Goal: Task Accomplishment & Management: Use online tool/utility

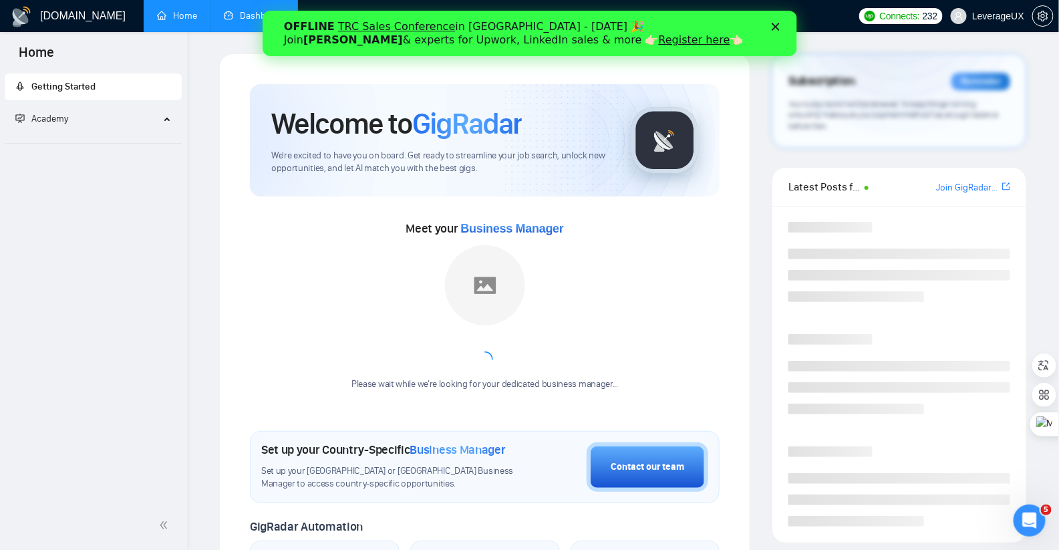
click at [234, 11] on link "Dashboard" at bounding box center [254, 15] width 61 height 11
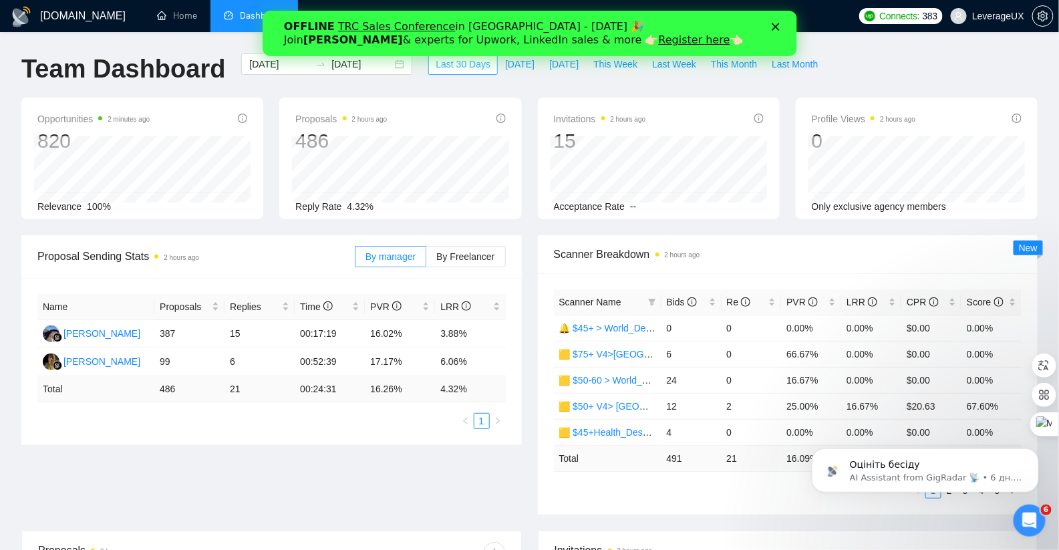
click at [438, 62] on span "Last 30 Days" at bounding box center [463, 64] width 55 height 15
click at [463, 251] on span "By Freelancer" at bounding box center [465, 256] width 58 height 11
click at [426, 260] on input "By Freelancer" at bounding box center [426, 260] width 0 height 0
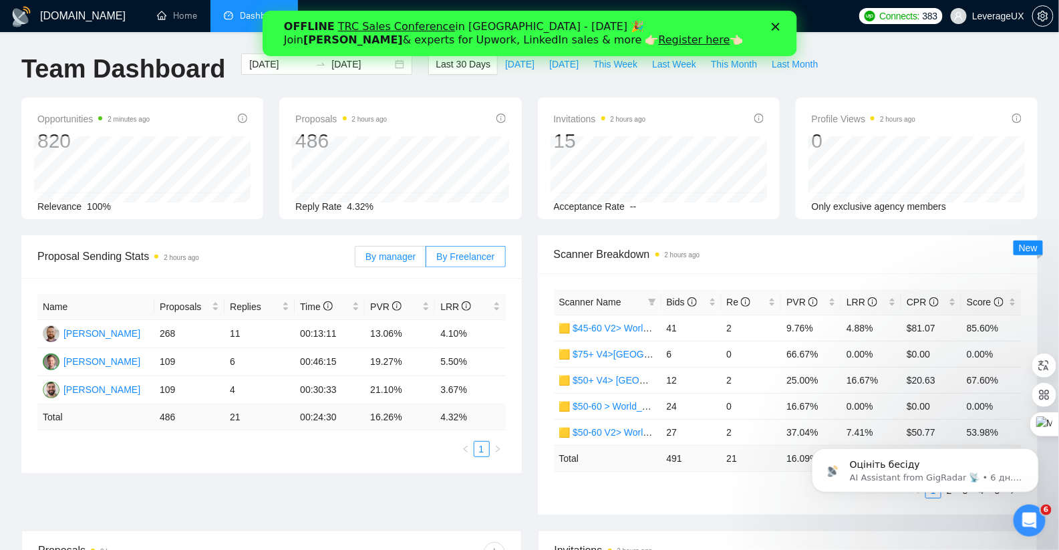
click at [381, 258] on span "By manager" at bounding box center [390, 256] width 50 height 11
click at [355, 260] on input "By manager" at bounding box center [355, 260] width 0 height 0
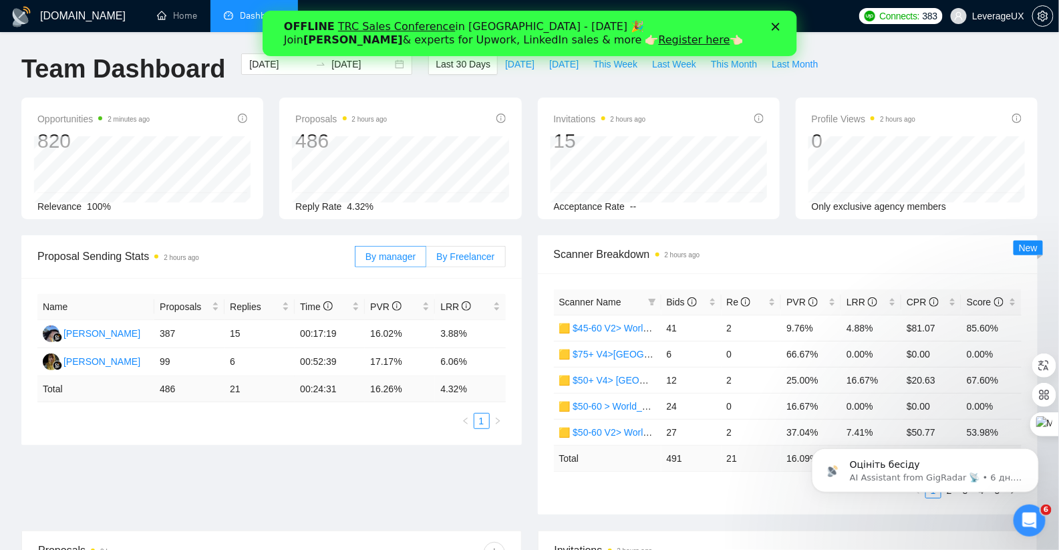
click at [462, 257] on span "By Freelancer" at bounding box center [465, 256] width 58 height 11
click at [426, 260] on input "By Freelancer" at bounding box center [426, 260] width 0 height 0
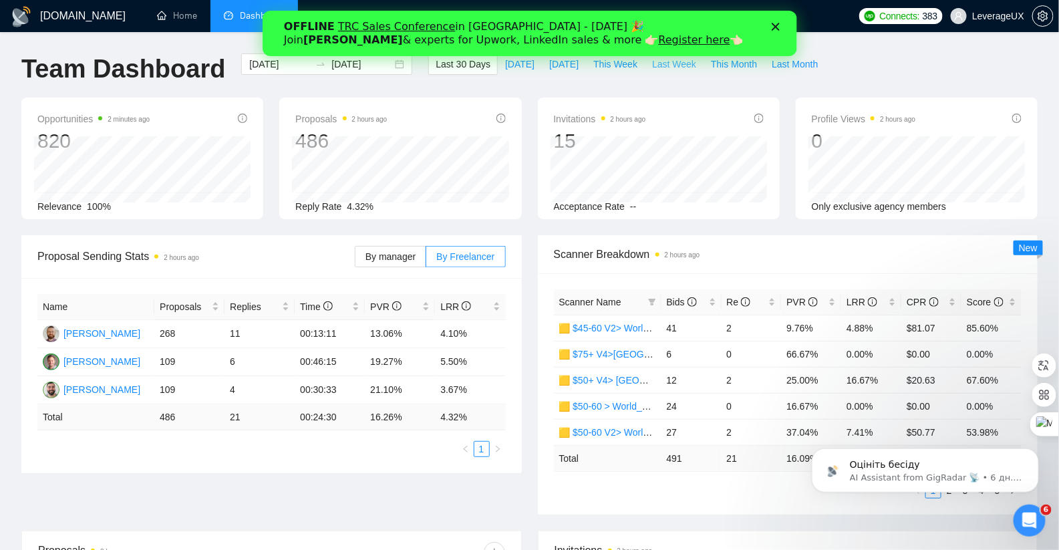
click at [679, 68] on span "Last Week" at bounding box center [674, 64] width 44 height 15
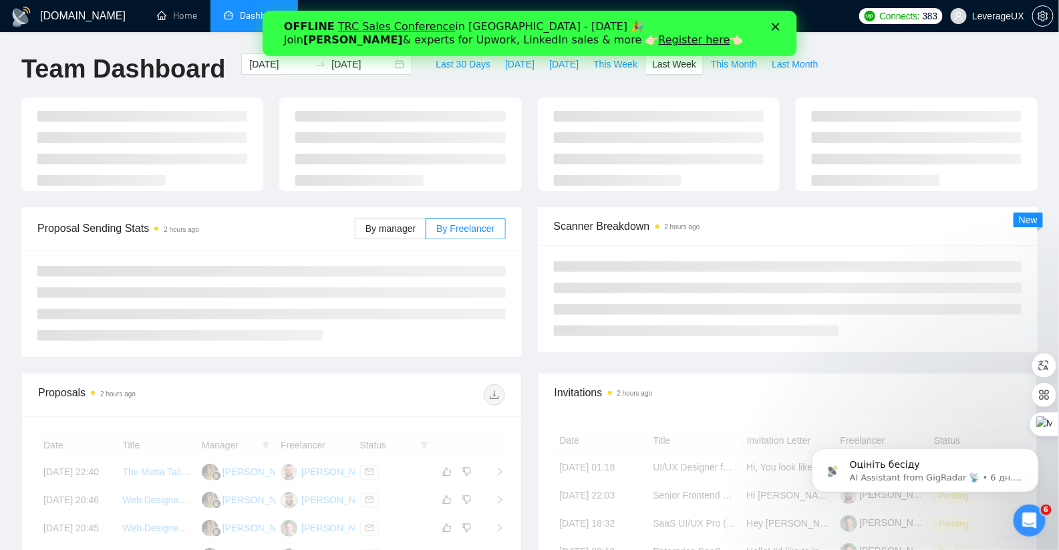
type input "2025-09-29"
type input "2025-10-05"
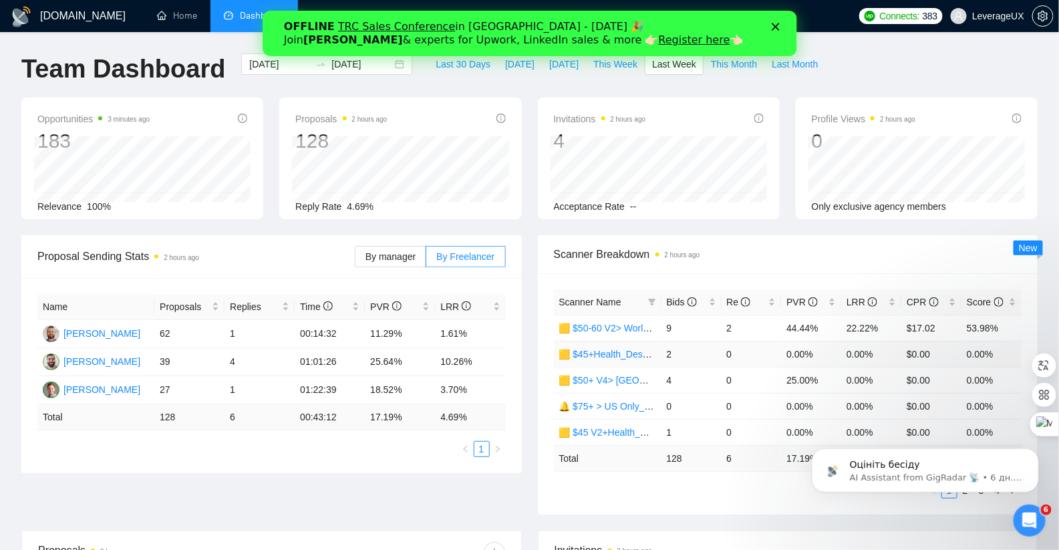
click at [592, 341] on td "🟨 $45+Health_Des+Dev_Antony" at bounding box center [608, 354] width 108 height 26
click at [726, 61] on span "This Month" at bounding box center [734, 64] width 46 height 15
type input "2025-10-01"
type input "2025-10-31"
click at [442, 63] on span "Last 30 Days" at bounding box center [463, 64] width 55 height 15
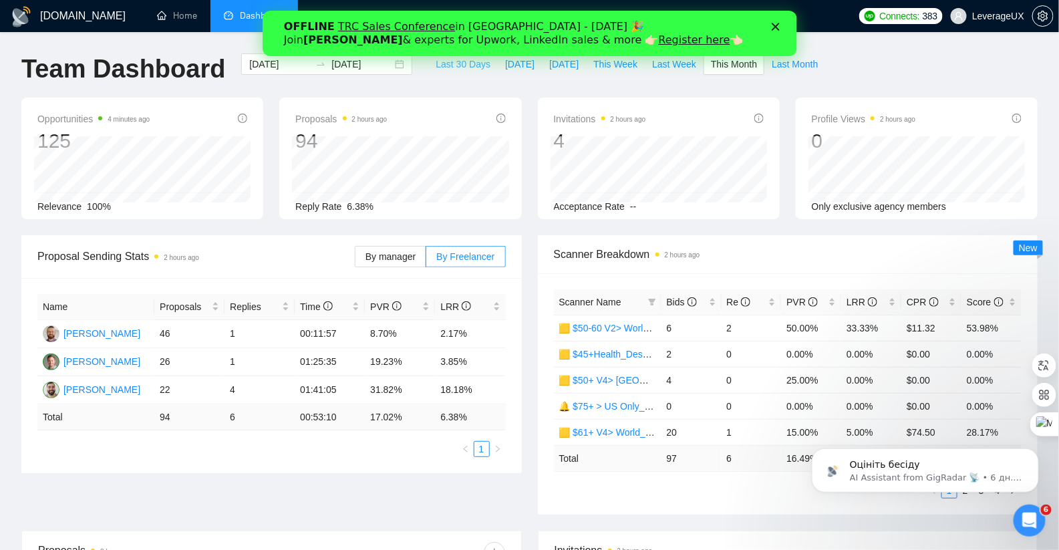
type input "2025-09-06"
type input "2025-10-06"
click at [392, 69] on div "2025-09-06 2025-10-06" at bounding box center [326, 63] width 171 height 21
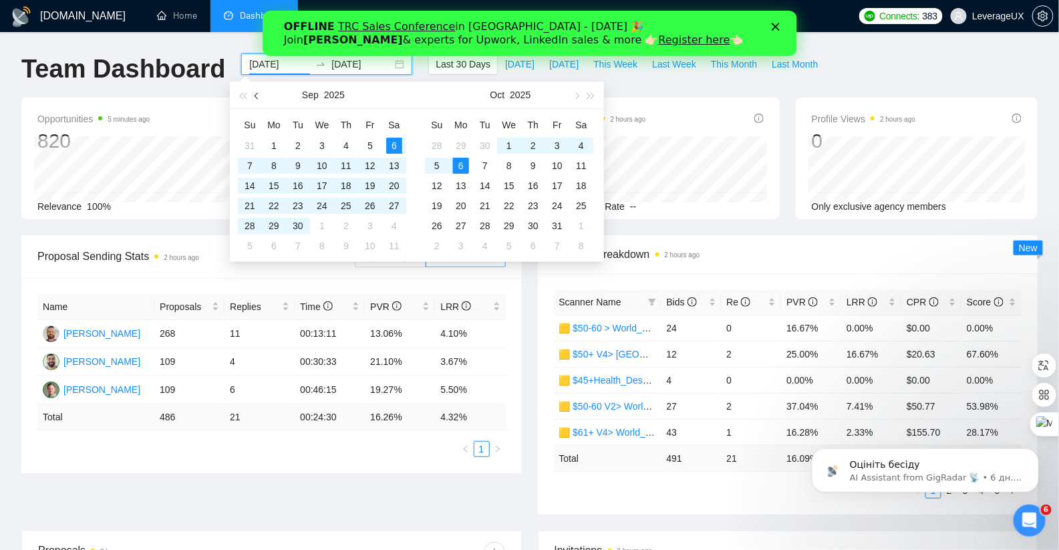
click at [252, 96] on button "button" at bounding box center [257, 94] width 15 height 27
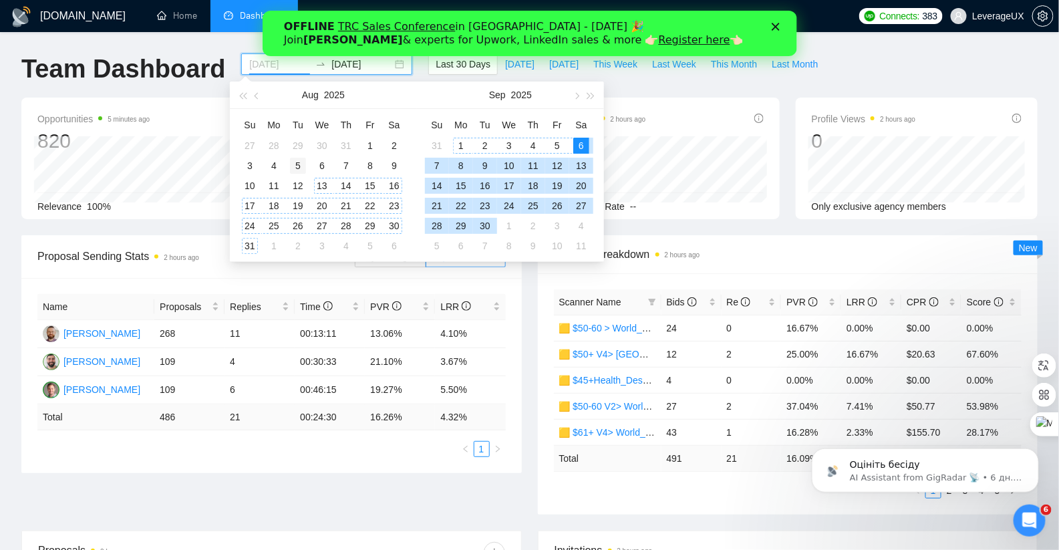
type input "2025-08-05"
click at [301, 167] on div "5" at bounding box center [298, 166] width 16 height 16
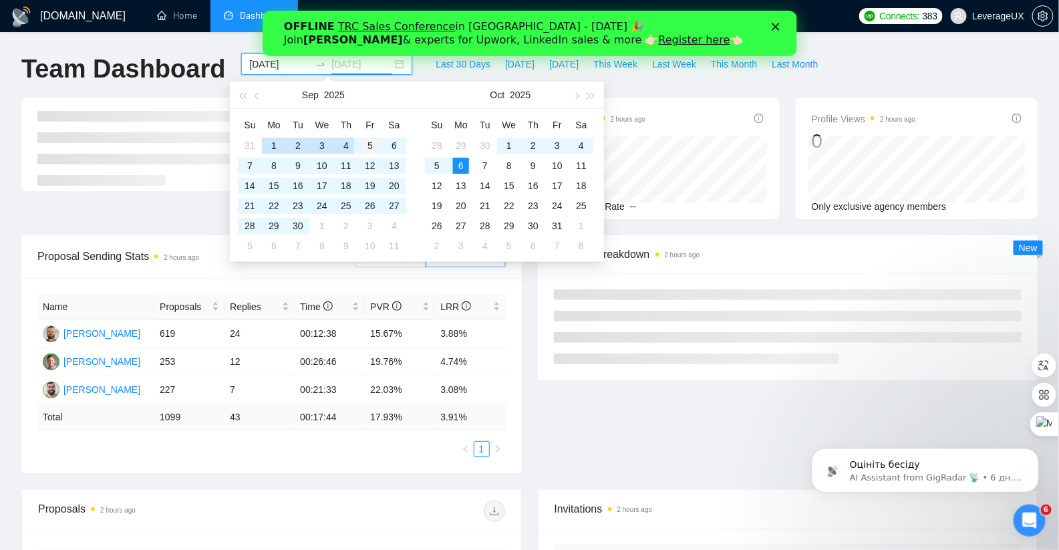
type input "2025-09-05"
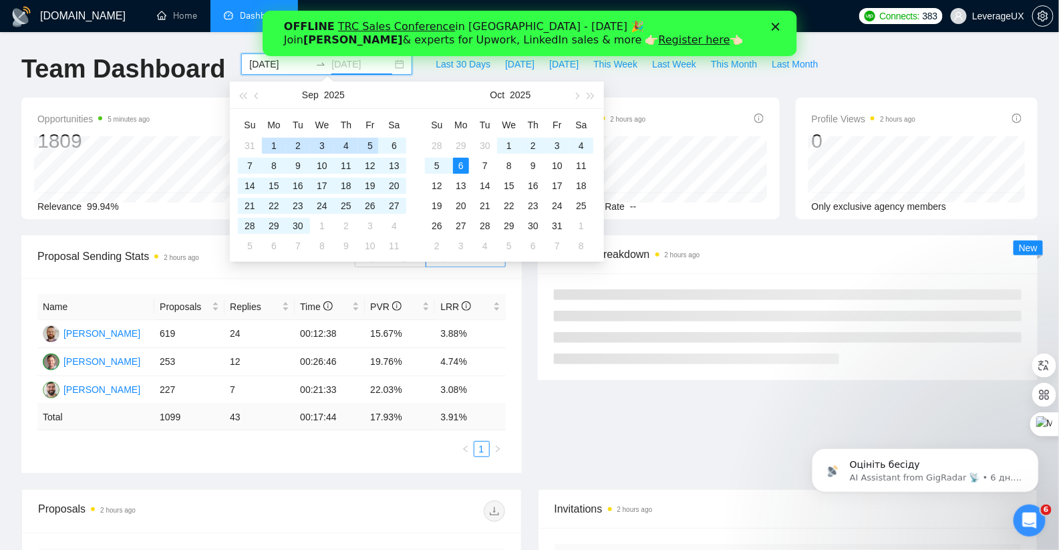
click at [376, 144] on div "5" at bounding box center [370, 146] width 16 height 16
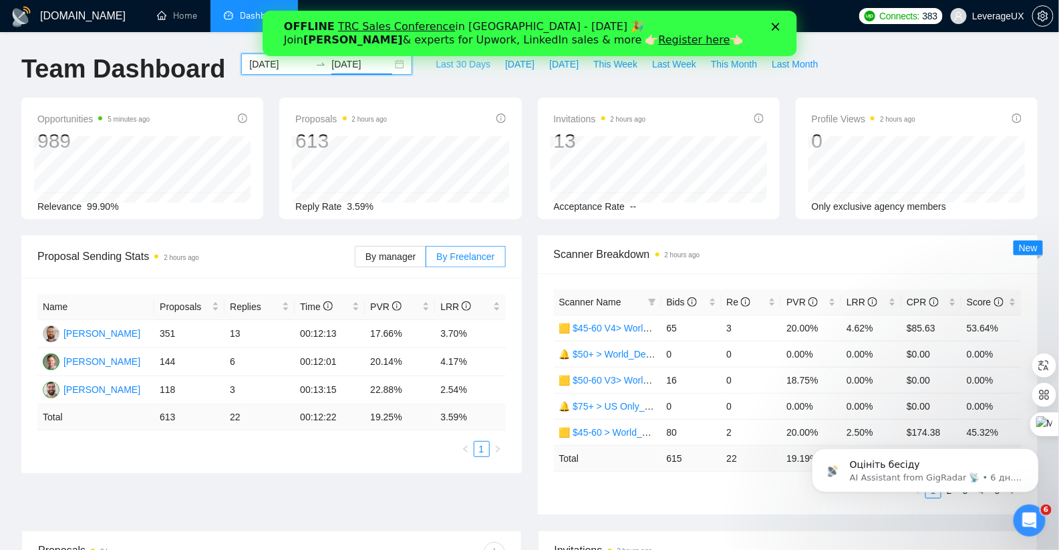
click at [442, 62] on span "Last 30 Days" at bounding box center [463, 64] width 55 height 15
type input "2025-09-06"
type input "2025-10-06"
click at [685, 298] on span "Bids" at bounding box center [682, 302] width 30 height 11
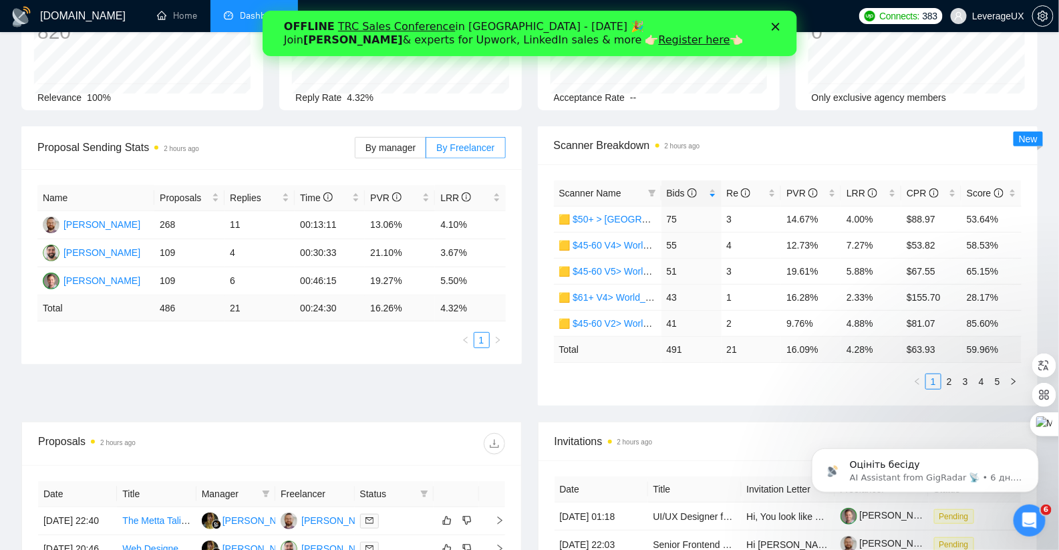
scroll to position [109, 0]
click at [949, 380] on link "2" at bounding box center [949, 381] width 15 height 15
click at [984, 379] on link "4" at bounding box center [981, 381] width 15 height 15
click at [997, 381] on link "5" at bounding box center [997, 381] width 15 height 15
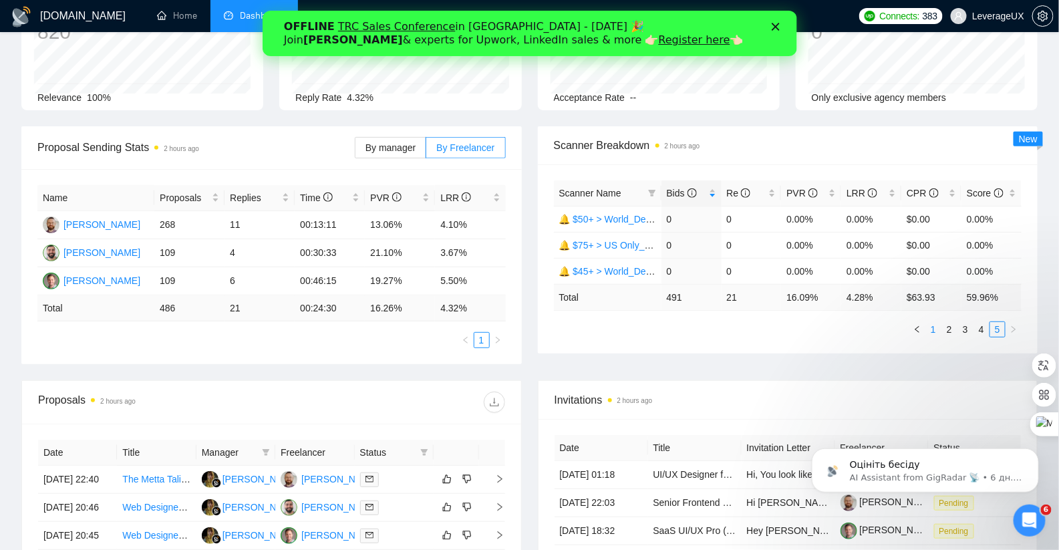
click at [930, 323] on link "1" at bounding box center [933, 329] width 15 height 15
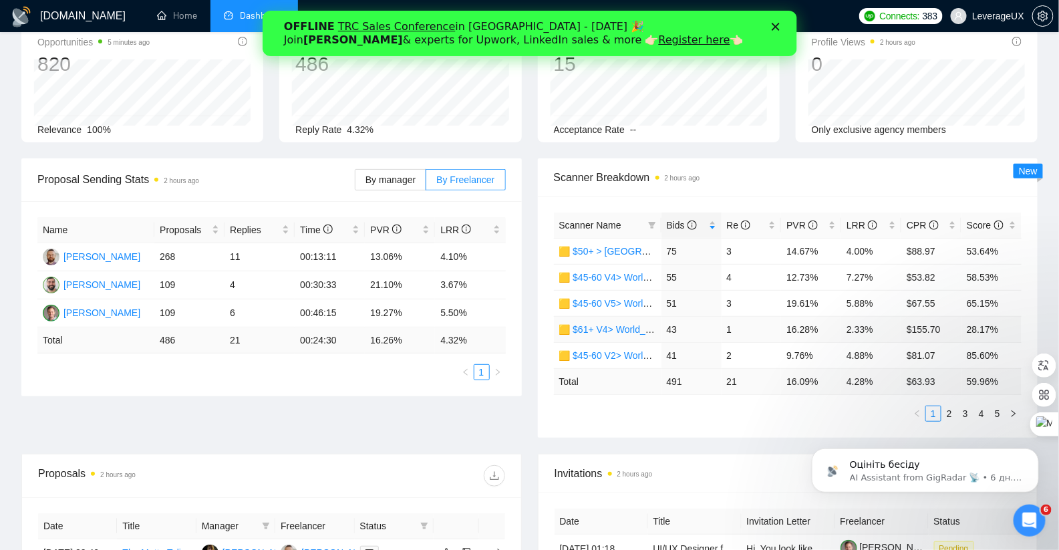
scroll to position [75, 0]
click at [951, 413] on link "2" at bounding box center [949, 414] width 15 height 15
click at [970, 415] on link "3" at bounding box center [965, 414] width 15 height 15
click at [979, 415] on link "4" at bounding box center [981, 414] width 15 height 15
click at [998, 413] on link "5" at bounding box center [997, 414] width 15 height 15
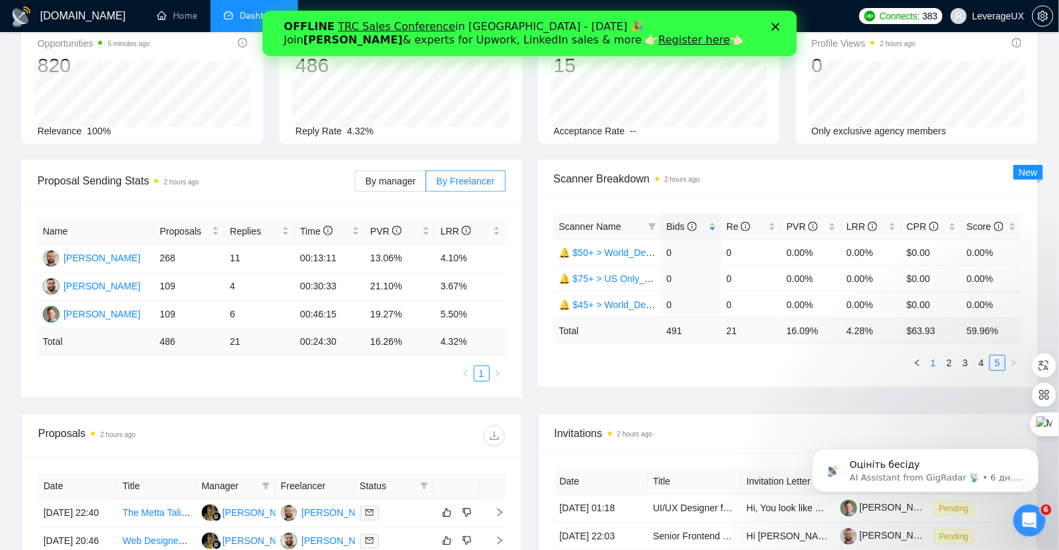
click at [933, 361] on link "1" at bounding box center [933, 362] width 15 height 15
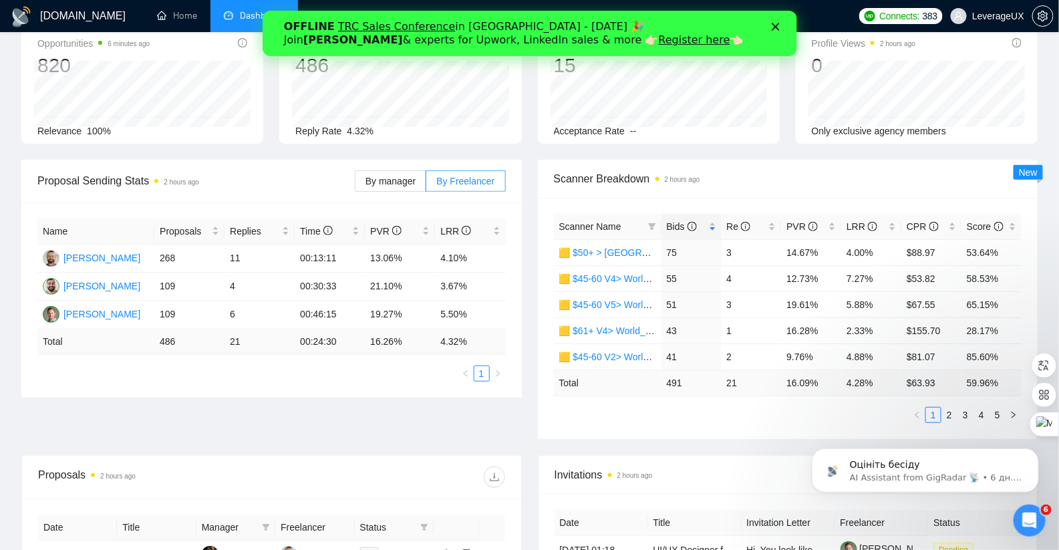
click at [658, 40] on link "Register here" at bounding box center [693, 39] width 71 height 13
click at [775, 31] on div "OFFLINE TRC Sales Conference in Kyiv - October 18 🎉 Join Tamara Levit & experts…" at bounding box center [529, 33] width 534 height 35
click at [772, 27] on polygon "Закрити" at bounding box center [775, 27] width 8 height 8
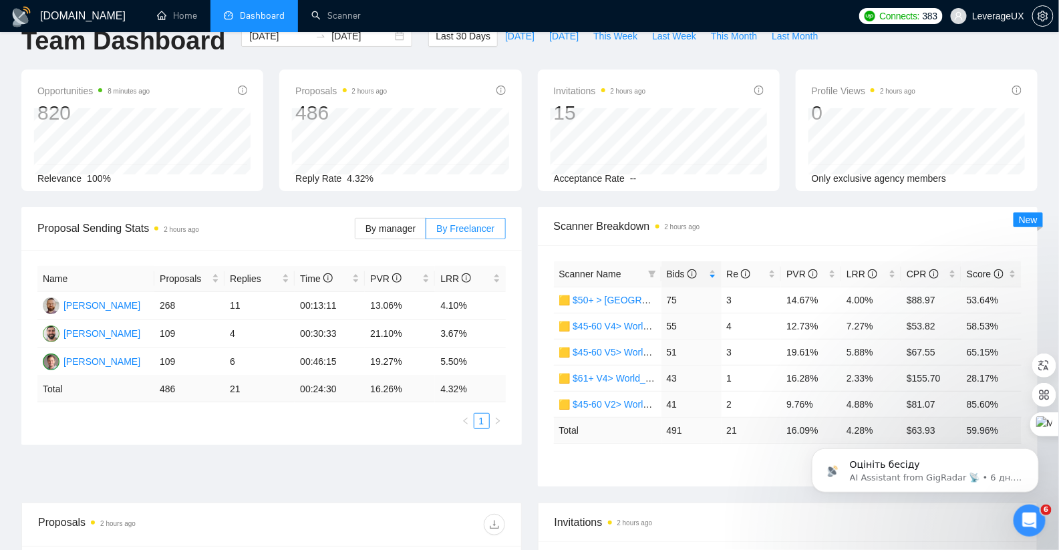
scroll to position [0, 0]
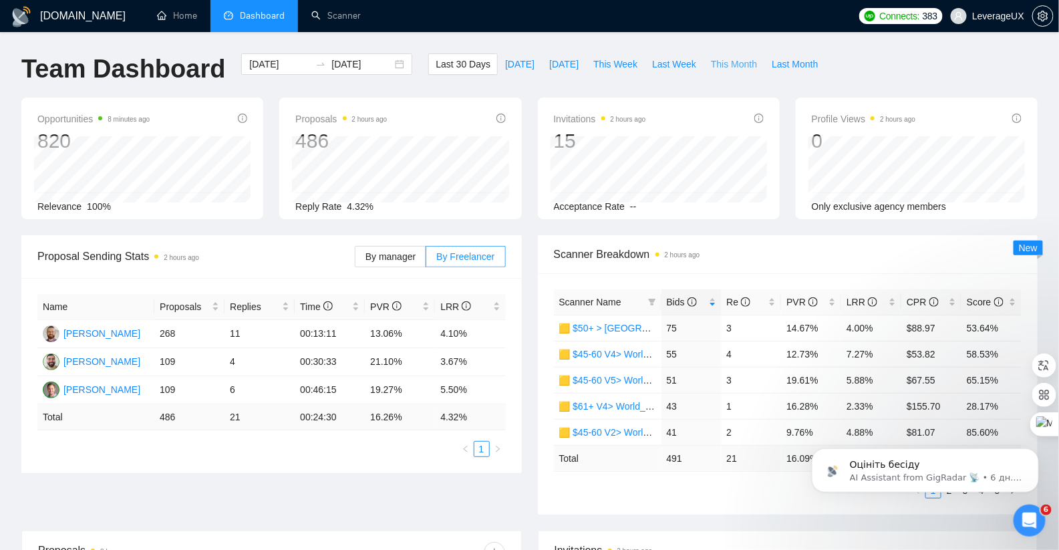
click at [735, 65] on span "This Month" at bounding box center [734, 64] width 46 height 15
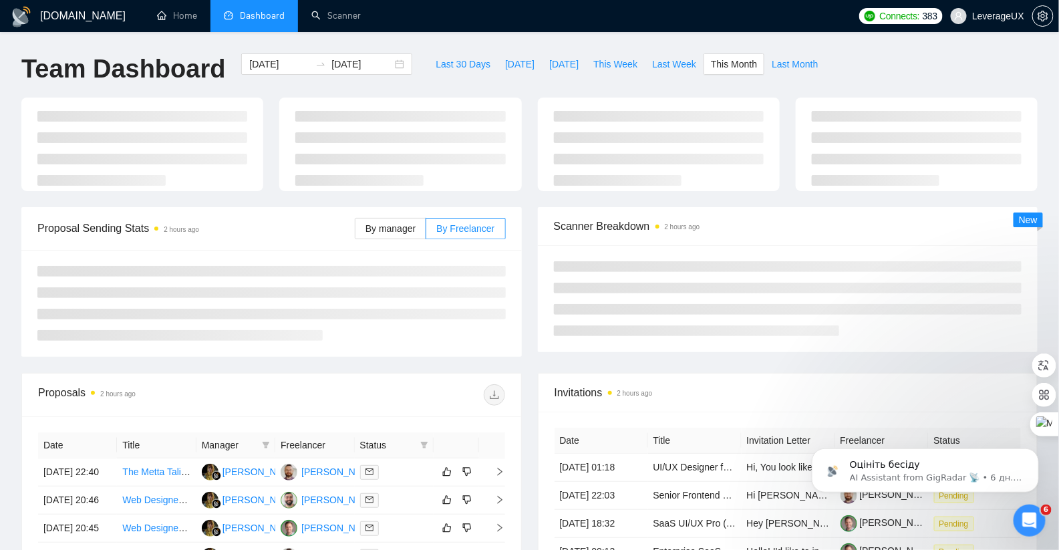
type input "[DATE]"
type input "2025-10-31"
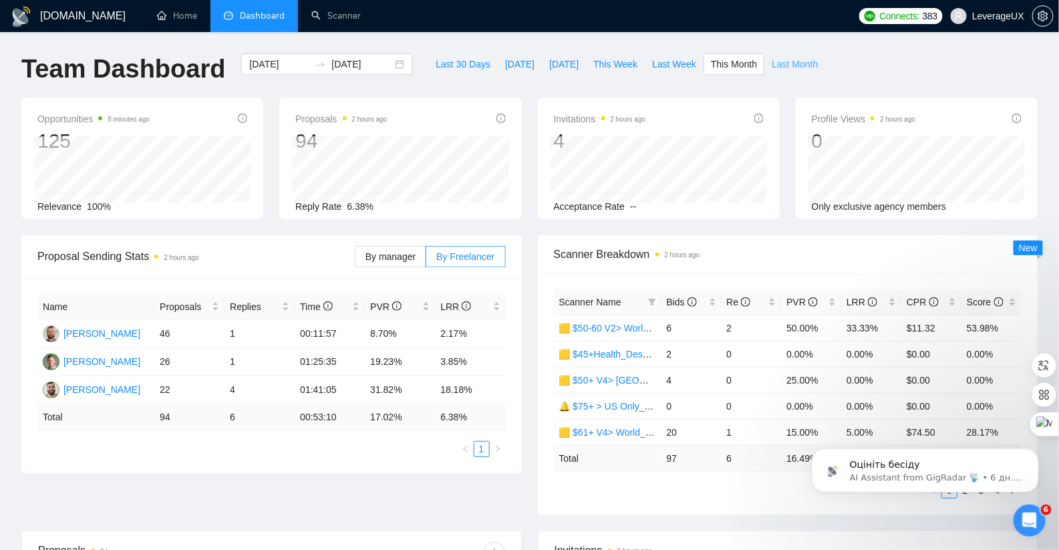
click at [799, 64] on span "Last Month" at bounding box center [794, 64] width 46 height 15
type input "2025-09-01"
type input "[DATE]"
click at [730, 64] on span "This Month" at bounding box center [734, 64] width 46 height 15
type input "[DATE]"
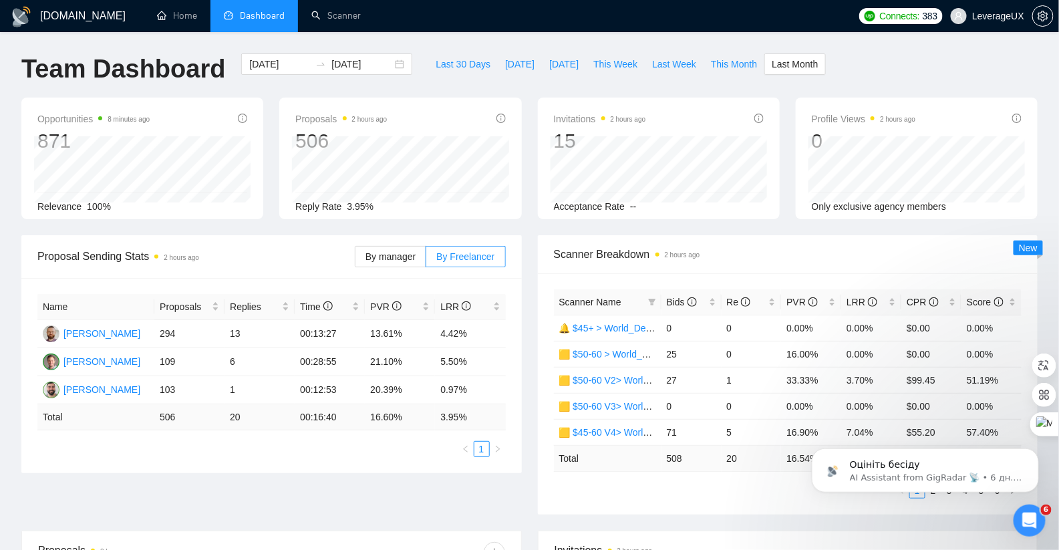
type input "2025-10-31"
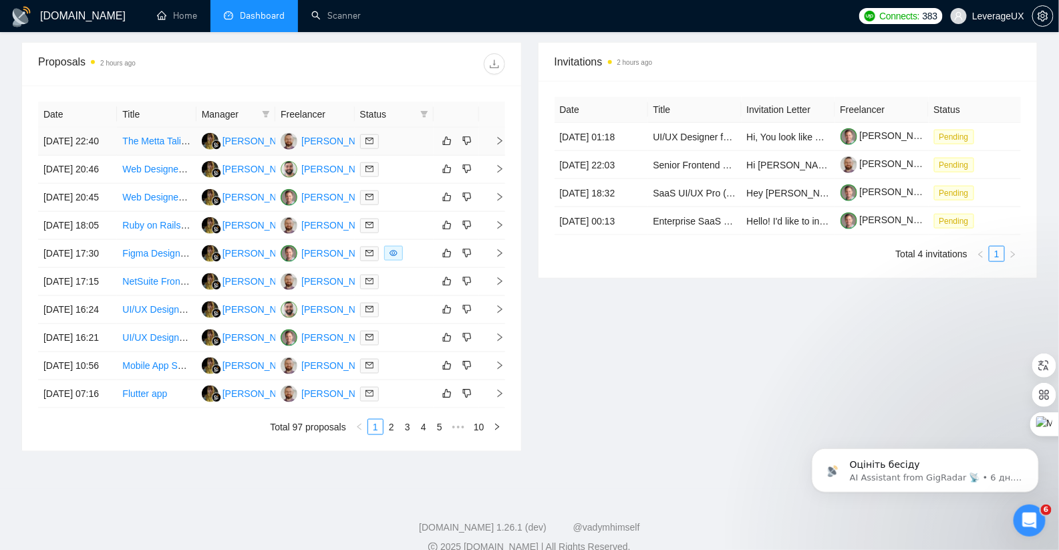
scroll to position [498, 0]
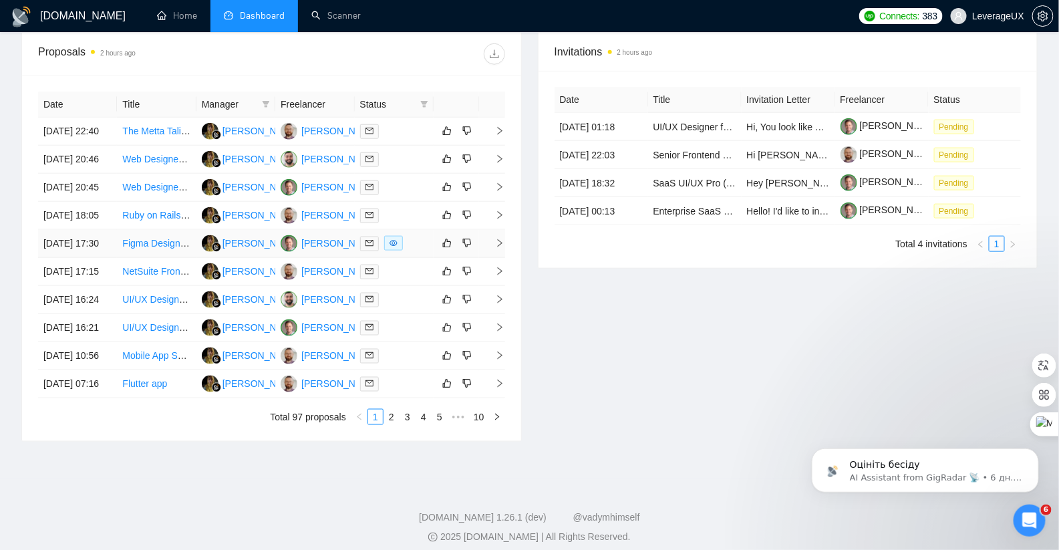
click at [498, 248] on icon "right" at bounding box center [499, 242] width 9 height 9
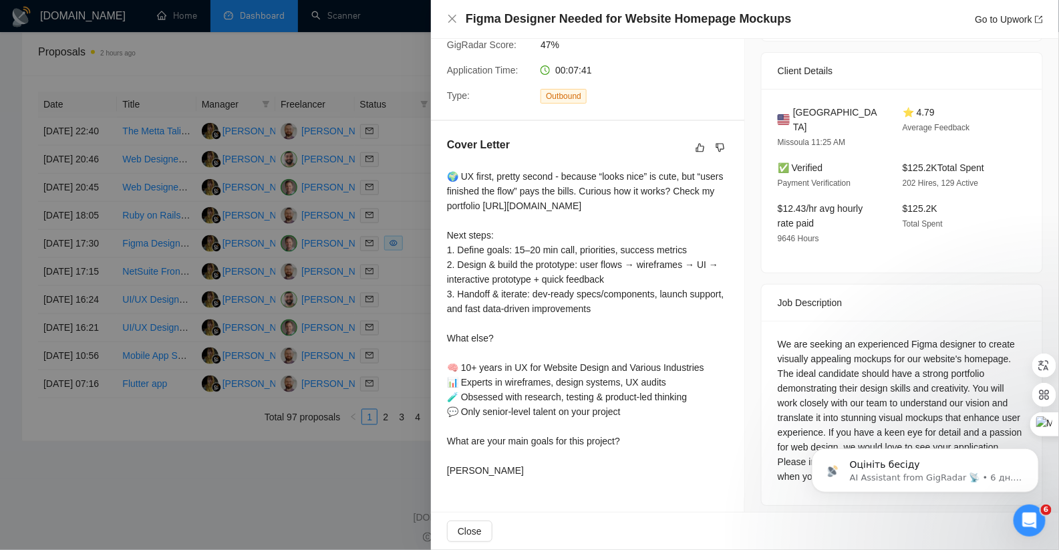
scroll to position [304, 0]
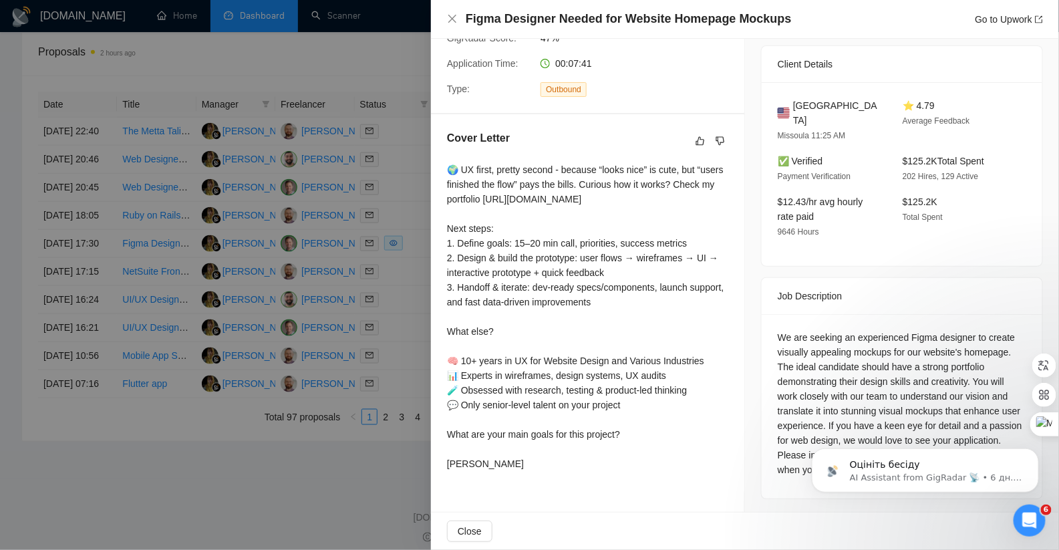
click at [291, 237] on div at bounding box center [529, 275] width 1059 height 550
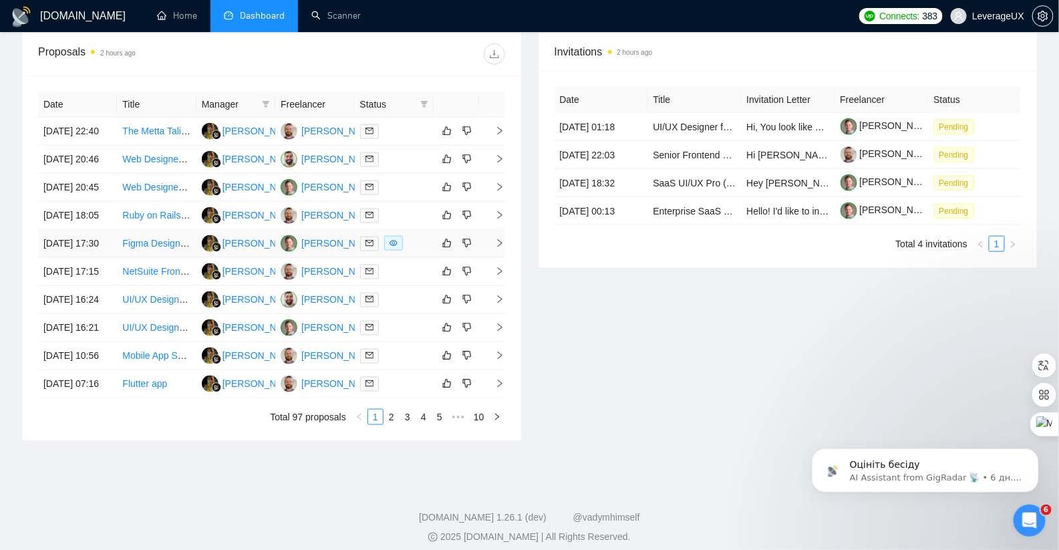
click at [501, 258] on td at bounding box center [492, 244] width 27 height 28
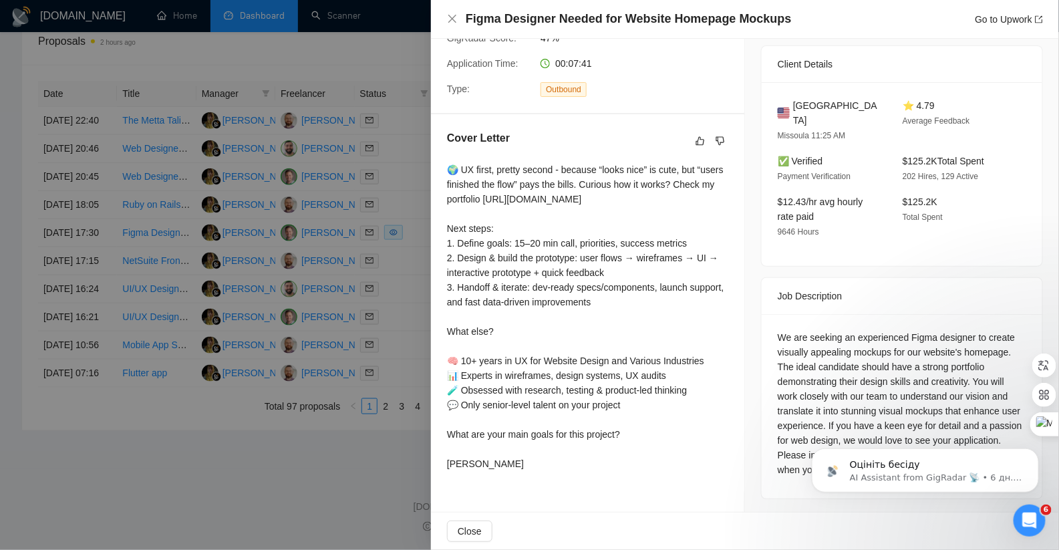
scroll to position [639, 0]
click at [381, 344] on div at bounding box center [529, 275] width 1059 height 550
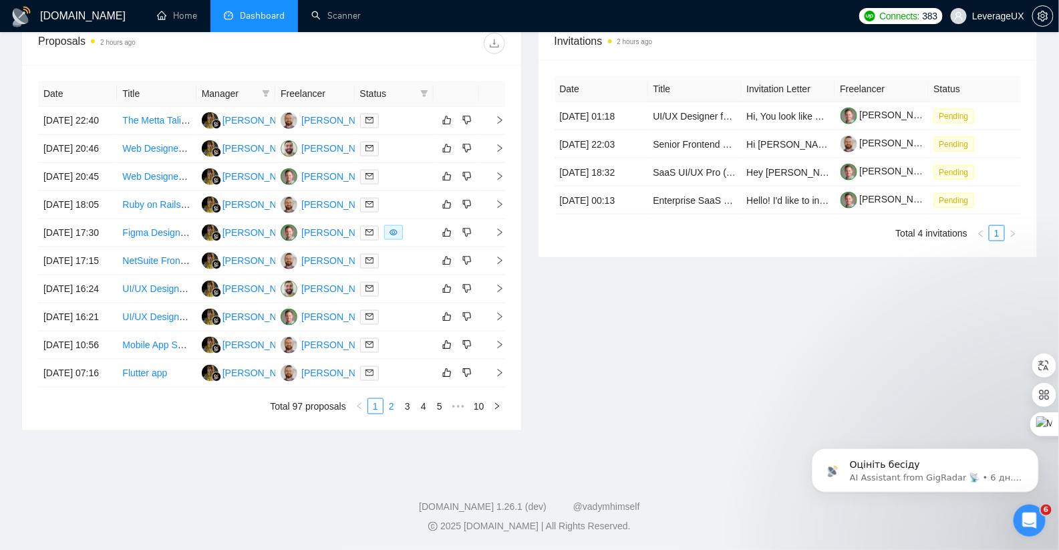
click at [384, 407] on link "2" at bounding box center [391, 406] width 15 height 15
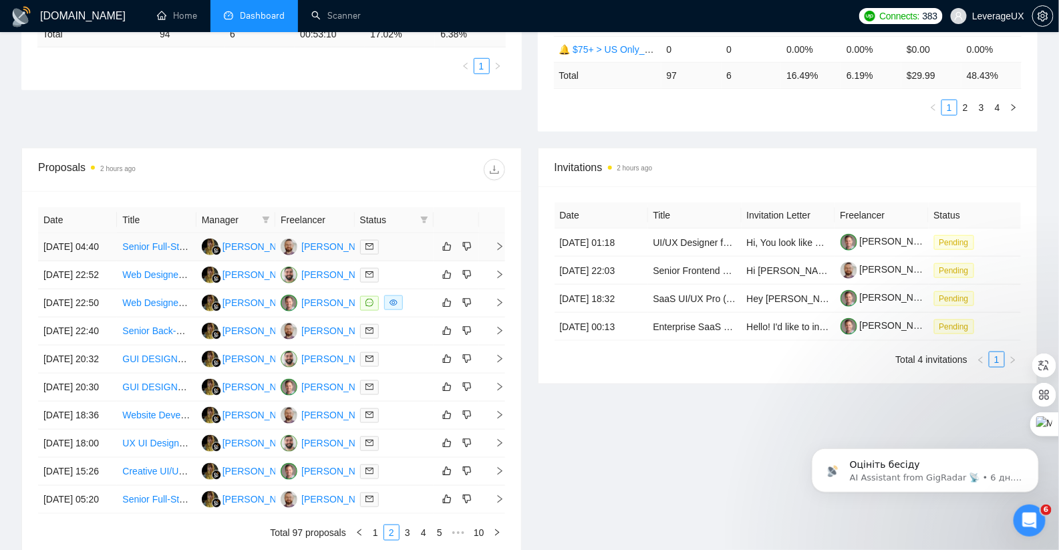
scroll to position [409, 0]
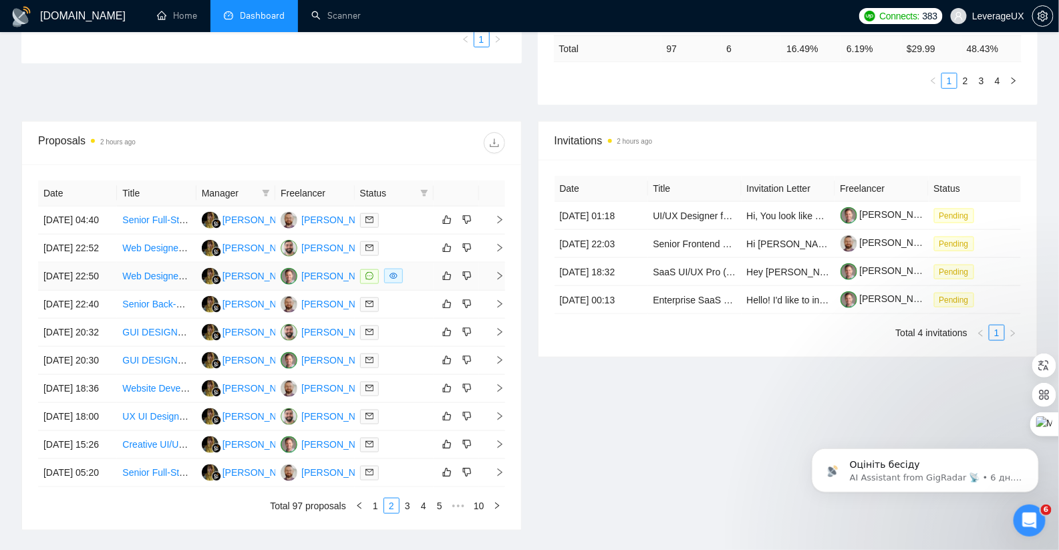
click at [500, 281] on icon "right" at bounding box center [499, 275] width 9 height 9
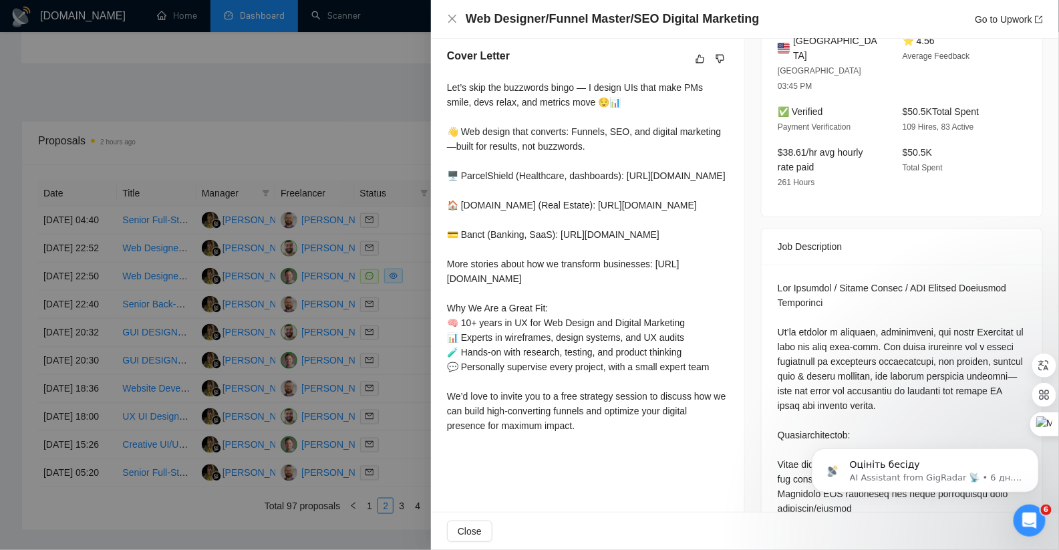
scroll to position [436, 0]
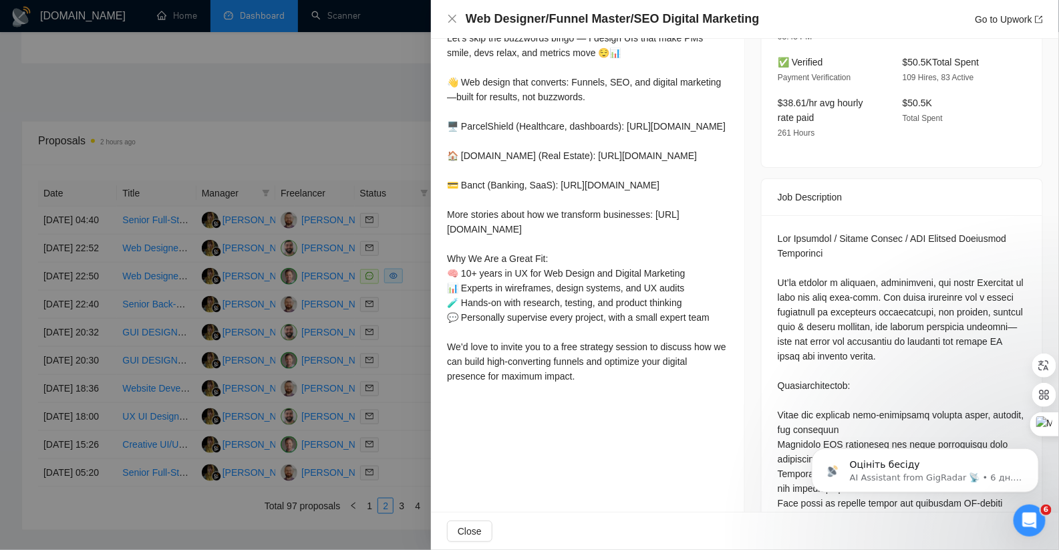
click at [319, 109] on div at bounding box center [529, 275] width 1059 height 550
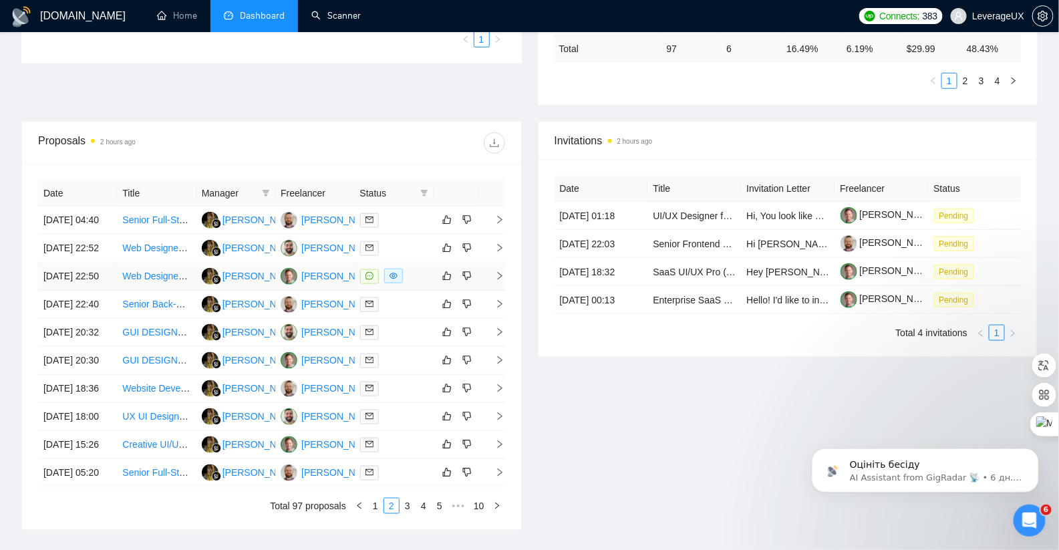
click at [500, 280] on icon "right" at bounding box center [500, 276] width 5 height 8
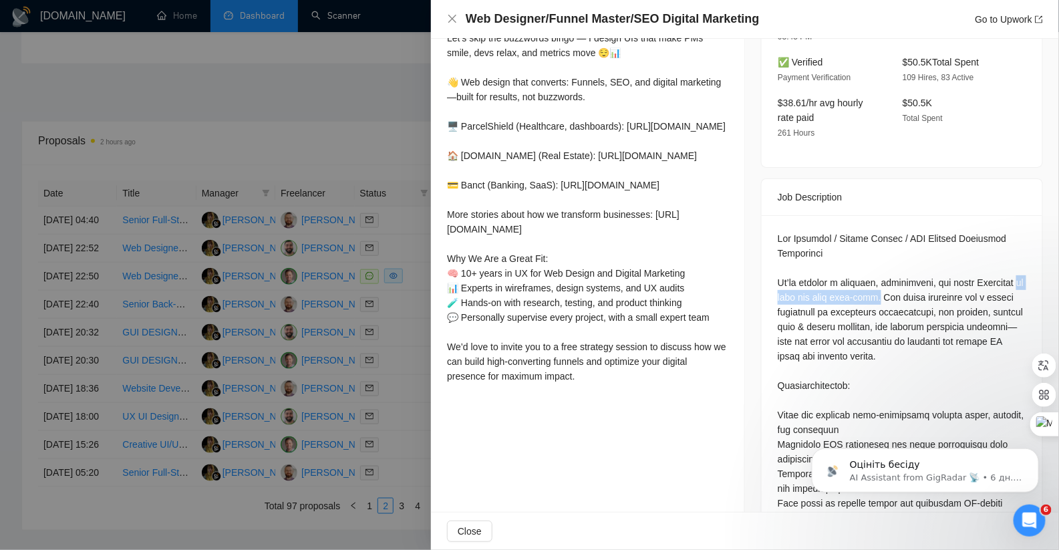
drag, startPoint x: 824, startPoint y: 267, endPoint x: 931, endPoint y: 267, distance: 106.9
click at [931, 267] on div at bounding box center [901, 517] width 248 height 573
copy div "to join our team full-time."
click at [916, 355] on div at bounding box center [901, 517] width 248 height 573
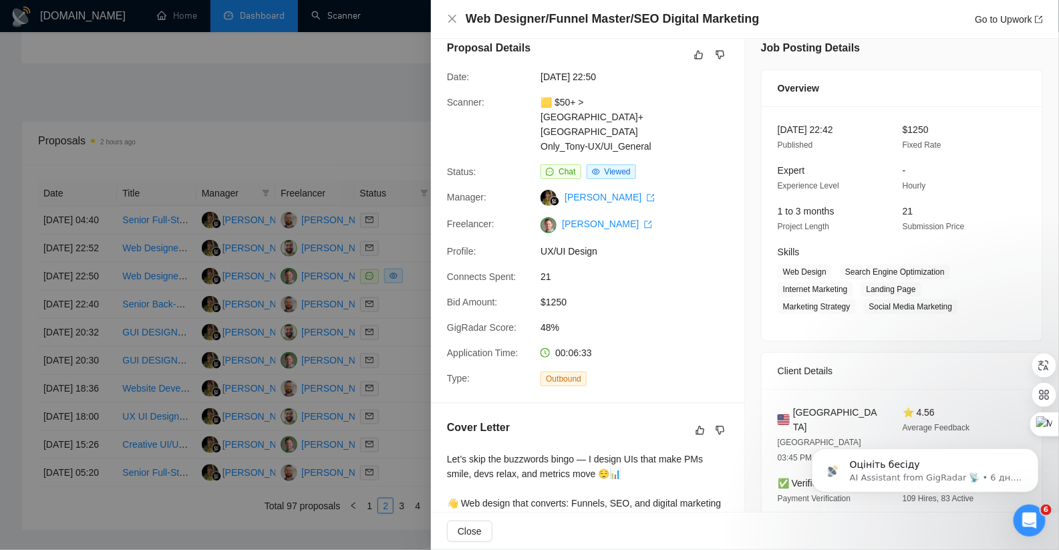
scroll to position [0, 0]
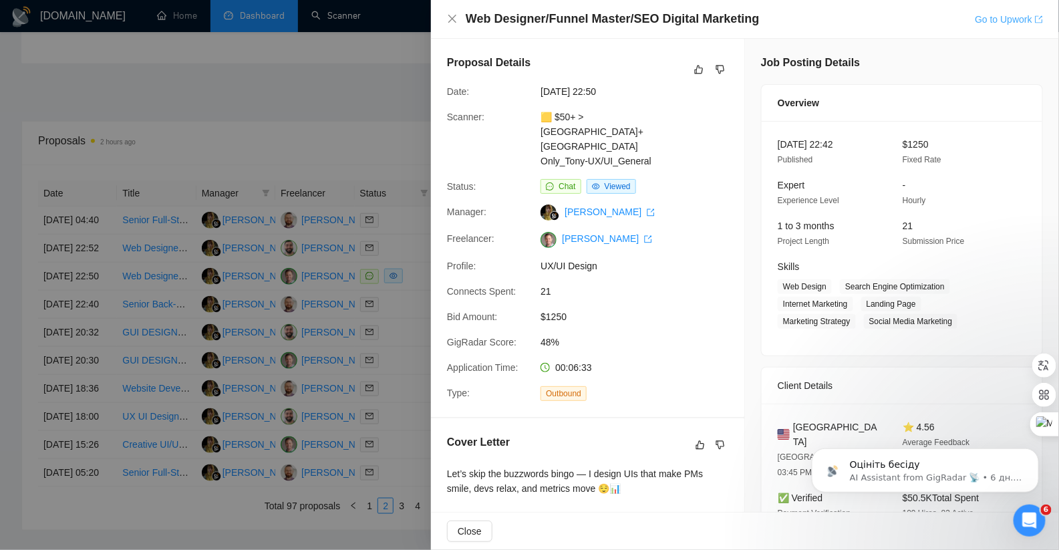
click at [999, 16] on link "Go to Upwork" at bounding box center [1009, 19] width 68 height 11
click at [349, 261] on div at bounding box center [529, 275] width 1059 height 550
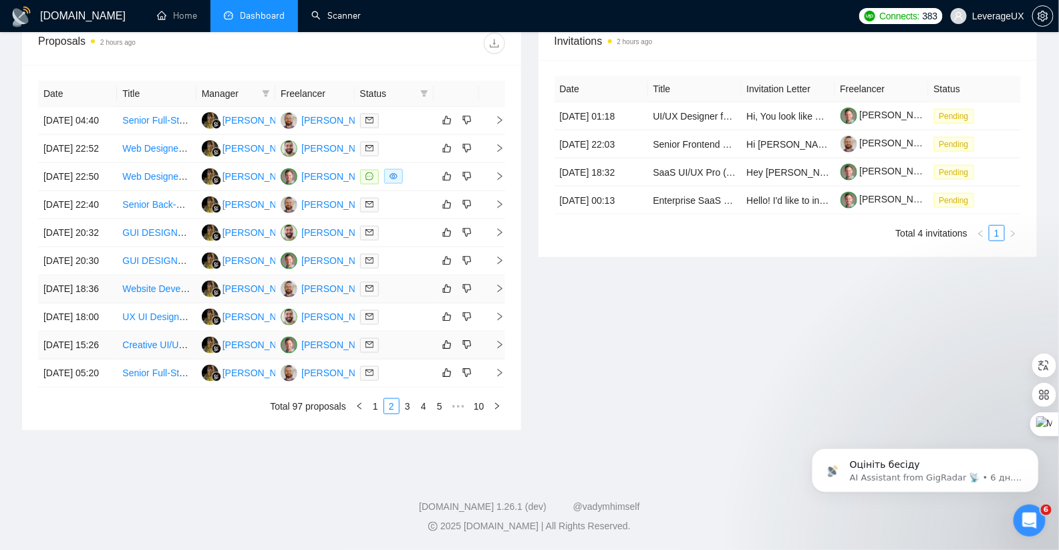
scroll to position [562, 0]
click at [406, 413] on link "3" at bounding box center [407, 406] width 15 height 15
click at [503, 200] on icon "right" at bounding box center [499, 204] width 9 height 9
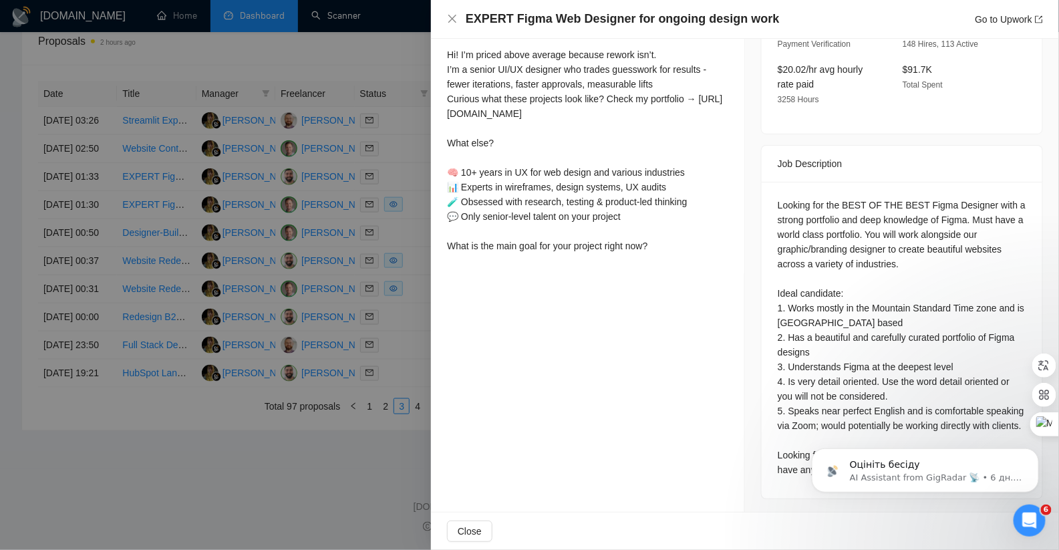
scroll to position [610, 0]
click at [392, 292] on div at bounding box center [529, 275] width 1059 height 550
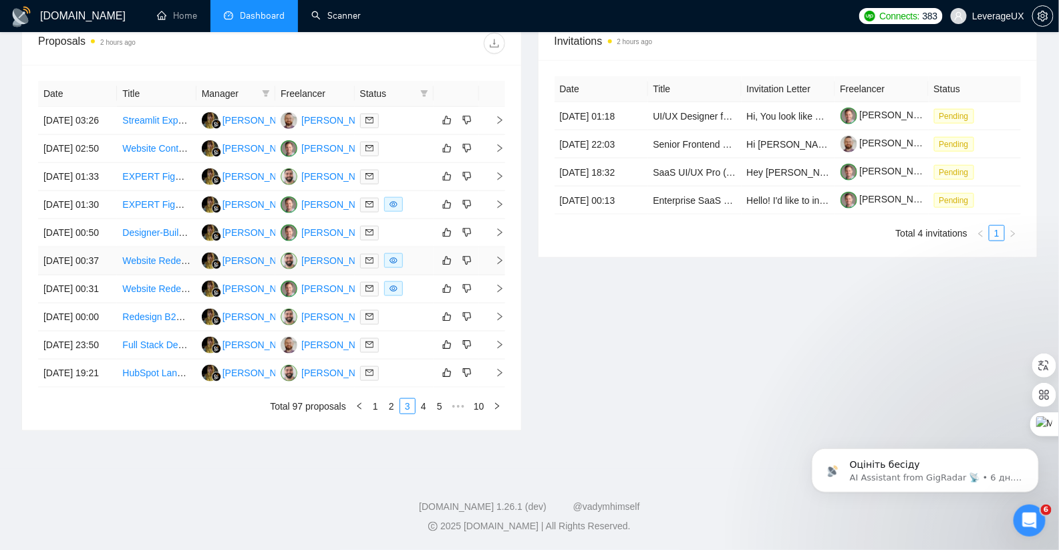
click at [495, 256] on icon "right" at bounding box center [499, 260] width 9 height 9
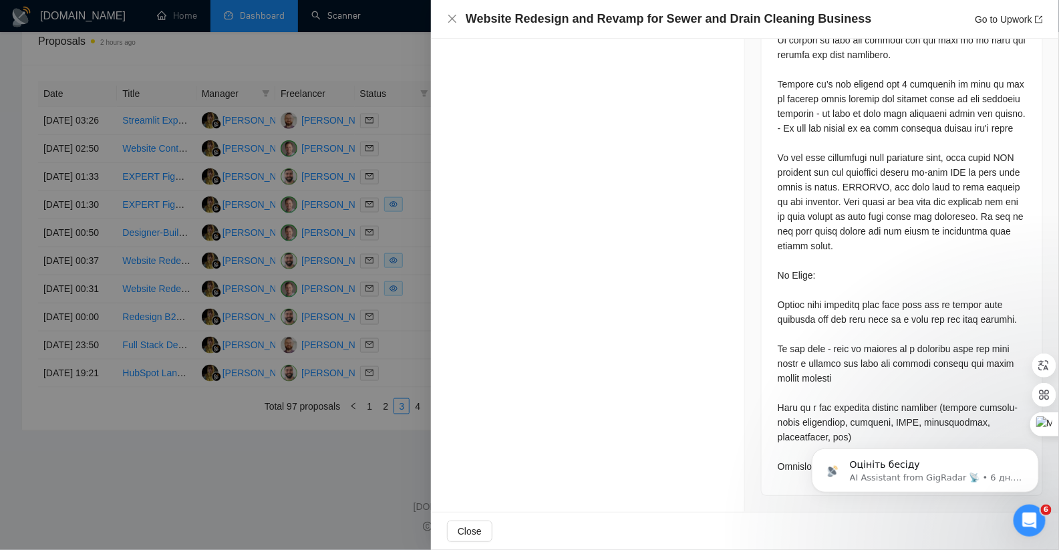
scroll to position [639, 0]
click at [401, 294] on div at bounding box center [529, 275] width 1059 height 550
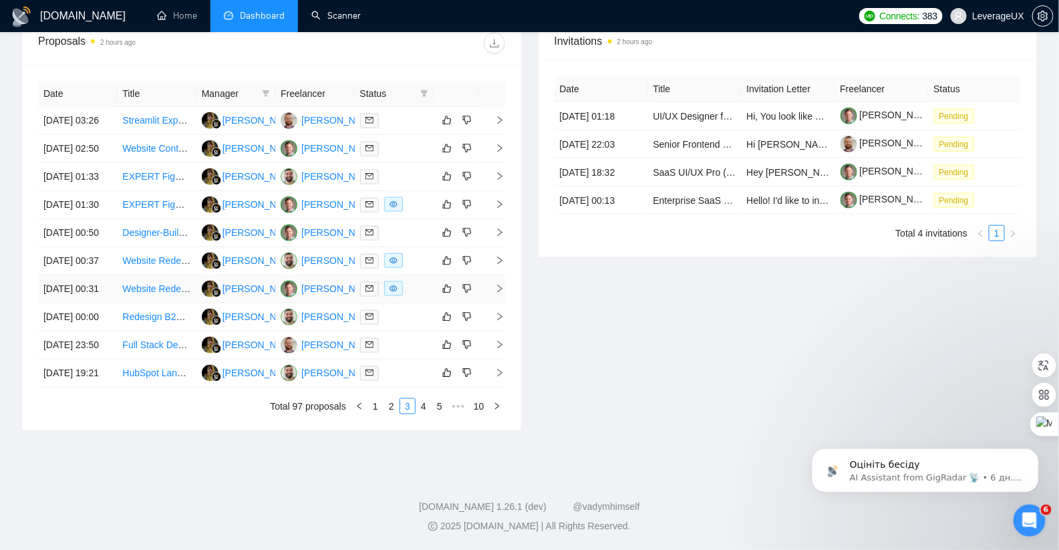
click at [496, 284] on icon "right" at bounding box center [499, 288] width 9 height 9
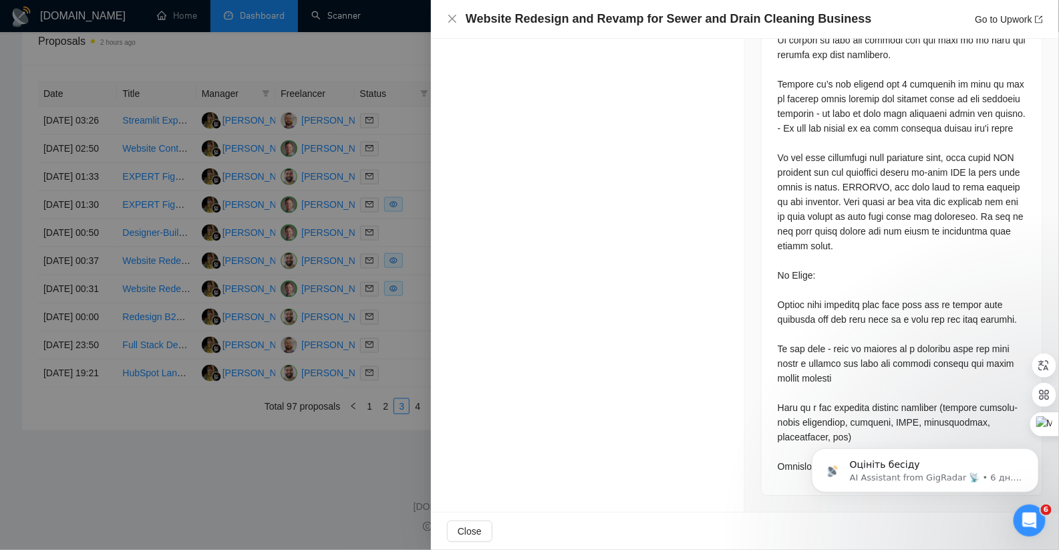
click at [374, 302] on div at bounding box center [529, 275] width 1059 height 550
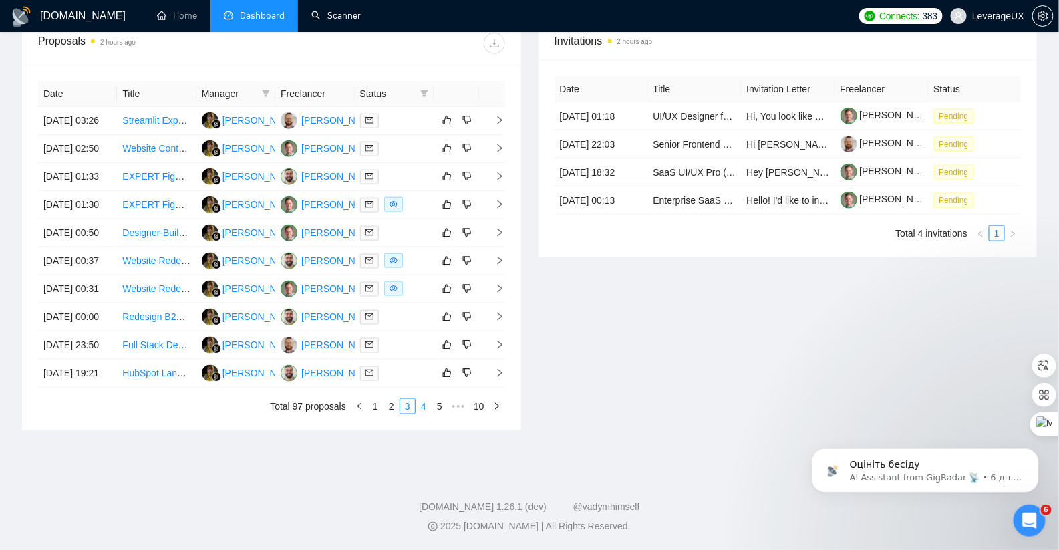
click at [425, 407] on link "4" at bounding box center [423, 406] width 15 height 15
click at [422, 413] on link "5" at bounding box center [423, 406] width 15 height 15
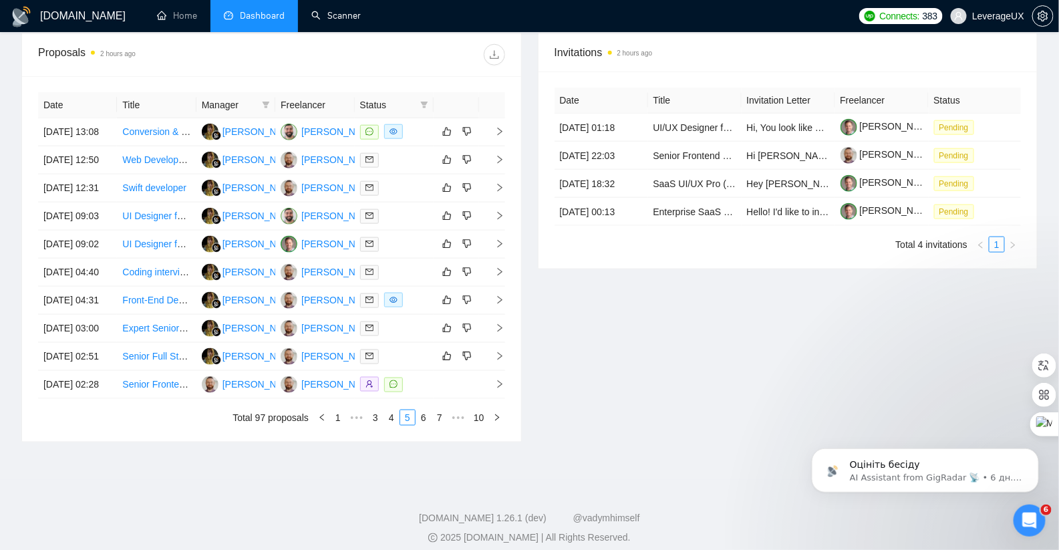
scroll to position [496, 0]
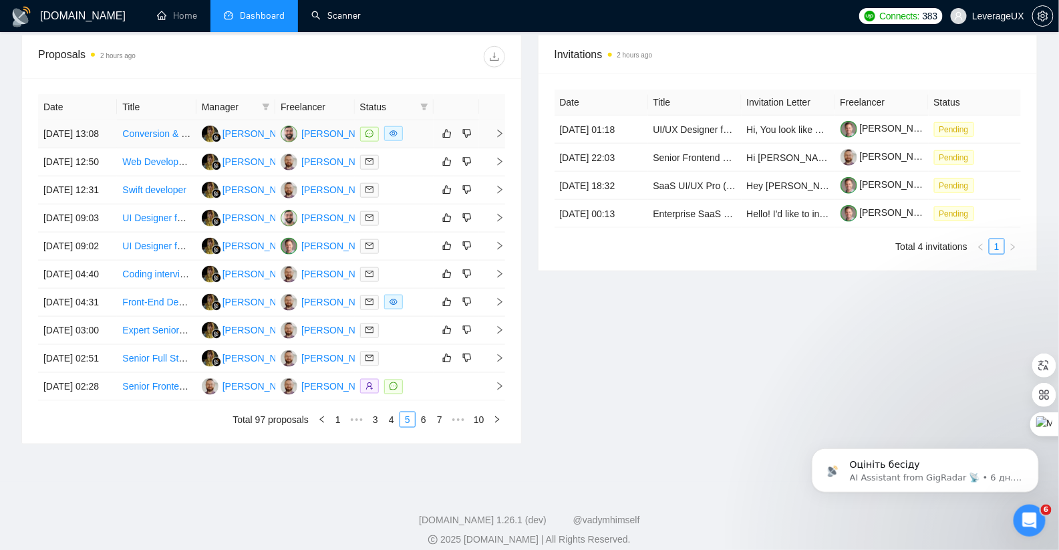
click at [505, 140] on td at bounding box center [492, 134] width 27 height 28
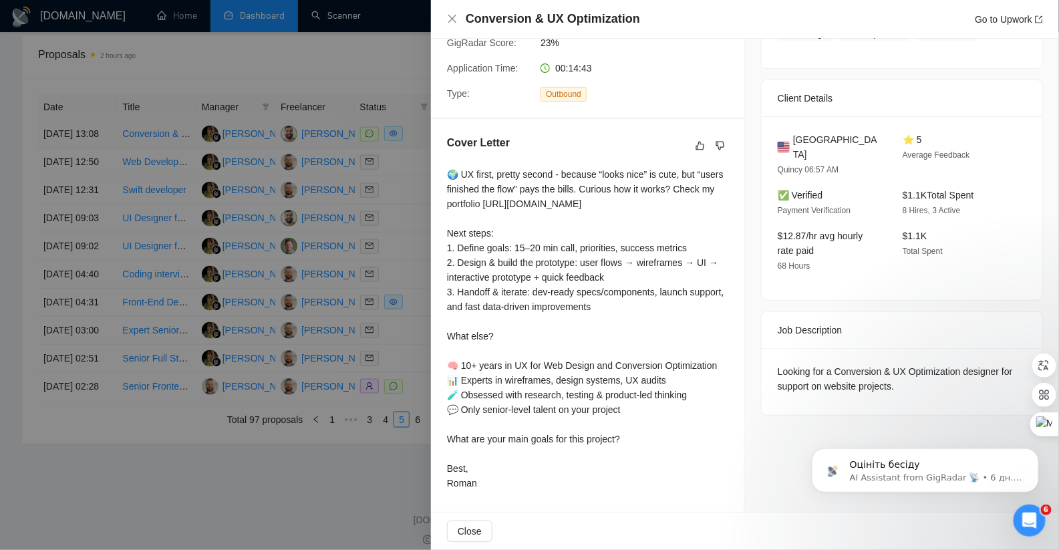
scroll to position [283, 0]
click at [395, 258] on div at bounding box center [529, 275] width 1059 height 550
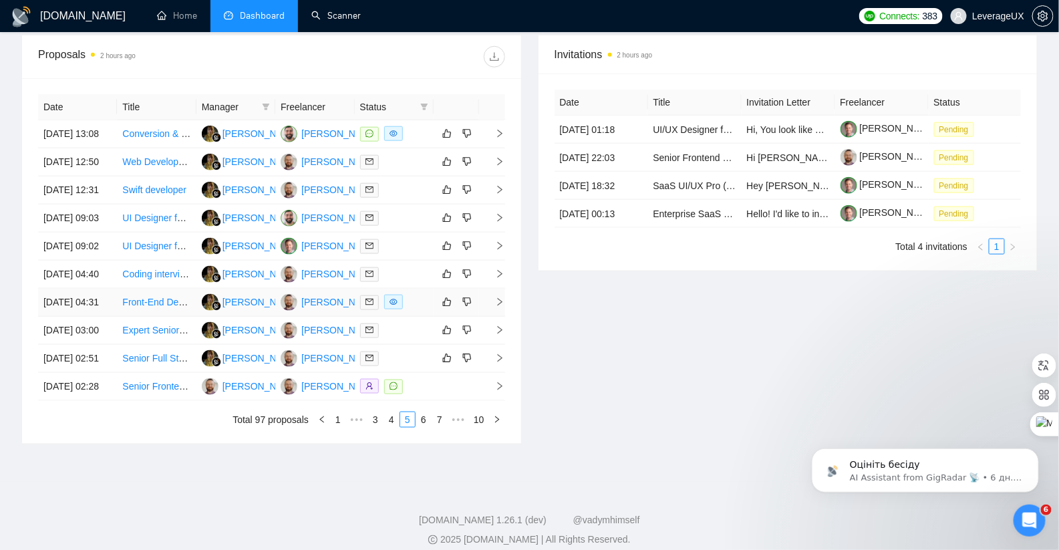
click at [495, 307] on icon "right" at bounding box center [499, 301] width 9 height 9
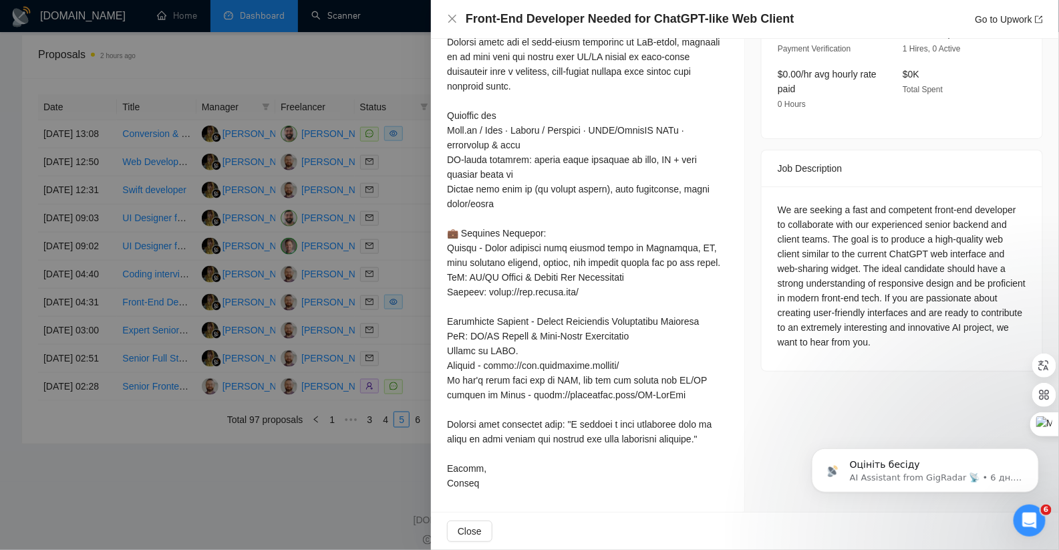
scroll to position [444, 0]
click at [395, 311] on div at bounding box center [529, 275] width 1059 height 550
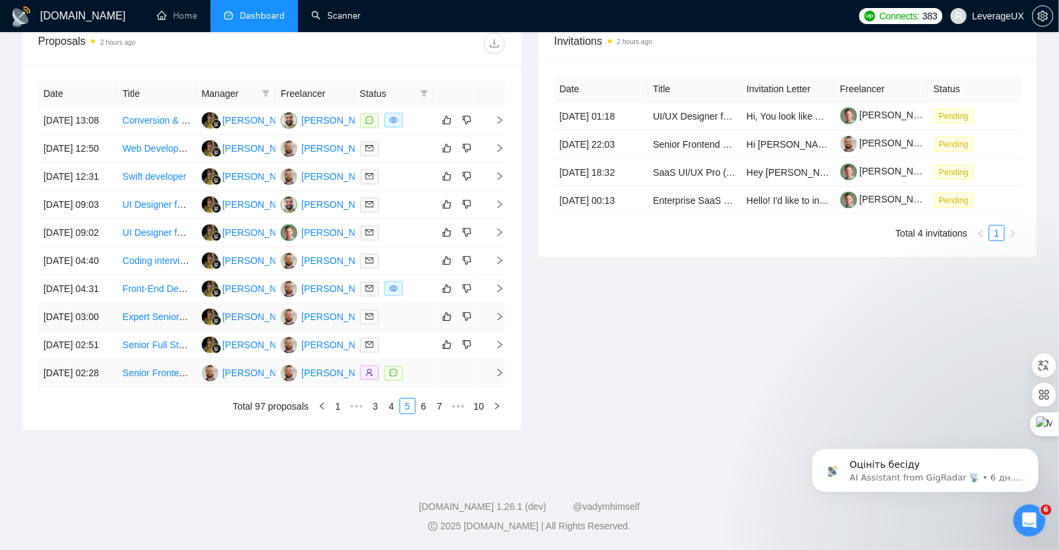
scroll to position [529, 0]
click at [498, 387] on td at bounding box center [492, 373] width 27 height 28
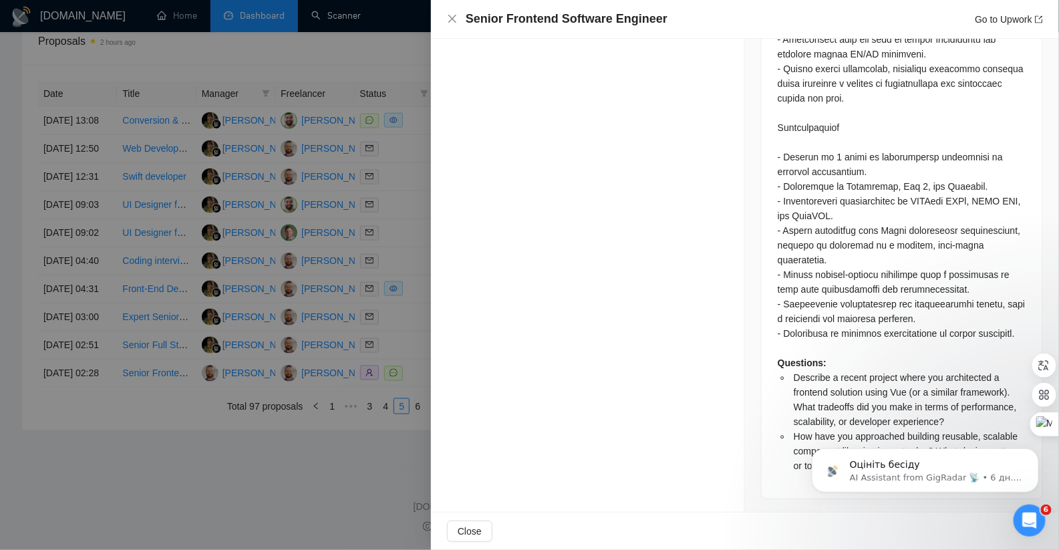
scroll to position [639, 0]
click at [360, 290] on div at bounding box center [529, 275] width 1059 height 550
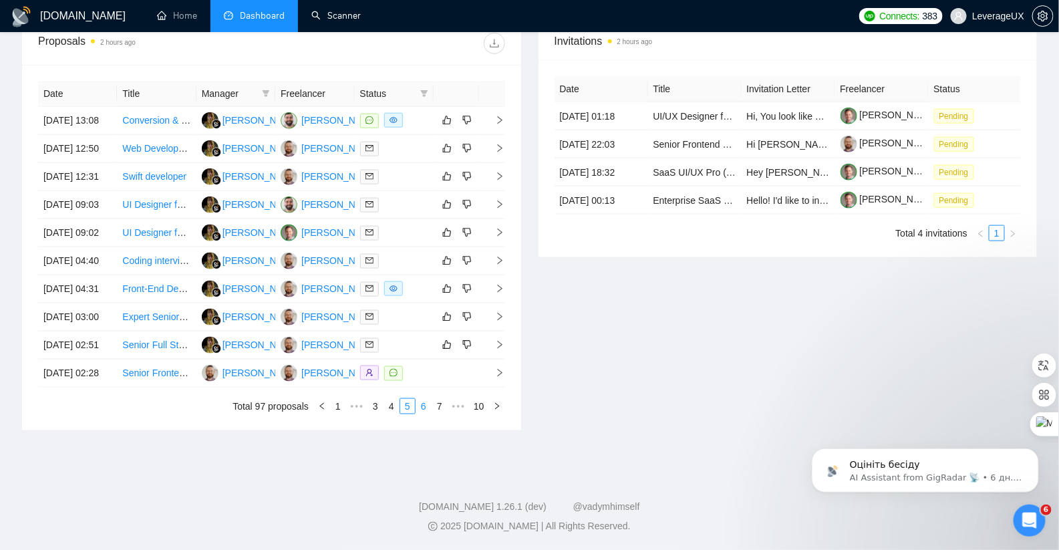
click at [425, 407] on link "6" at bounding box center [423, 406] width 15 height 15
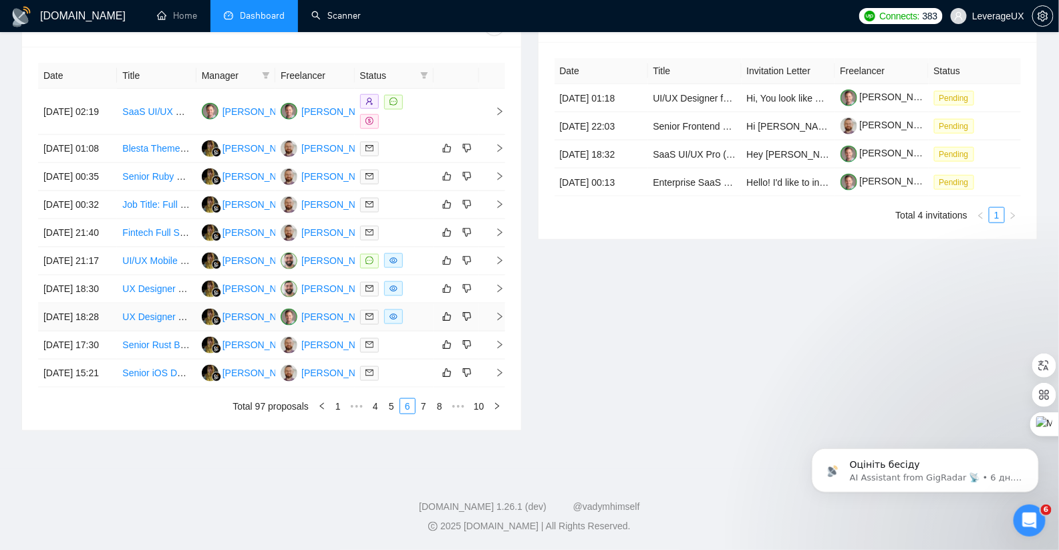
scroll to position [528, 0]
click at [495, 108] on icon "right" at bounding box center [499, 111] width 9 height 9
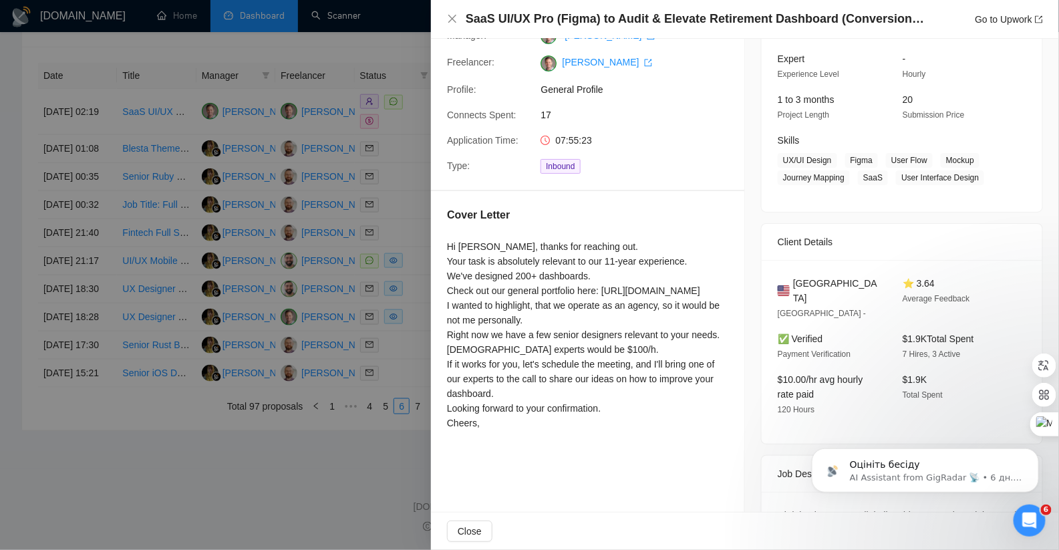
scroll to position [737, 0]
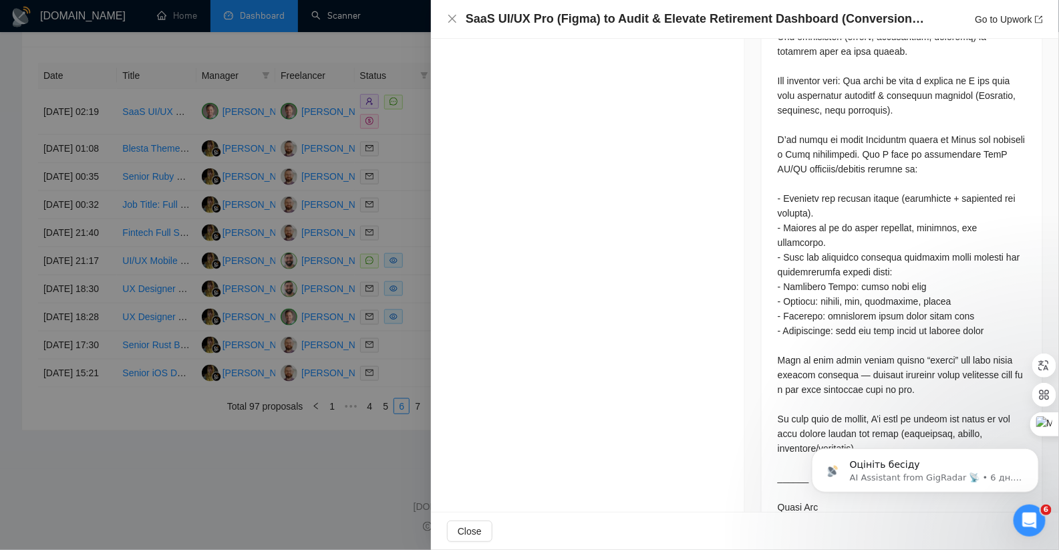
click at [325, 213] on div at bounding box center [529, 275] width 1059 height 550
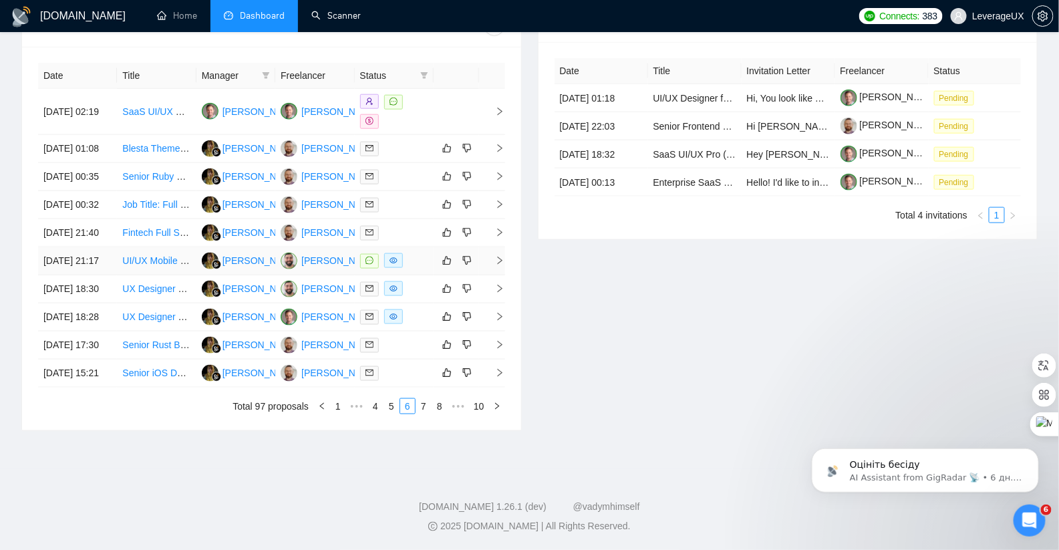
click at [504, 275] on td at bounding box center [492, 261] width 27 height 28
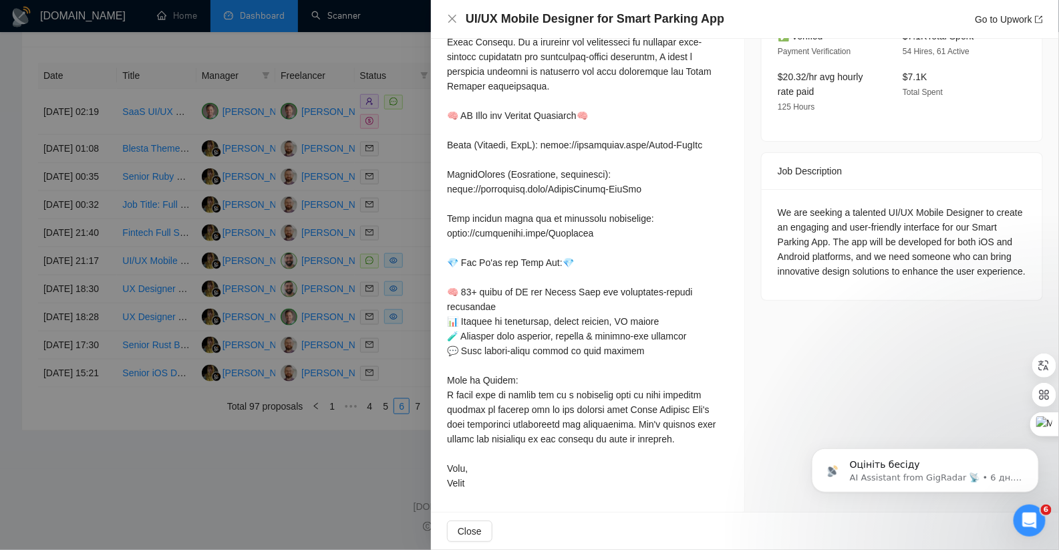
scroll to position [444, 0]
click at [415, 305] on div at bounding box center [529, 275] width 1059 height 550
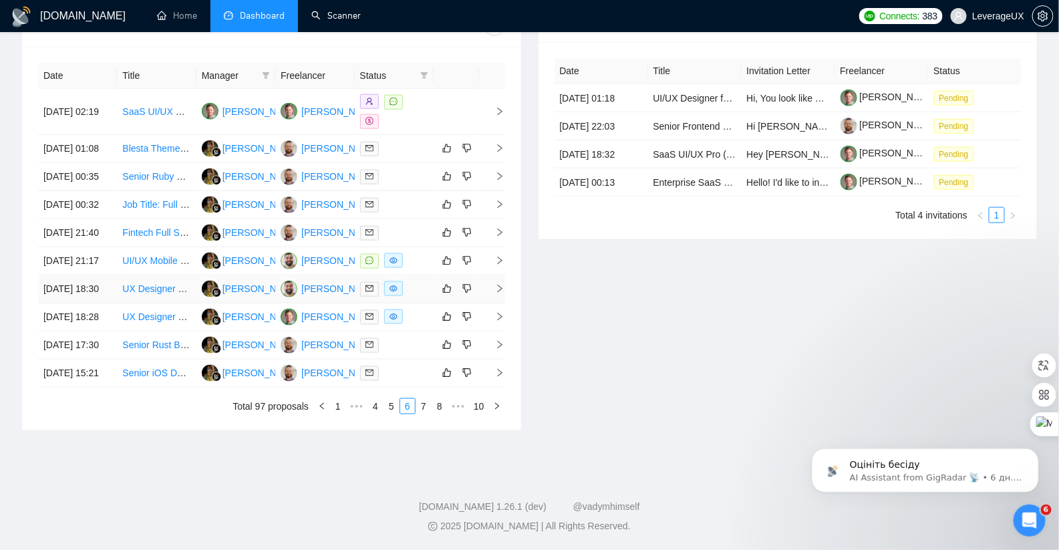
click at [494, 293] on span "right" at bounding box center [494, 288] width 20 height 9
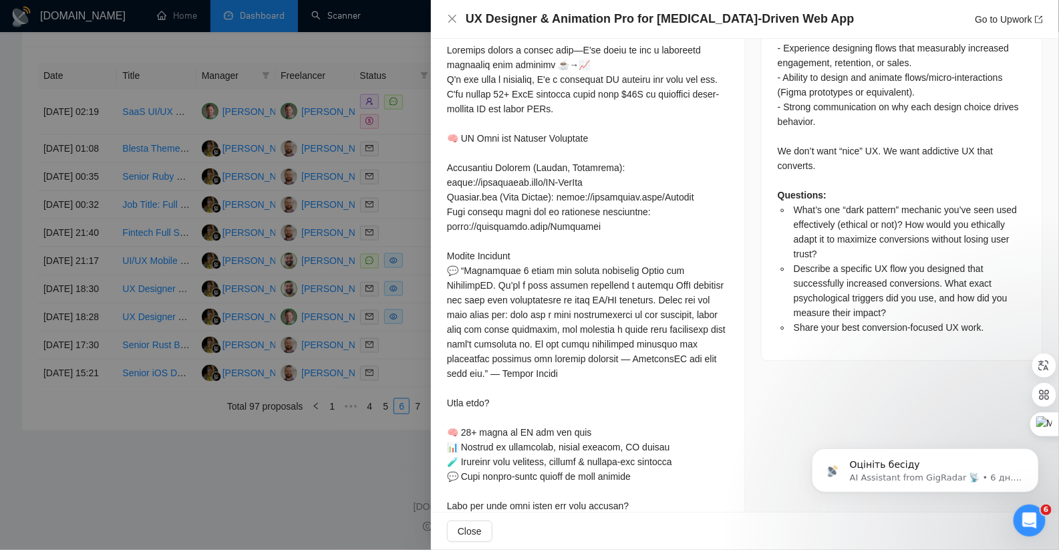
scroll to position [775, 0]
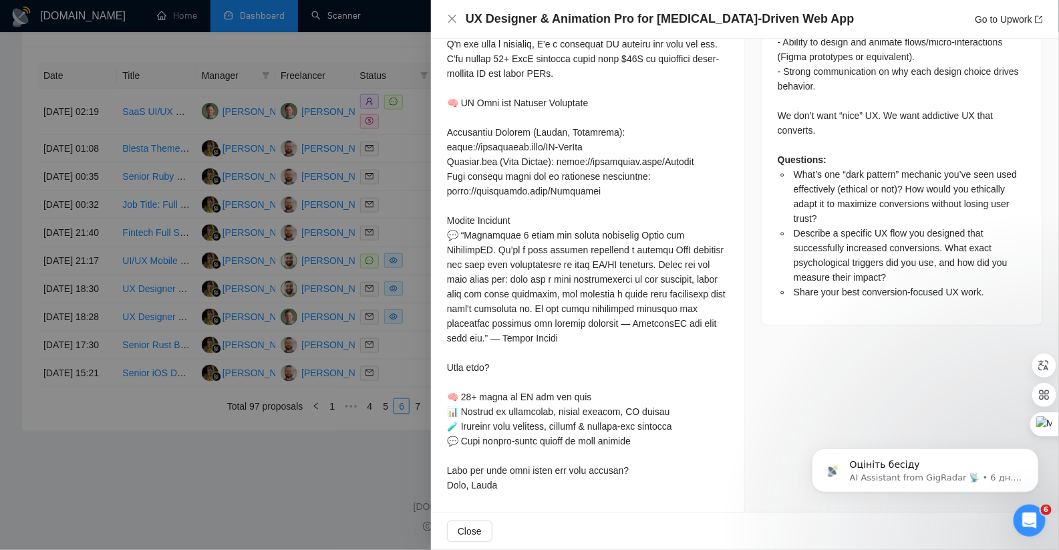
click at [408, 262] on div at bounding box center [529, 275] width 1059 height 550
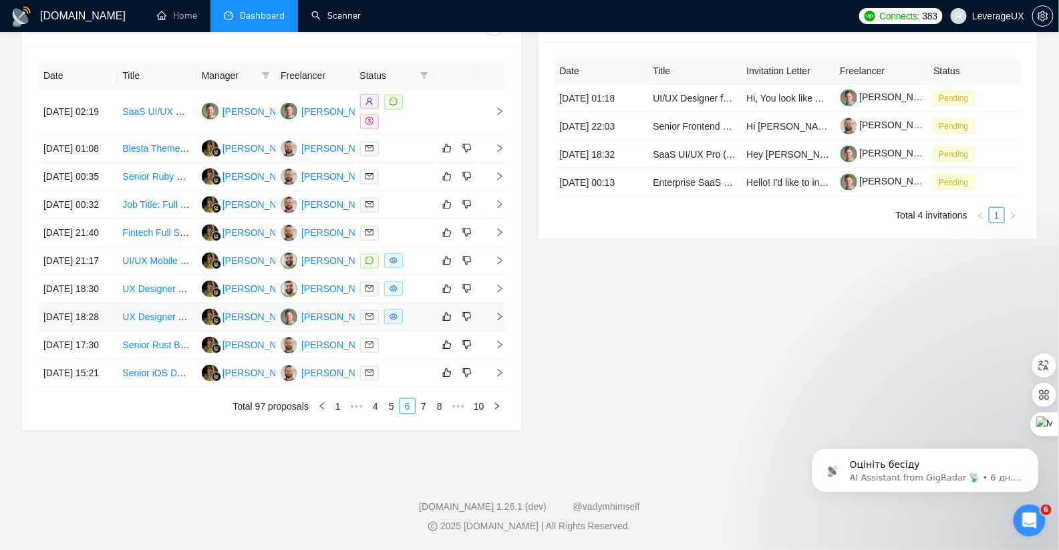
click at [502, 321] on icon "right" at bounding box center [499, 316] width 9 height 9
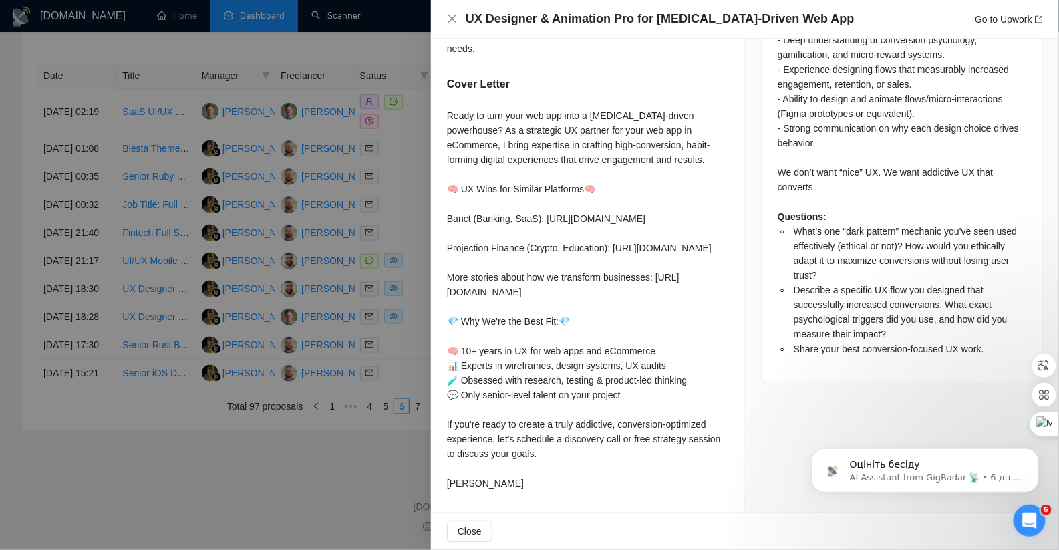
click at [384, 351] on div at bounding box center [529, 275] width 1059 height 550
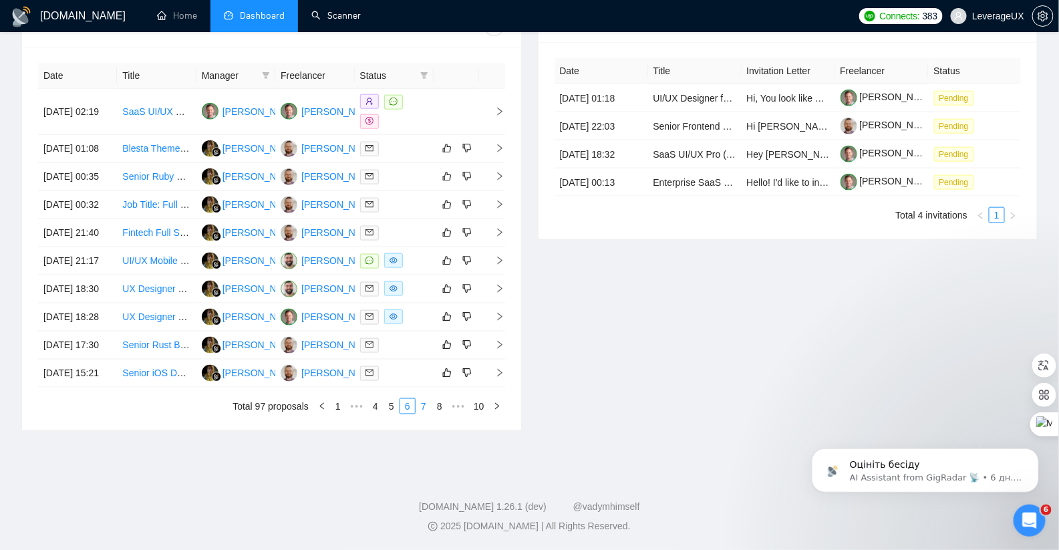
click at [425, 413] on link "7" at bounding box center [423, 406] width 15 height 15
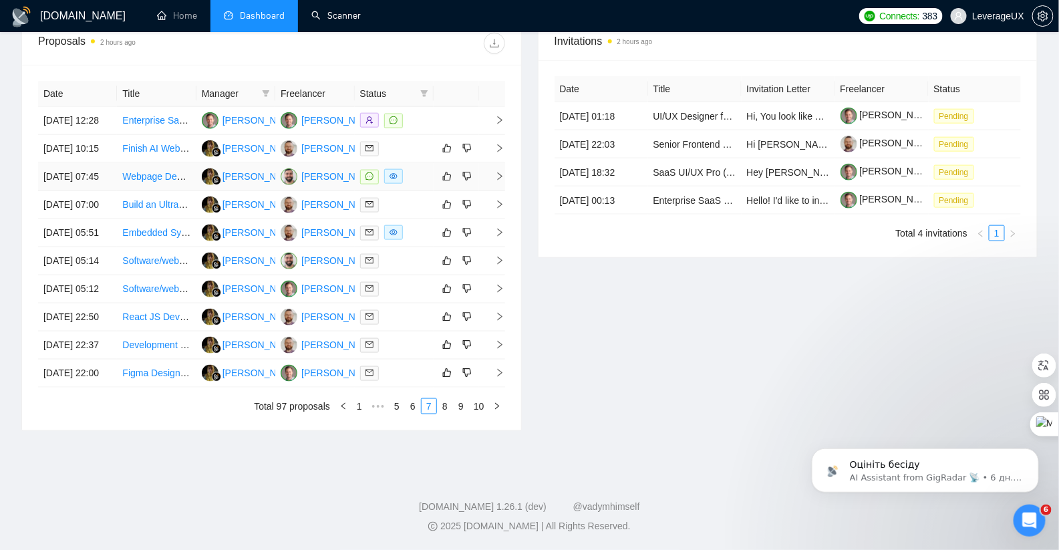
click at [502, 181] on icon "right" at bounding box center [499, 176] width 9 height 9
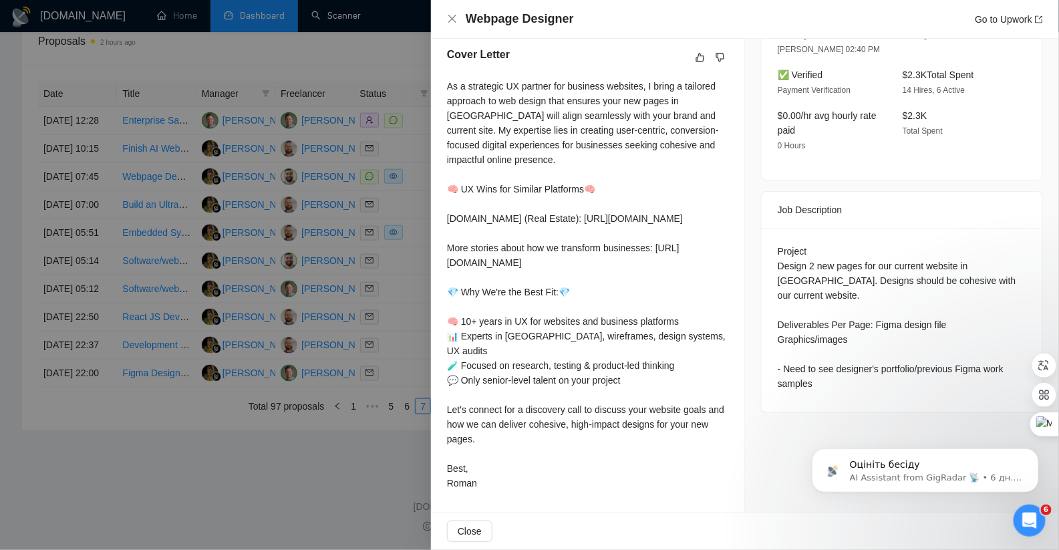
scroll to position [356, 0]
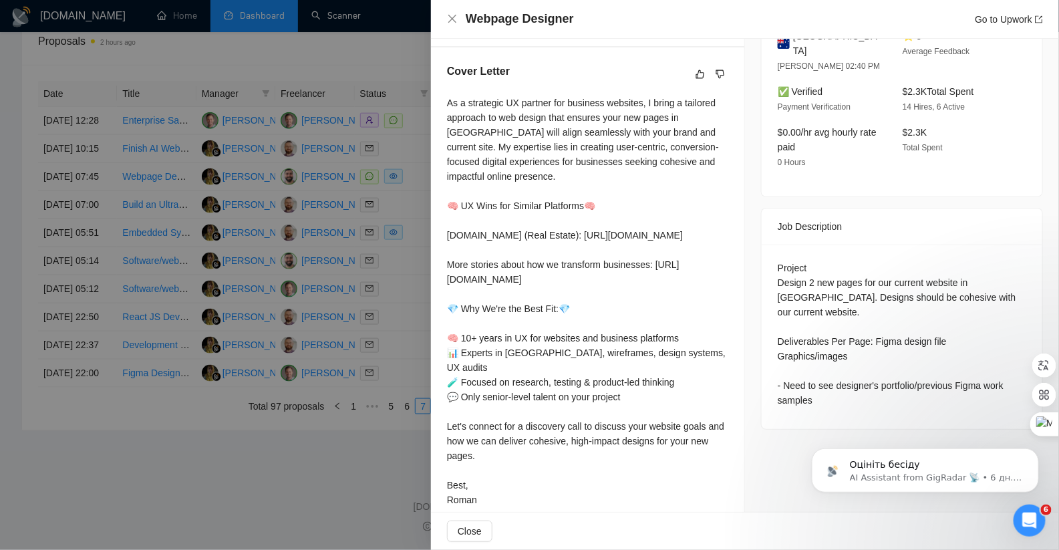
click at [441, 267] on div "Cover Letter As a strategic UX partner for business websites, I bring a tailore…" at bounding box center [587, 287] width 313 height 481
click at [400, 291] on div at bounding box center [529, 275] width 1059 height 550
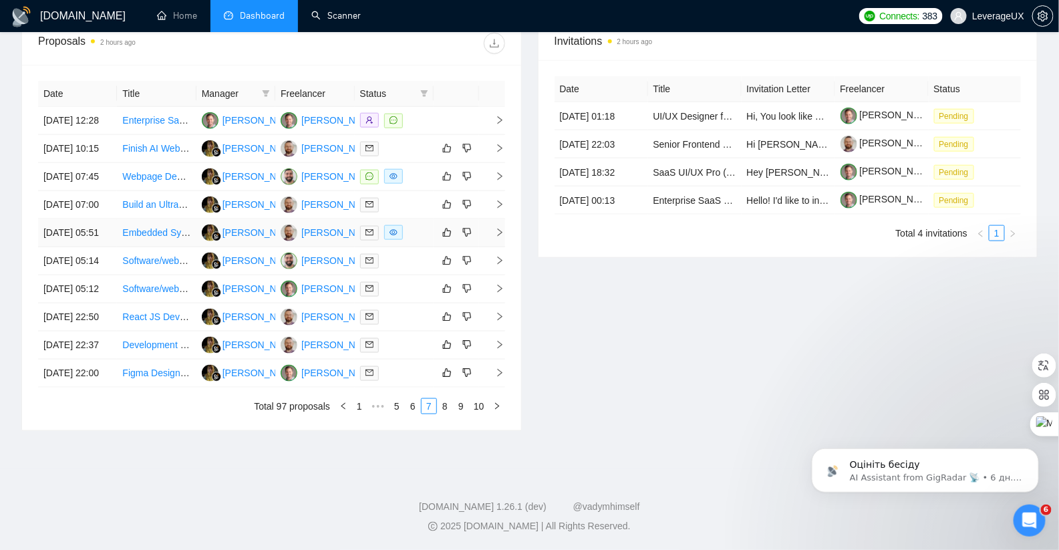
click at [497, 237] on icon "right" at bounding box center [499, 232] width 9 height 9
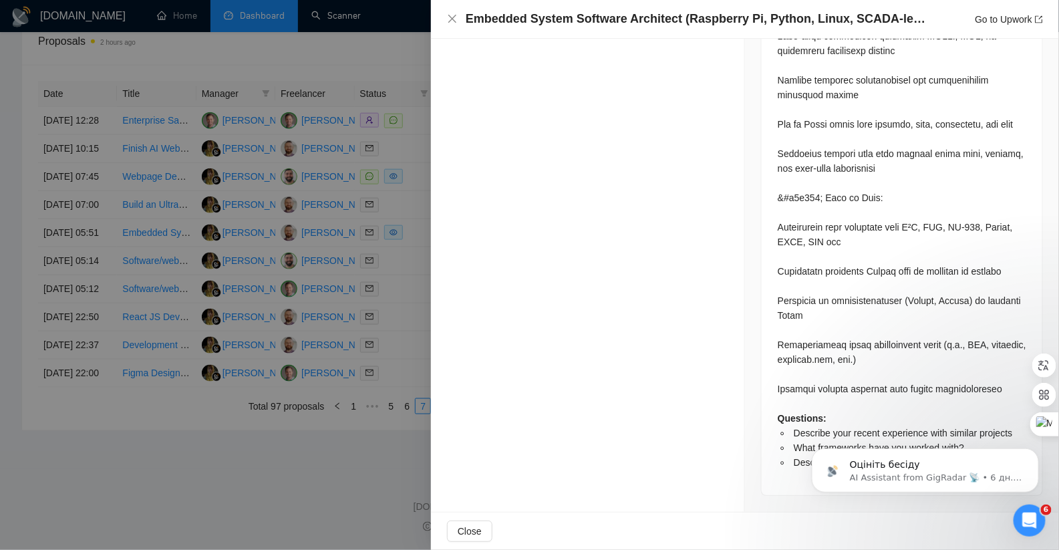
scroll to position [639, 0]
click at [417, 241] on div at bounding box center [529, 275] width 1059 height 550
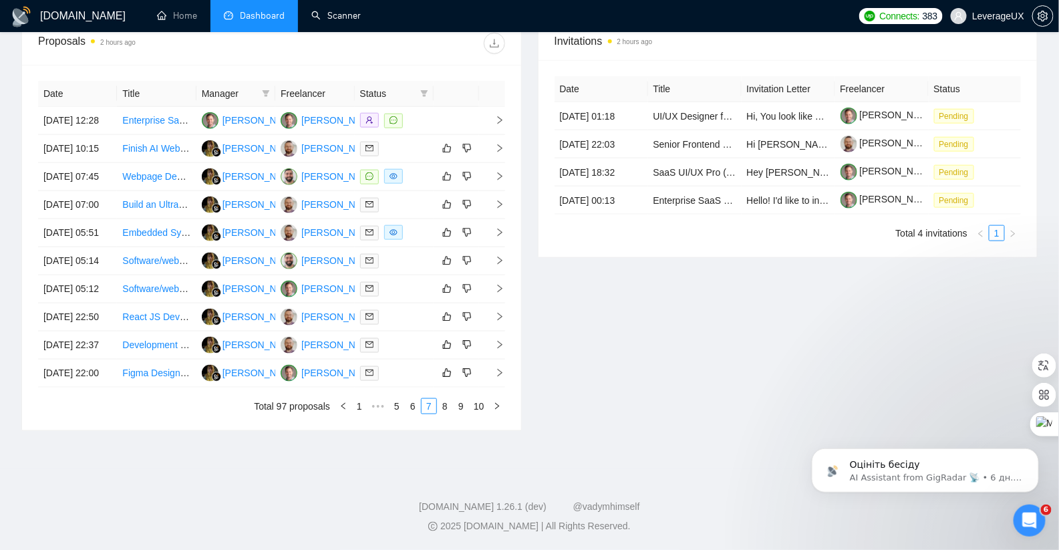
scroll to position [594, 0]
click at [446, 413] on link "8" at bounding box center [445, 406] width 15 height 15
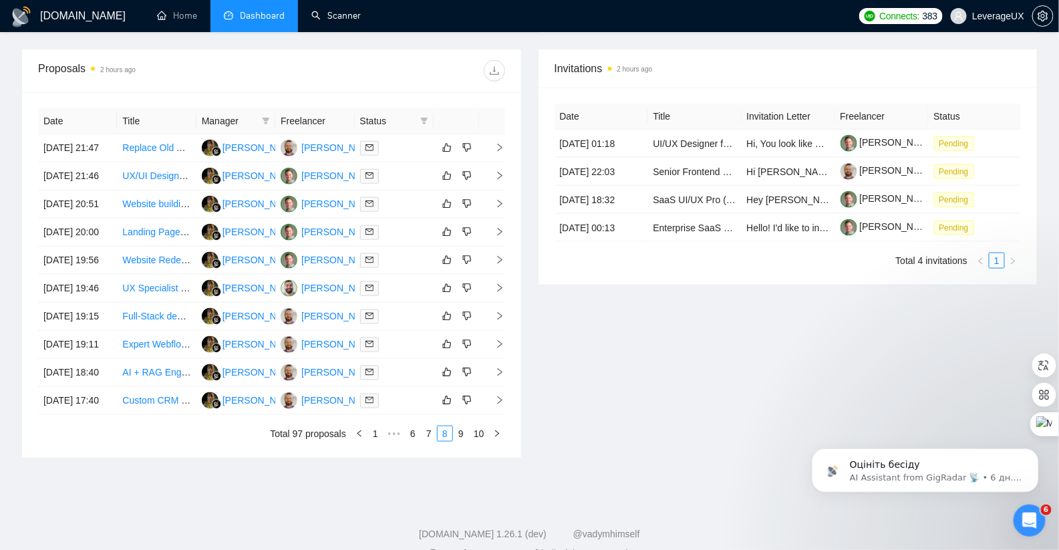
scroll to position [504, 0]
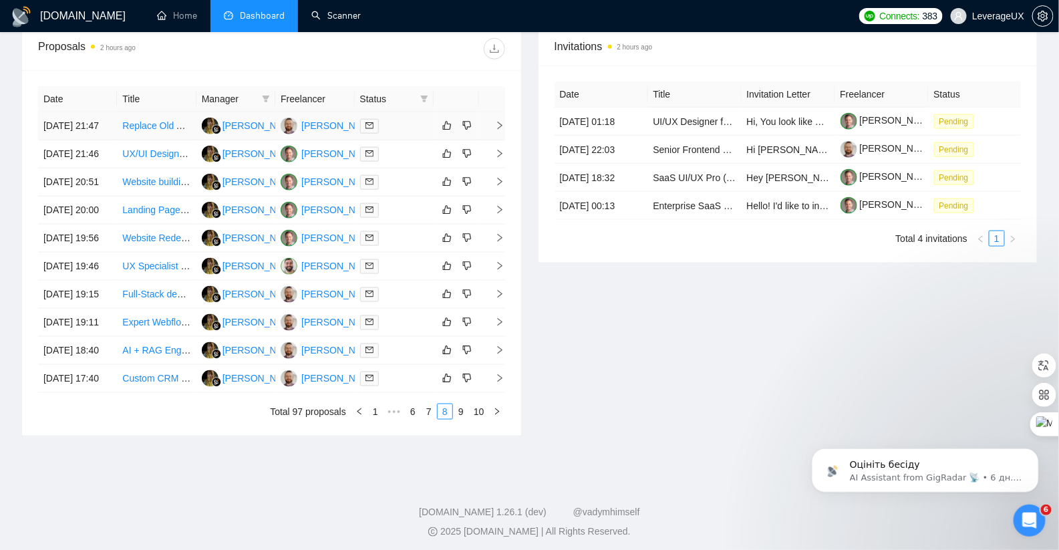
click at [501, 130] on icon "right" at bounding box center [499, 125] width 9 height 9
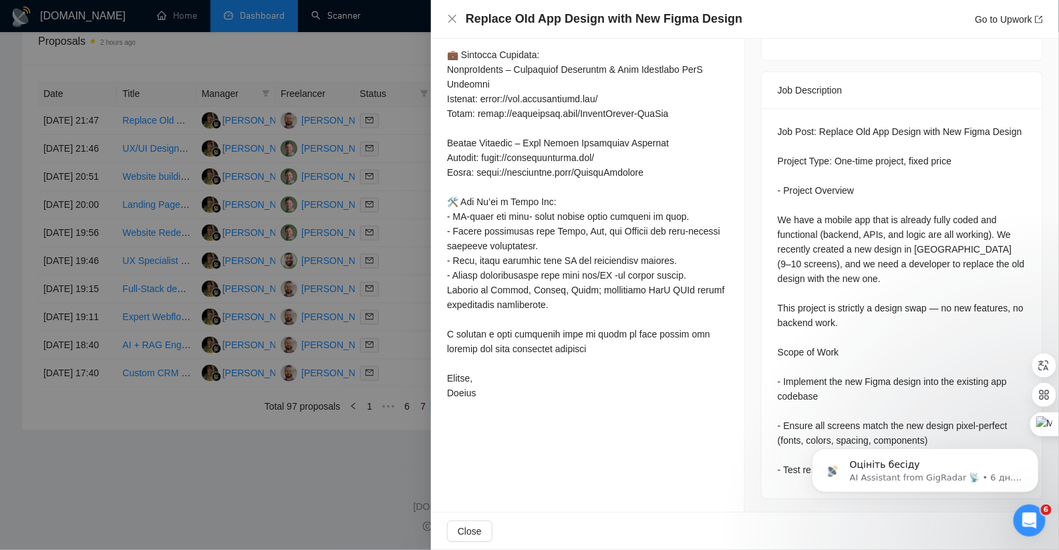
scroll to position [639, 0]
click at [355, 230] on div at bounding box center [529, 275] width 1059 height 550
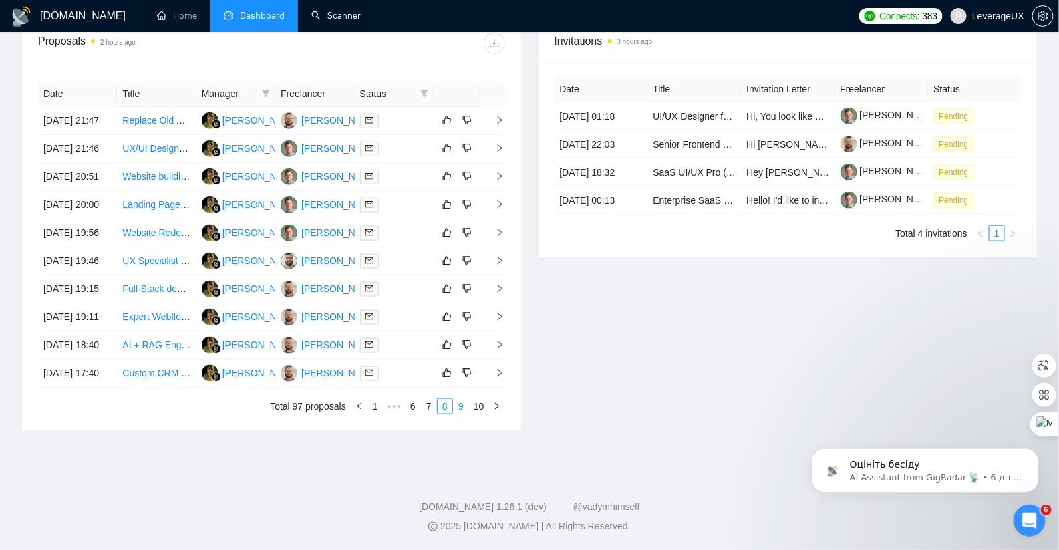
click at [465, 406] on link "9" at bounding box center [461, 406] width 15 height 15
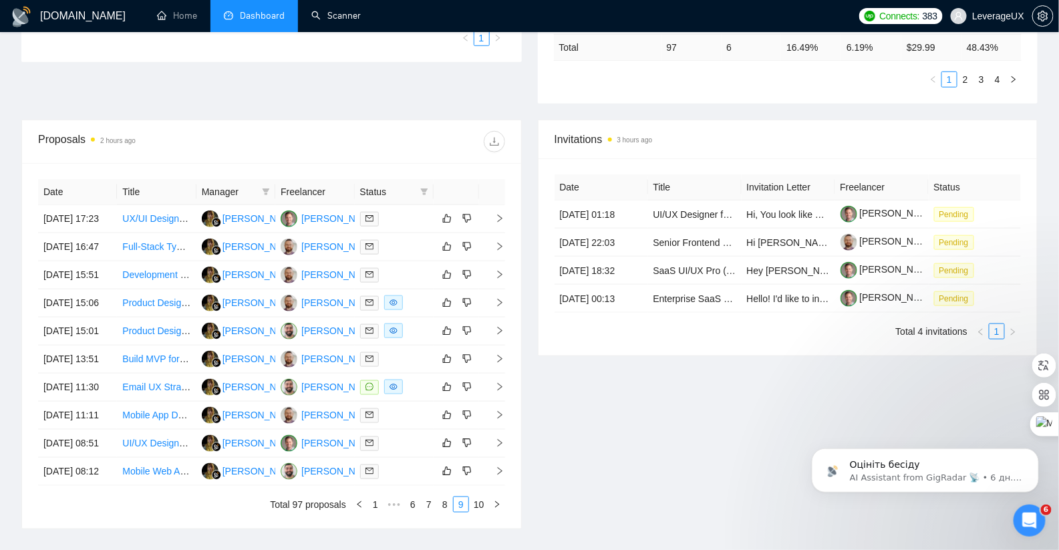
scroll to position [415, 0]
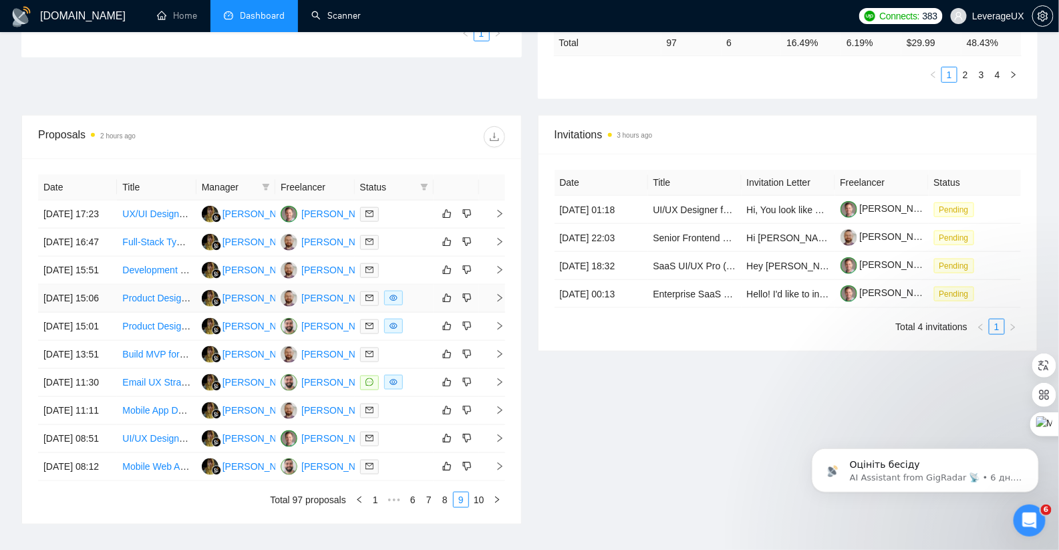
click at [495, 303] on icon "right" at bounding box center [499, 297] width 9 height 9
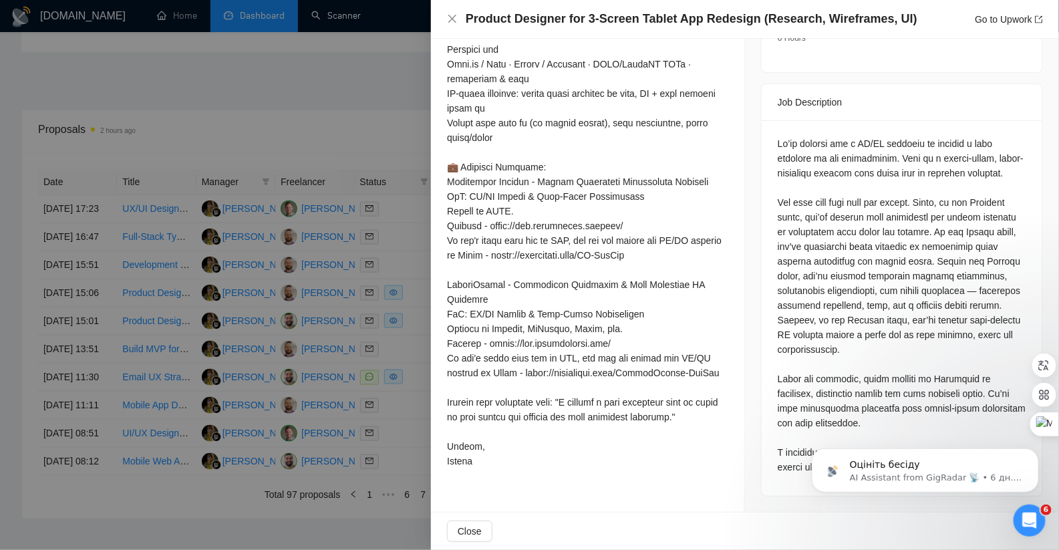
scroll to position [421, 0]
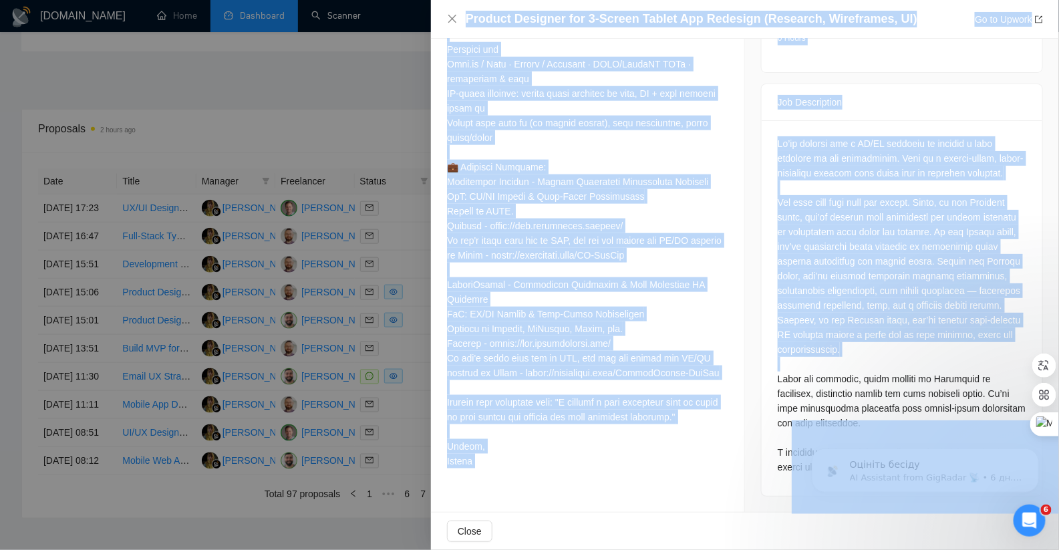
drag, startPoint x: 1563, startPoint y: 797, endPoint x: 919, endPoint y: 422, distance: 745.0
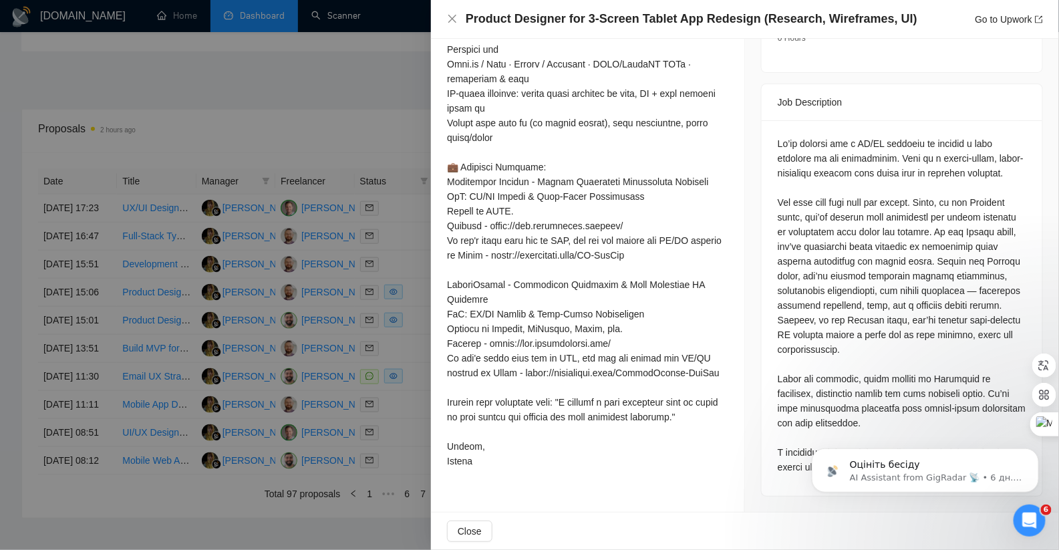
click at [839, 374] on div at bounding box center [901, 305] width 248 height 338
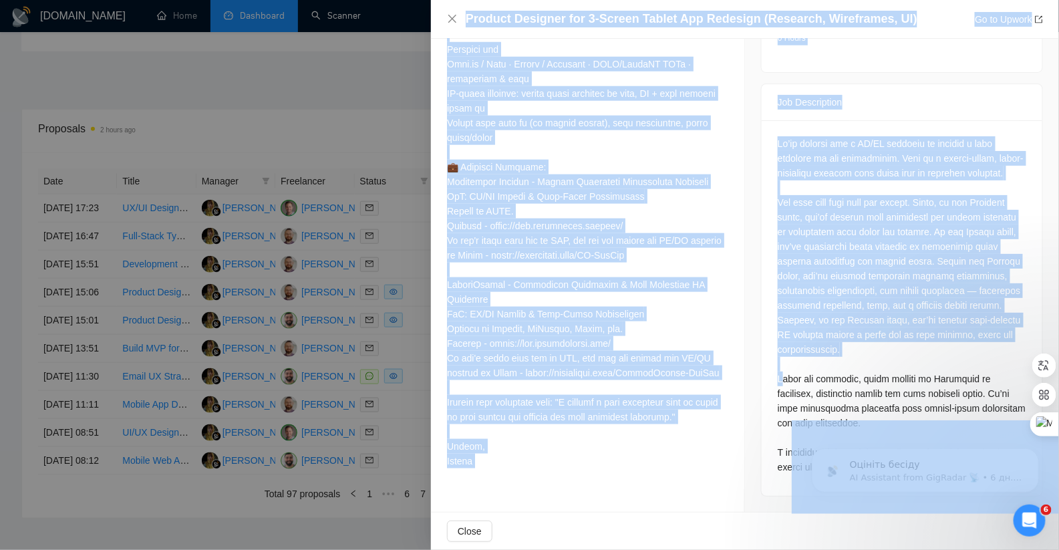
drag, startPoint x: 1568, startPoint y: 800, endPoint x: 900, endPoint y: 420, distance: 768.5
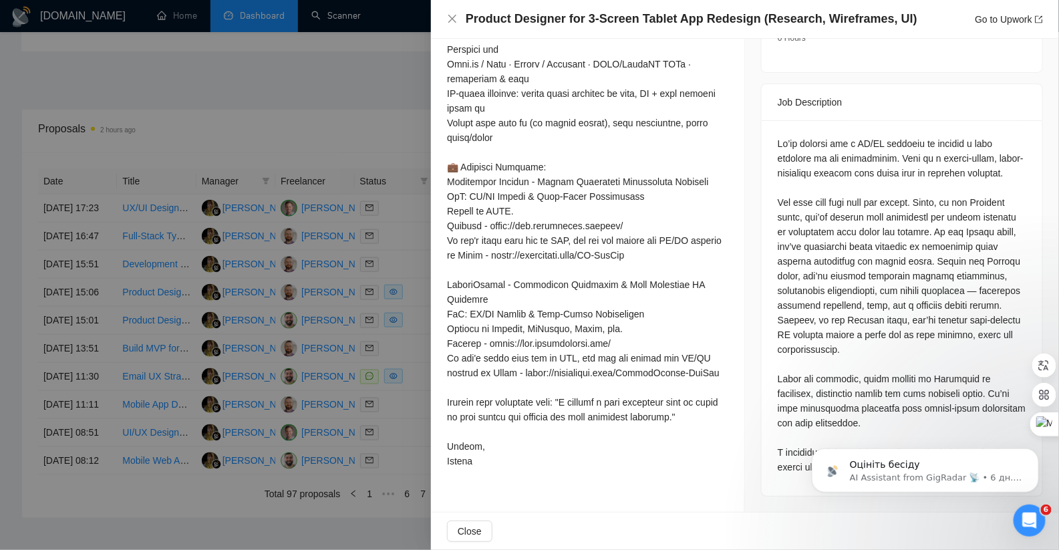
click at [855, 372] on div at bounding box center [901, 305] width 248 height 338
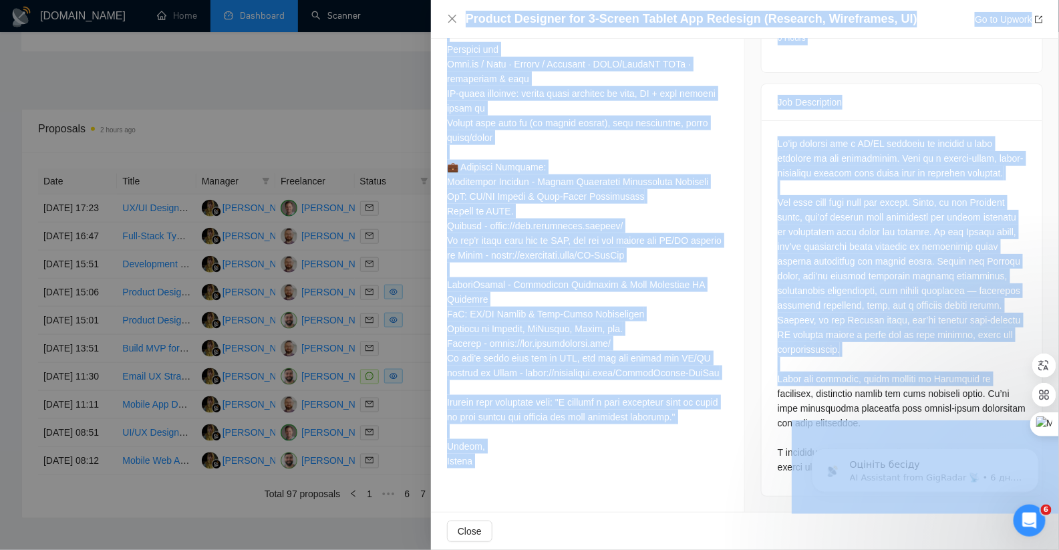
drag, startPoint x: 858, startPoint y: 404, endPoint x: 763, endPoint y: 386, distance: 95.9
click at [800, 380] on div at bounding box center [901, 305] width 248 height 338
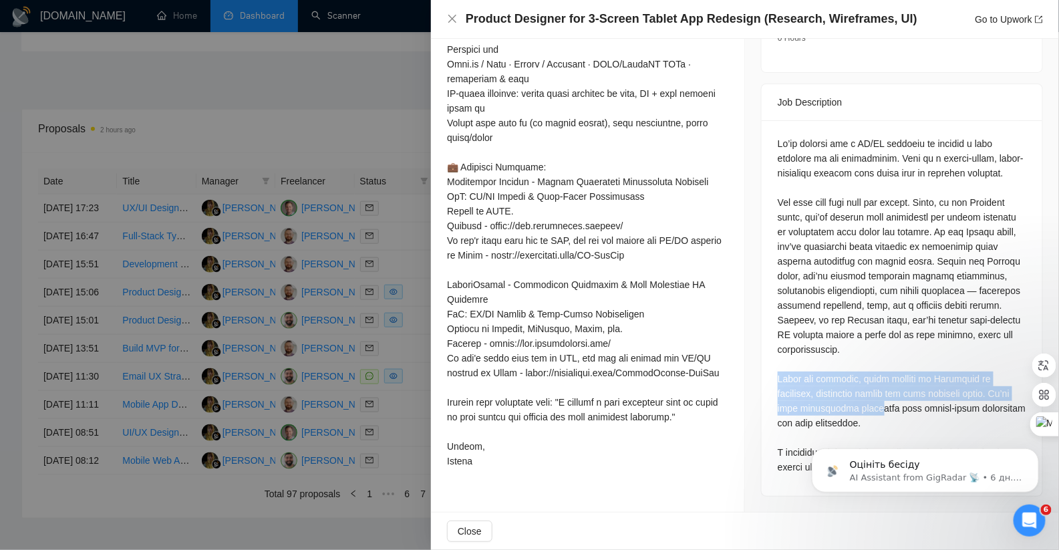
drag, startPoint x: 773, startPoint y: 378, endPoint x: 894, endPoint y: 409, distance: 125.4
click at [894, 409] on div at bounding box center [901, 305] width 248 height 338
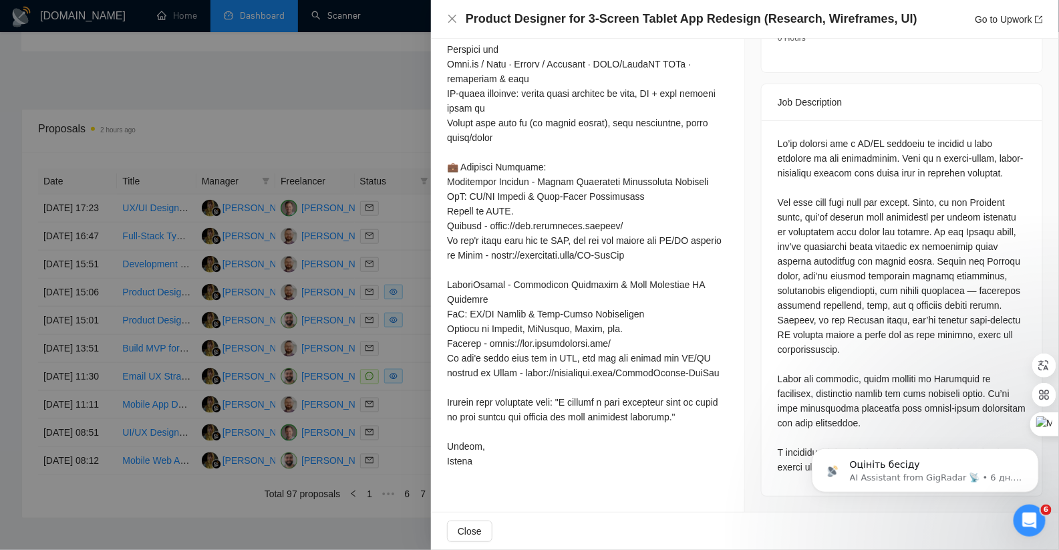
click at [848, 358] on div at bounding box center [901, 305] width 248 height 338
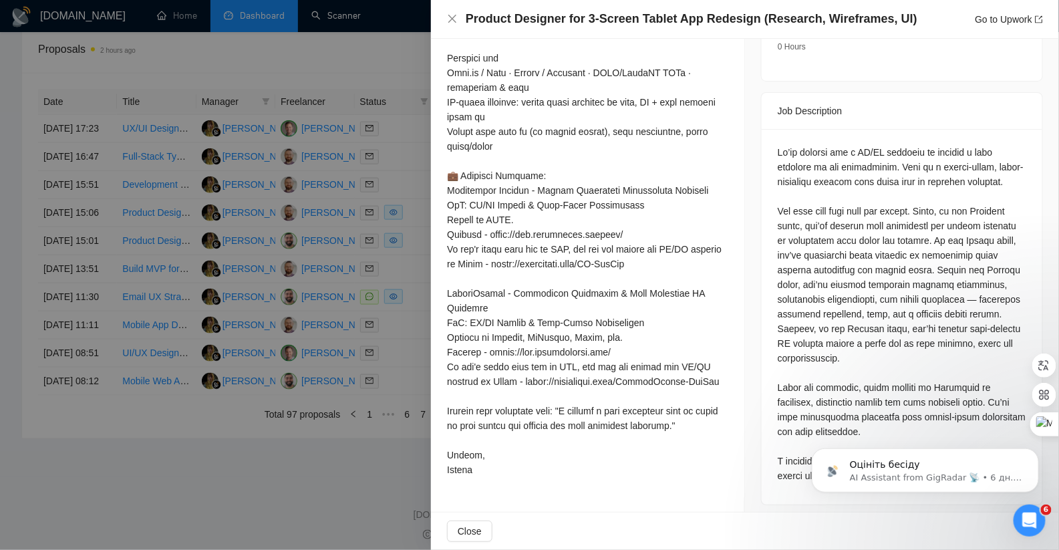
scroll to position [498, 0]
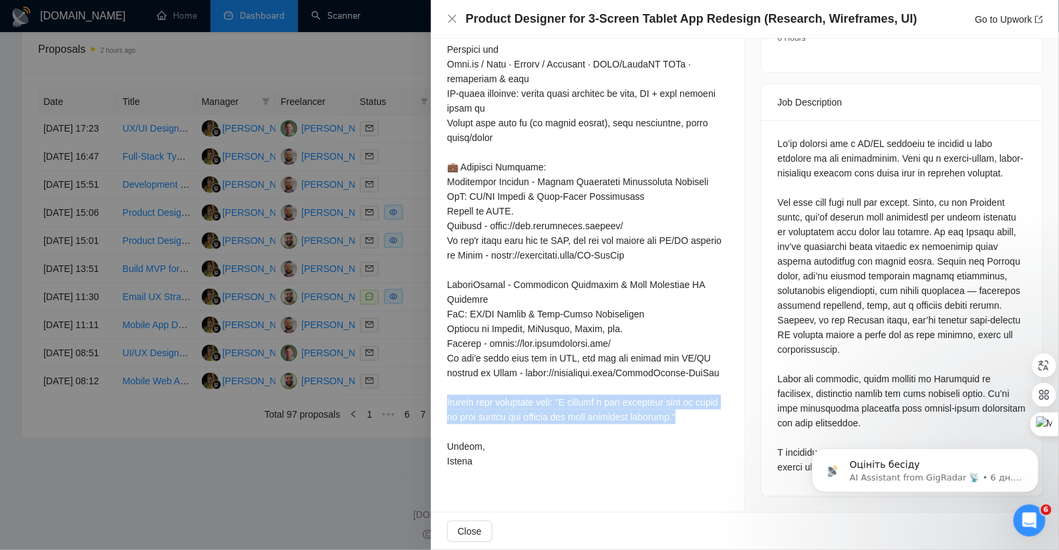
drag, startPoint x: 699, startPoint y: 418, endPoint x: 446, endPoint y: 404, distance: 254.2
click at [446, 404] on div "Cover Letter" at bounding box center [587, 198] width 313 height 584
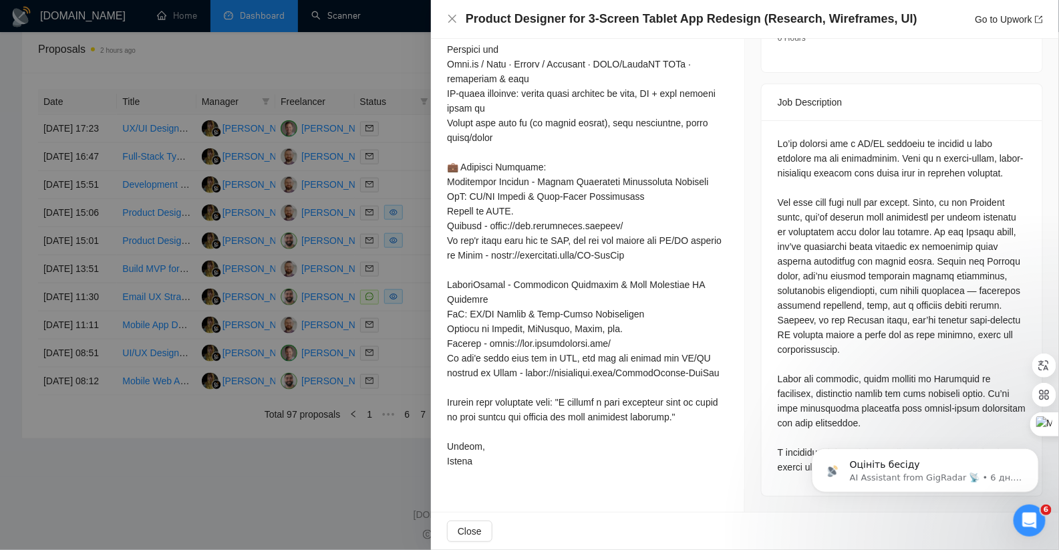
click at [611, 370] on div at bounding box center [587, 211] width 281 height 514
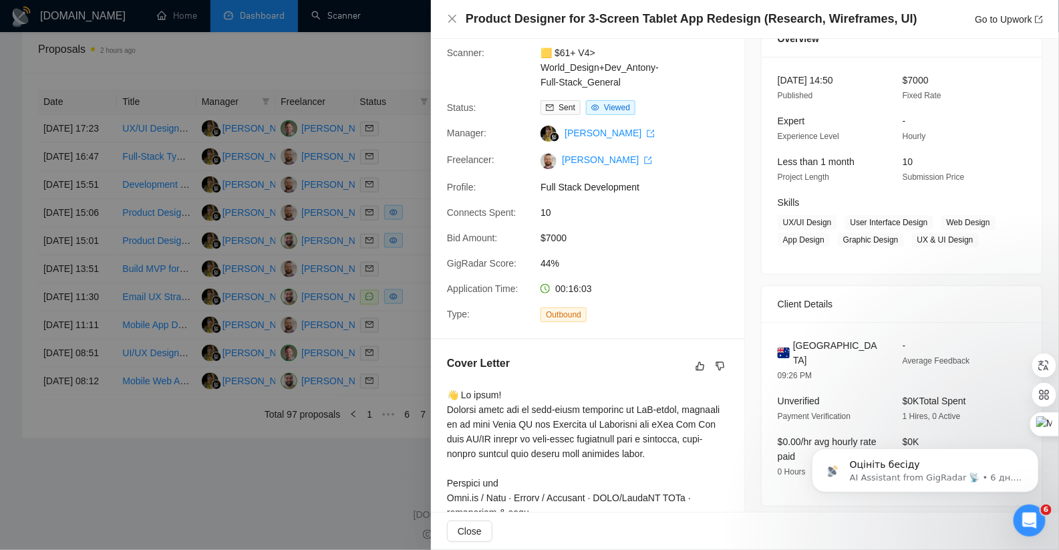
scroll to position [0, 0]
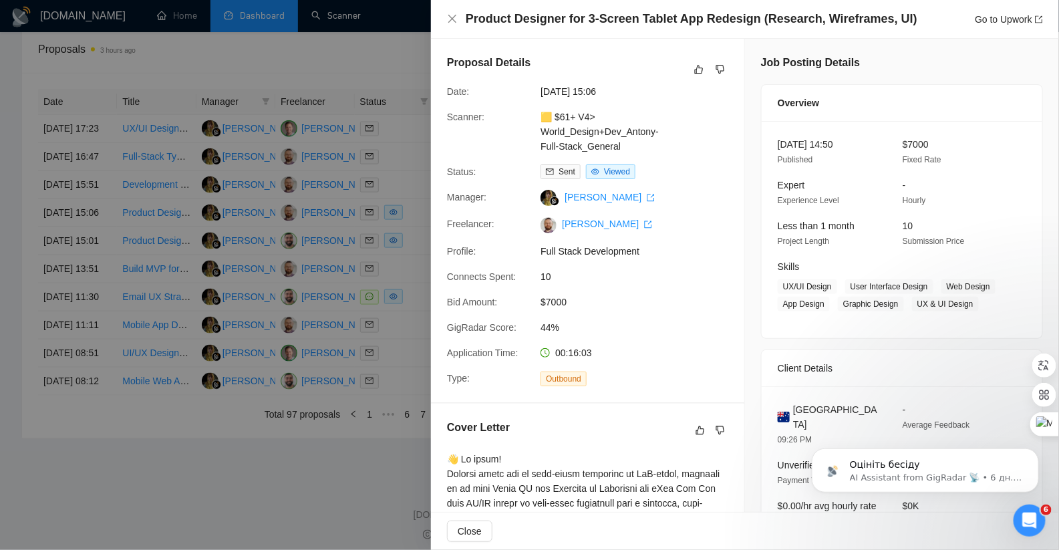
click at [624, 333] on span "44%" at bounding box center [640, 327] width 200 height 15
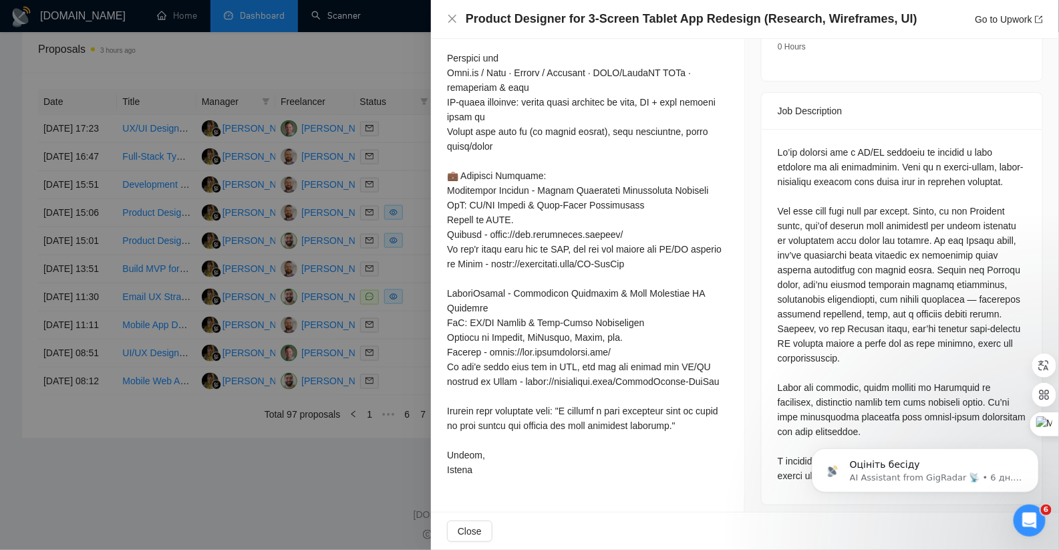
scroll to position [498, 0]
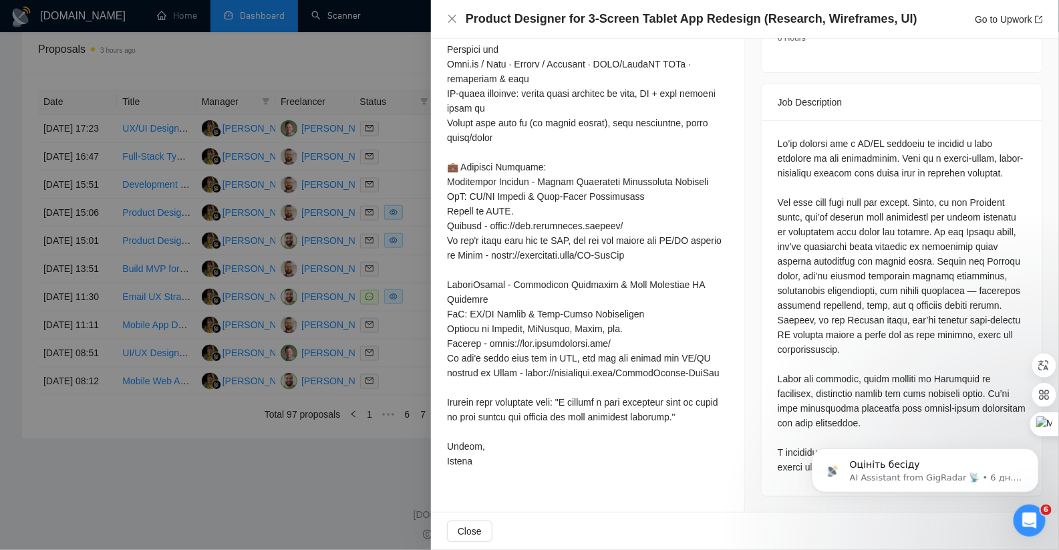
click at [401, 321] on div at bounding box center [529, 275] width 1059 height 550
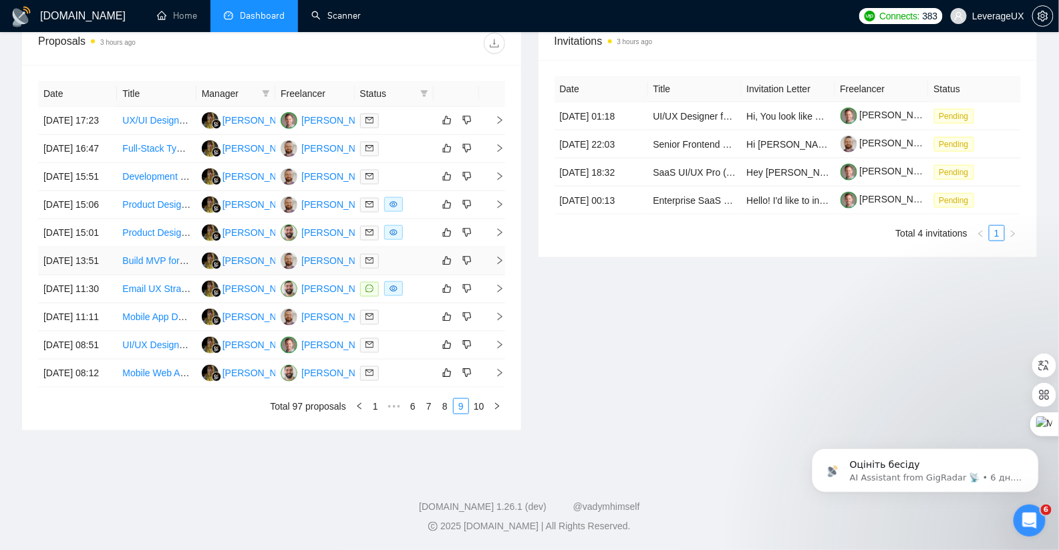
scroll to position [546, 0]
click at [497, 206] on icon "right" at bounding box center [499, 204] width 9 height 9
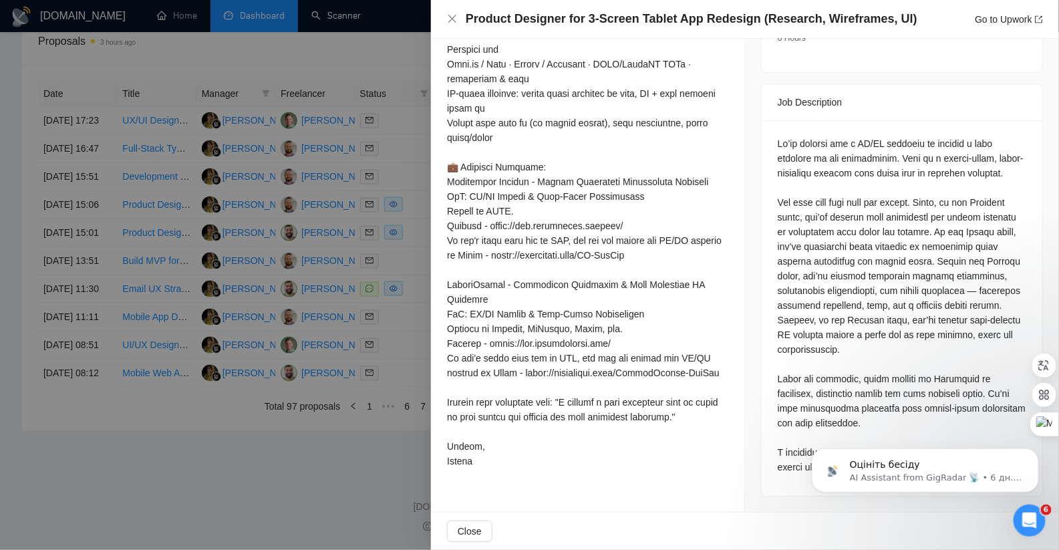
scroll to position [599, 0]
click at [400, 316] on div at bounding box center [529, 275] width 1059 height 550
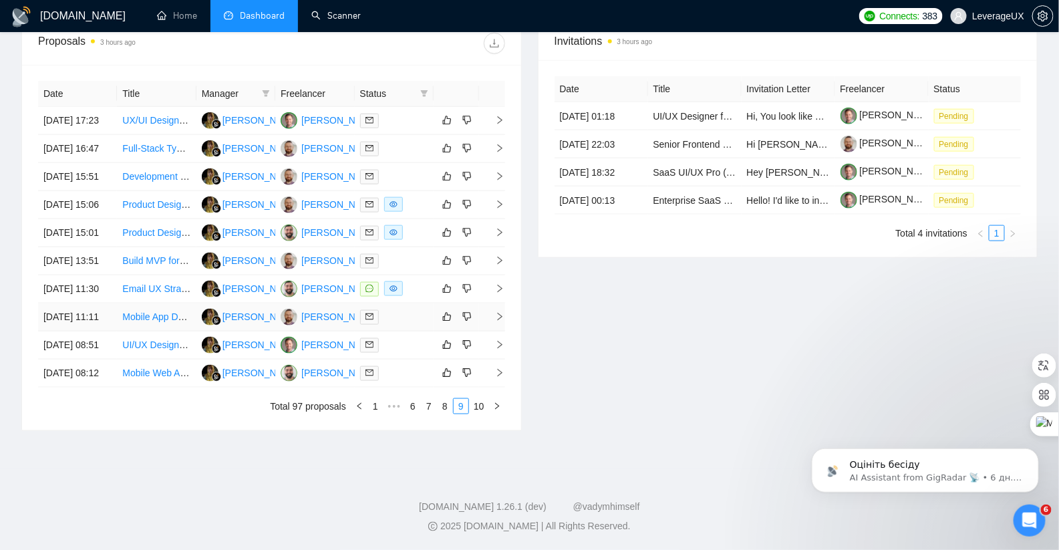
click at [498, 317] on icon "right" at bounding box center [499, 316] width 9 height 9
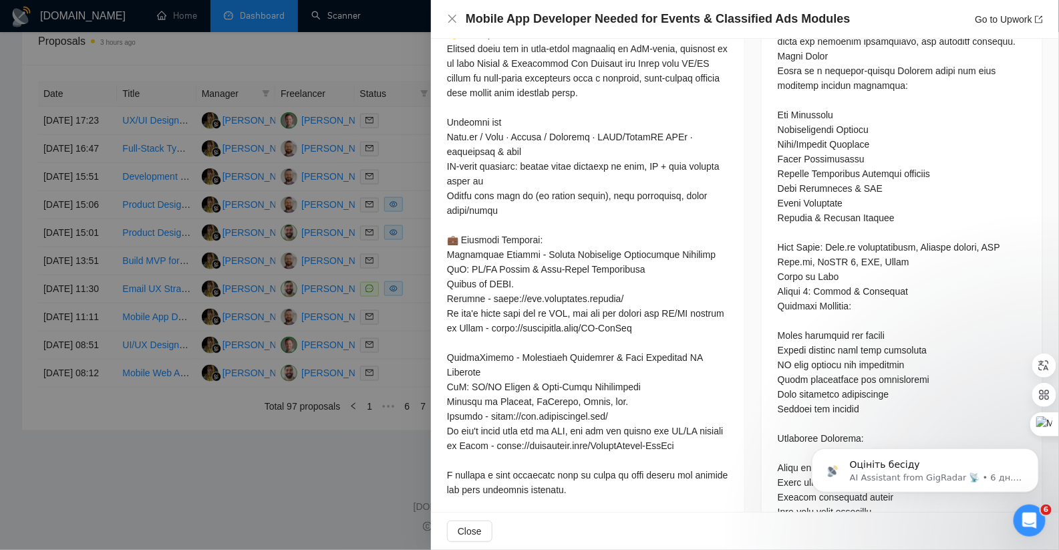
scroll to position [983, 0]
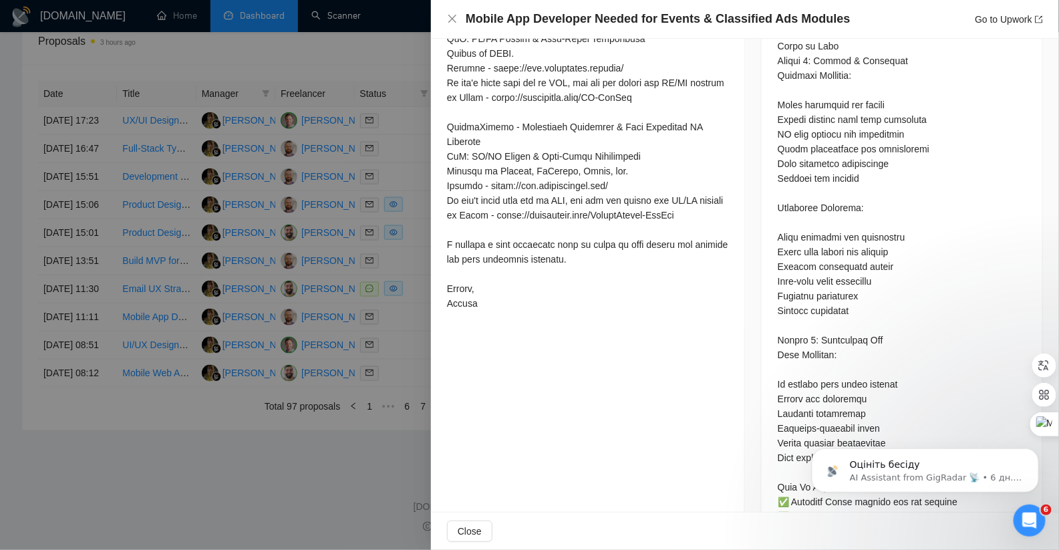
click at [411, 228] on div at bounding box center [529, 275] width 1059 height 550
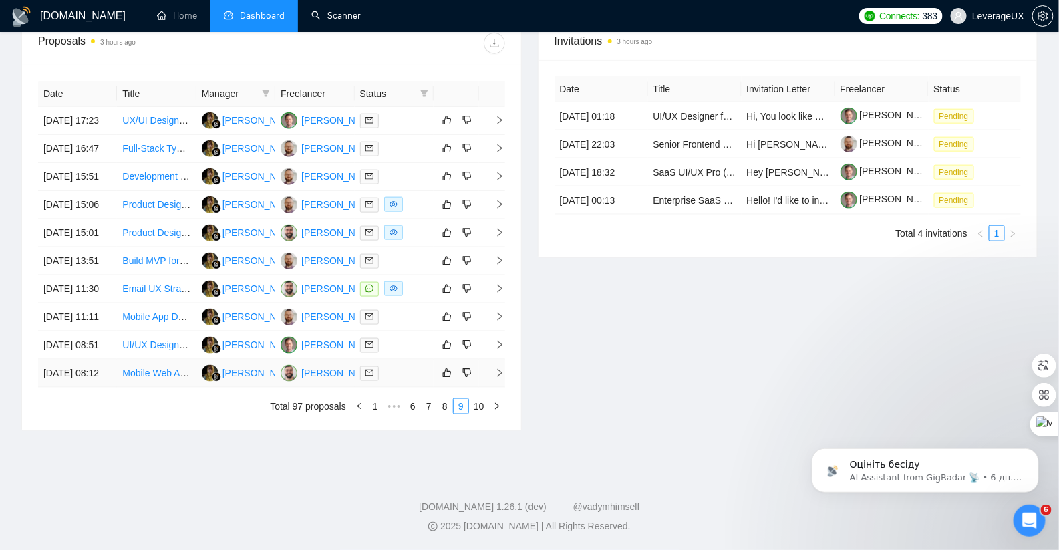
scroll to position [639, 0]
click at [501, 368] on icon "right" at bounding box center [499, 372] width 9 height 9
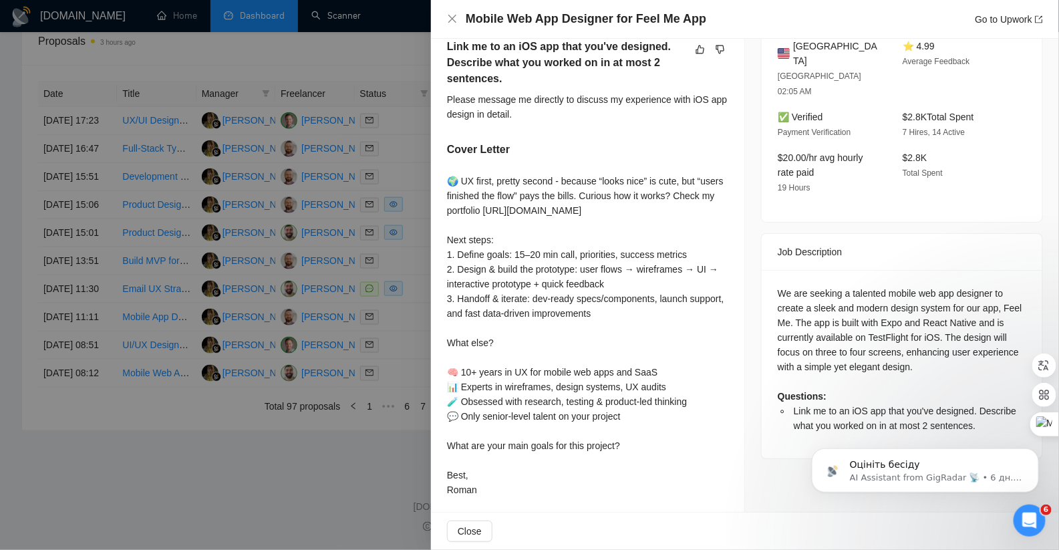
scroll to position [385, 0]
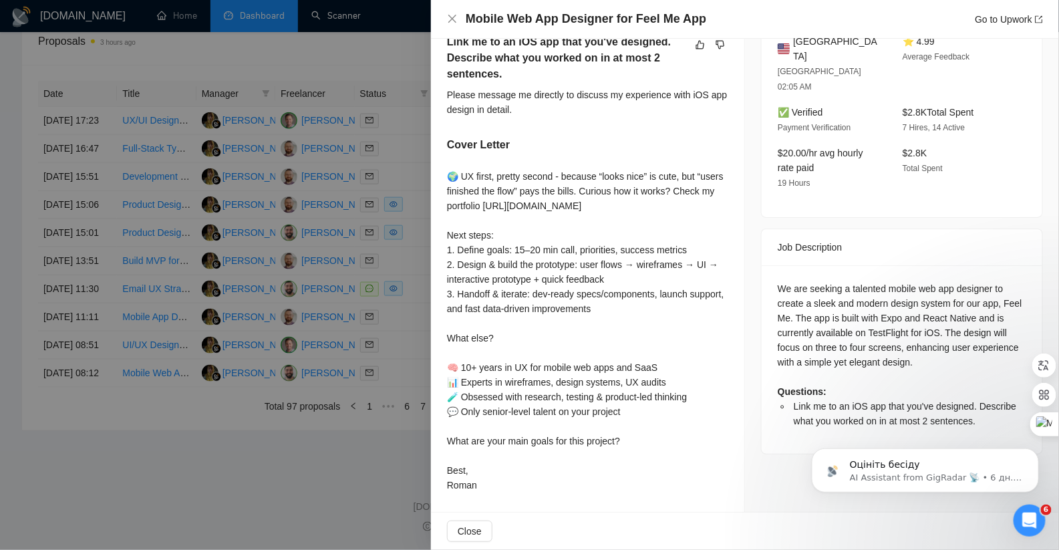
click at [385, 342] on div at bounding box center [529, 275] width 1059 height 550
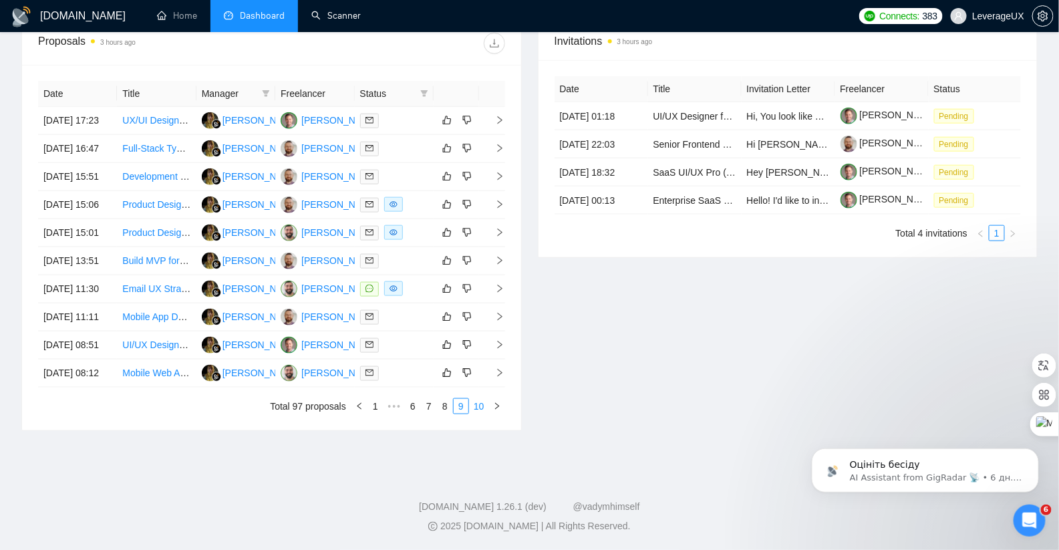
click at [480, 407] on link "10" at bounding box center [479, 406] width 19 height 15
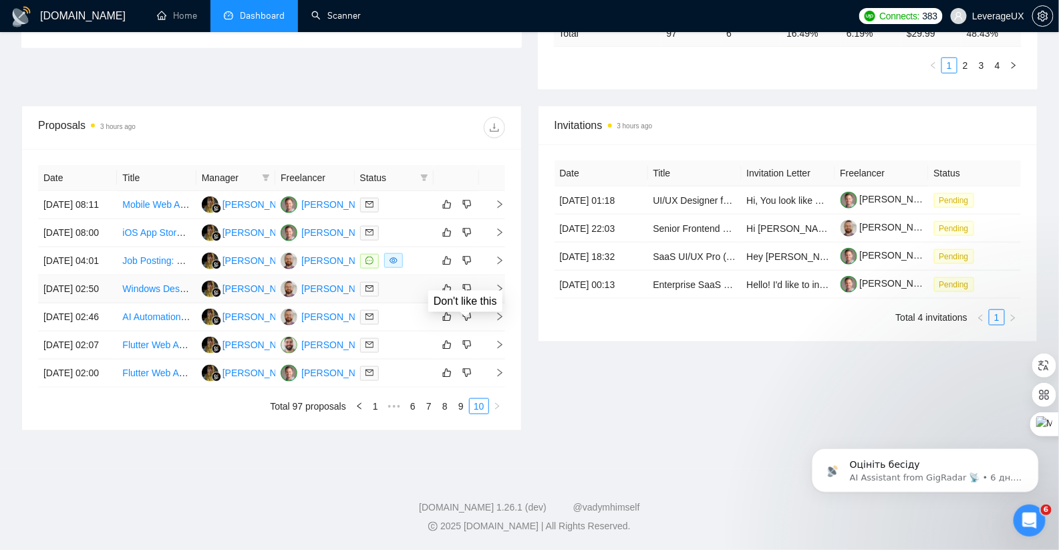
scroll to position [479, 0]
click at [500, 256] on icon "right" at bounding box center [499, 260] width 9 height 9
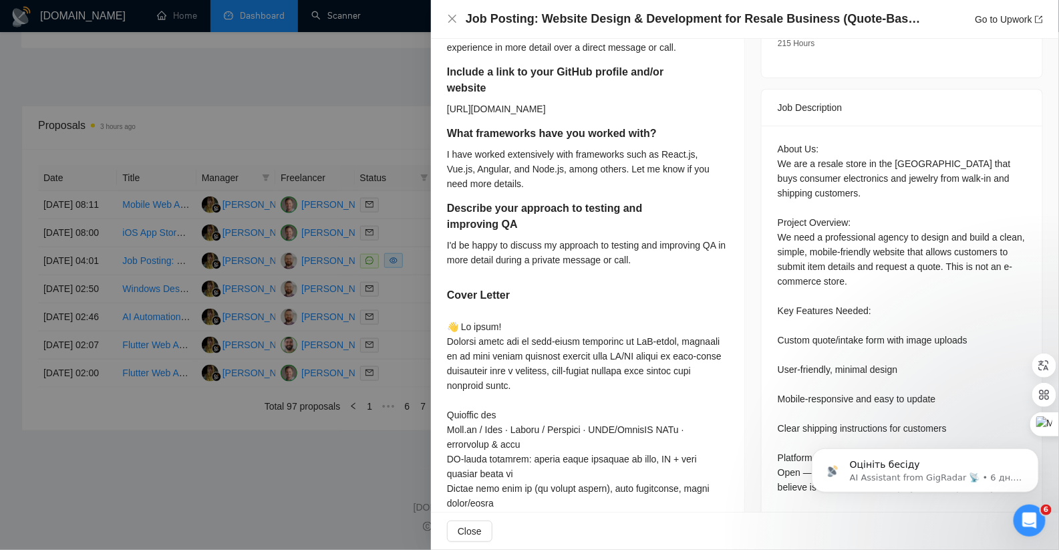
scroll to position [478, 0]
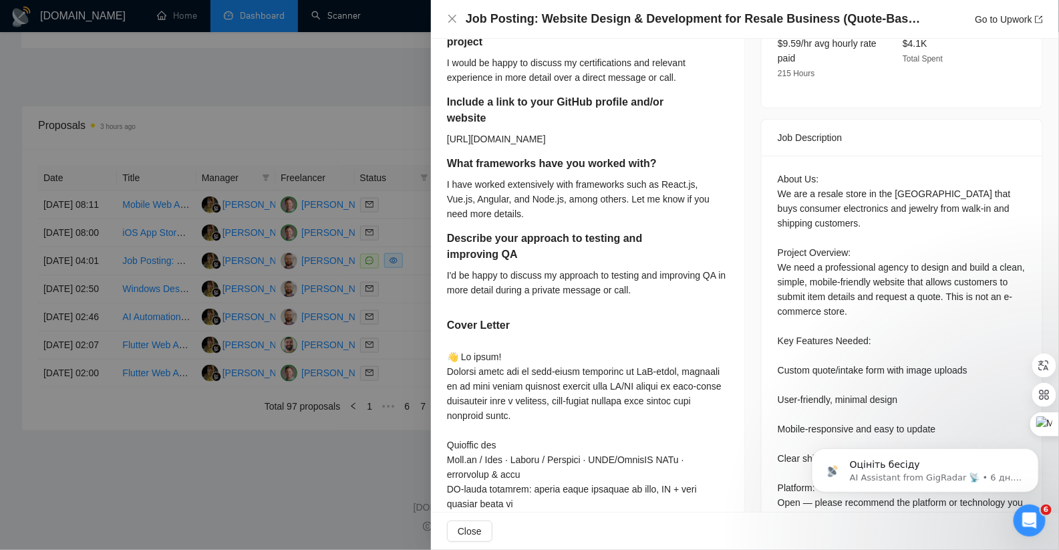
click at [389, 178] on div at bounding box center [529, 275] width 1059 height 550
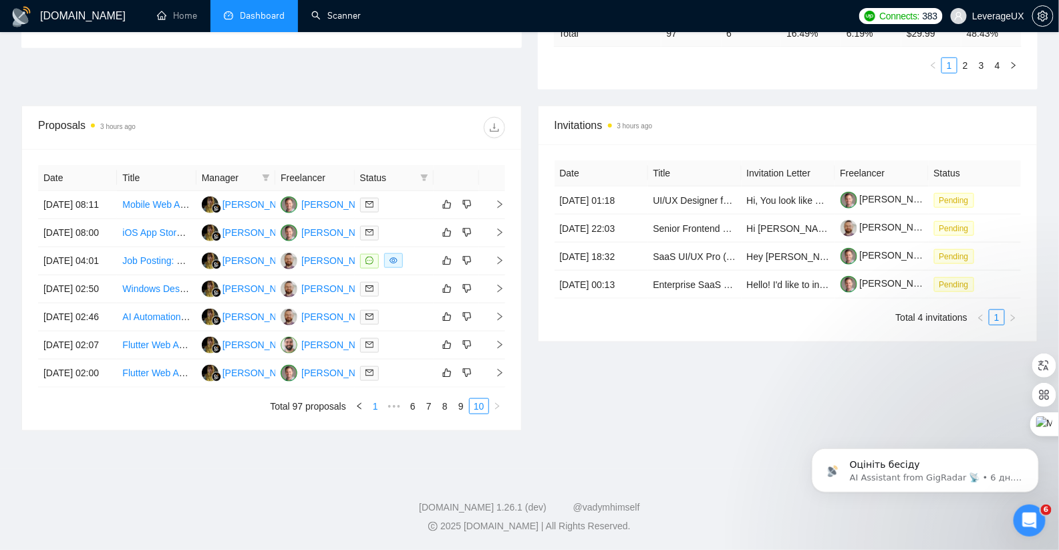
click at [379, 413] on link "1" at bounding box center [375, 406] width 15 height 15
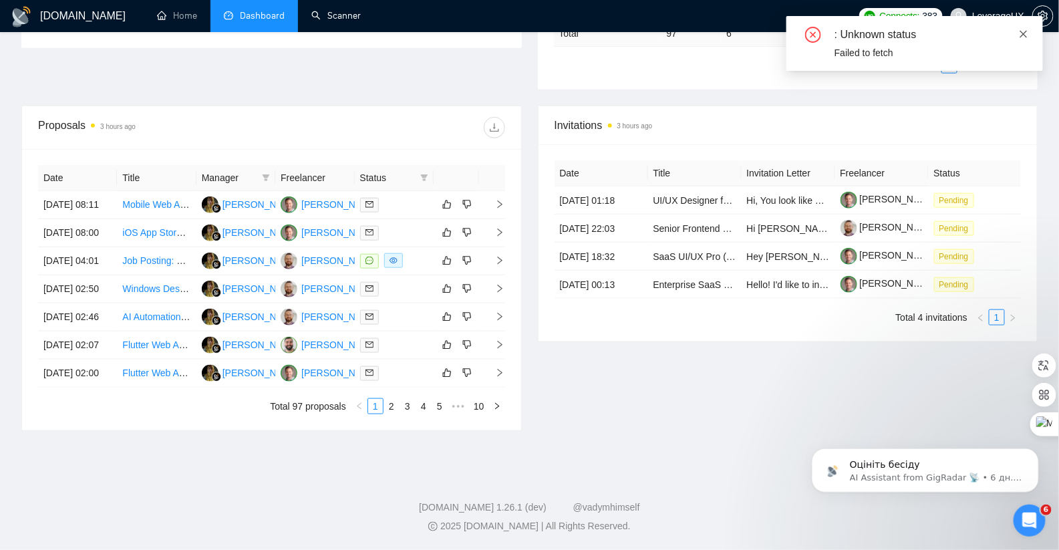
click at [1022, 33] on icon "close" at bounding box center [1023, 33] width 9 height 9
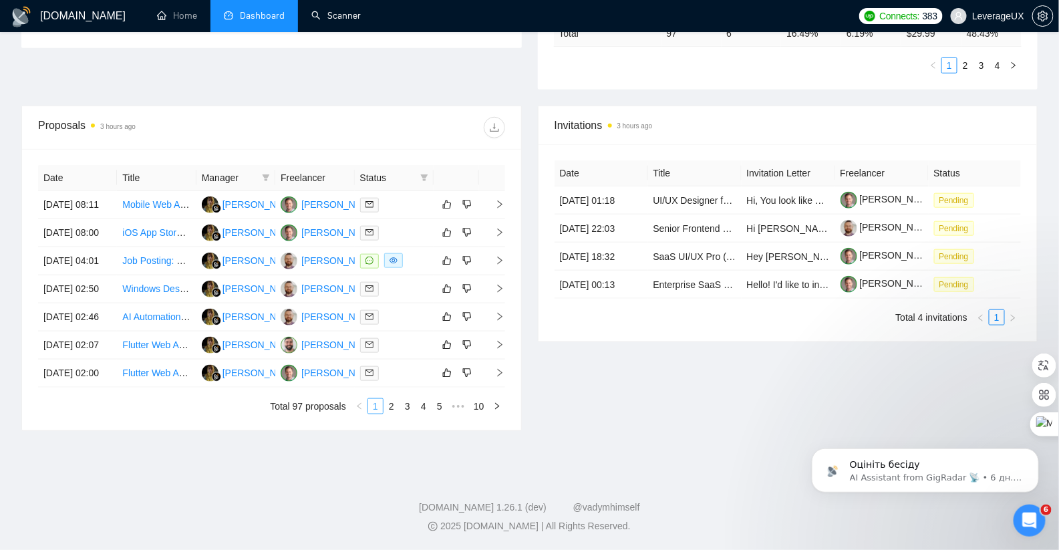
click at [373, 413] on link "1" at bounding box center [375, 406] width 15 height 15
click at [503, 312] on icon "right" at bounding box center [499, 316] width 9 height 9
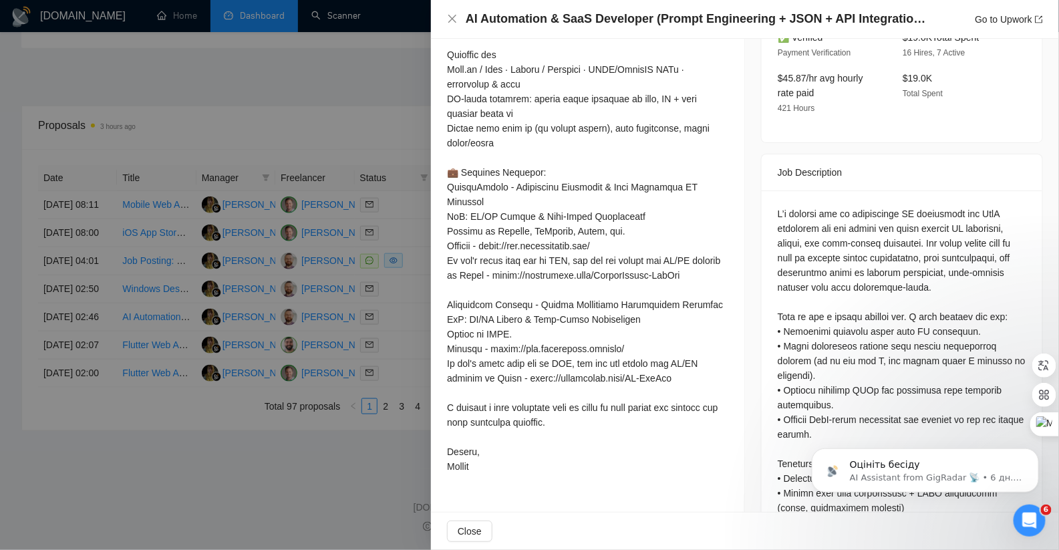
click at [373, 297] on div at bounding box center [529, 275] width 1059 height 550
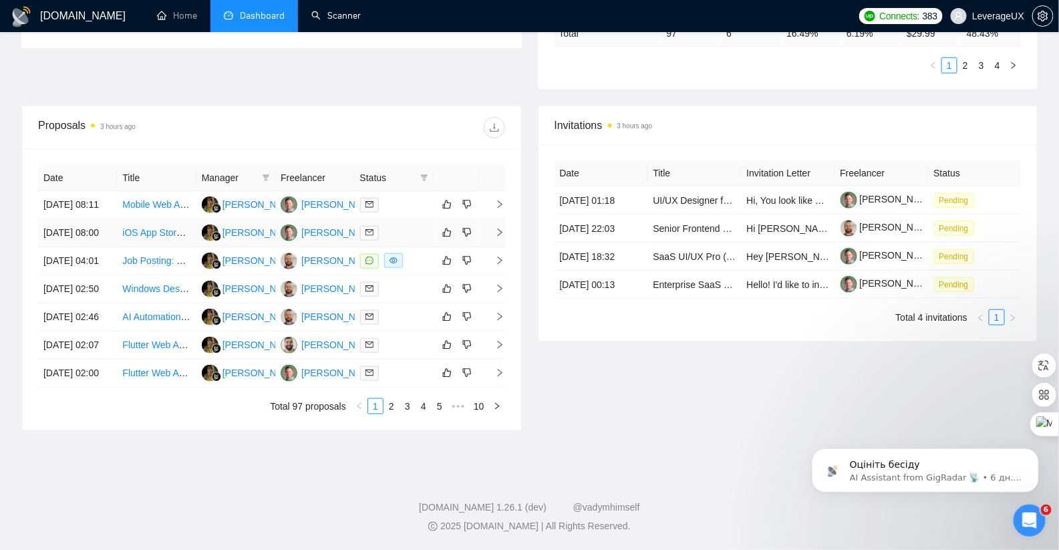
scroll to position [481, 0]
click at [502, 284] on icon "right" at bounding box center [499, 288] width 9 height 9
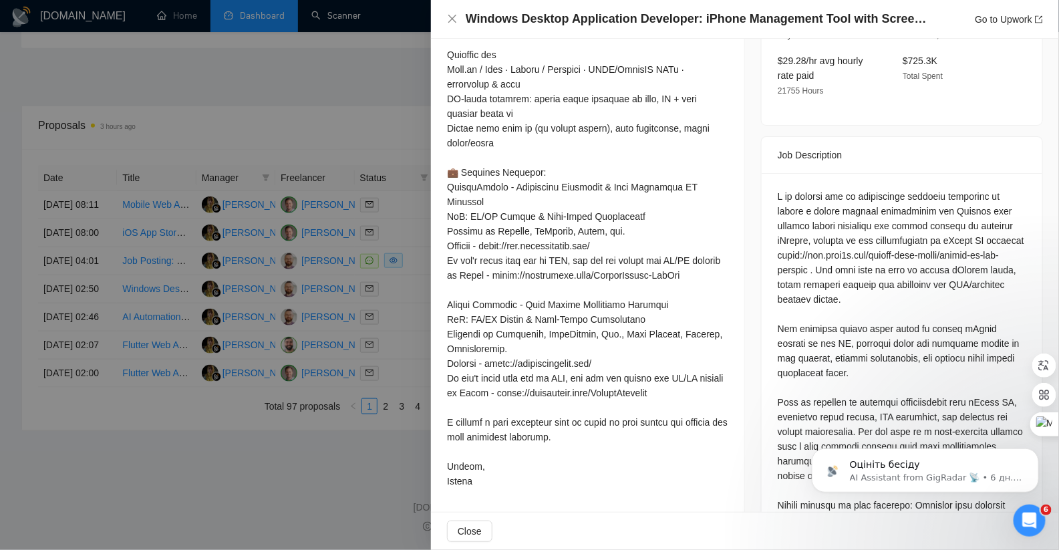
click at [404, 283] on div at bounding box center [529, 275] width 1059 height 550
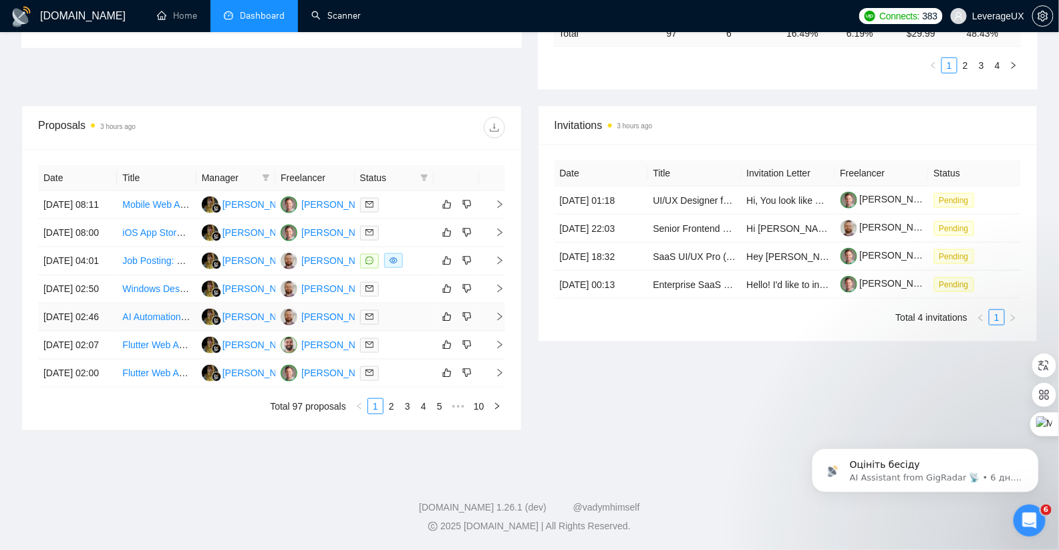
click at [496, 313] on icon "right" at bounding box center [499, 316] width 9 height 9
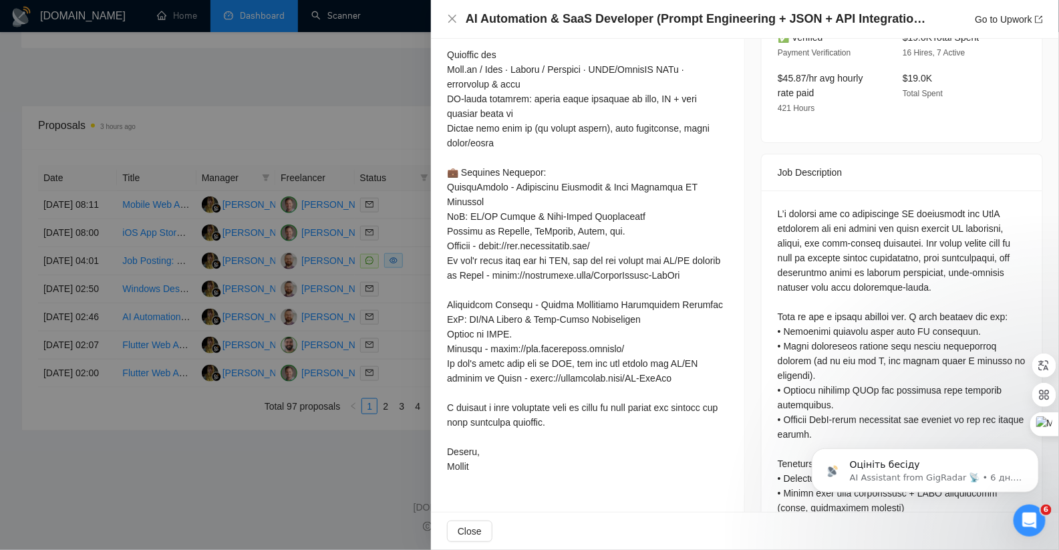
click at [417, 338] on div at bounding box center [529, 275] width 1059 height 550
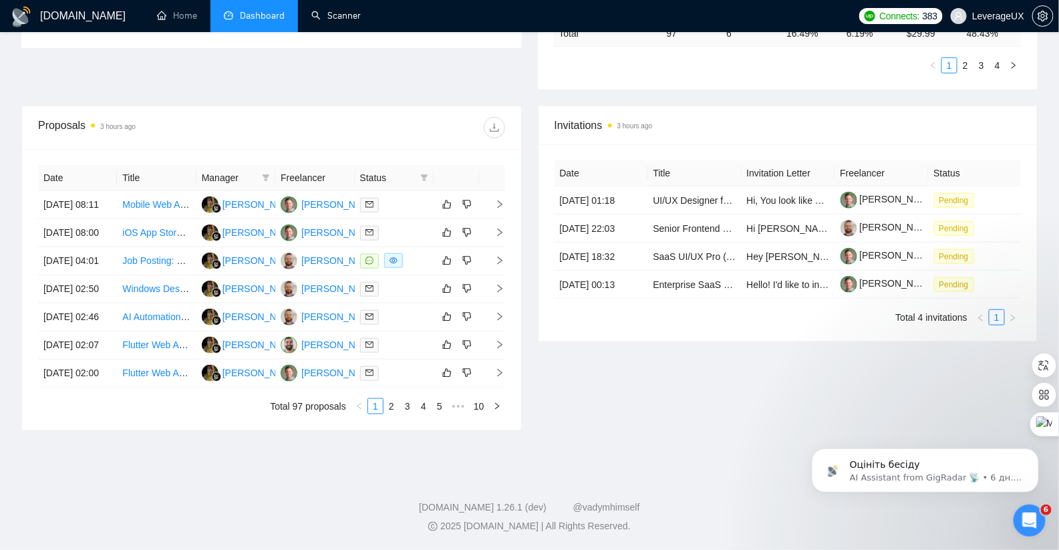
click at [388, 413] on link "2" at bounding box center [391, 406] width 15 height 15
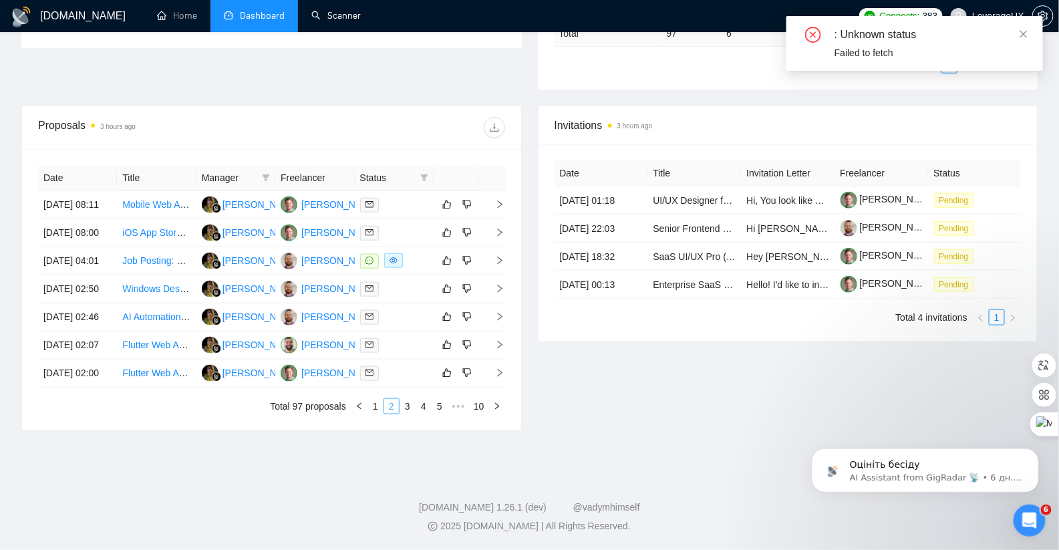
click at [393, 413] on link "2" at bounding box center [391, 406] width 15 height 15
click at [1023, 38] on icon "close" at bounding box center [1023, 33] width 9 height 9
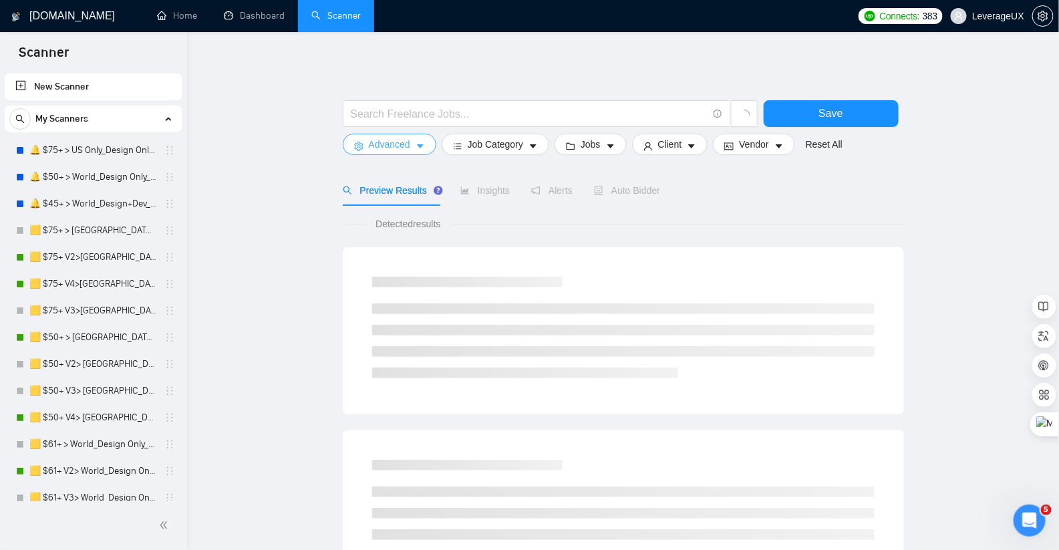
click at [409, 148] on span "Advanced" at bounding box center [389, 144] width 41 height 15
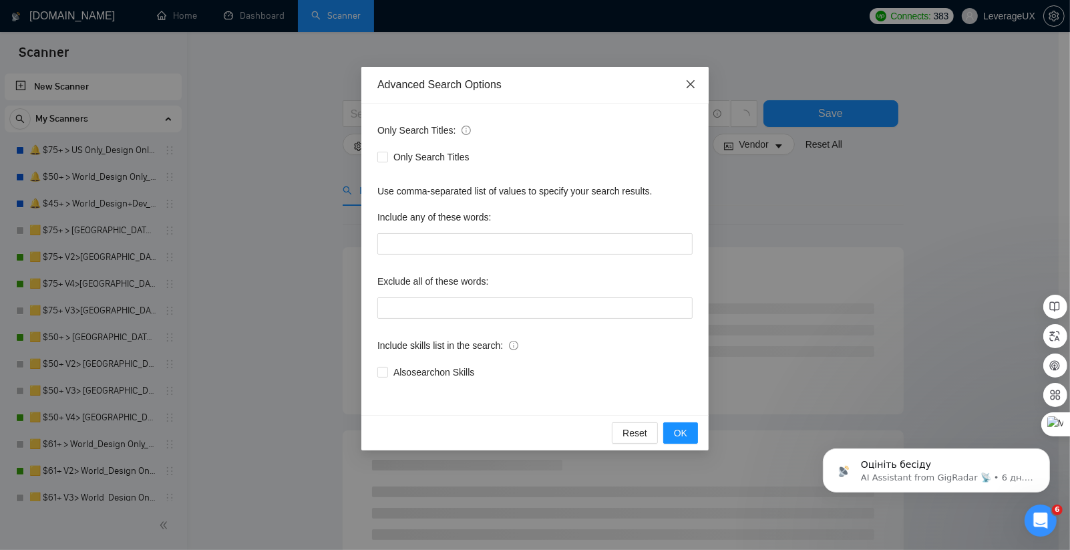
click at [691, 89] on icon "close" at bounding box center [690, 84] width 11 height 11
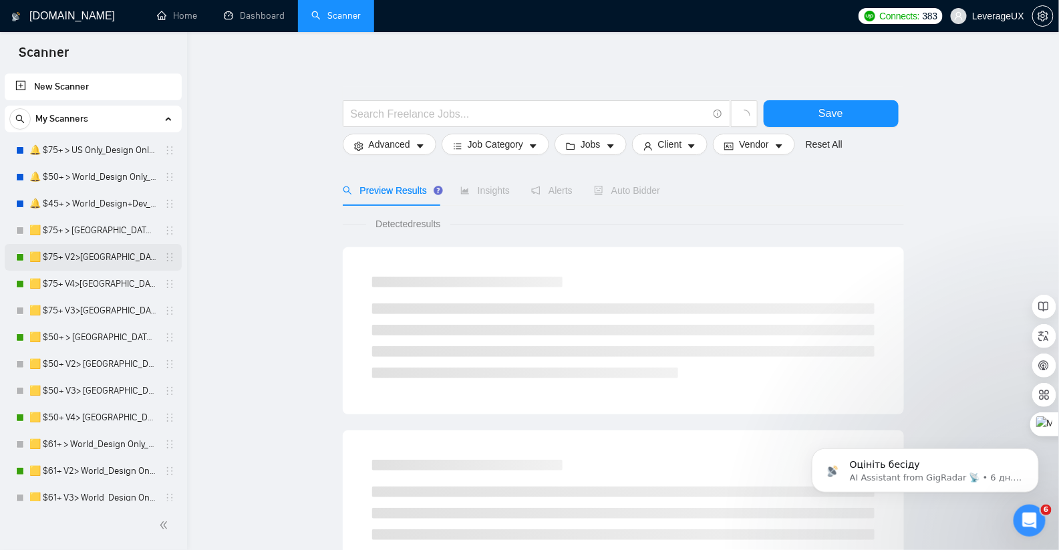
click at [75, 264] on link "🟨 $75+ V2>[GEOGRAPHIC_DATA]+[GEOGRAPHIC_DATA] Only_Tony-UX/UI_General" at bounding box center [92, 257] width 127 height 27
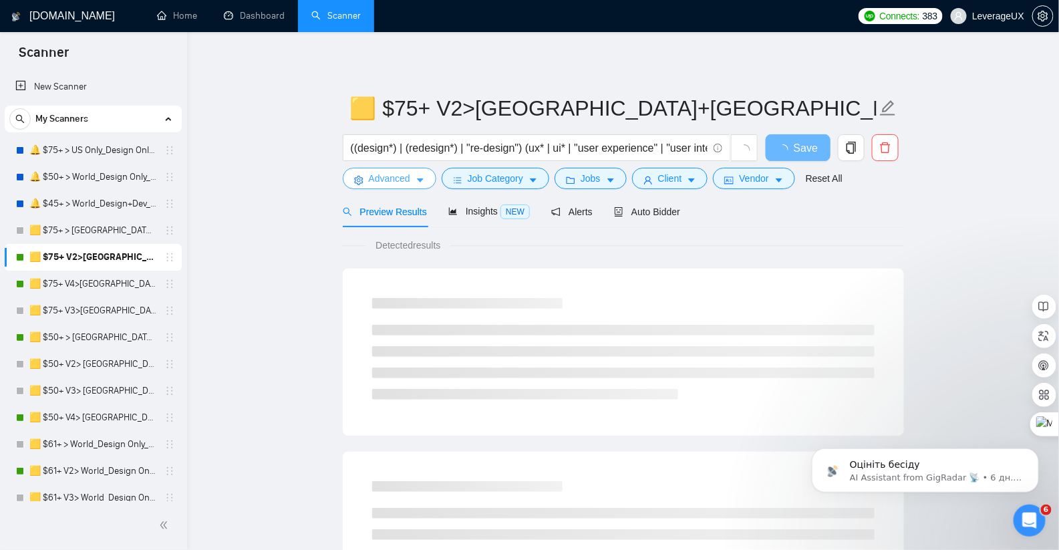
click at [414, 178] on button "Advanced" at bounding box center [390, 178] width 94 height 21
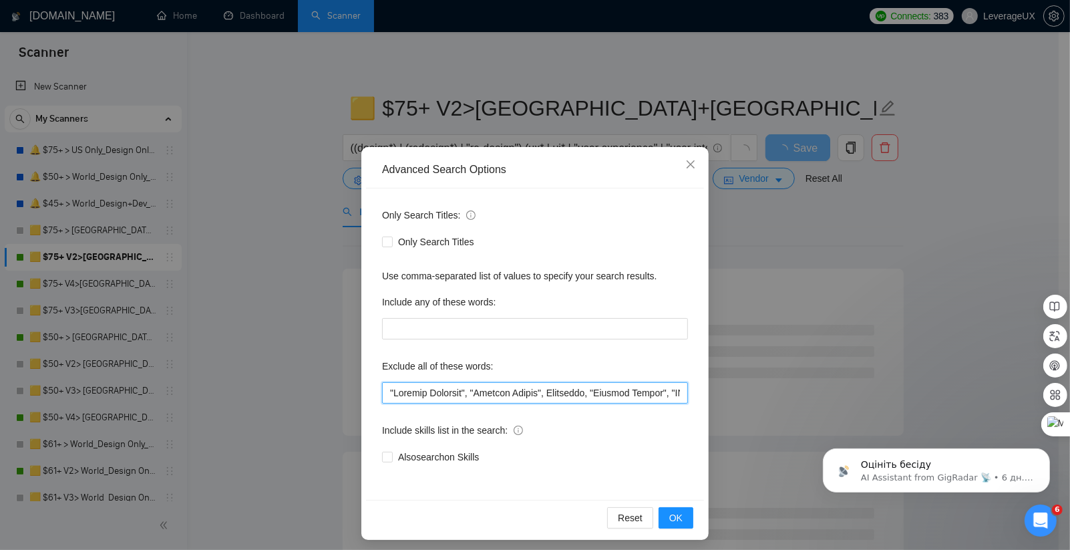
click at [452, 397] on input "text" at bounding box center [535, 392] width 306 height 21
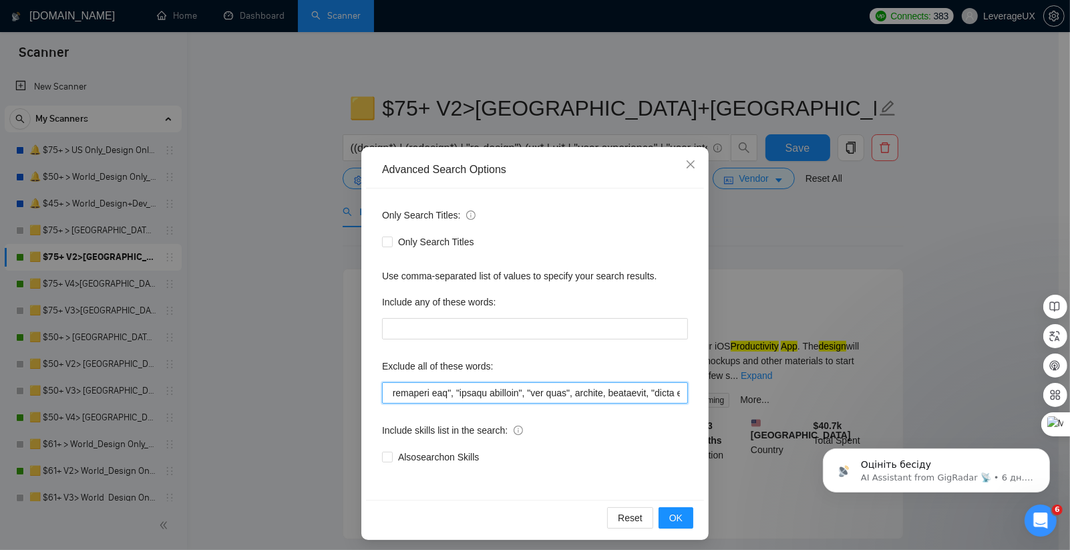
scroll to position [0, 6396]
click at [691, 164] on span "Close" at bounding box center [691, 165] width 36 height 36
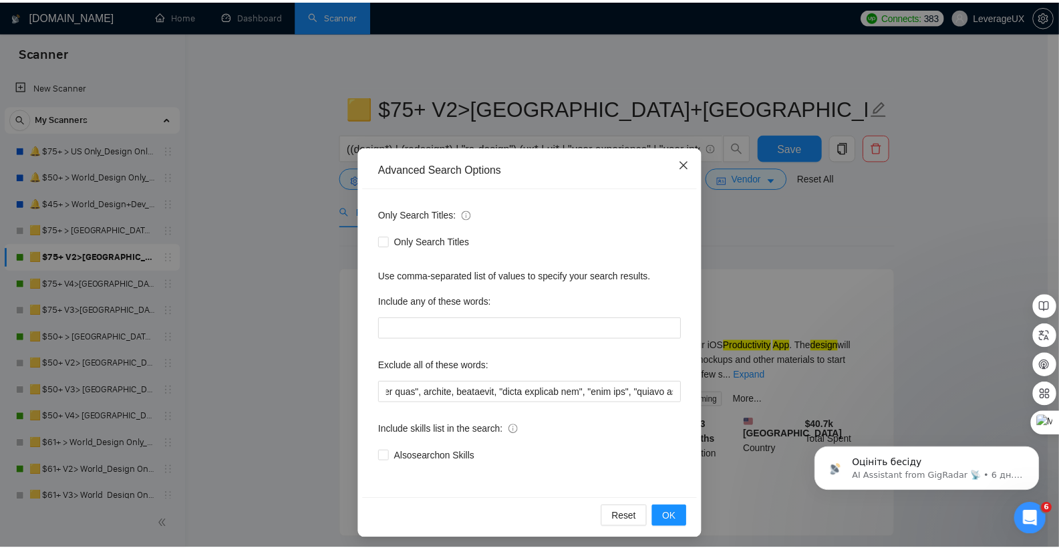
scroll to position [0, 0]
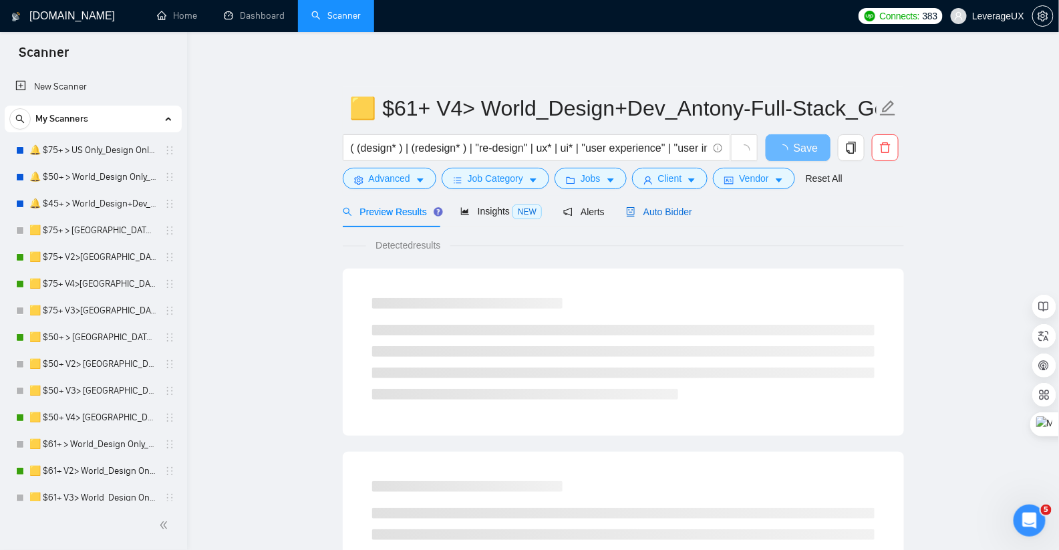
click at [675, 217] on div "Auto Bidder" at bounding box center [659, 211] width 66 height 15
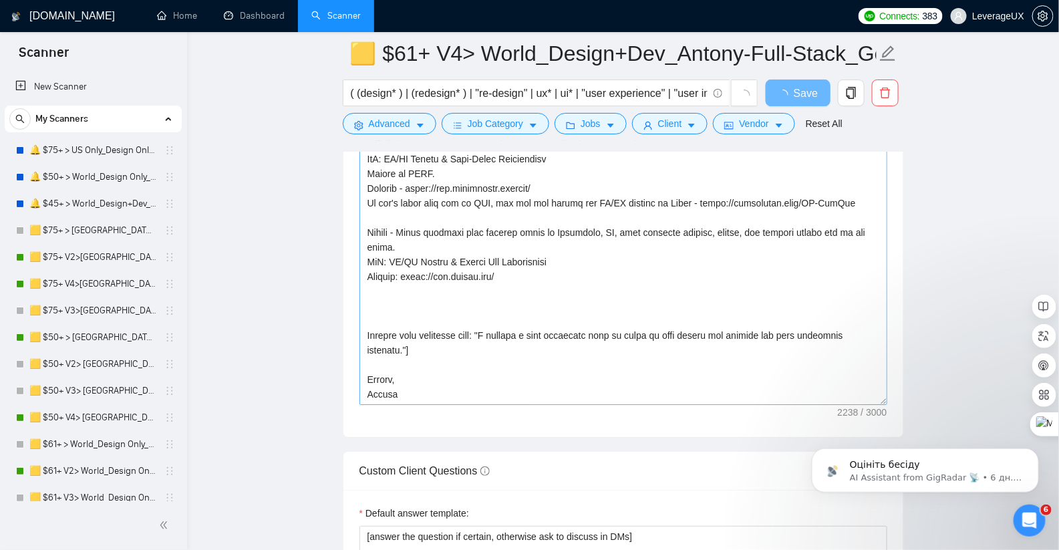
scroll to position [543, 0]
click at [394, 308] on textarea "Cover letter template:" at bounding box center [623, 254] width 528 height 301
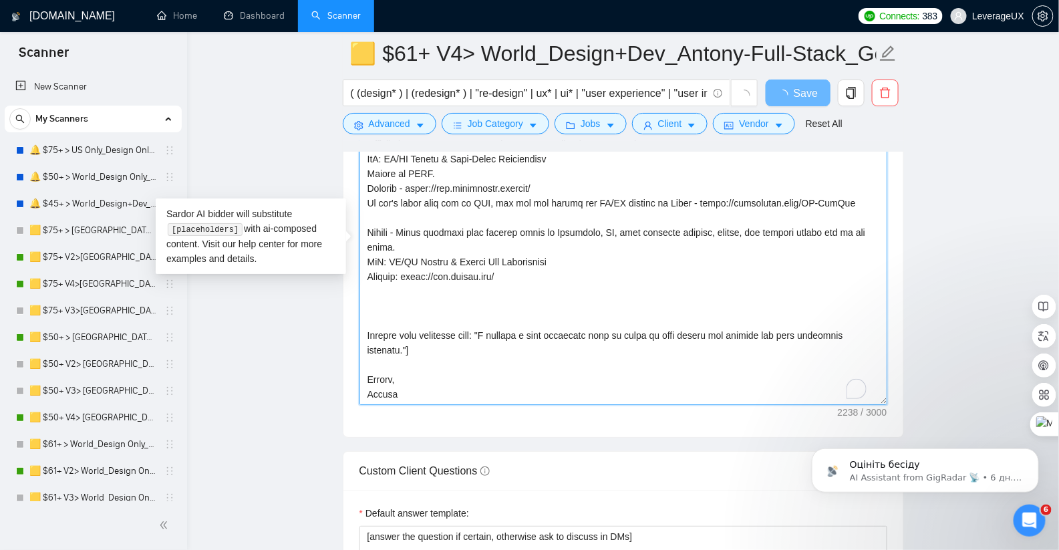
type textarea "👋 Lo ipsum! Dolorsi ametc adi el sedd-eiusm temporinc ut LaB-etdol, magnaali en…"
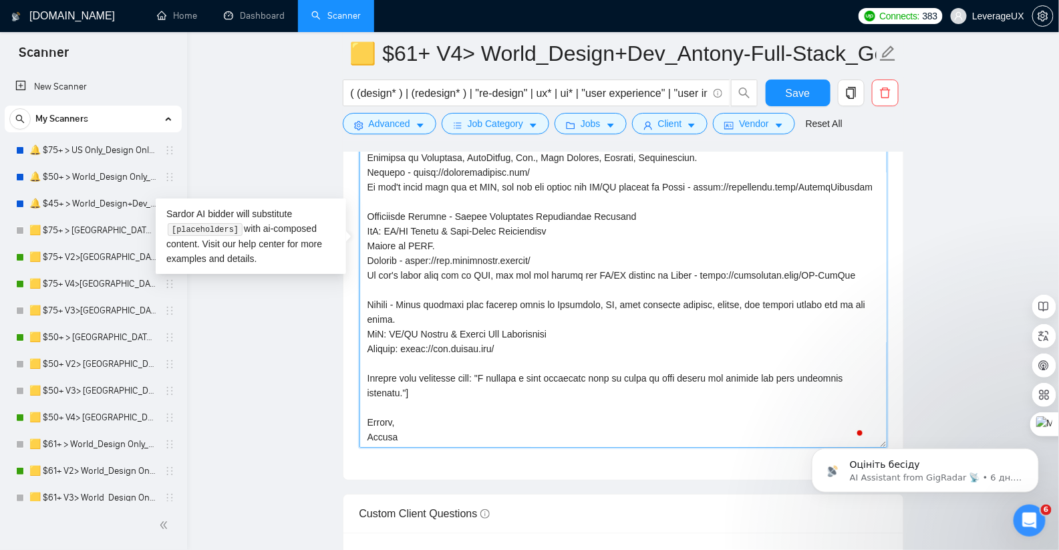
scroll to position [514, 0]
drag, startPoint x: 494, startPoint y: 371, endPoint x: 345, endPoint y: 367, distance: 149.0
click at [345, 367] on div "Cover letter template:" at bounding box center [623, 295] width 560 height 369
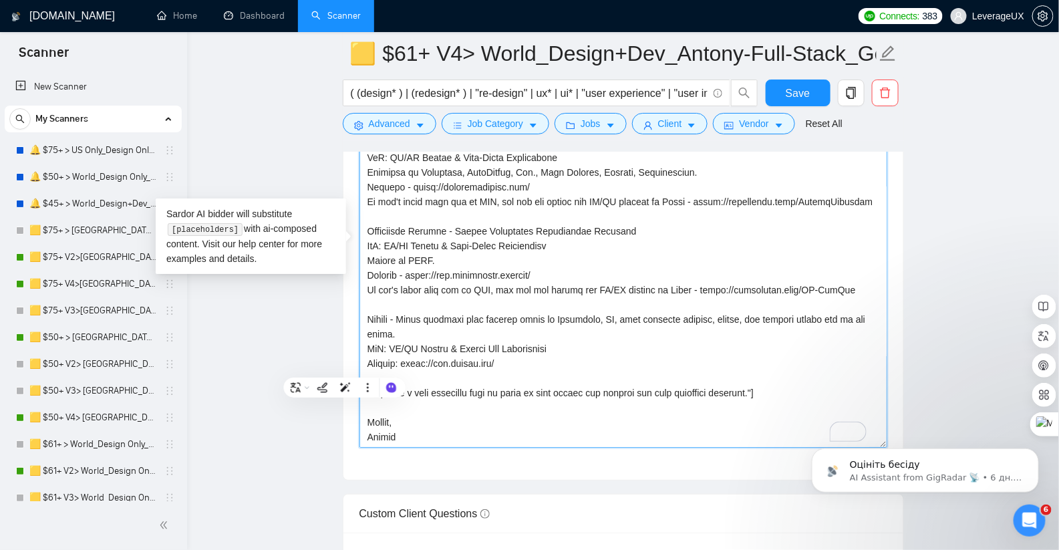
scroll to position [499, 0]
click at [767, 387] on textarea "Cover letter template:" at bounding box center [623, 297] width 528 height 301
type textarea "👋 Hi there! Clients often say my full-stack expertise is PhD-level, allowing me…"
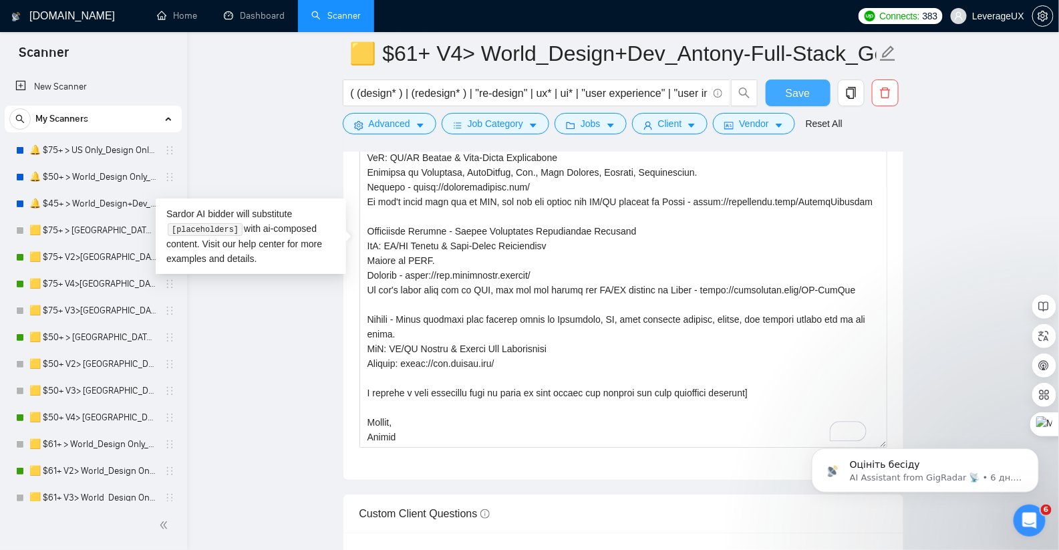
click at [812, 91] on button "Save" at bounding box center [797, 92] width 65 height 27
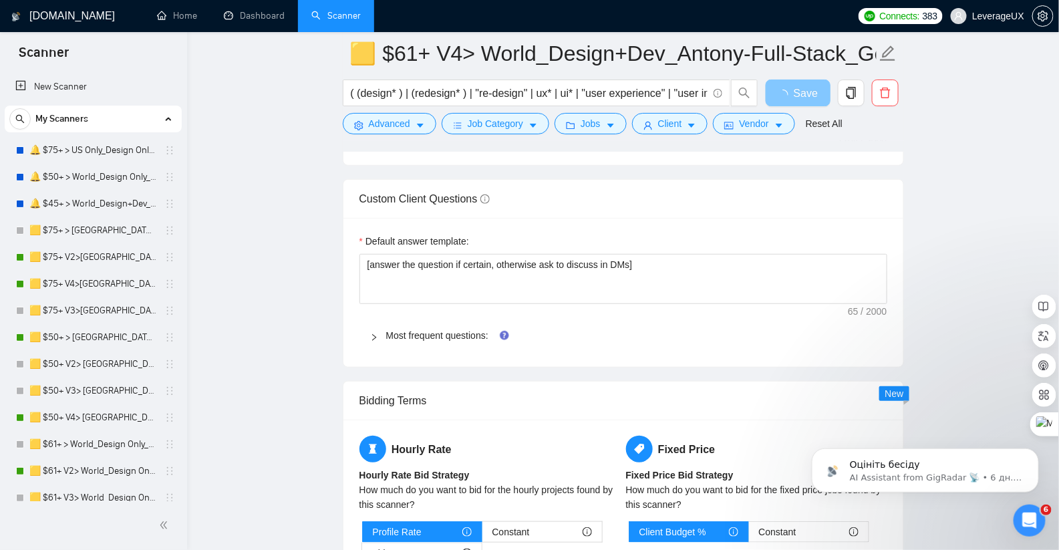
scroll to position [2682, 0]
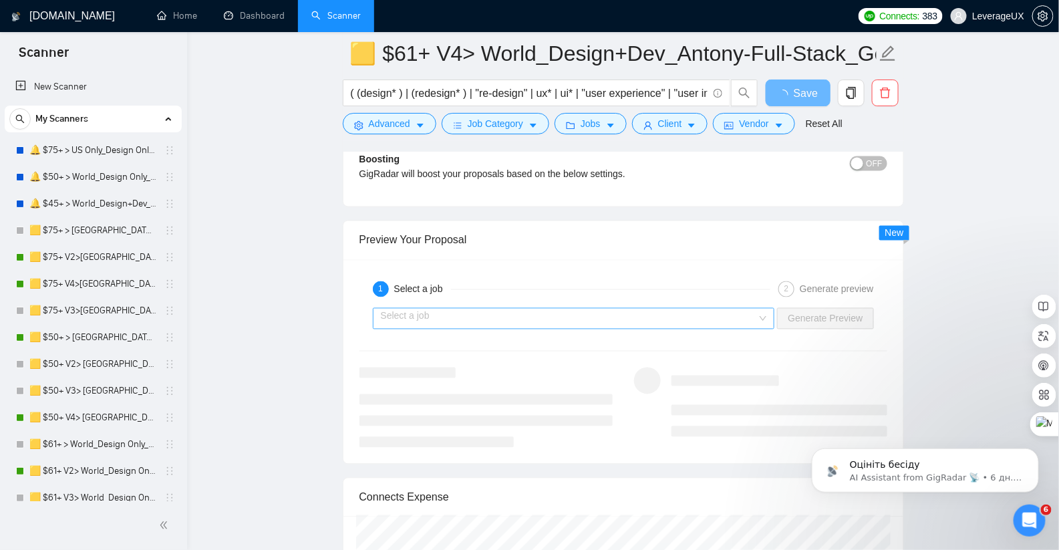
click at [560, 314] on input "search" at bounding box center [569, 319] width 377 height 20
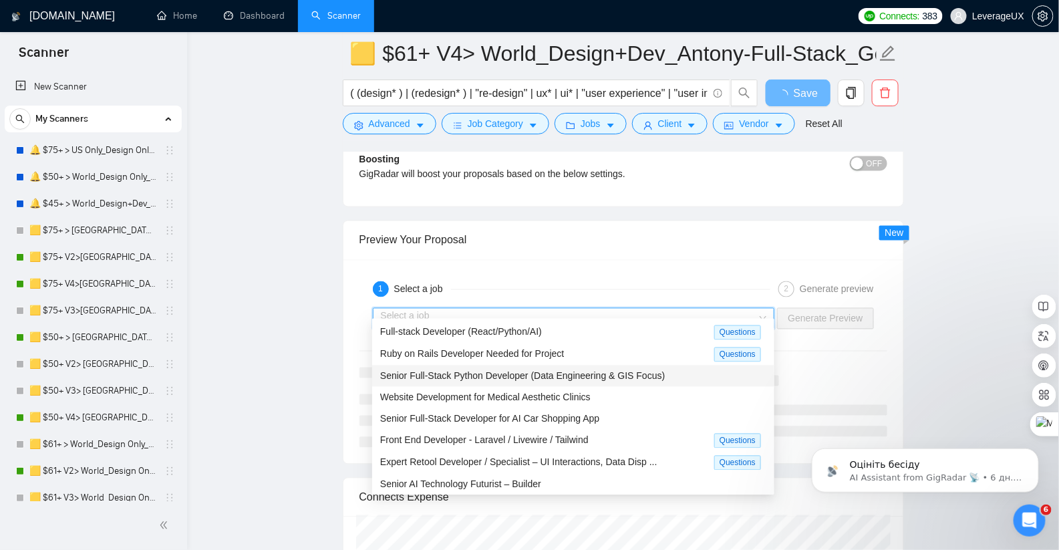
click at [547, 380] on span "Senior Full-Stack Python Developer (Data Engineering & GIS Focus)" at bounding box center [522, 376] width 285 height 11
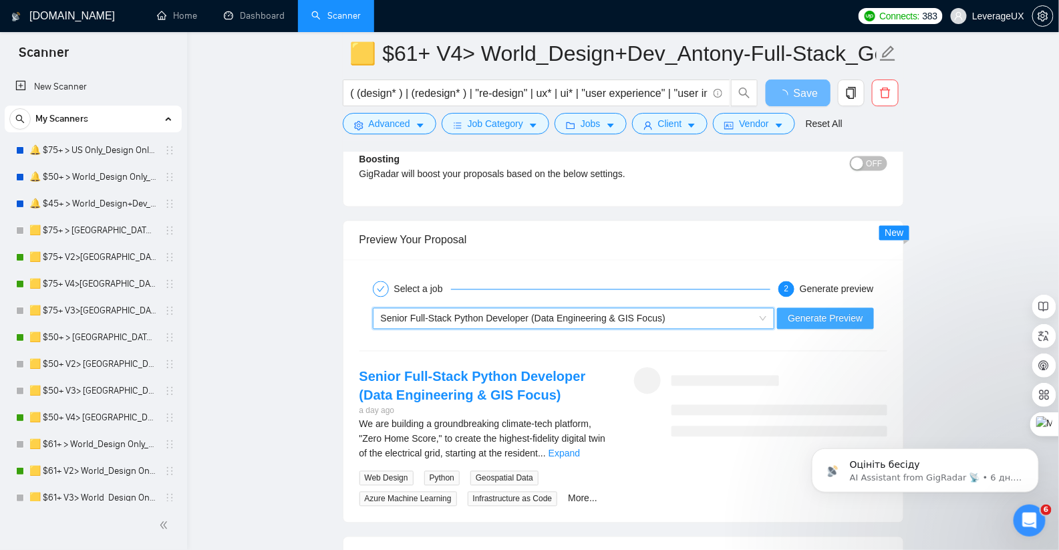
click at [810, 315] on button "Generate Preview" at bounding box center [825, 318] width 96 height 21
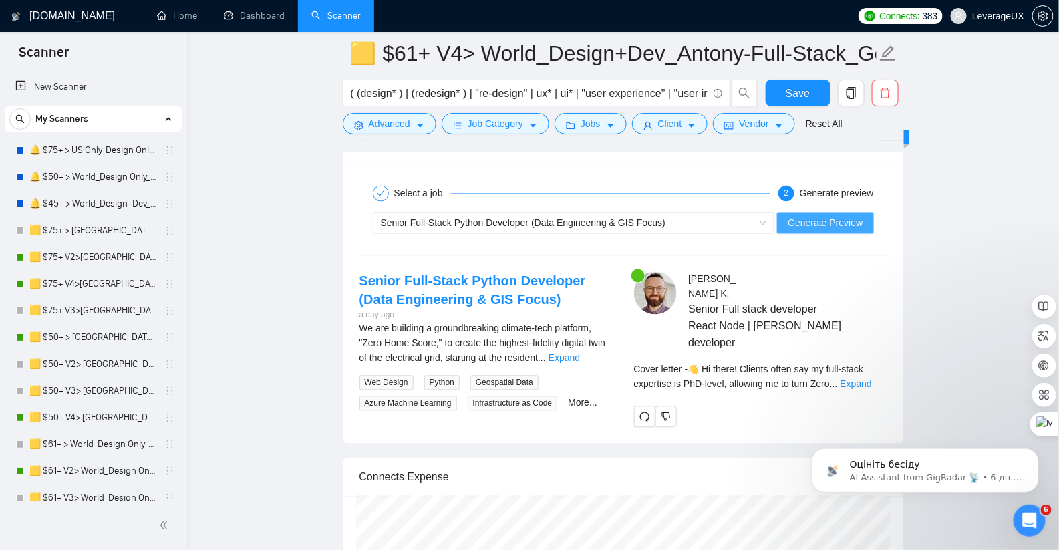
scroll to position [2779, 0]
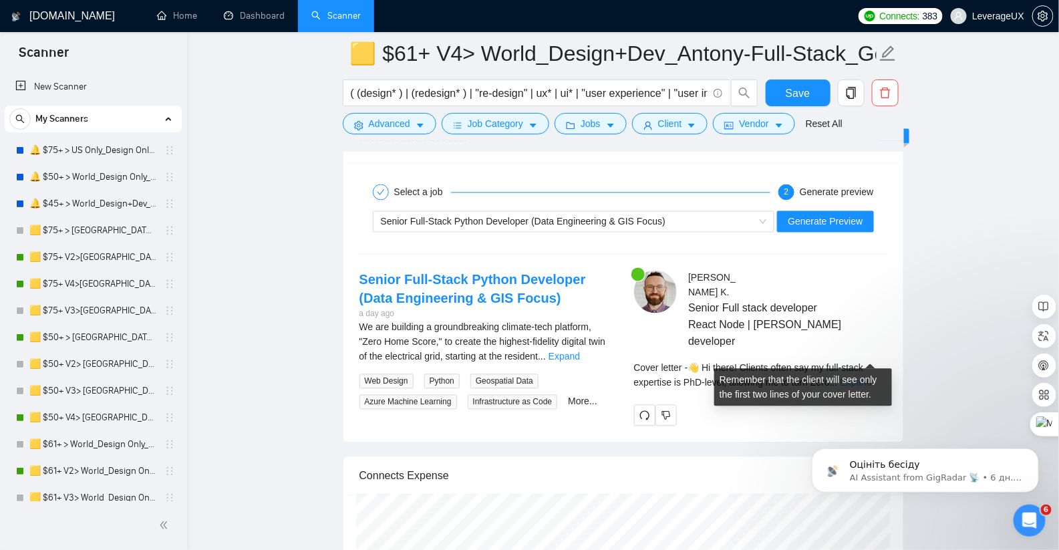
click at [862, 377] on link "Expand" at bounding box center [855, 382] width 31 height 11
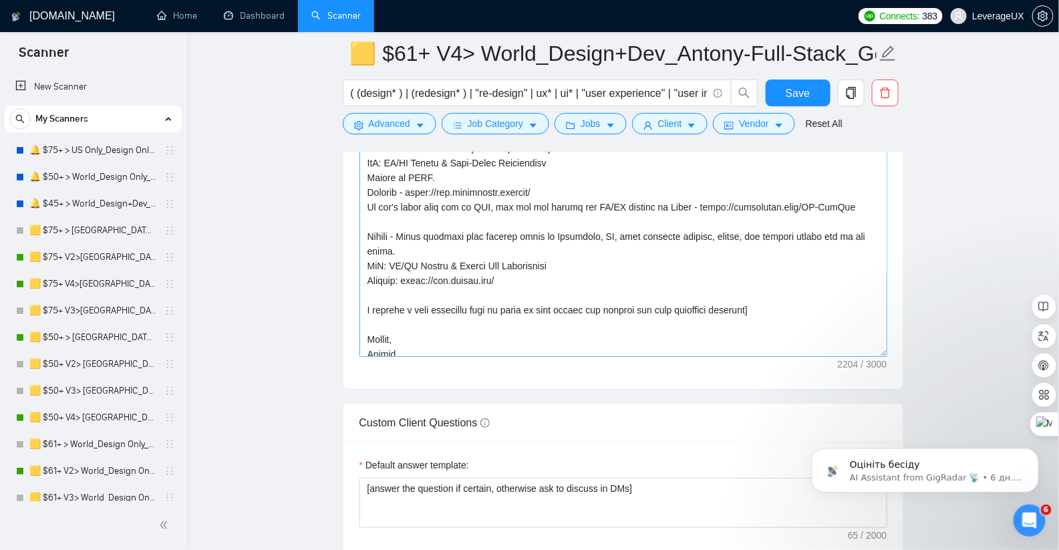
scroll to position [499, 0]
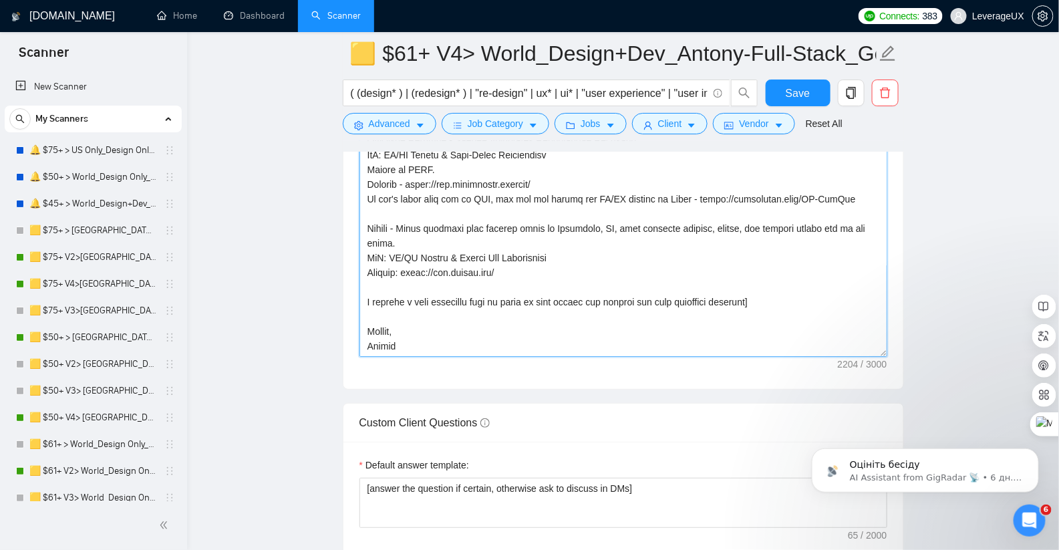
drag, startPoint x: 763, startPoint y: 293, endPoint x: 766, endPoint y: 312, distance: 19.6
click at [763, 293] on textarea "Cover letter template:" at bounding box center [623, 206] width 528 height 301
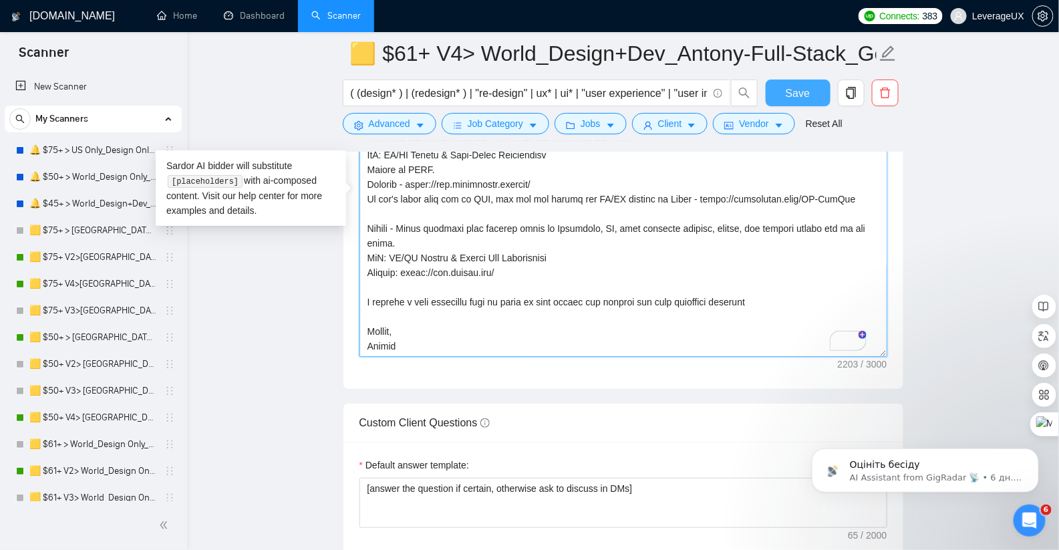
type textarea "👋 Hi there! Clients often say my full-stack expertise is PhD-level, allowing me…"
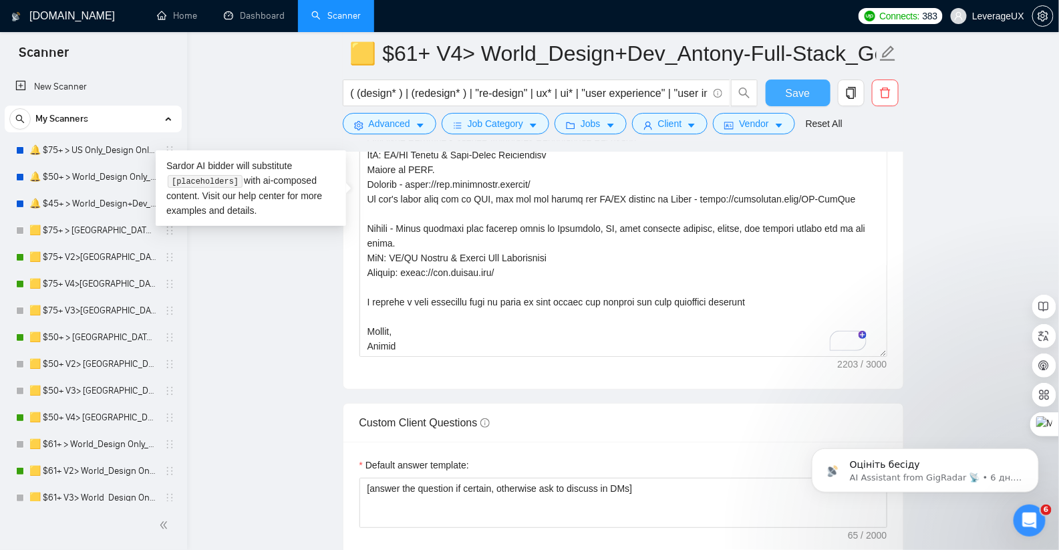
click at [793, 88] on span "Save" at bounding box center [798, 93] width 24 height 17
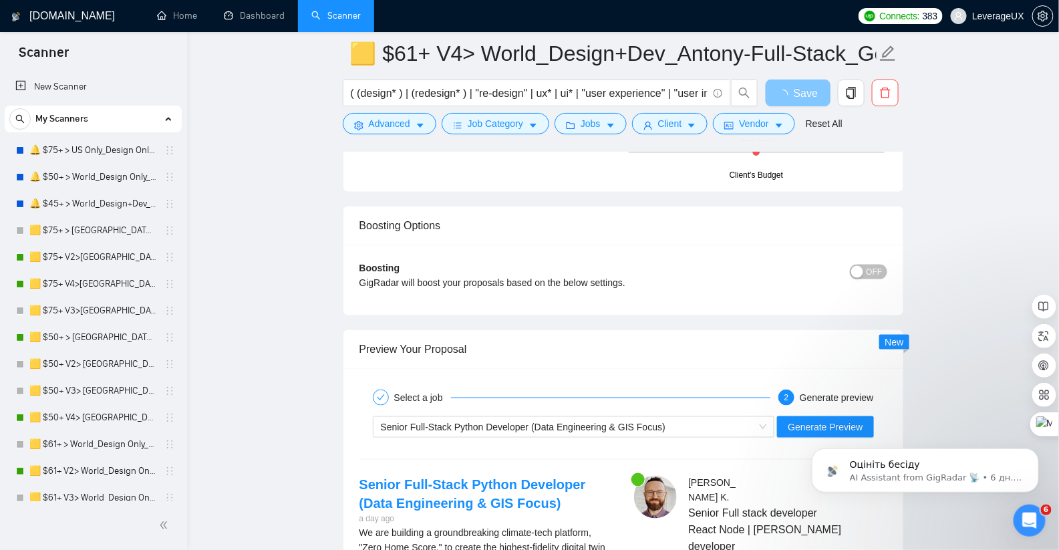
scroll to position [2602, 0]
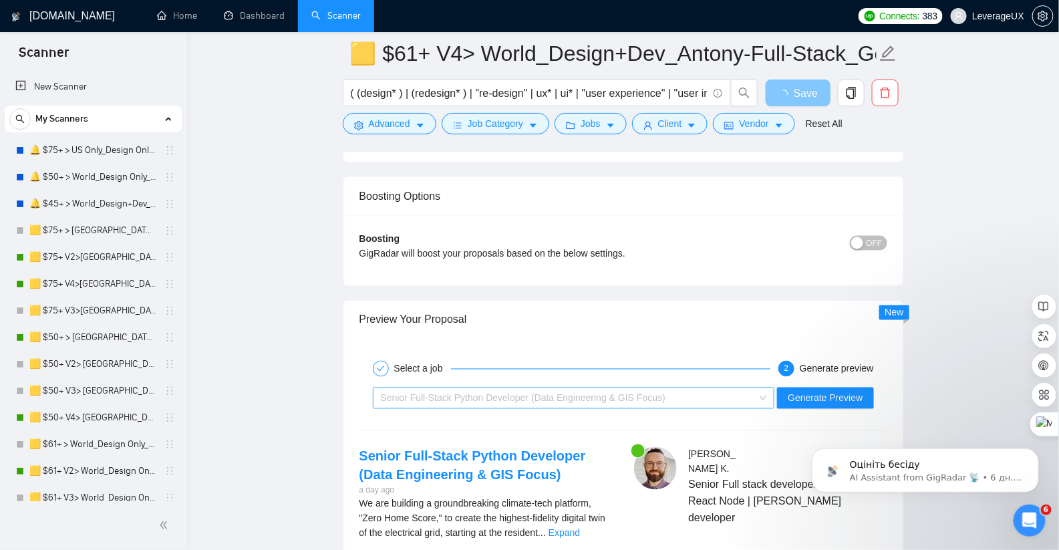
click at [601, 391] on div "Senior Full-Stack Python Developer (Data Engineering & GIS Focus)" at bounding box center [568, 398] width 374 height 20
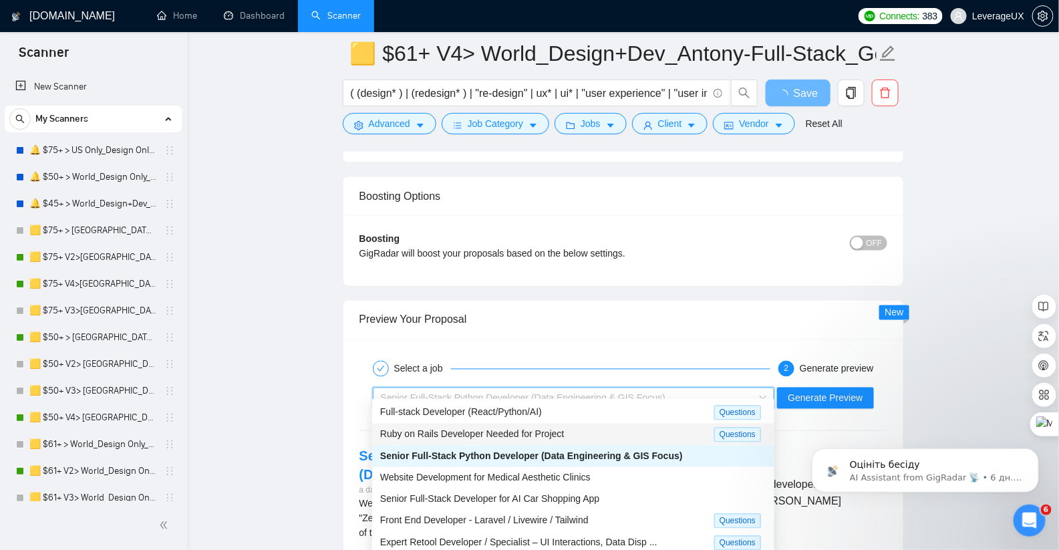
click at [477, 431] on span "Ruby on Rails Developer Needed for Project" at bounding box center [472, 434] width 184 height 11
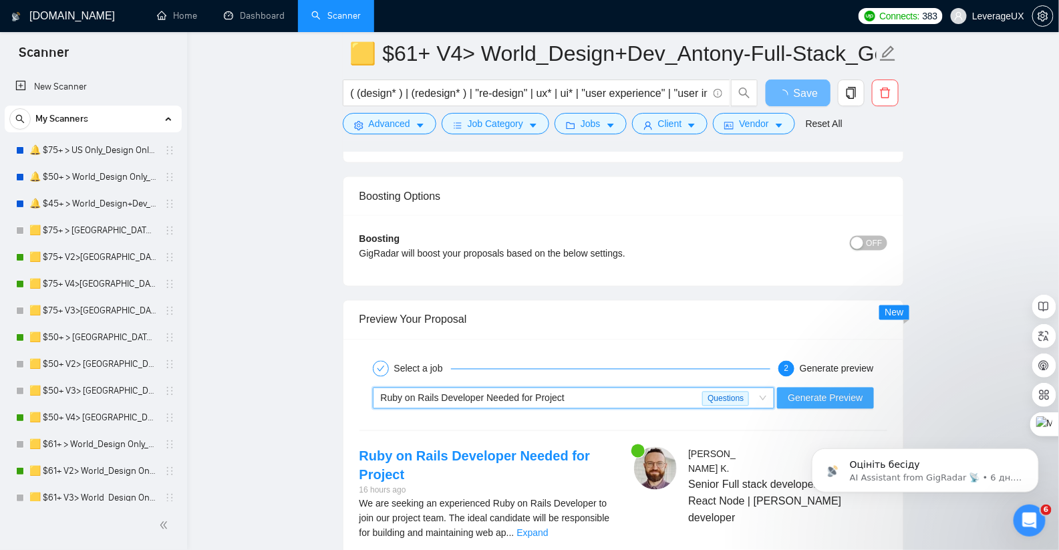
click at [840, 391] on span "Generate Preview" at bounding box center [825, 398] width 75 height 15
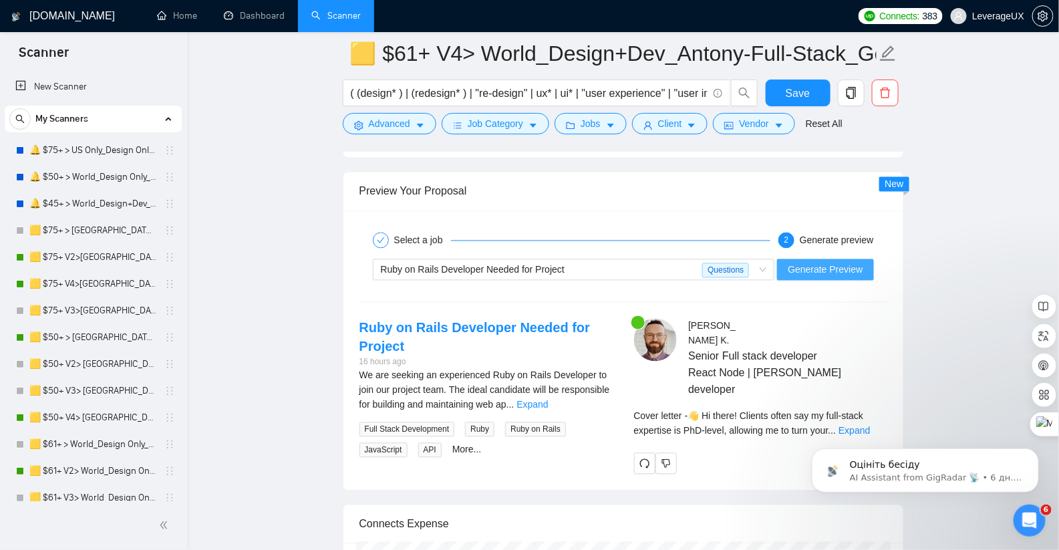
scroll to position [2731, 0]
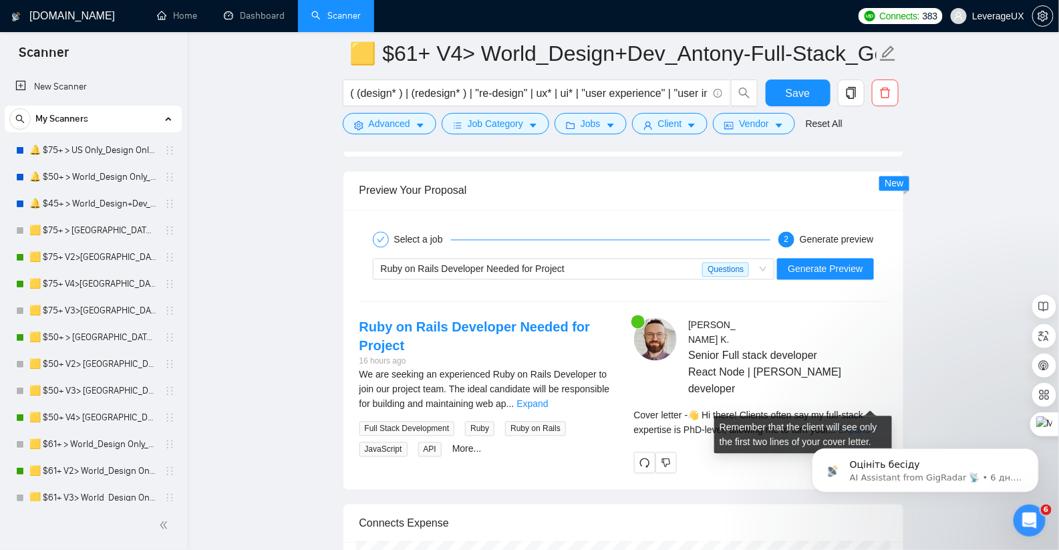
click at [870, 425] on link "Expand" at bounding box center [853, 430] width 31 height 11
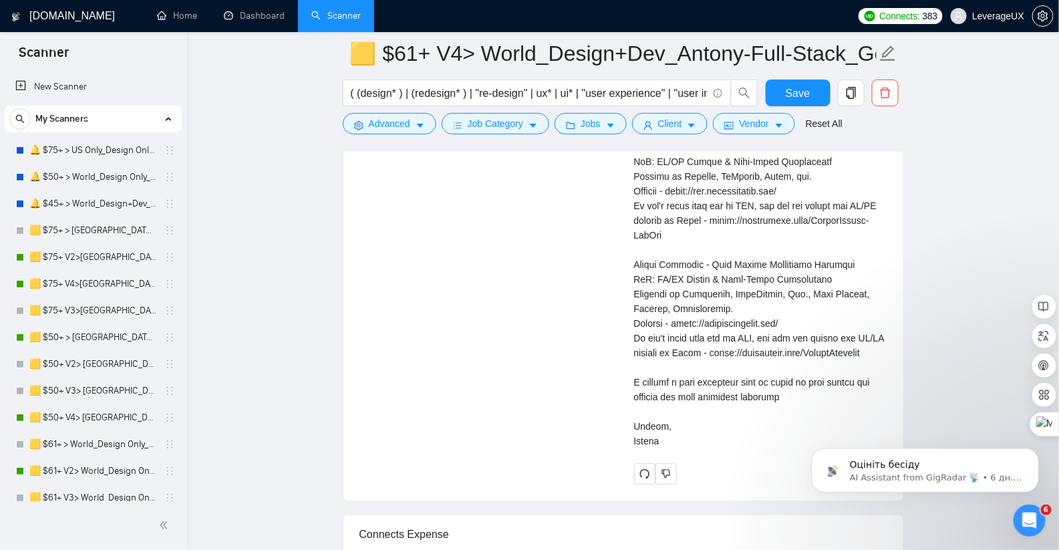
scroll to position [3524, 0]
click at [780, 94] on button "Save" at bounding box center [797, 92] width 65 height 27
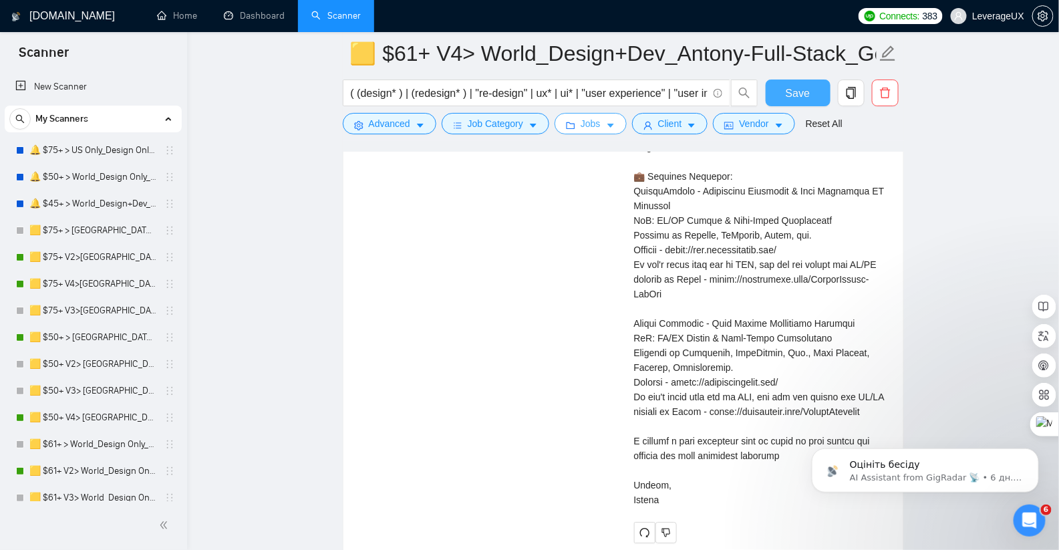
scroll to position [3271, 0]
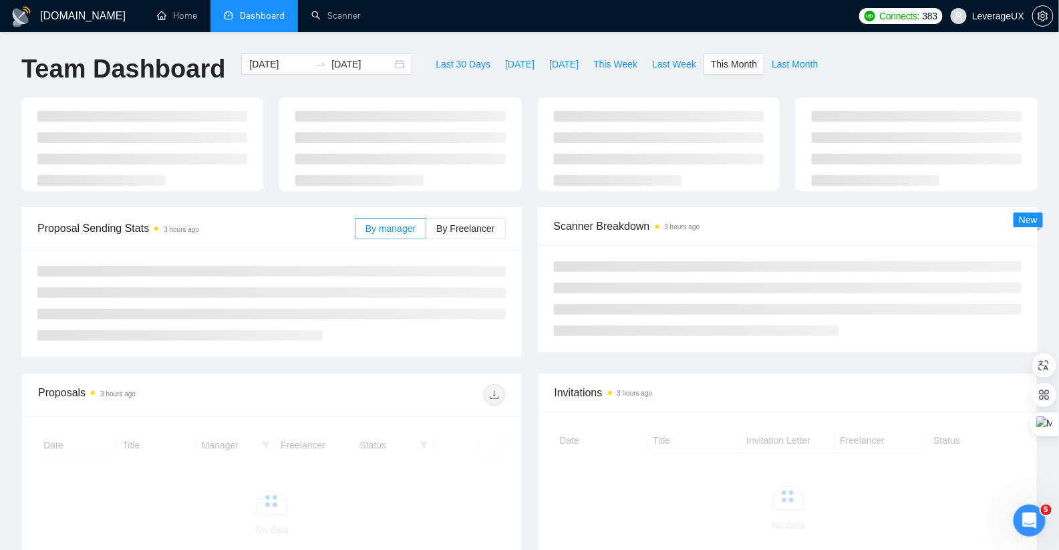
click at [568, 49] on div "GigRadar.io Home Dashboard Scanner Connects: 383 LeverageUX Team Dashboard 2025…" at bounding box center [529, 352] width 1059 height 705
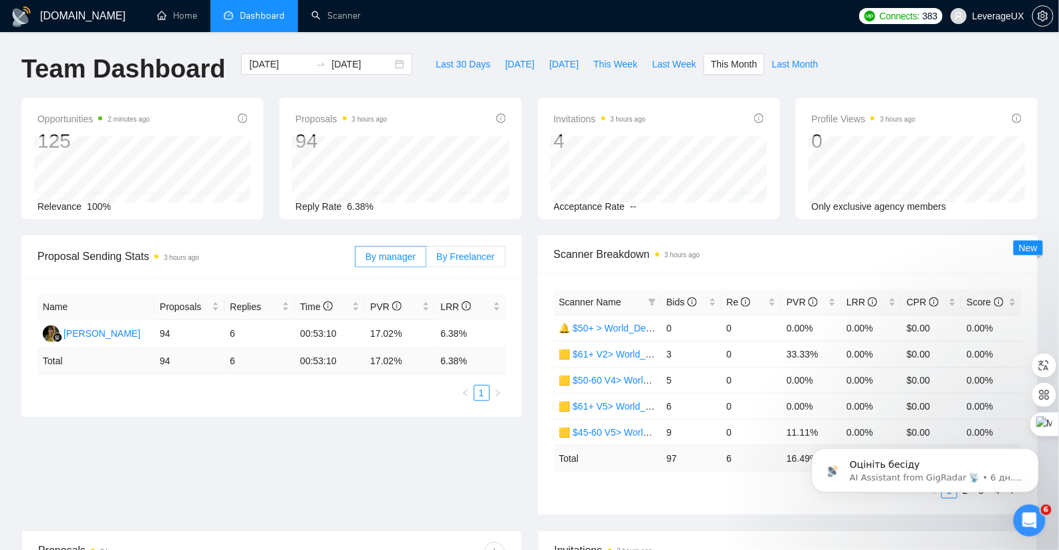
click at [464, 266] on label "By Freelancer" at bounding box center [465, 256] width 79 height 21
click at [426, 260] on input "By Freelancer" at bounding box center [426, 260] width 0 height 0
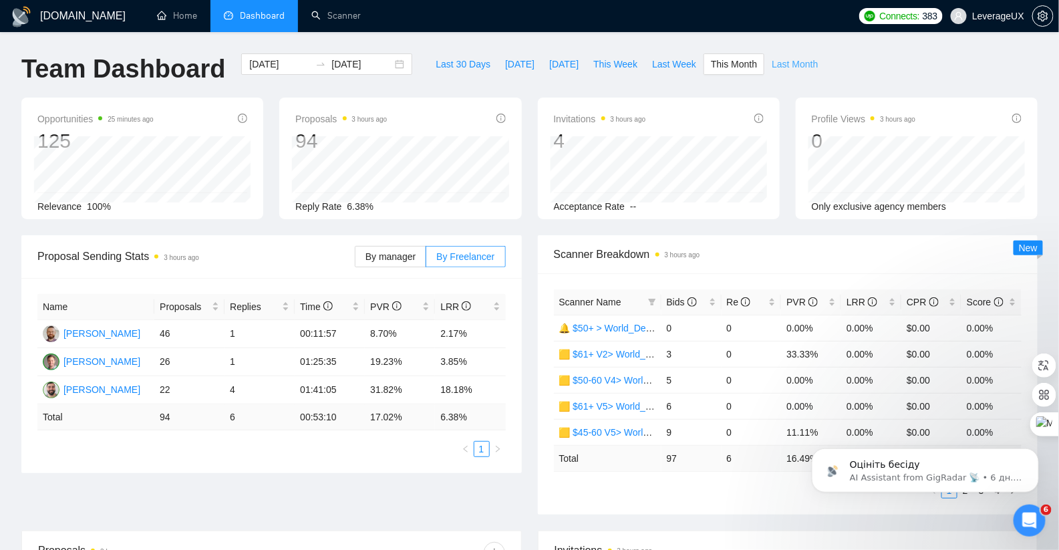
click at [790, 63] on span "Last Month" at bounding box center [794, 64] width 46 height 15
type input "2025-09-01"
type input "2025-09-30"
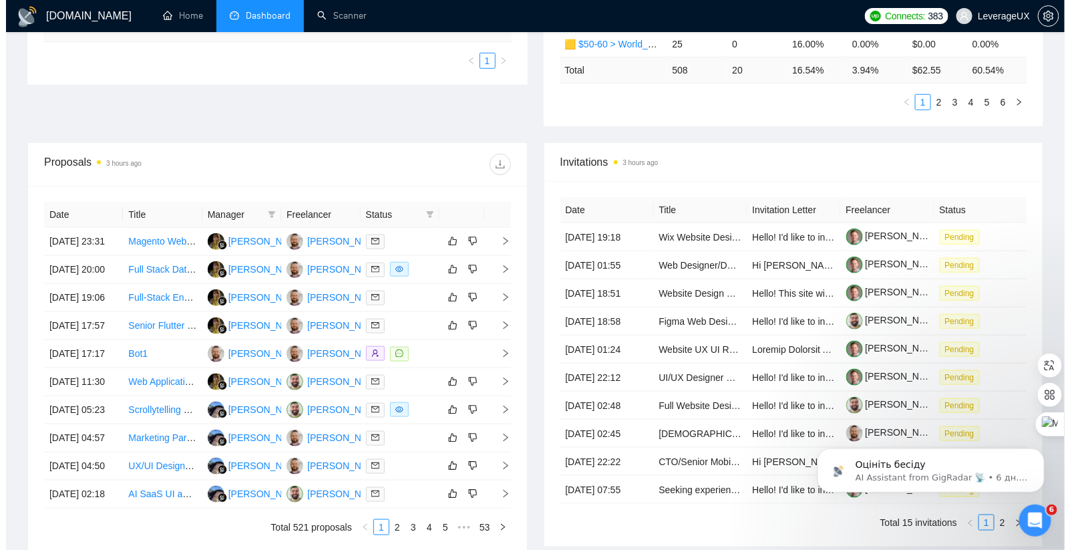
scroll to position [420, 0]
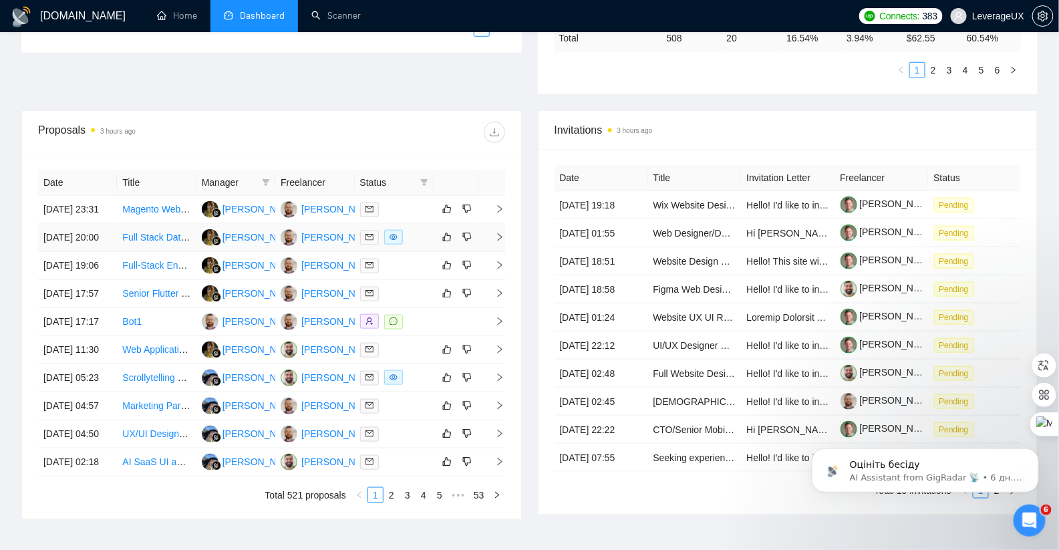
click at [499, 242] on icon "right" at bounding box center [499, 236] width 9 height 9
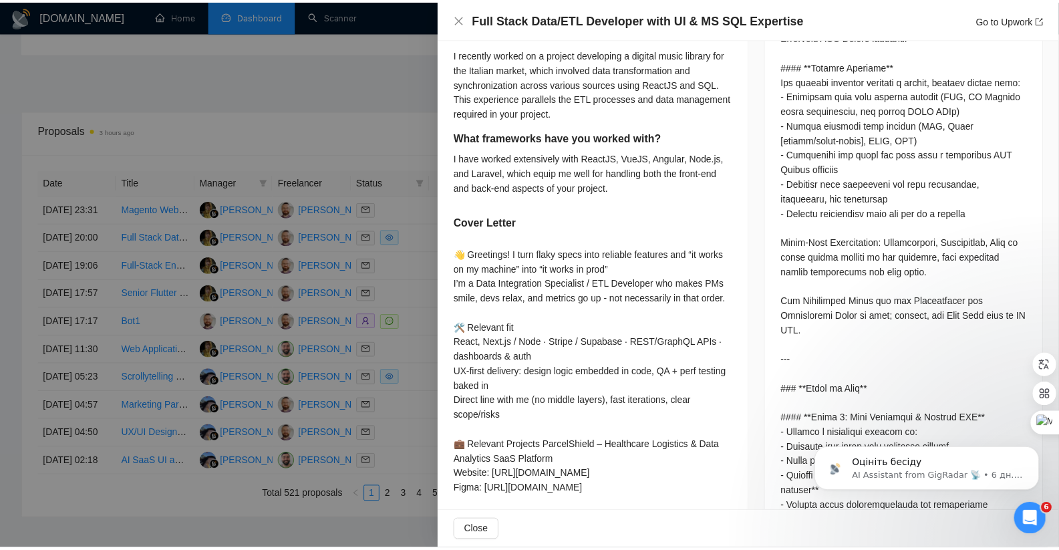
scroll to position [1048, 0]
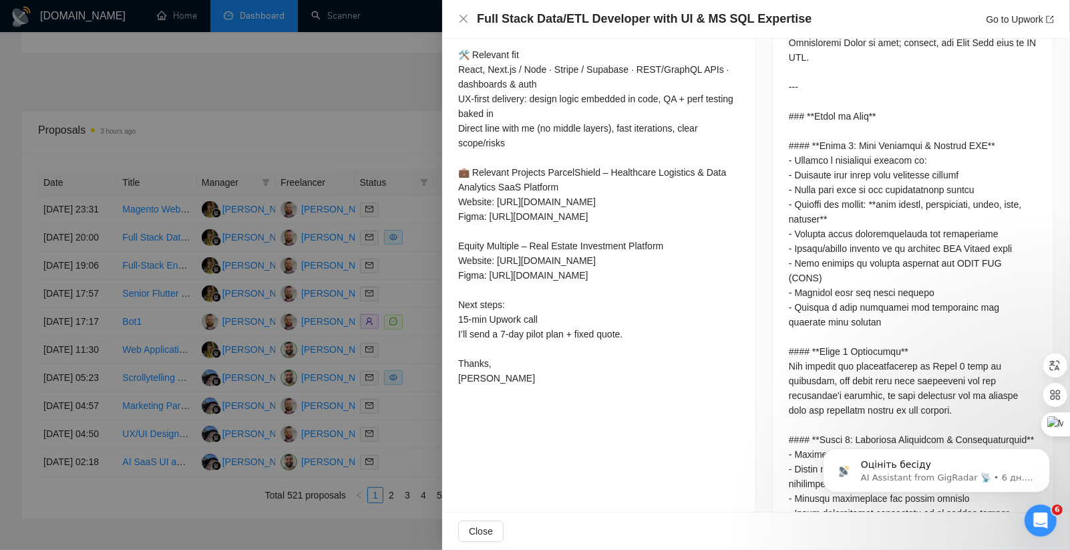
click at [397, 208] on div at bounding box center [535, 275] width 1070 height 550
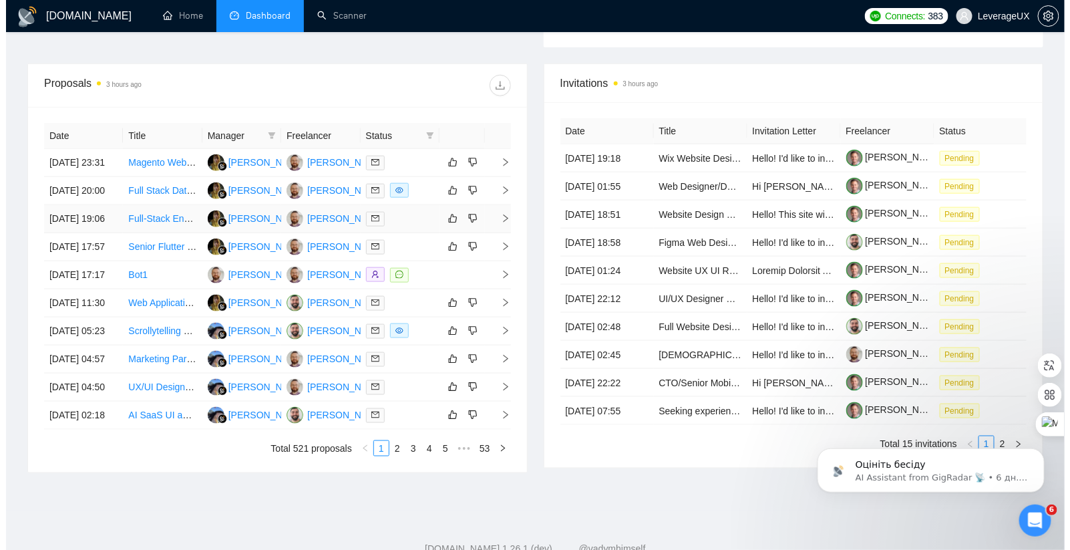
scroll to position [499, 0]
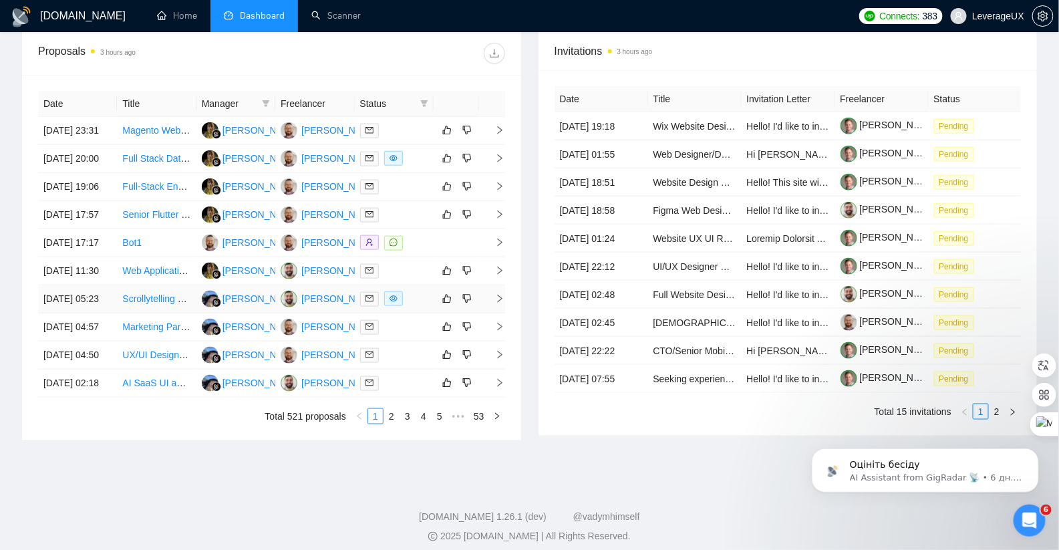
click at [492, 303] on span "right" at bounding box center [494, 298] width 20 height 9
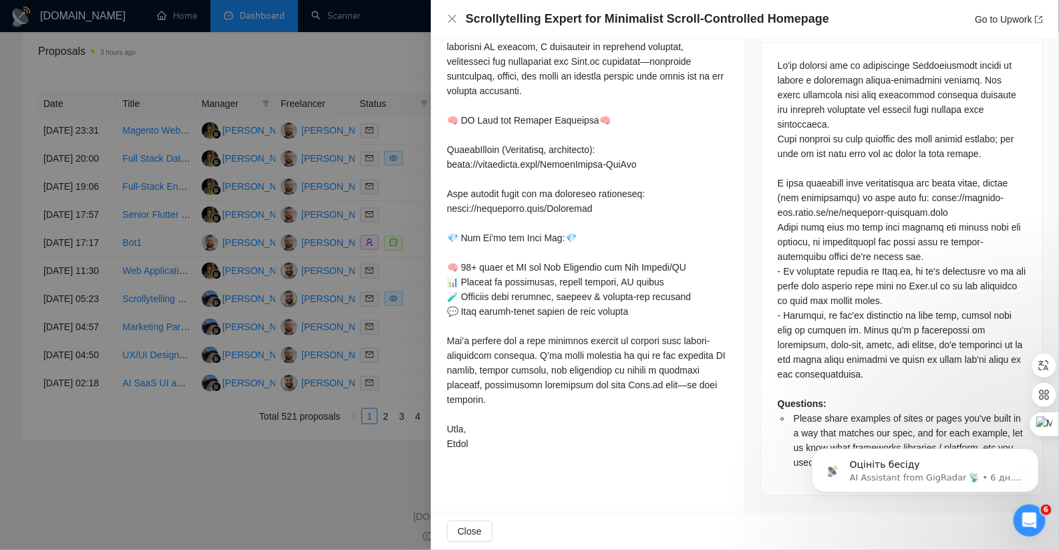
scroll to position [558, 0]
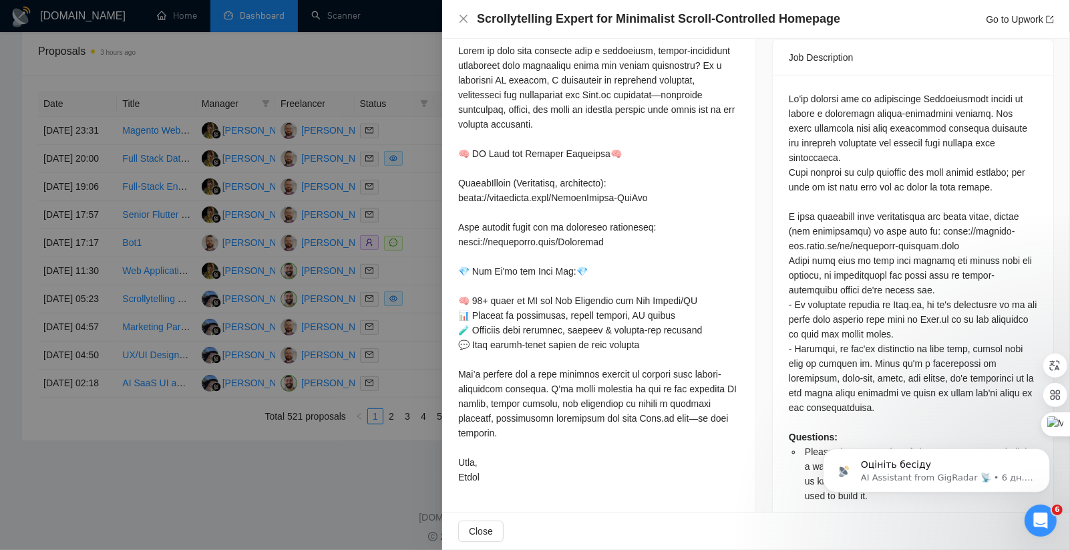
click at [436, 299] on div at bounding box center [535, 275] width 1070 height 550
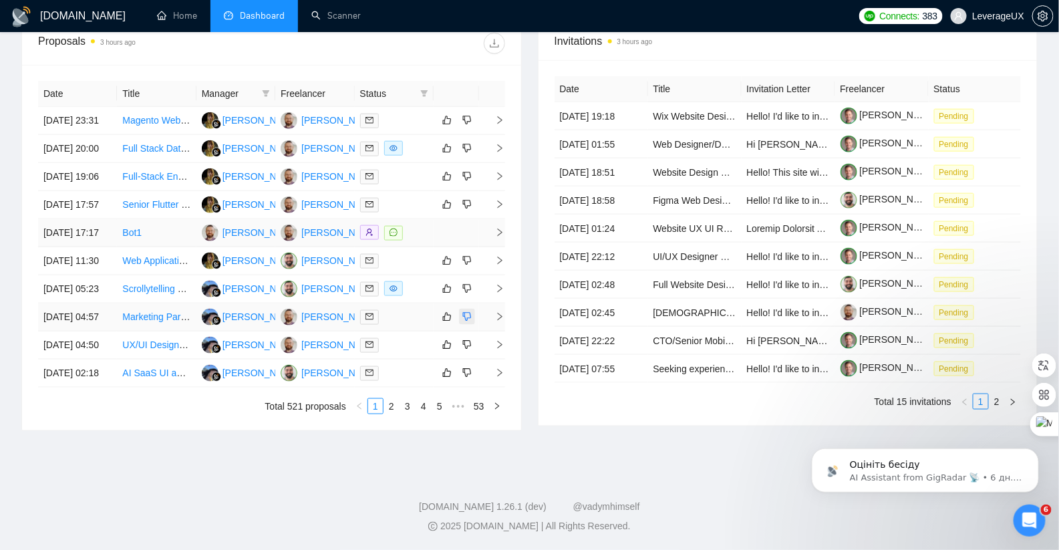
scroll to position [552, 0]
click at [395, 413] on link "2" at bounding box center [391, 406] width 15 height 15
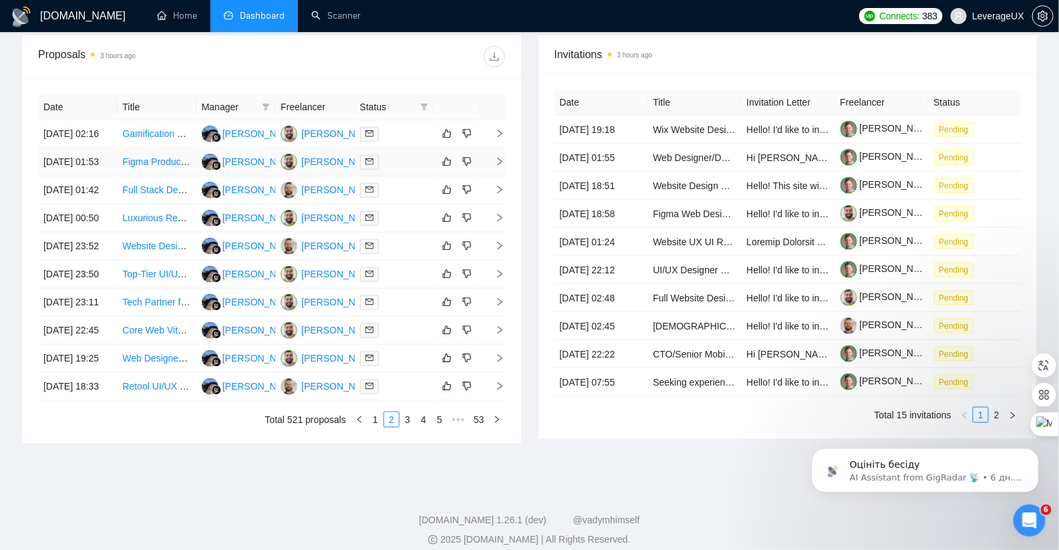
scroll to position [639, 0]
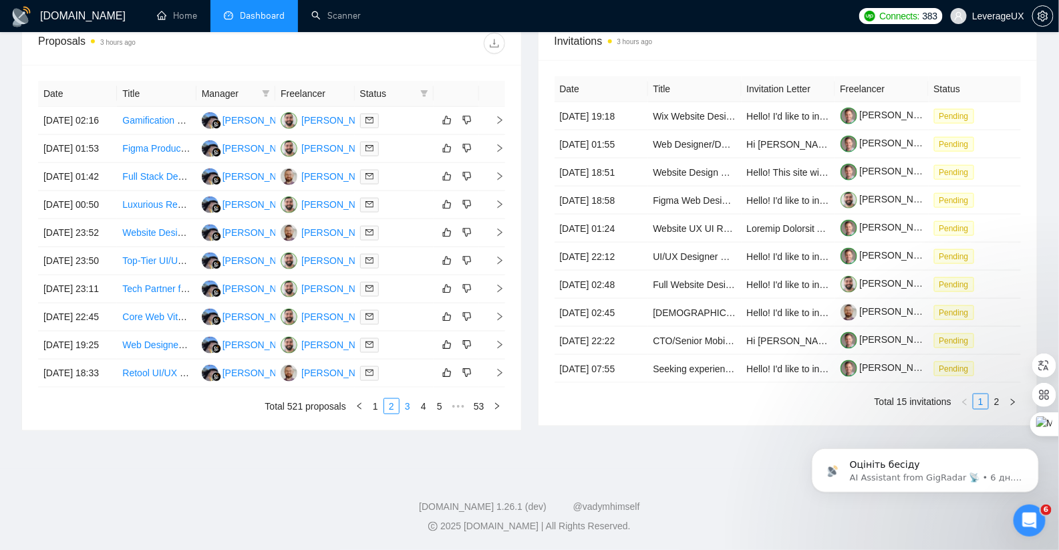
click at [408, 409] on link "3" at bounding box center [407, 406] width 15 height 15
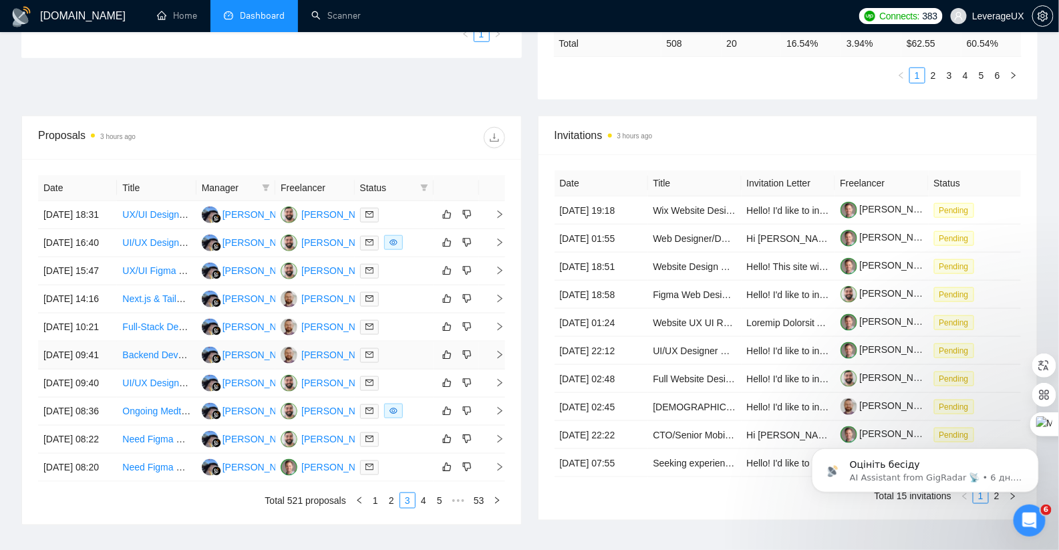
scroll to position [302, 0]
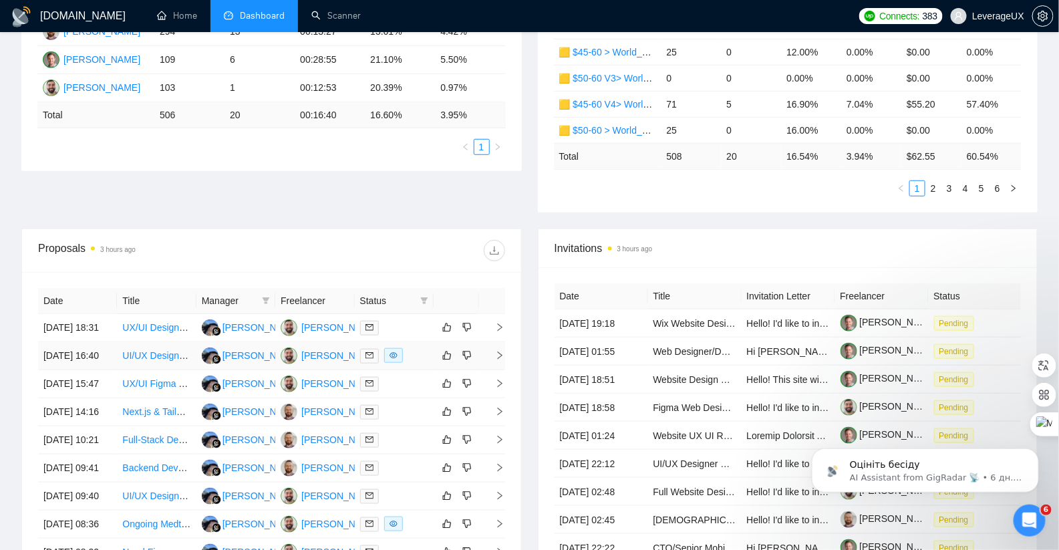
click at [501, 360] on icon "right" at bounding box center [499, 355] width 9 height 9
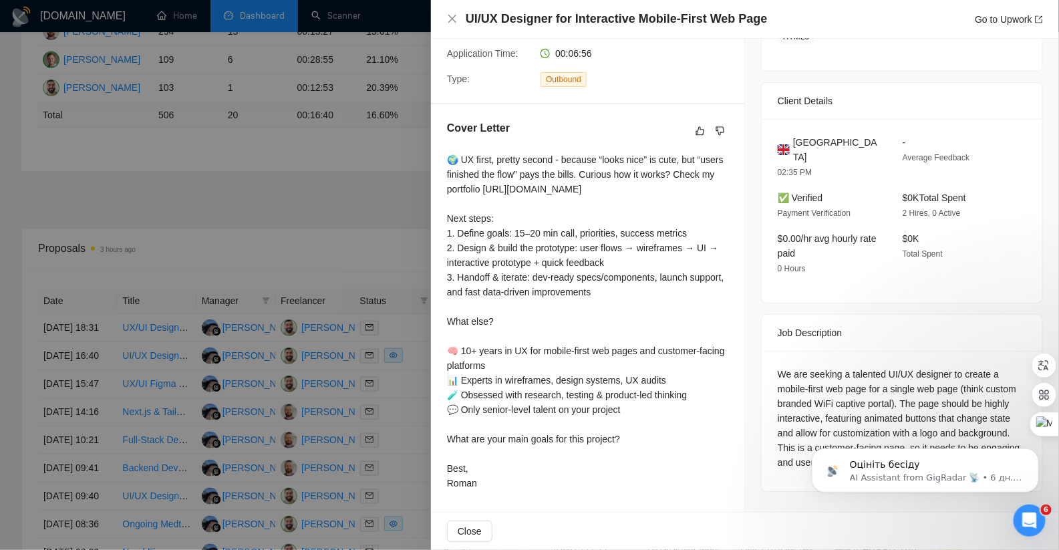
scroll to position [283, 0]
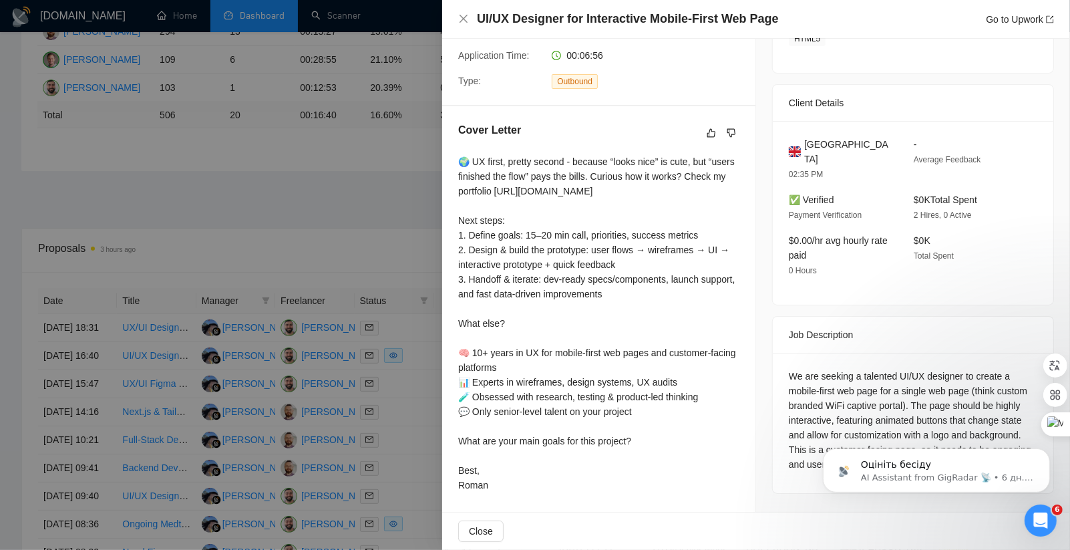
click at [421, 429] on div at bounding box center [535, 275] width 1070 height 550
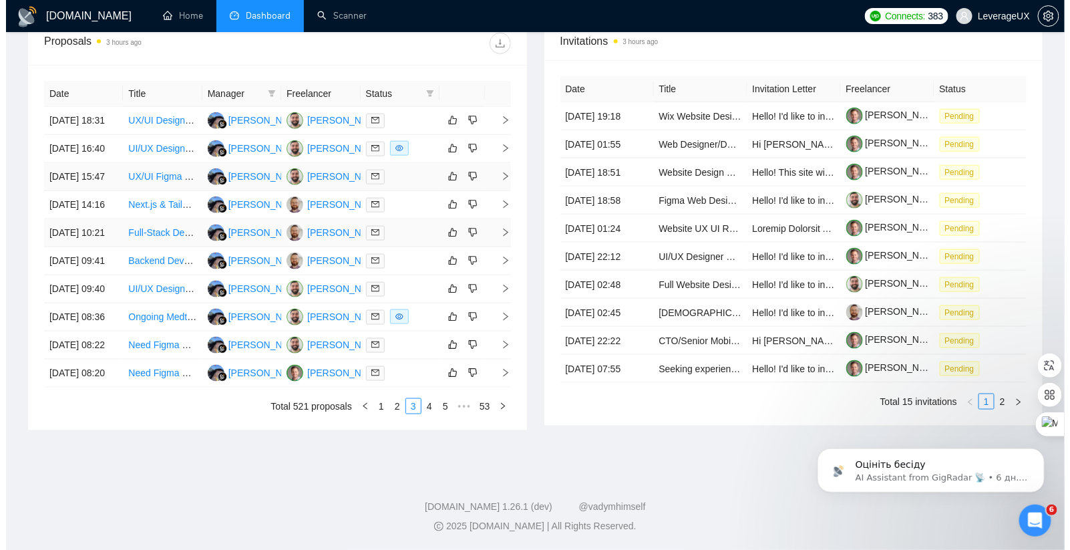
scroll to position [562, 0]
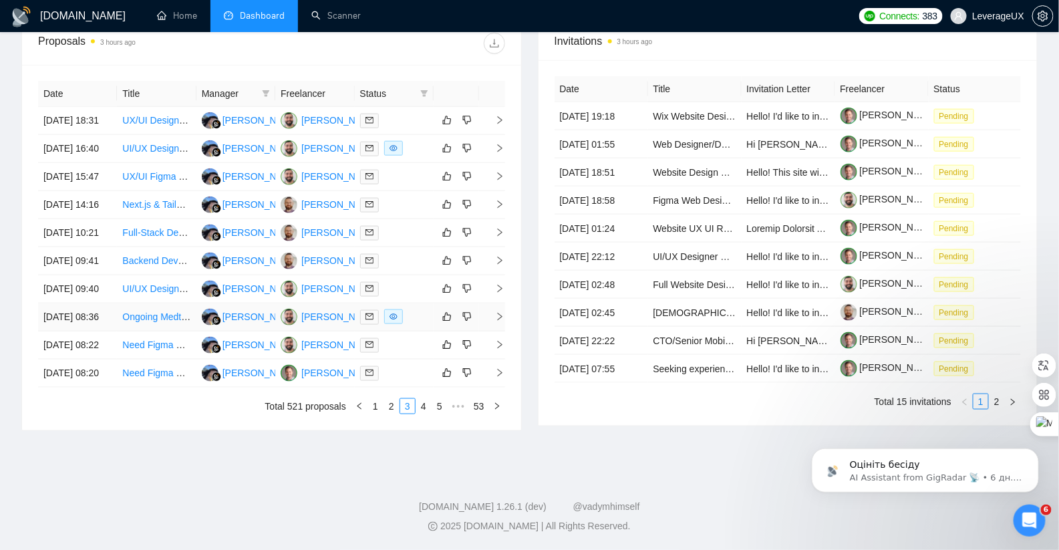
click at [500, 321] on icon "right" at bounding box center [499, 316] width 9 height 9
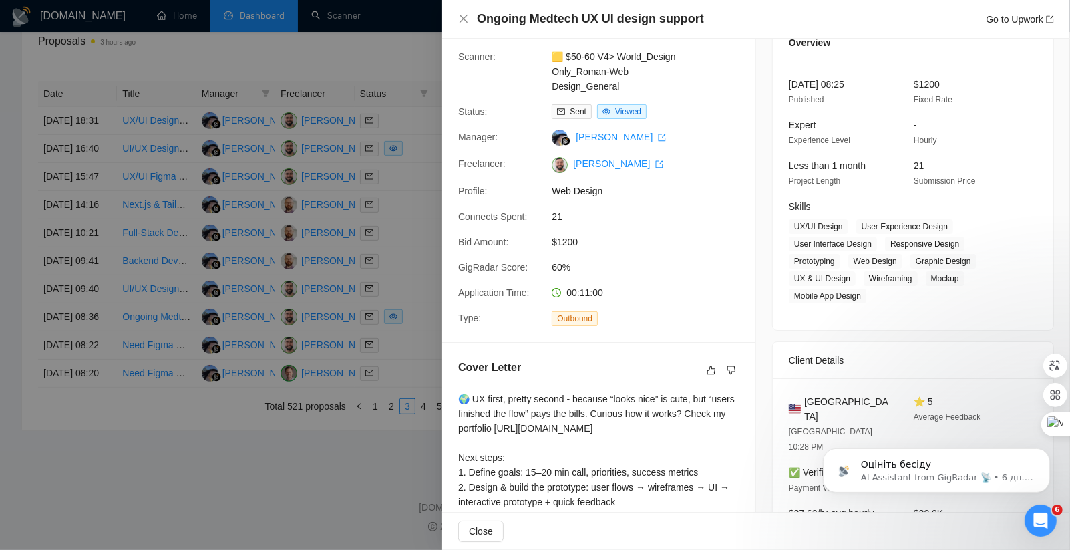
scroll to position [178, 0]
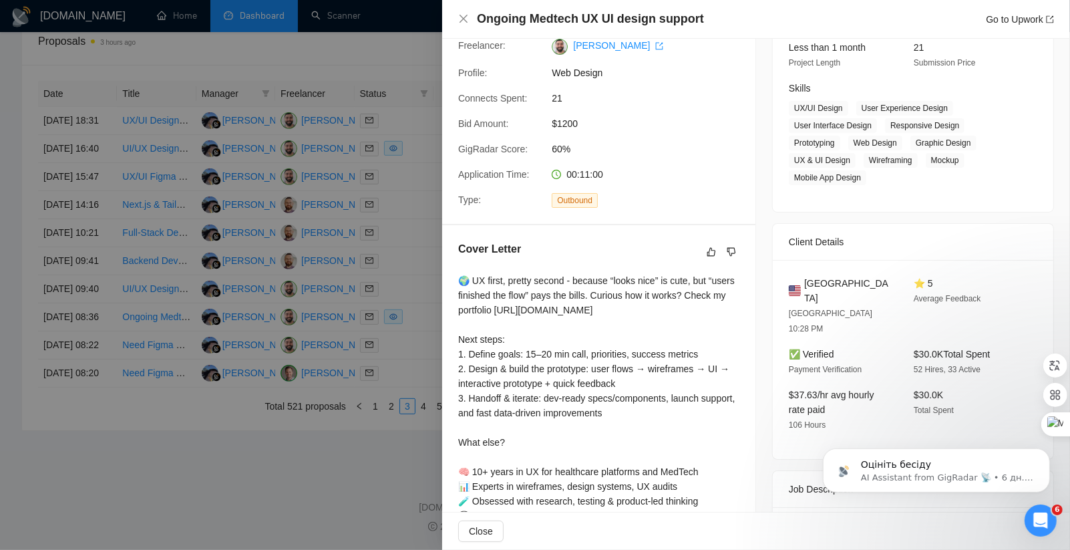
click at [413, 417] on div at bounding box center [535, 275] width 1070 height 550
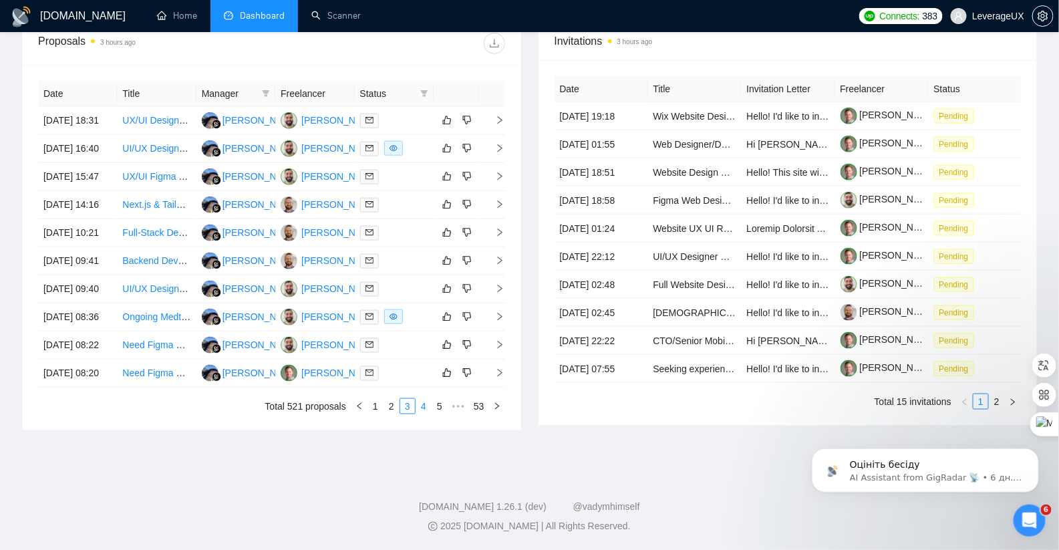
click at [423, 413] on link "4" at bounding box center [423, 406] width 15 height 15
click at [423, 414] on div "Date Title Manager Freelancer Status 29 Sep, 2025 06:30 Technical project manag…" at bounding box center [271, 247] width 467 height 333
click at [422, 413] on link "5" at bounding box center [423, 406] width 15 height 15
click at [423, 413] on link "6" at bounding box center [423, 406] width 15 height 15
click at [501, 265] on icon "right" at bounding box center [499, 260] width 9 height 9
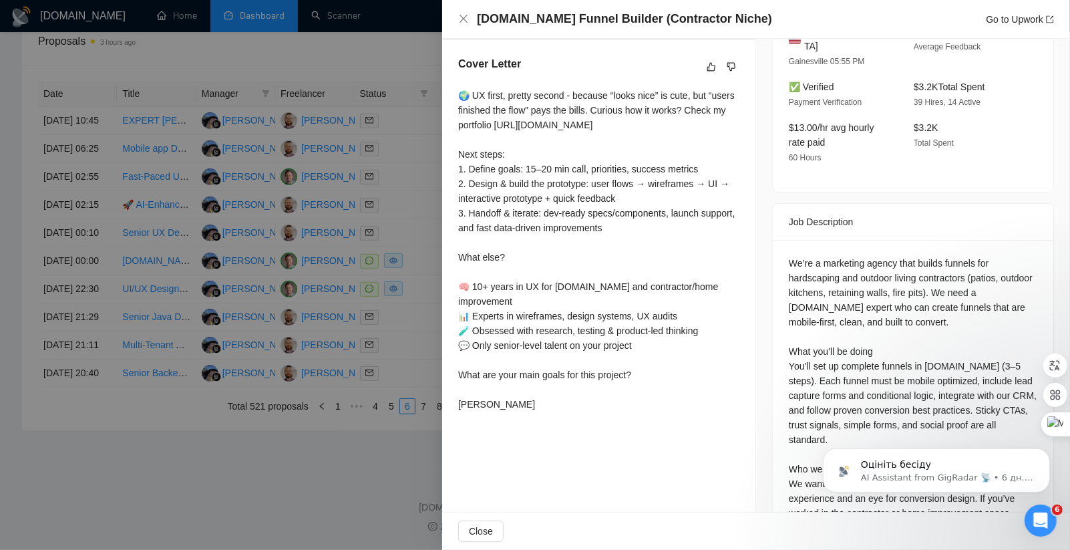
scroll to position [495, 0]
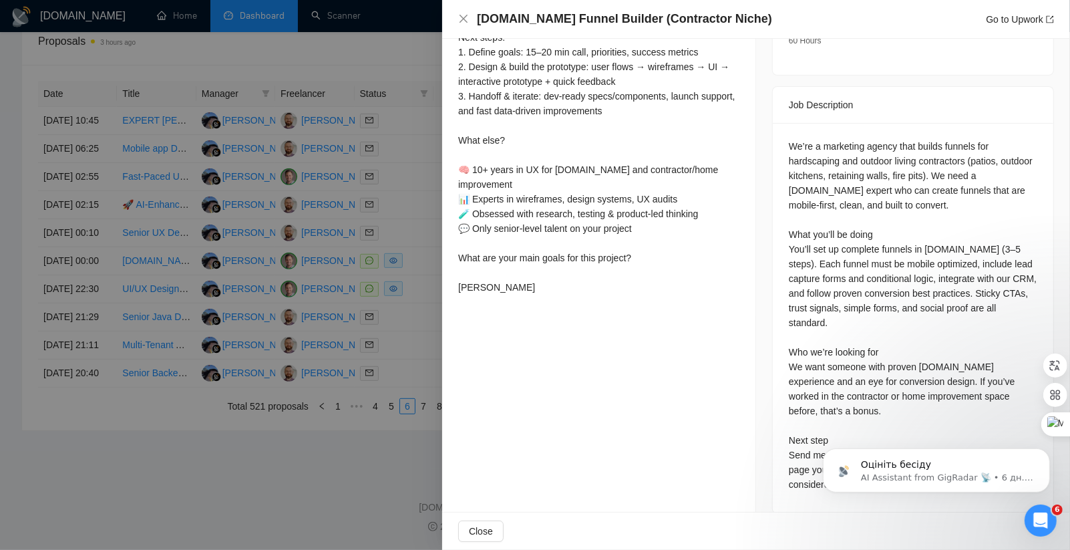
click at [370, 344] on div at bounding box center [535, 275] width 1070 height 550
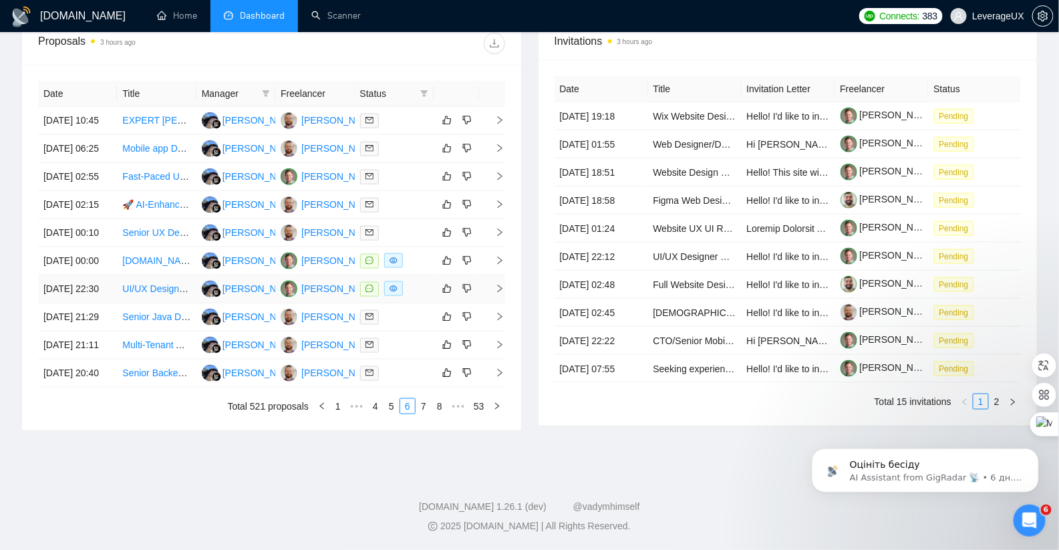
click at [490, 293] on span "right" at bounding box center [494, 288] width 20 height 9
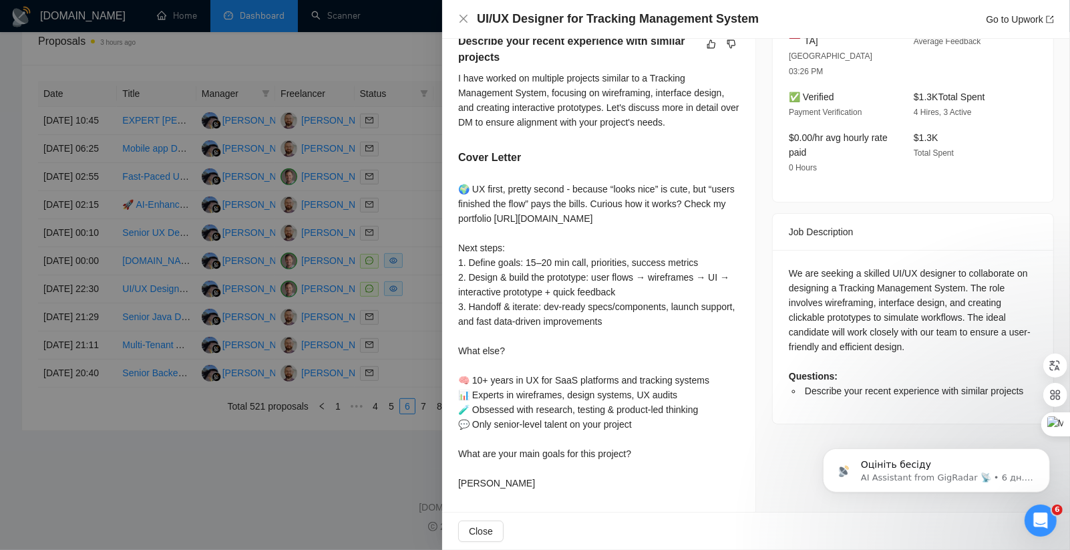
scroll to position [399, 0]
click at [419, 365] on div at bounding box center [535, 275] width 1070 height 550
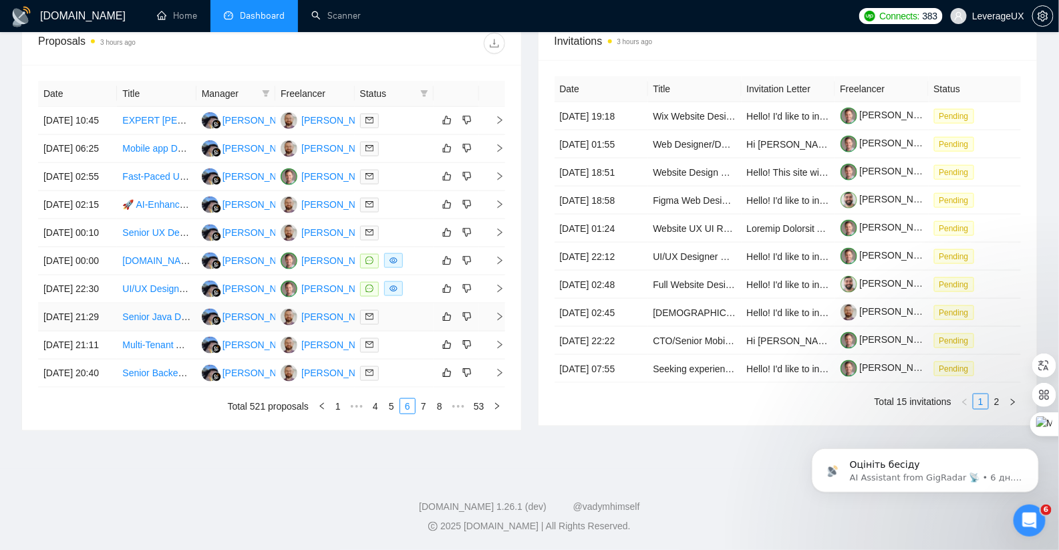
click at [500, 321] on icon "right" at bounding box center [499, 316] width 9 height 9
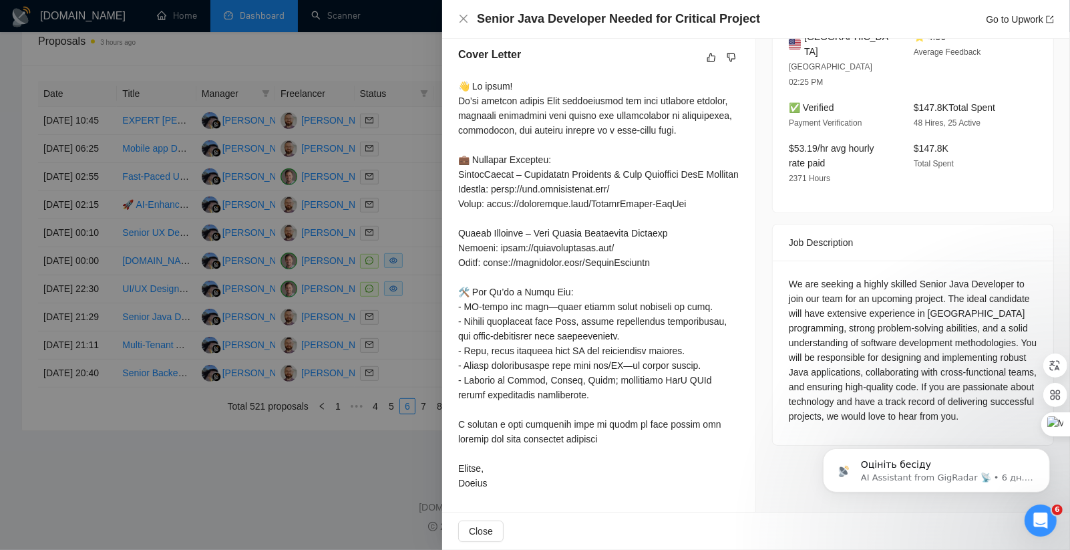
scroll to position [399, 0]
click at [416, 359] on div at bounding box center [535, 275] width 1070 height 550
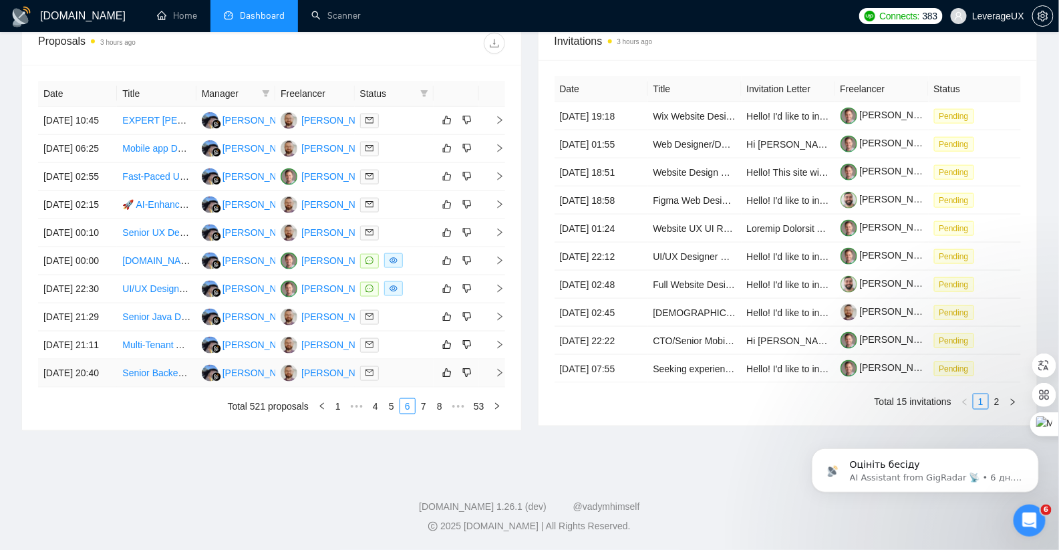
click at [499, 377] on icon "right" at bounding box center [499, 372] width 9 height 9
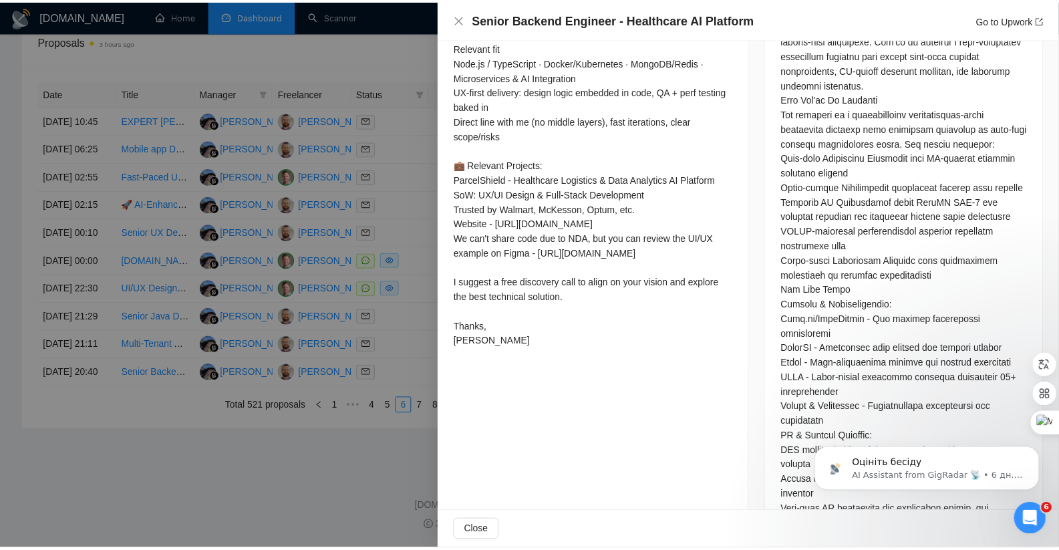
scroll to position [651, 0]
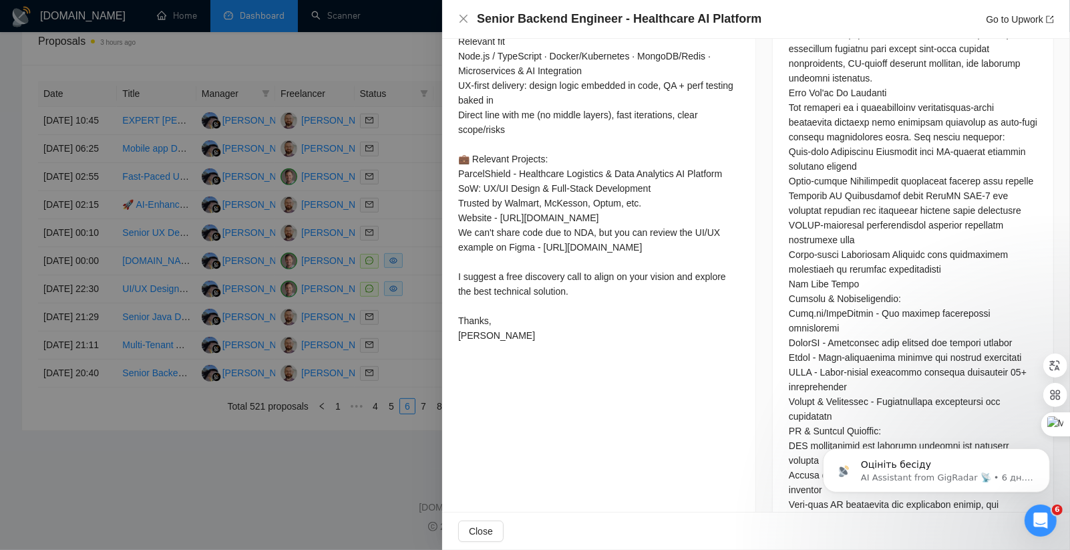
click at [413, 383] on div at bounding box center [535, 275] width 1070 height 550
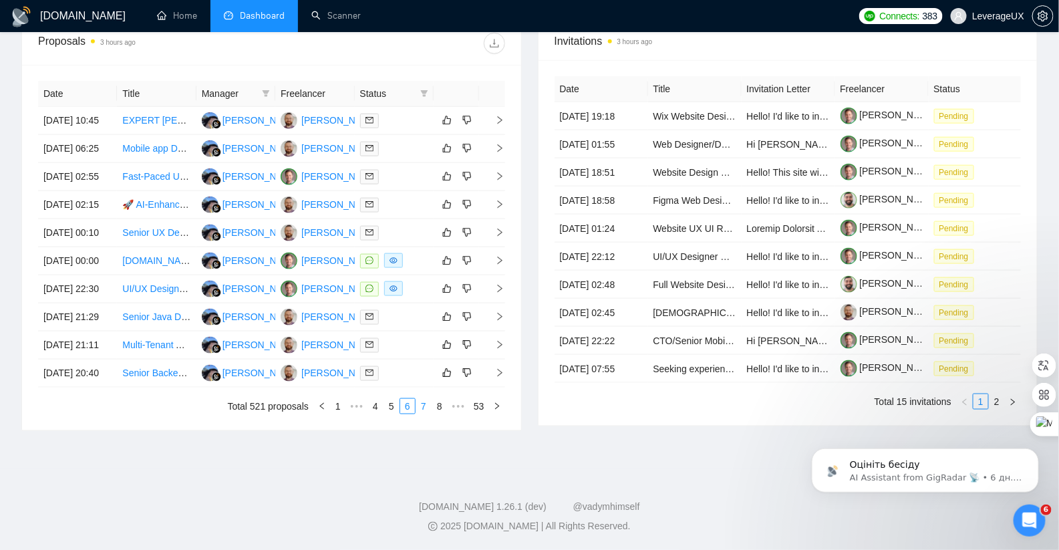
click at [423, 413] on link "7" at bounding box center [423, 406] width 15 height 15
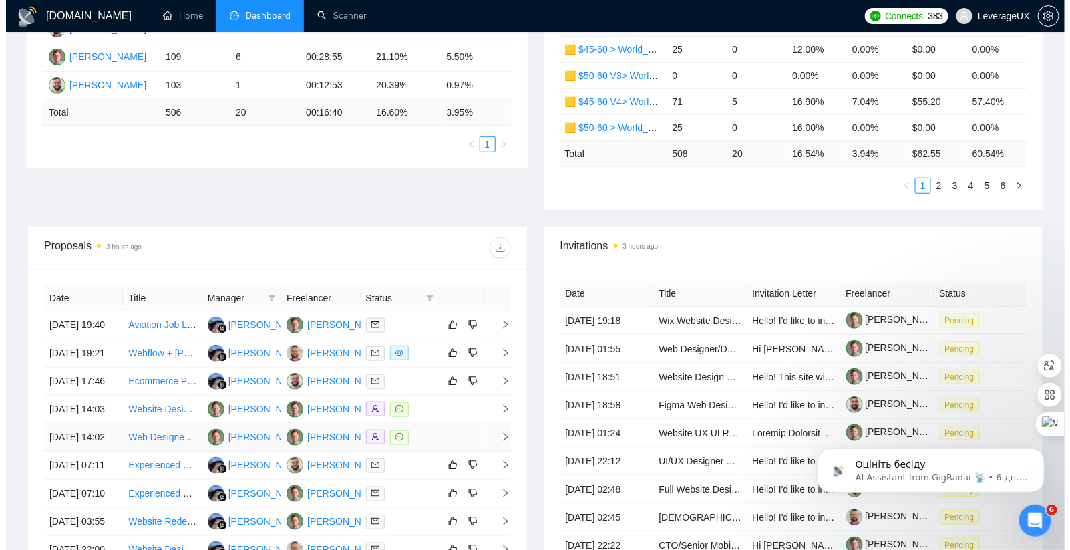
scroll to position [333, 0]
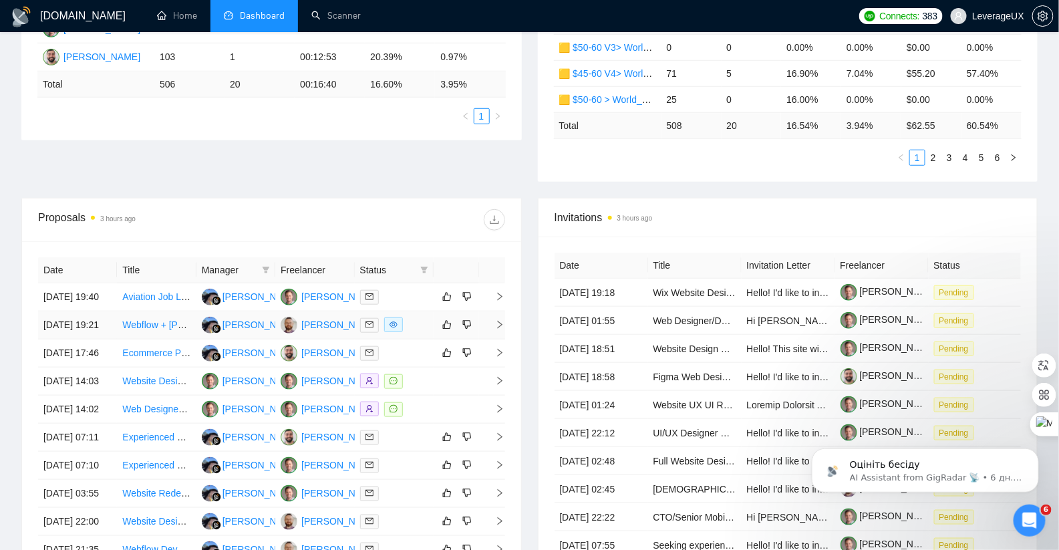
click at [498, 329] on icon "right" at bounding box center [499, 324] width 9 height 9
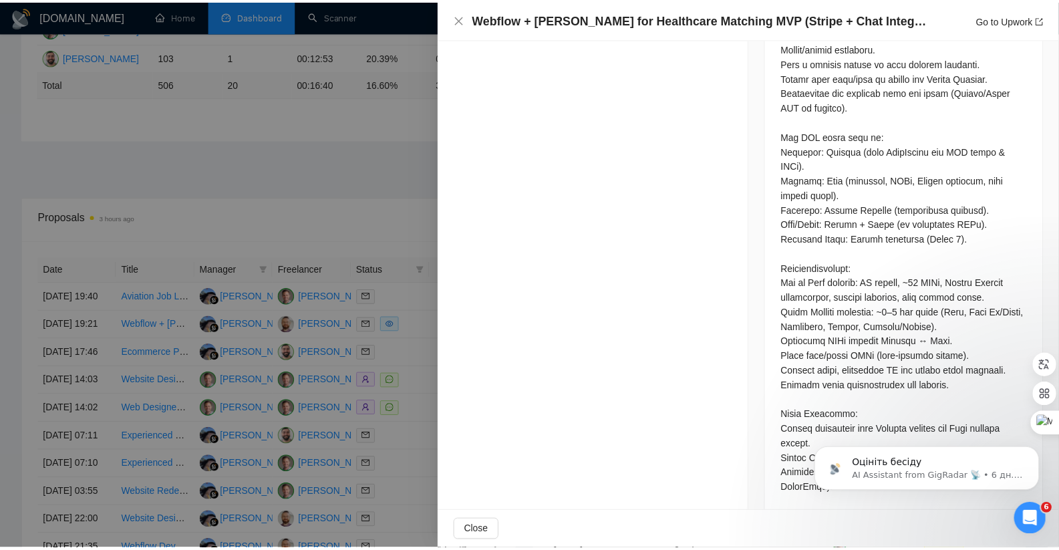
scroll to position [701, 0]
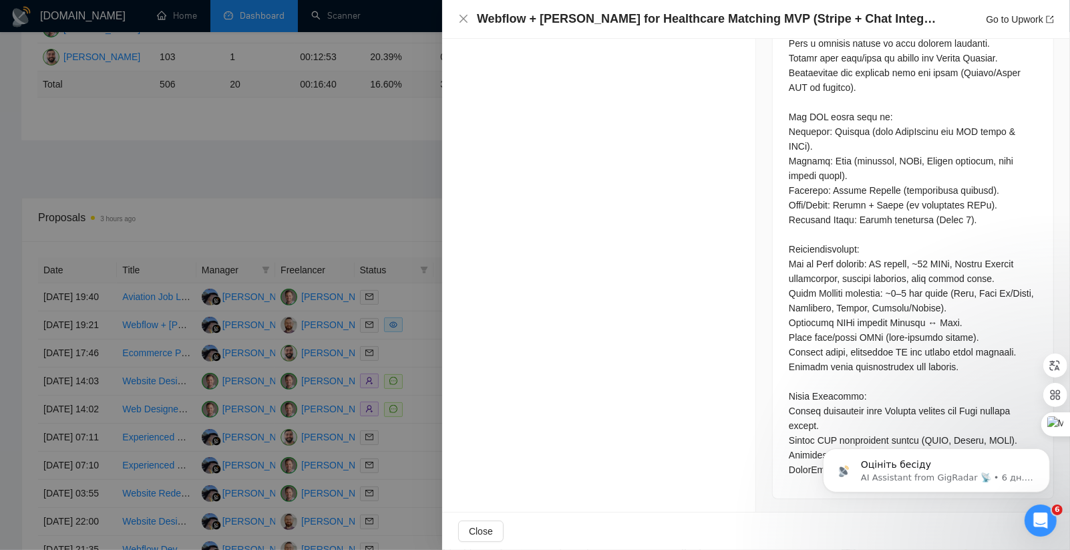
click at [363, 192] on div at bounding box center [535, 275] width 1070 height 550
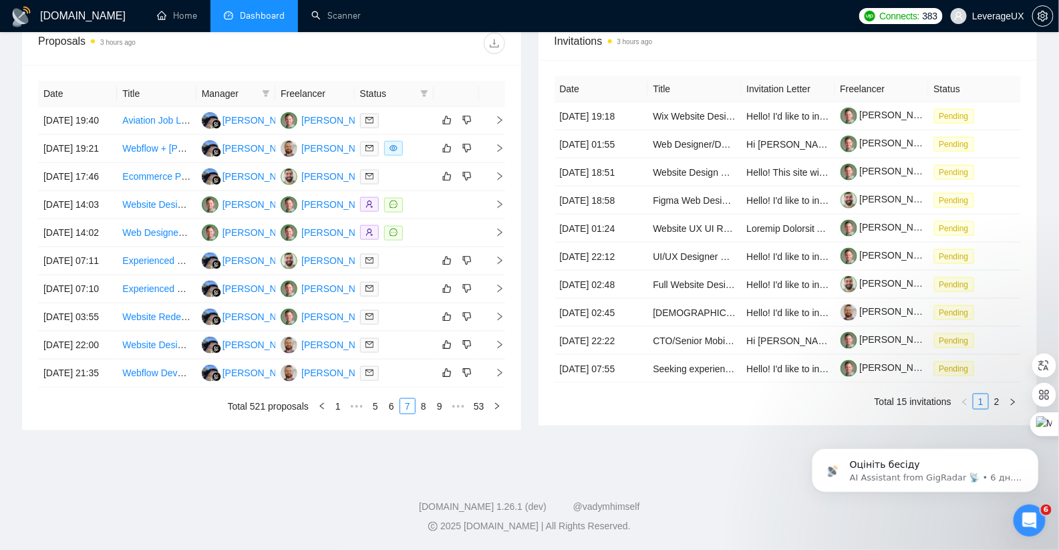
scroll to position [542, 0]
click at [499, 209] on icon "right" at bounding box center [499, 204] width 9 height 9
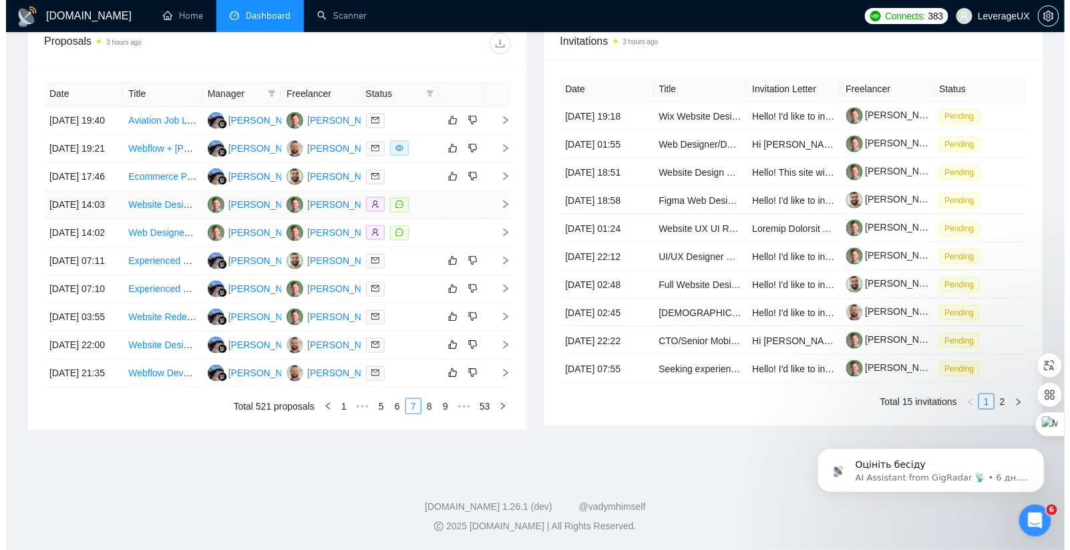
scroll to position [245, 0]
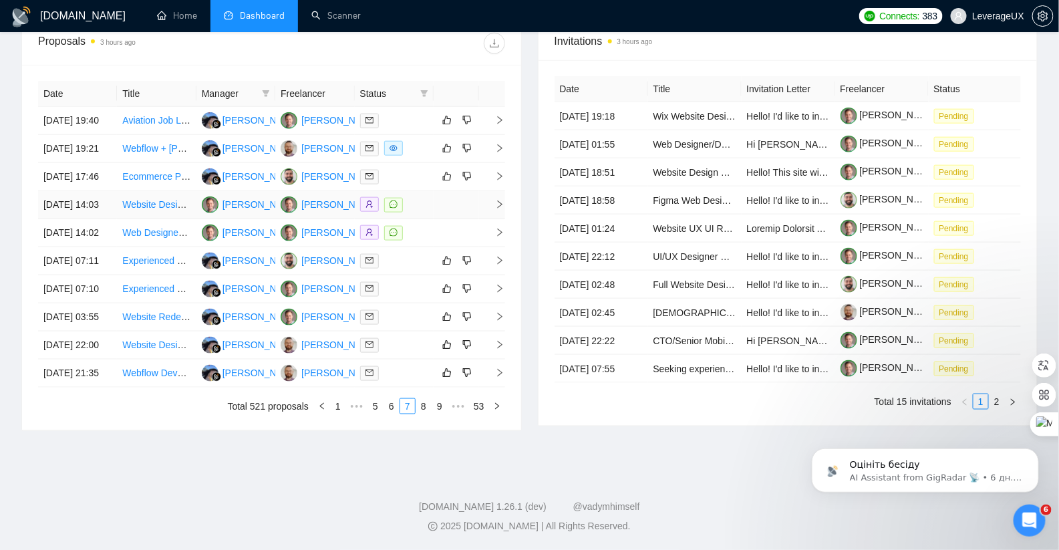
click at [498, 204] on td at bounding box center [492, 205] width 27 height 28
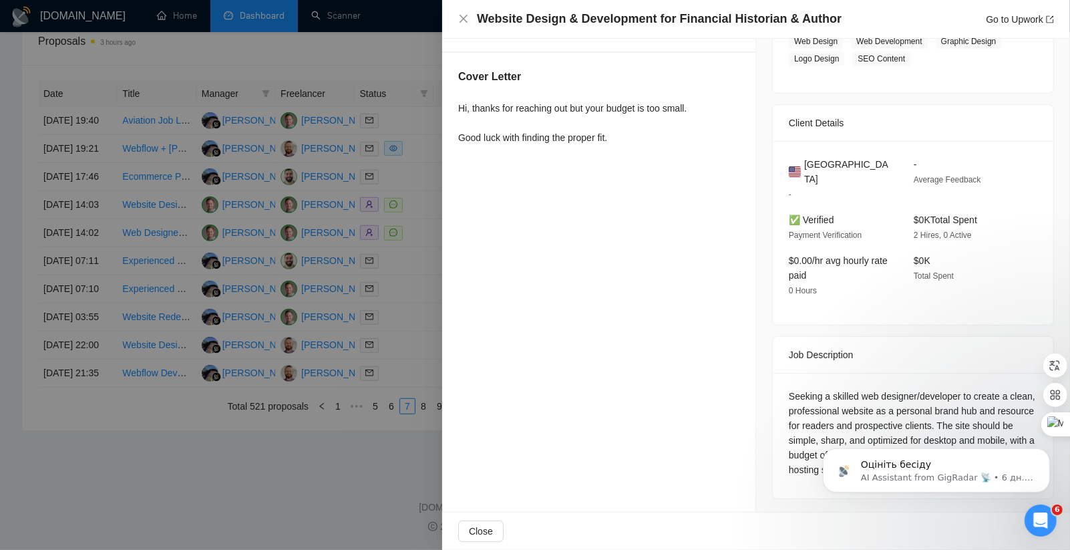
click at [379, 233] on div at bounding box center [535, 275] width 1070 height 550
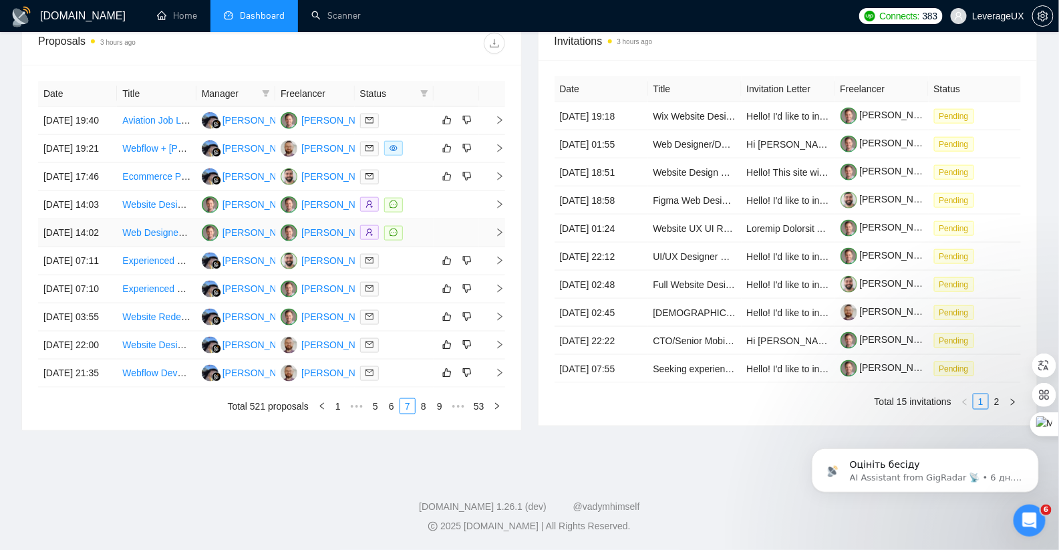
click at [499, 237] on icon "right" at bounding box center [499, 232] width 9 height 9
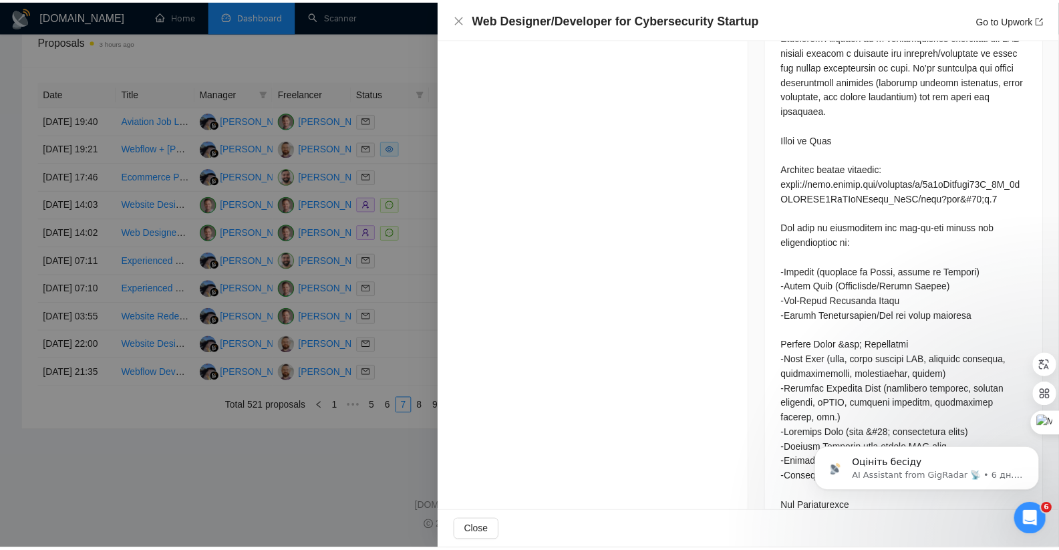
scroll to position [720, 0]
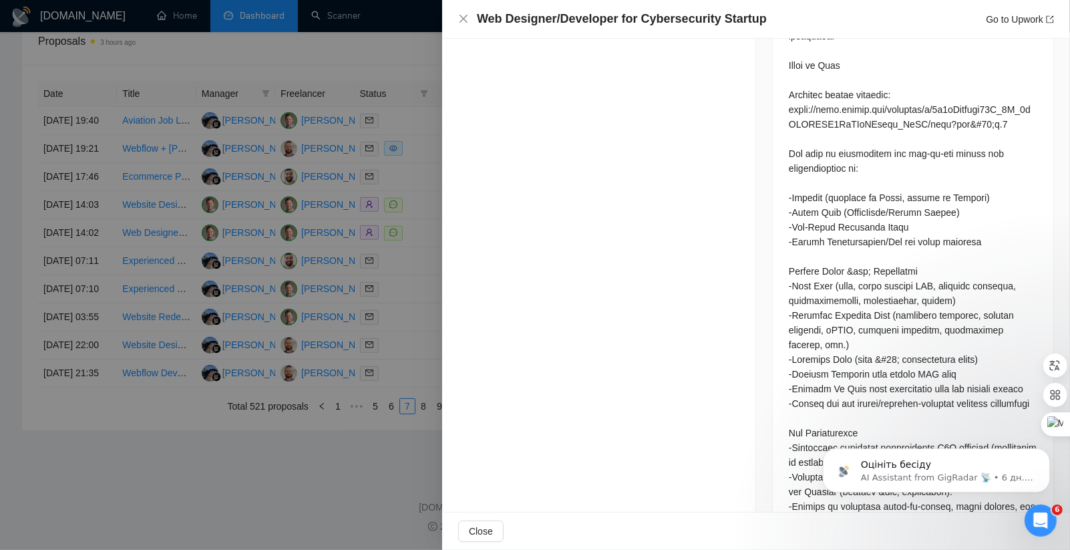
click at [385, 276] on div at bounding box center [535, 275] width 1070 height 550
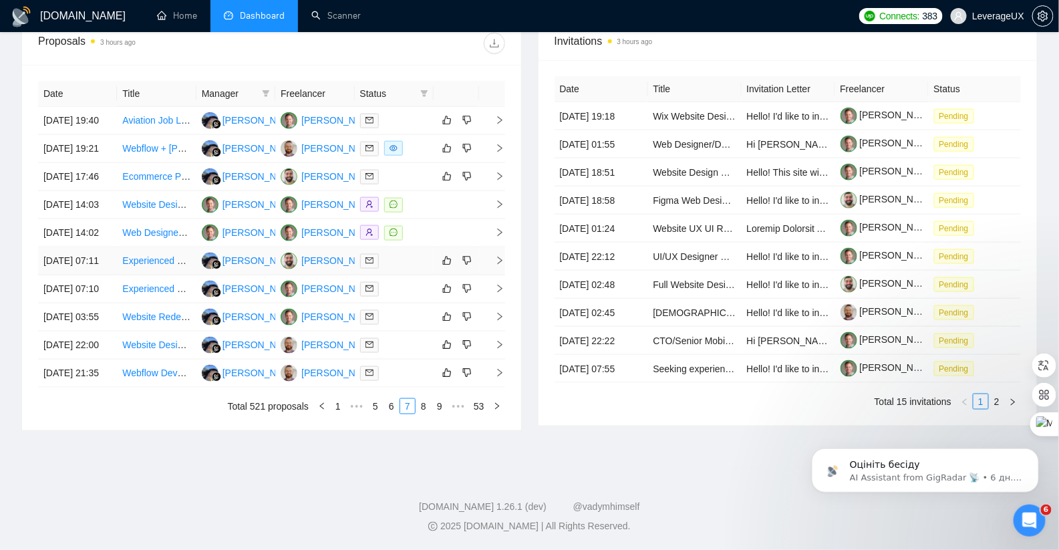
click at [502, 265] on icon "right" at bounding box center [499, 260] width 9 height 9
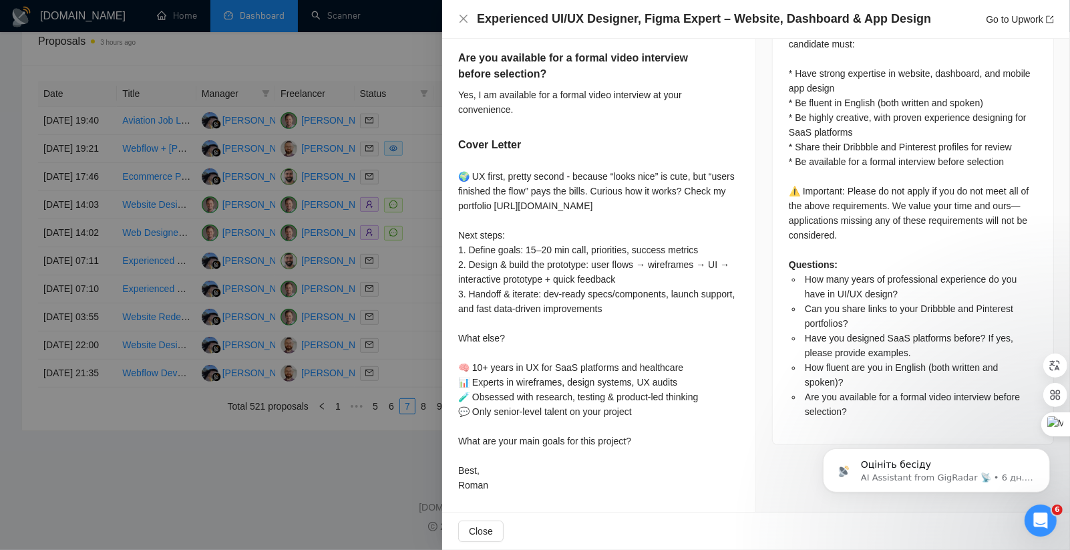
scroll to position [659, 0]
click at [375, 311] on div at bounding box center [535, 275] width 1070 height 550
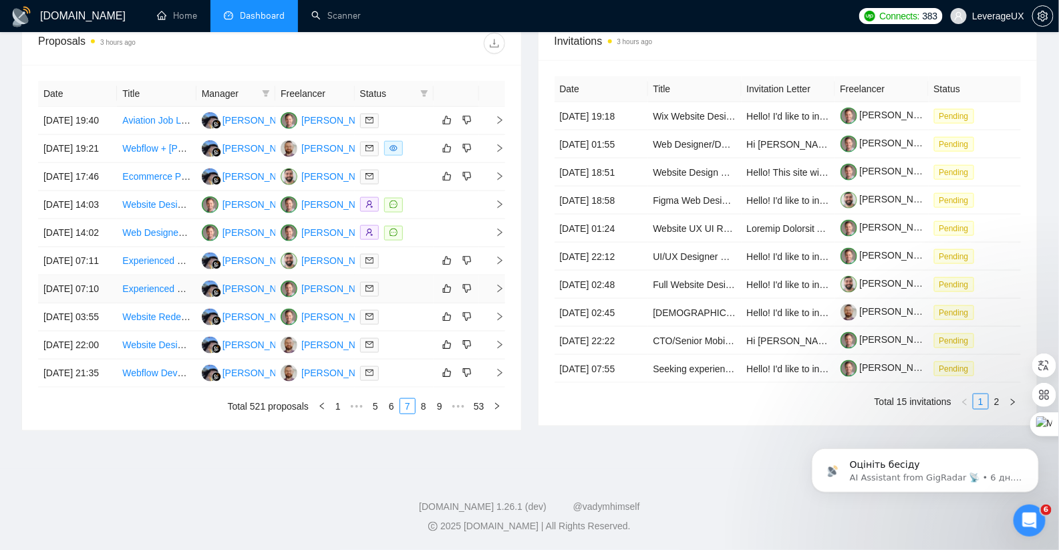
click at [506, 333] on div "Date Title Manager Freelancer Status 26 Sep, 2025 19:40 Aviation Job Listing We…" at bounding box center [271, 247] width 499 height 365
click at [502, 293] on icon "right" at bounding box center [499, 288] width 9 height 9
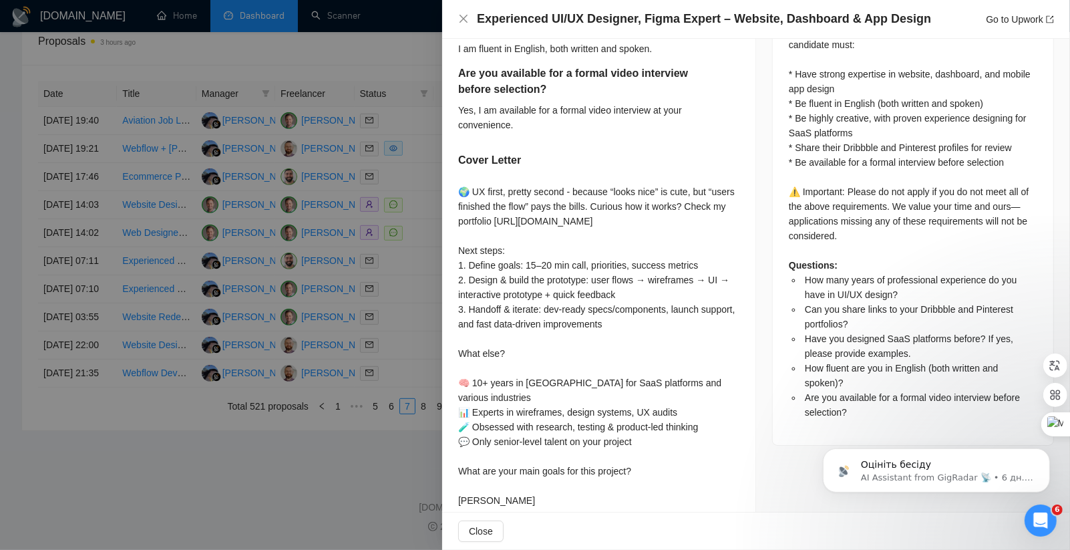
click at [405, 344] on div at bounding box center [535, 275] width 1070 height 550
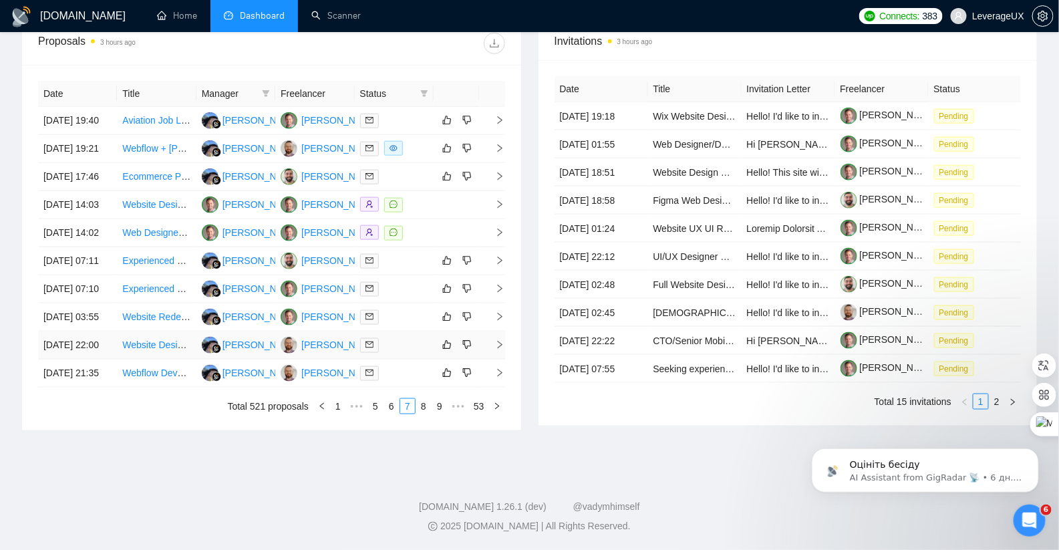
click at [504, 359] on td at bounding box center [492, 345] width 27 height 28
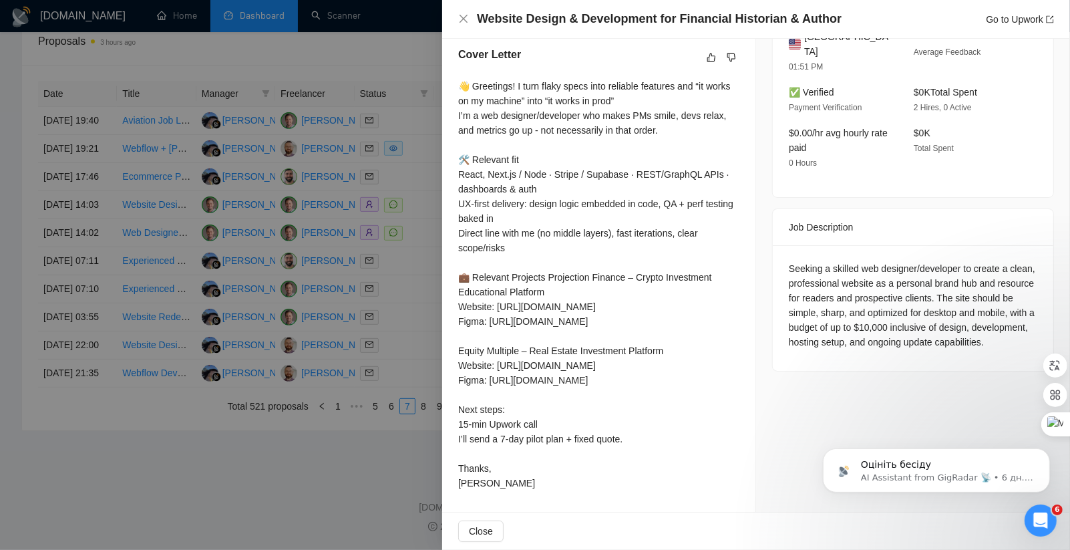
scroll to position [371, 0]
click at [402, 368] on div at bounding box center [535, 275] width 1070 height 550
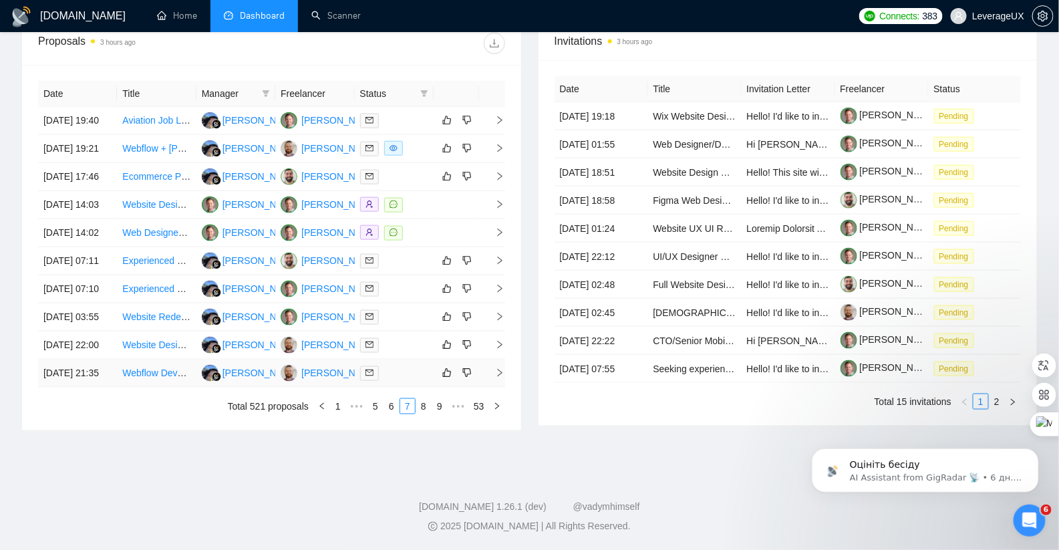
click at [501, 387] on td at bounding box center [492, 373] width 27 height 28
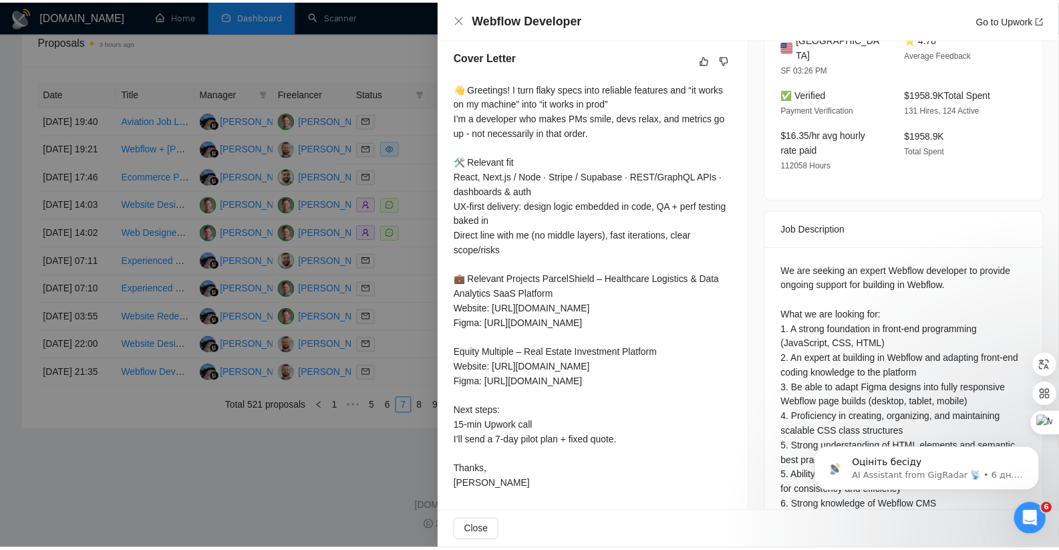
scroll to position [392, 0]
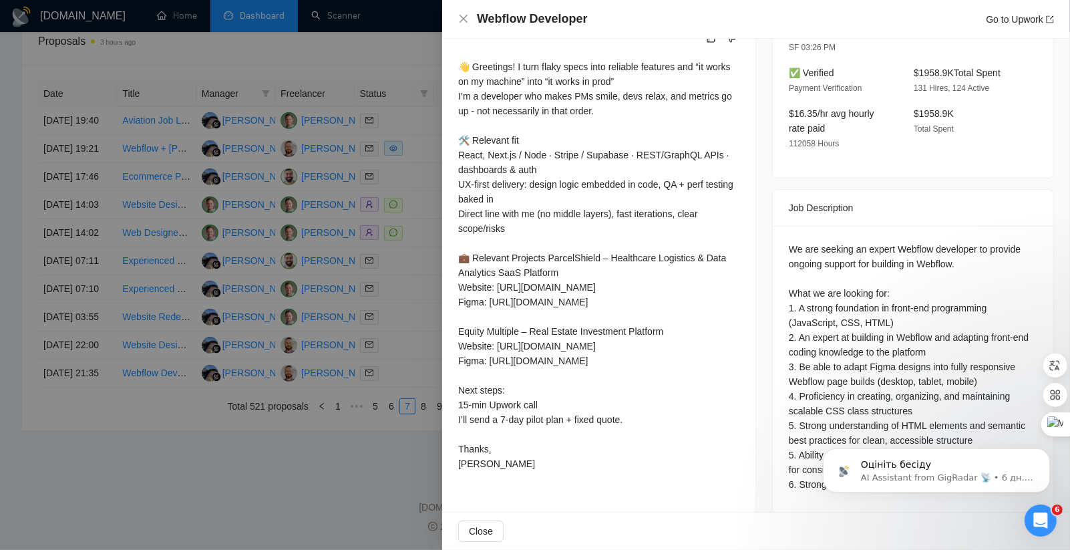
click at [382, 422] on div at bounding box center [535, 275] width 1070 height 550
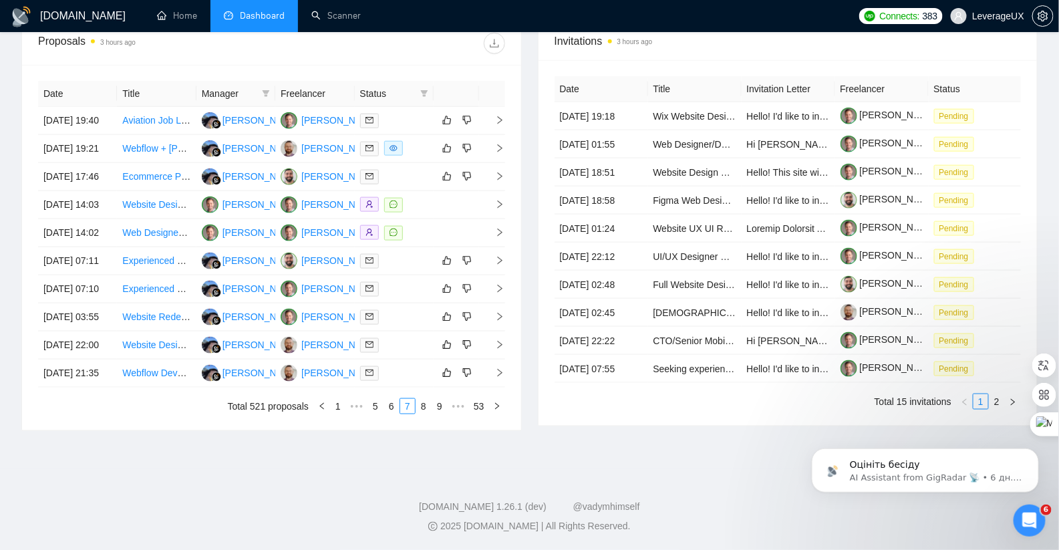
click at [421, 430] on div "Date Title Manager Freelancer Status 26 Sep, 2025 19:40 Aviation Job Listing We…" at bounding box center [271, 247] width 499 height 365
click at [421, 413] on link "8" at bounding box center [423, 406] width 15 height 15
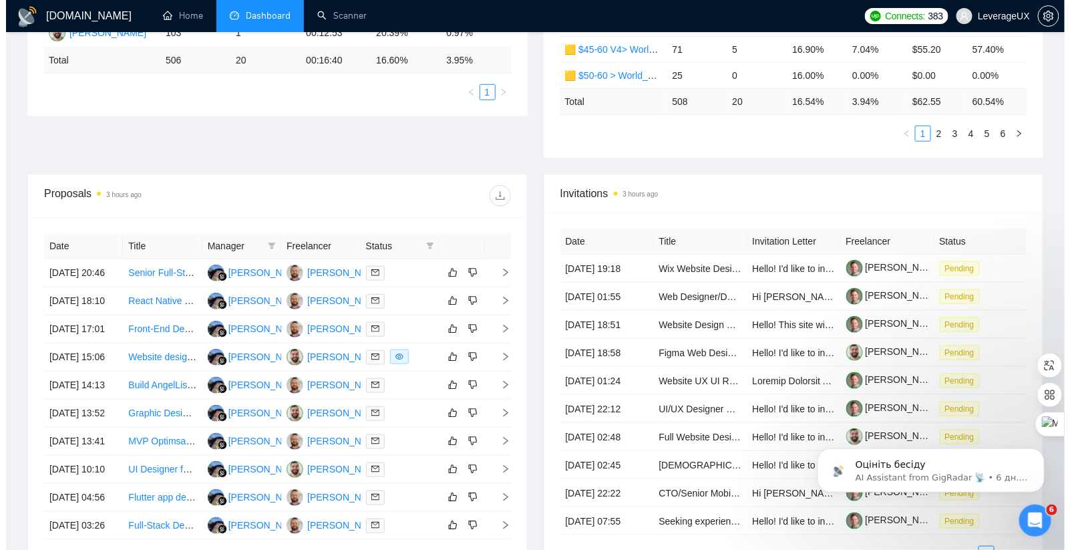
scroll to position [383, 0]
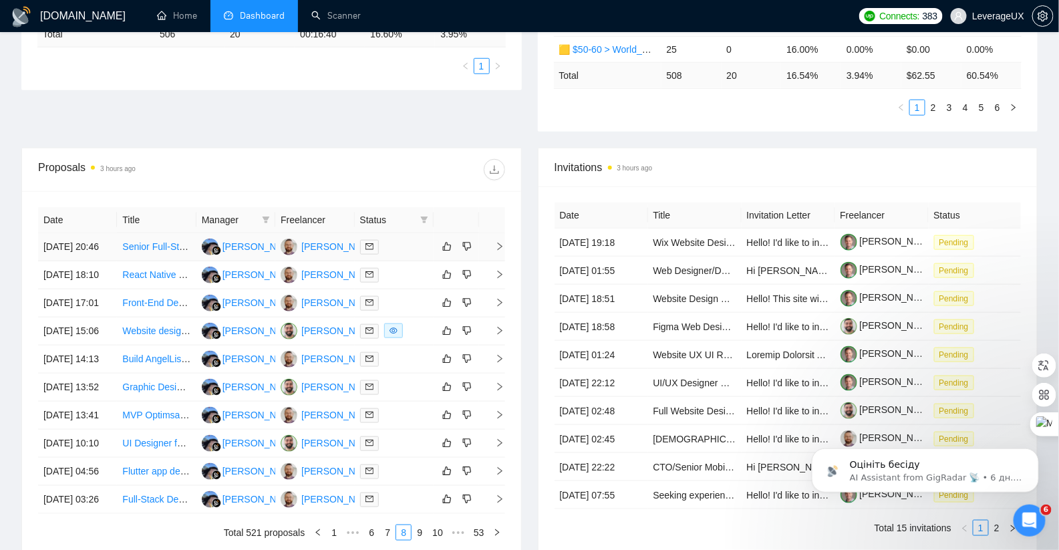
click at [501, 251] on icon "right" at bounding box center [499, 246] width 9 height 9
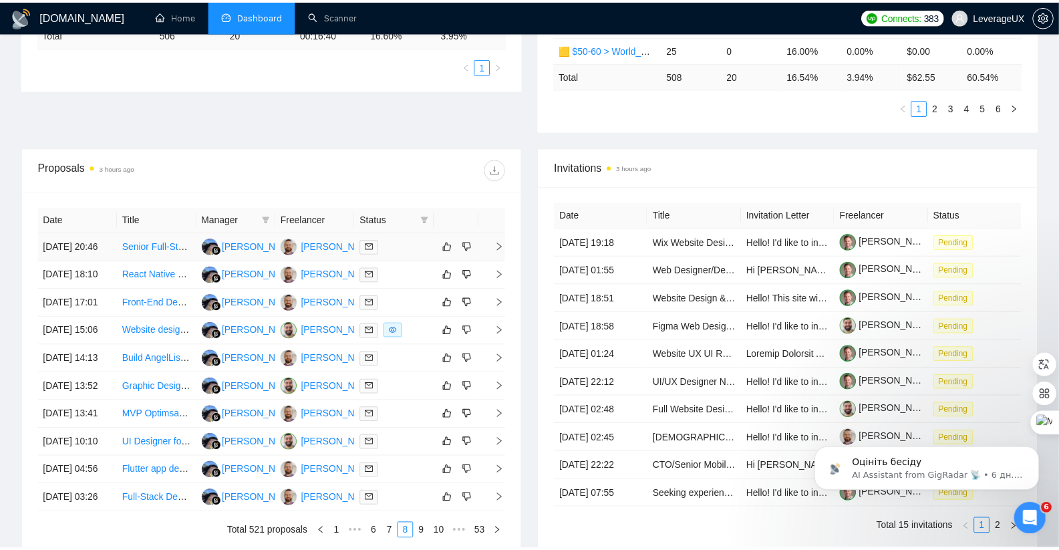
scroll to position [371, 0]
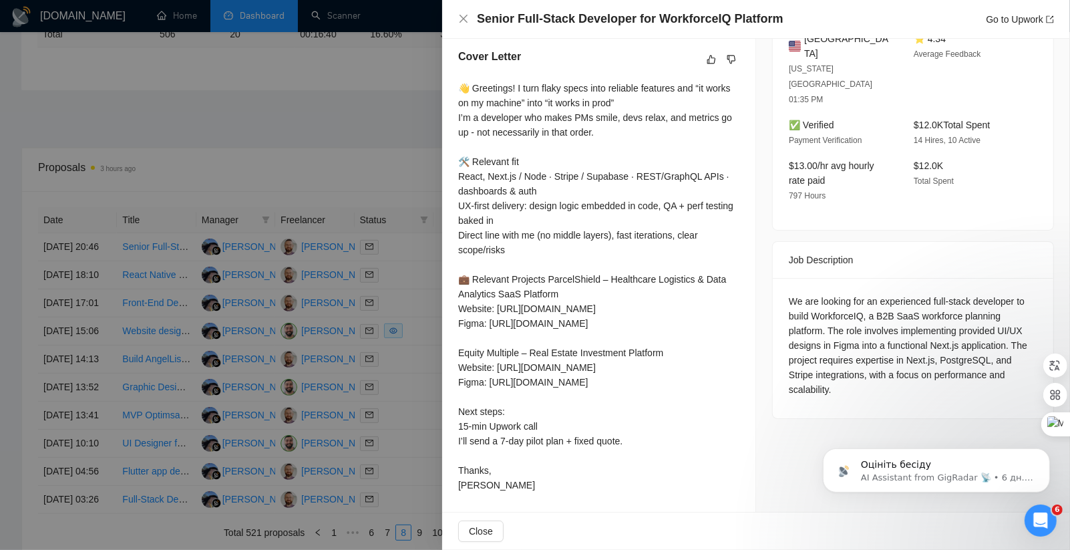
click at [373, 232] on div at bounding box center [535, 275] width 1070 height 550
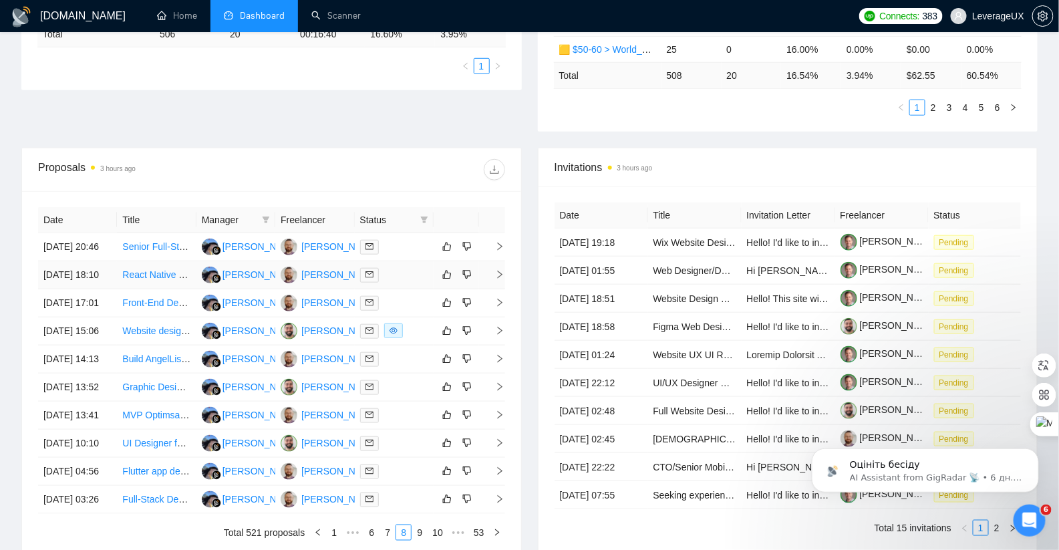
click at [501, 279] on icon "right" at bounding box center [499, 274] width 9 height 9
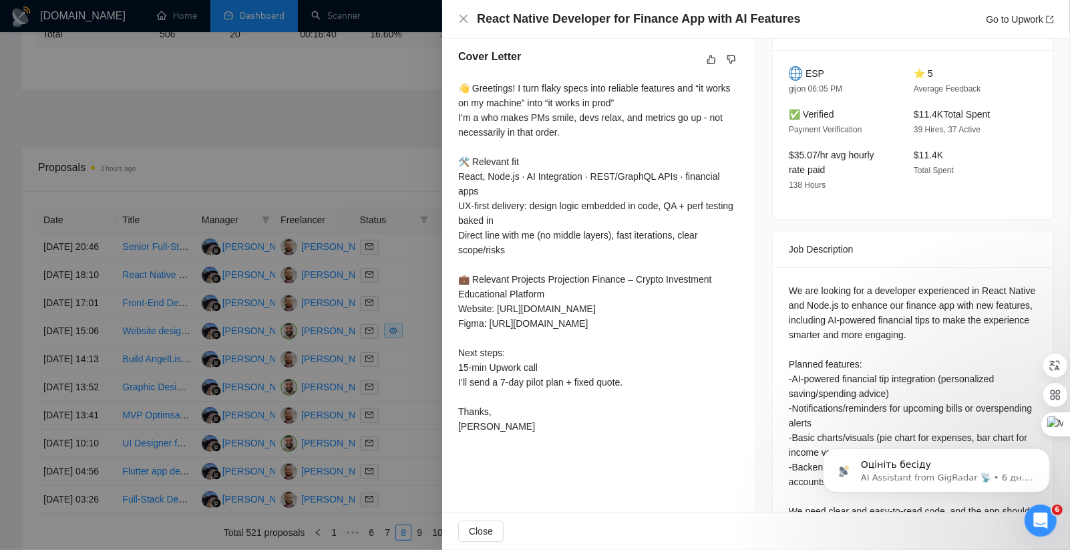
click at [399, 268] on div at bounding box center [535, 275] width 1070 height 550
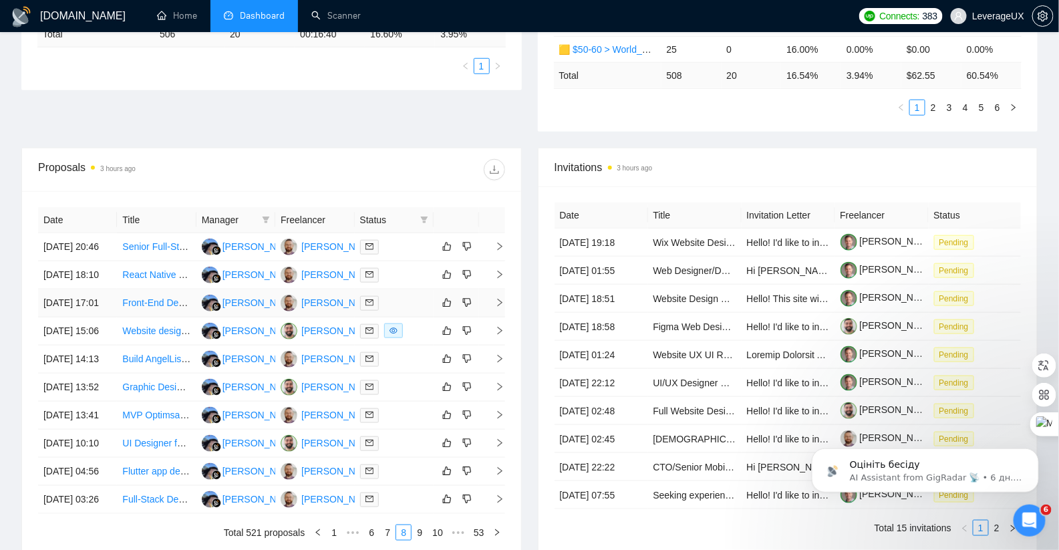
click at [500, 307] on icon "right" at bounding box center [499, 302] width 9 height 9
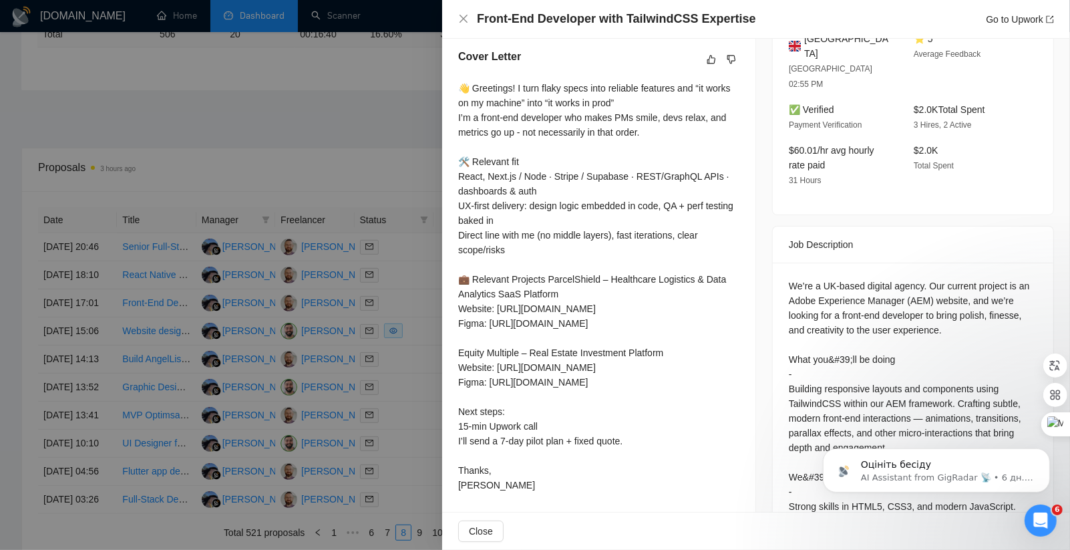
click at [413, 301] on div at bounding box center [535, 275] width 1070 height 550
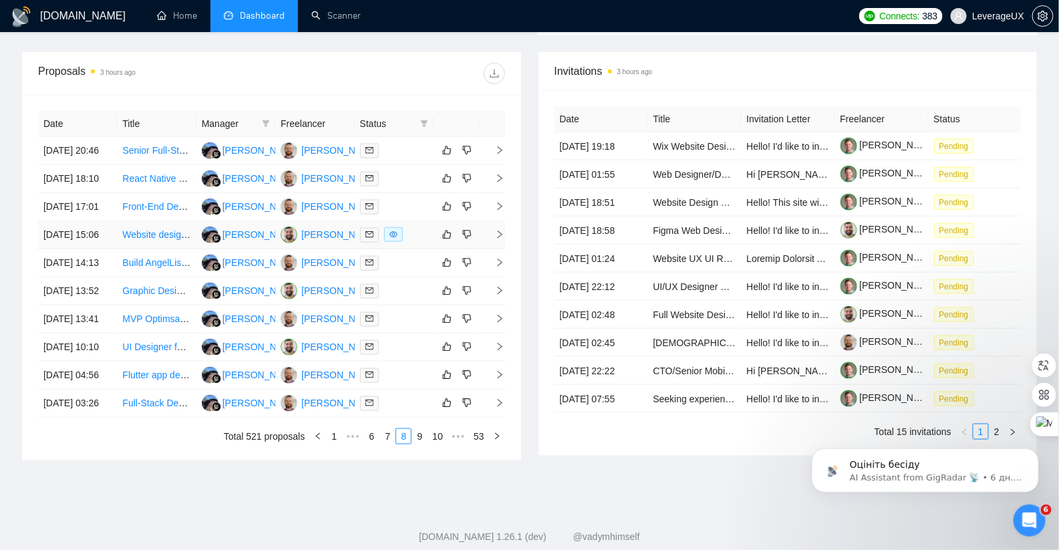
scroll to position [482, 0]
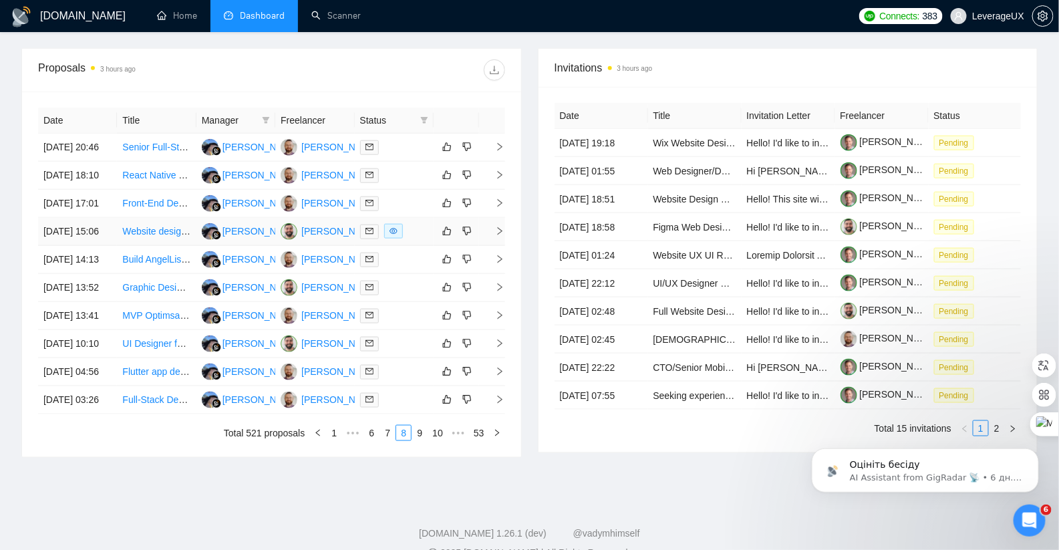
click at [498, 236] on icon "right" at bounding box center [499, 230] width 9 height 9
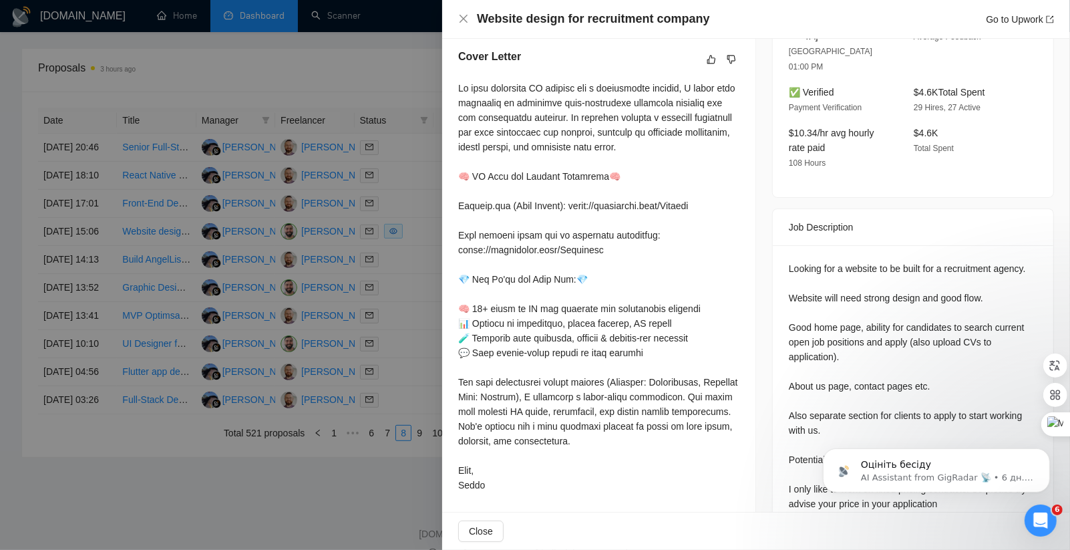
click at [391, 318] on div at bounding box center [535, 275] width 1070 height 550
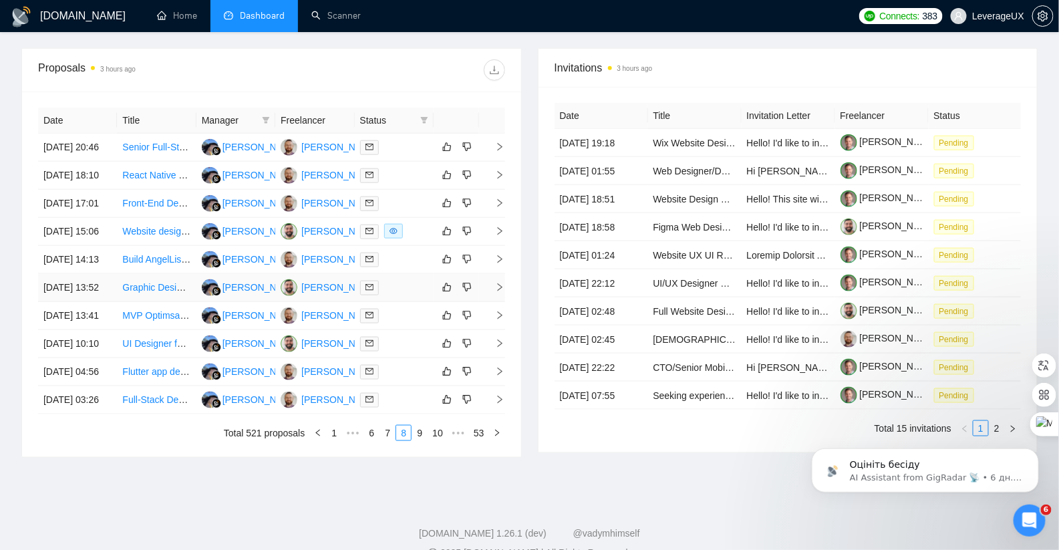
click at [500, 292] on icon "right" at bounding box center [499, 287] width 9 height 9
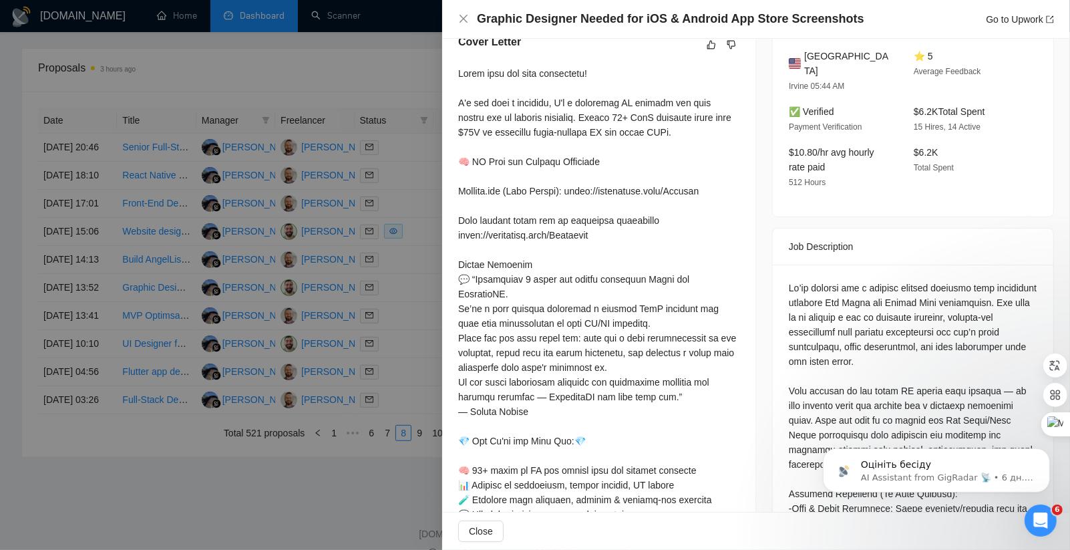
click at [384, 343] on div at bounding box center [535, 275] width 1070 height 550
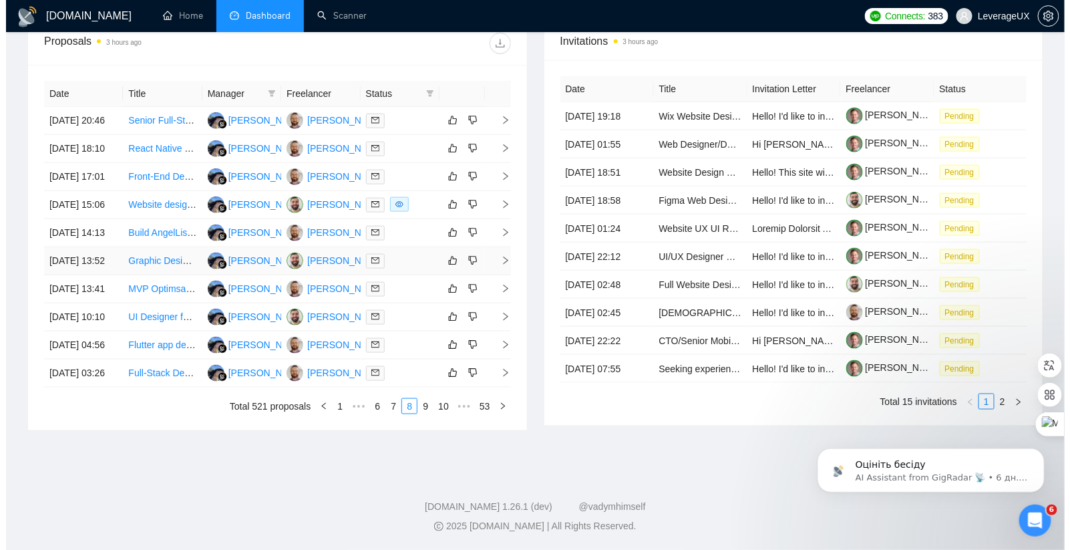
scroll to position [539, 0]
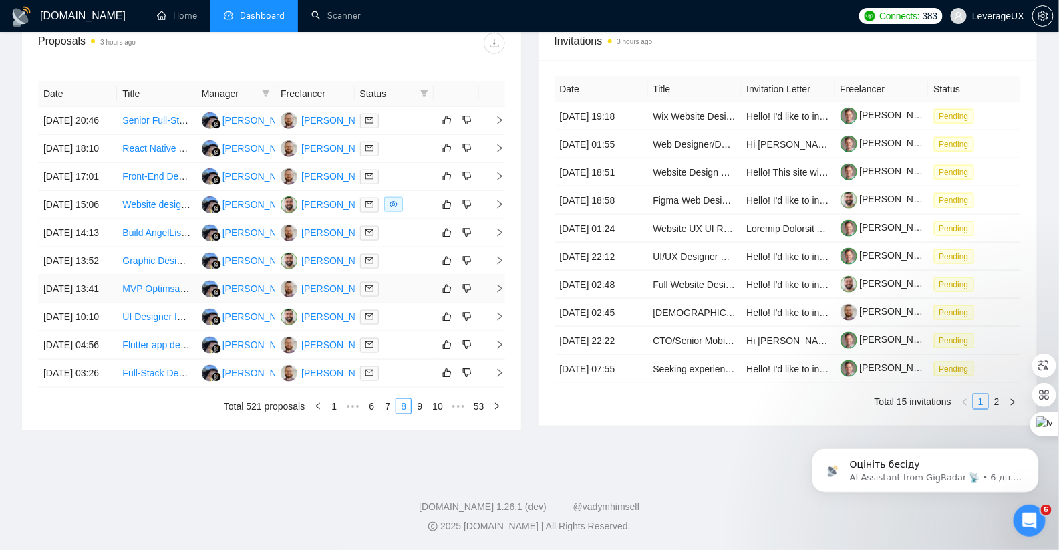
click at [502, 293] on icon "right" at bounding box center [499, 288] width 9 height 9
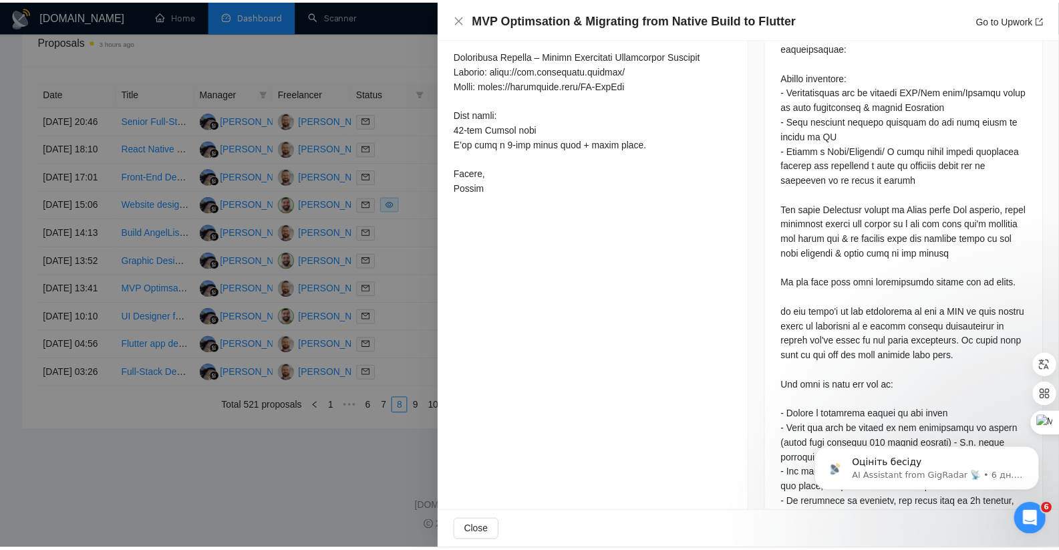
scroll to position [765, 0]
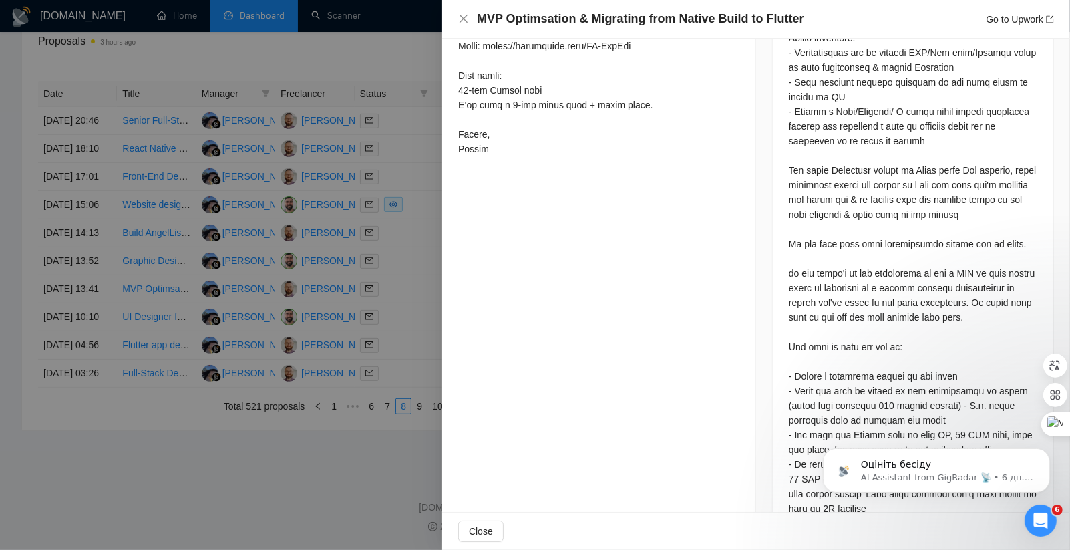
click at [393, 341] on div at bounding box center [535, 275] width 1070 height 550
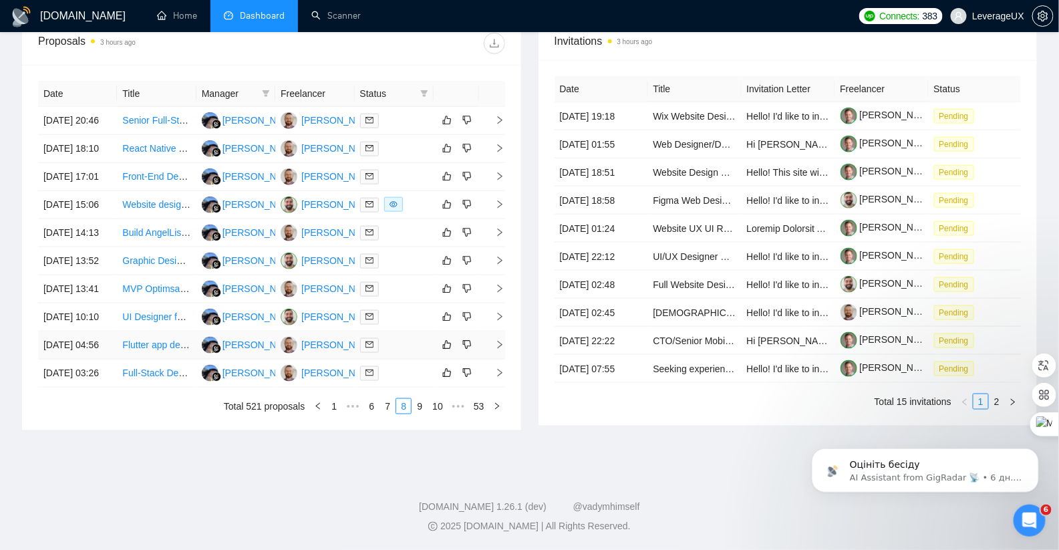
click at [496, 349] on icon "right" at bounding box center [499, 344] width 9 height 9
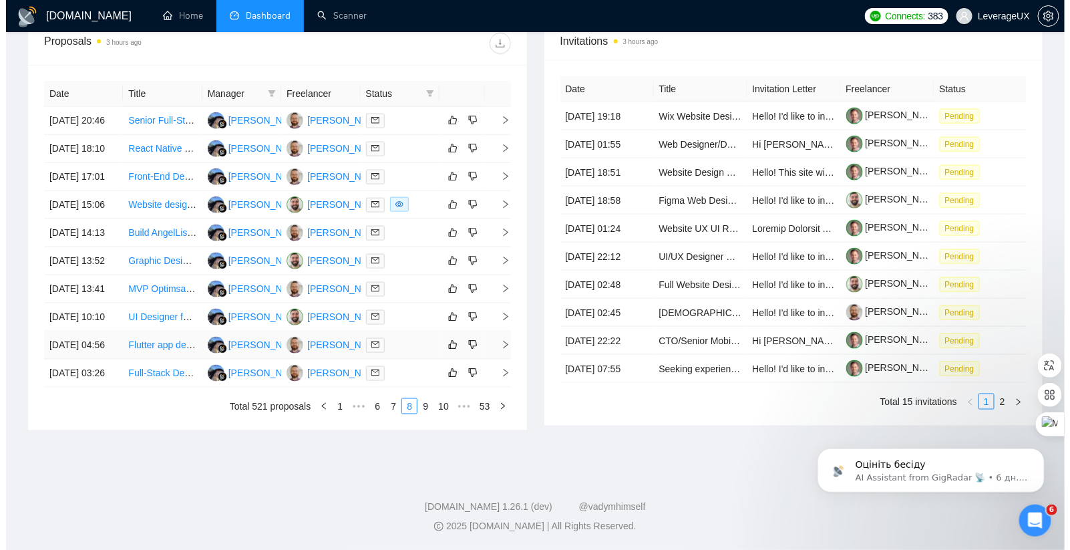
scroll to position [595, 0]
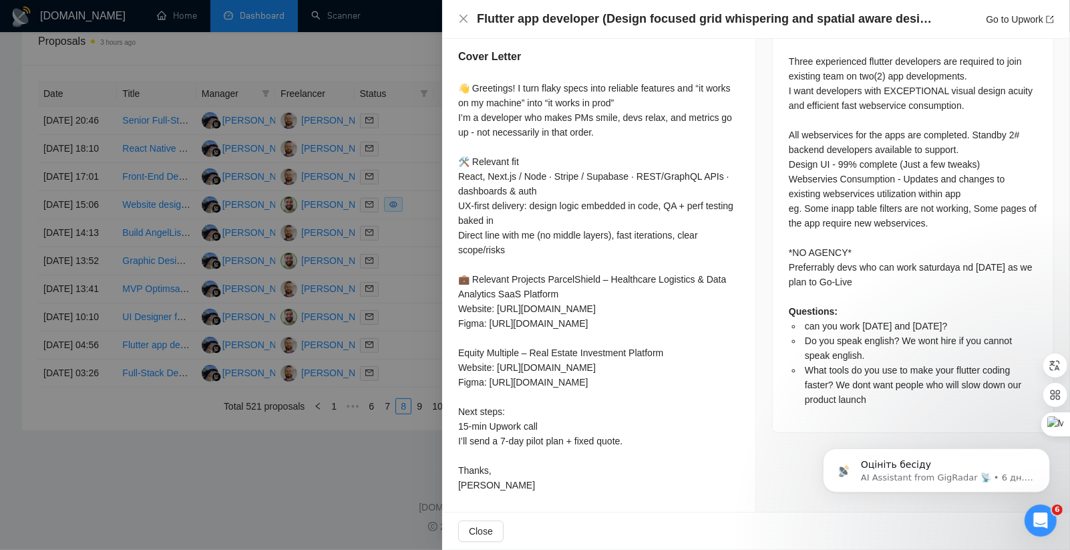
click at [406, 397] on div at bounding box center [535, 275] width 1070 height 550
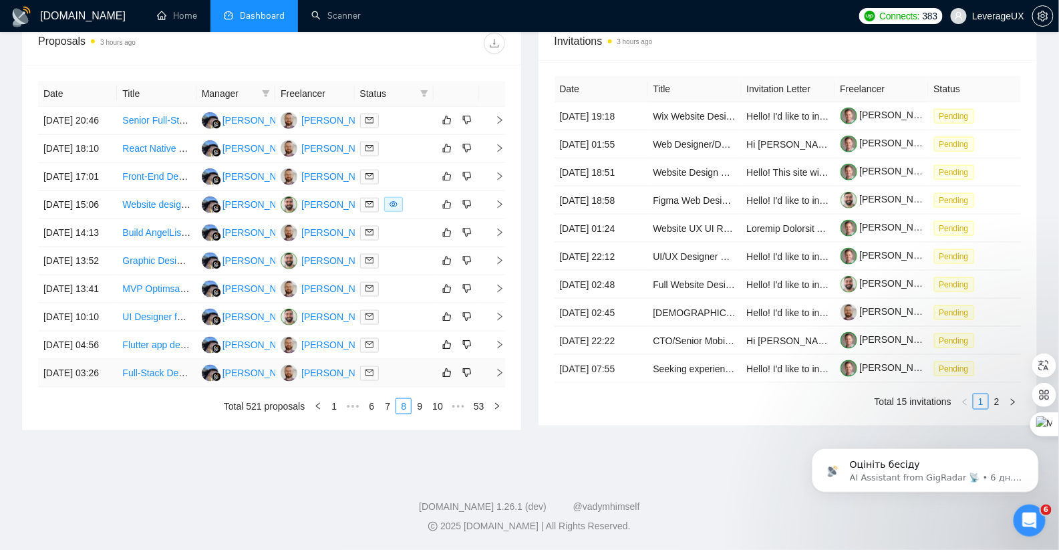
click at [498, 377] on icon "right" at bounding box center [499, 372] width 9 height 9
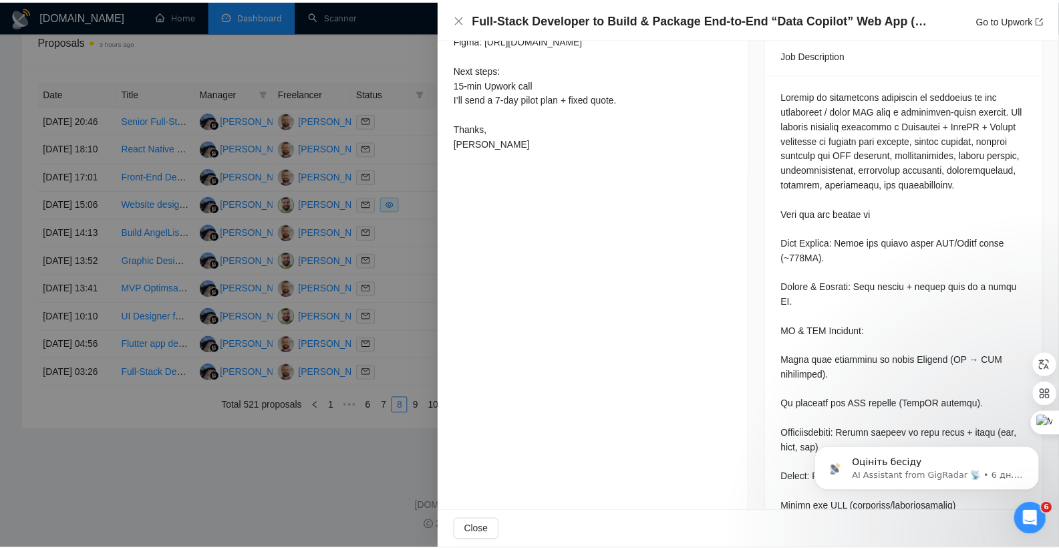
scroll to position [321, 0]
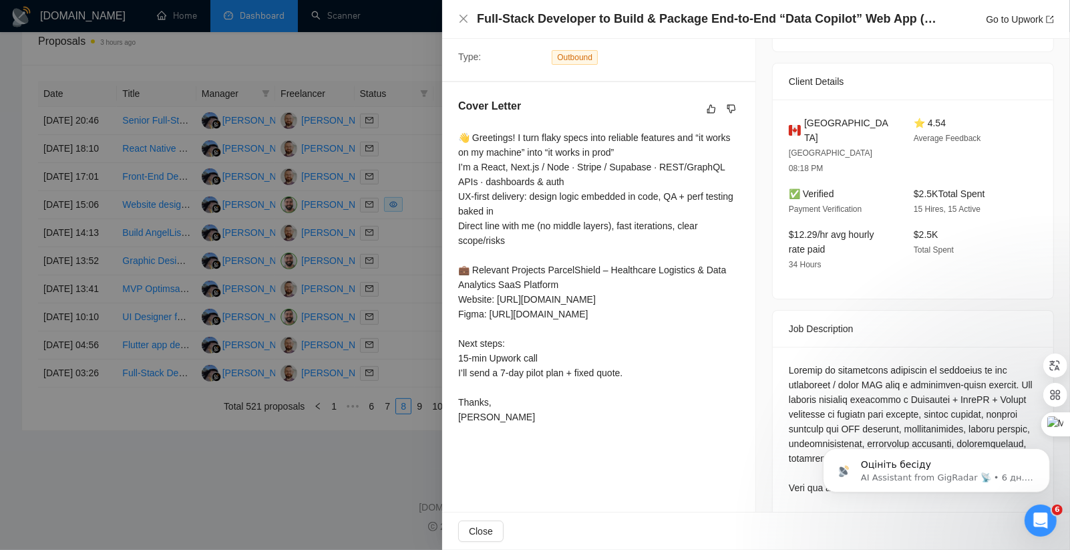
click at [394, 397] on div at bounding box center [535, 275] width 1070 height 550
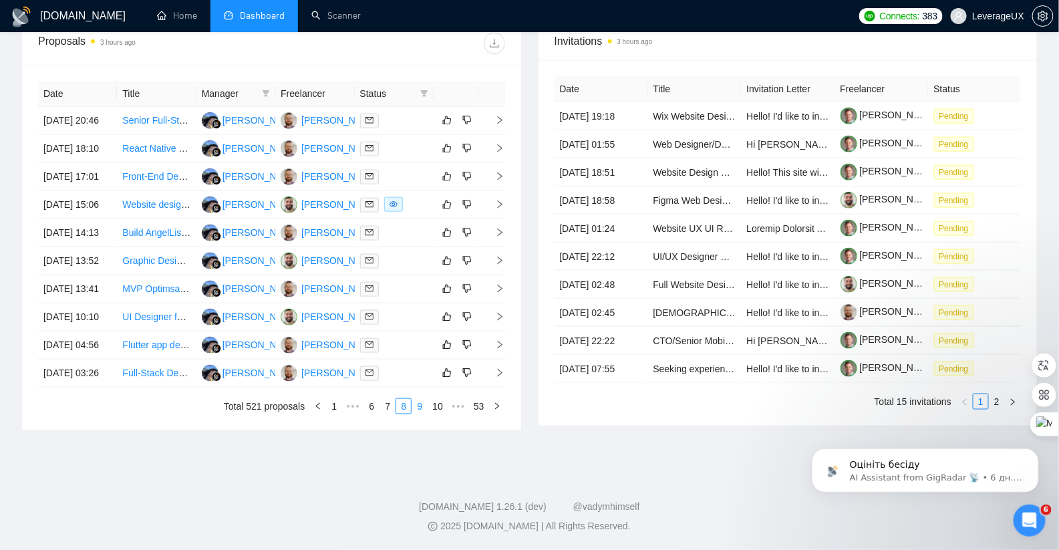
click at [421, 413] on link "9" at bounding box center [419, 406] width 15 height 15
click at [502, 321] on icon "right" at bounding box center [499, 316] width 9 height 9
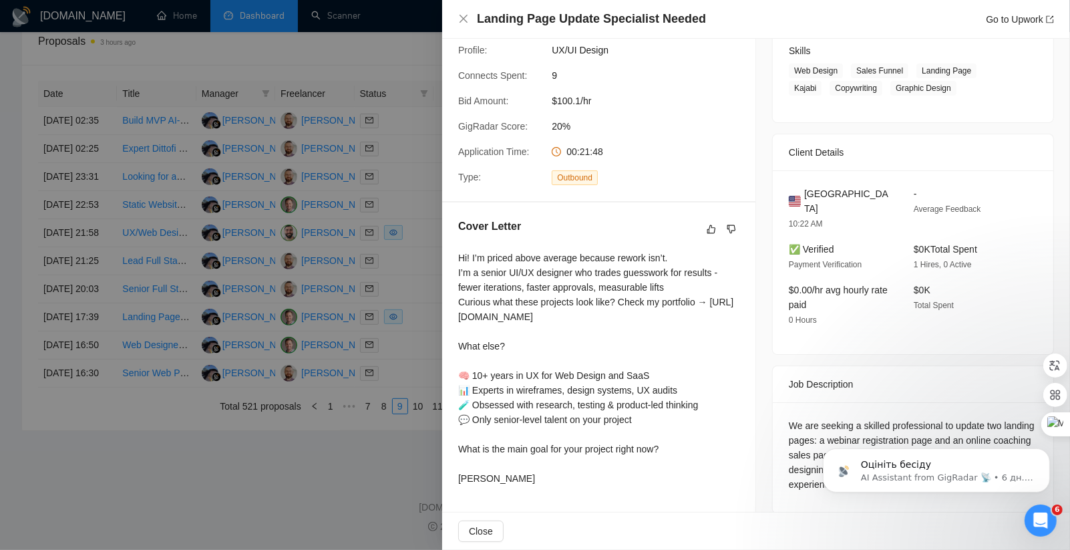
click at [410, 468] on div at bounding box center [535, 275] width 1070 height 550
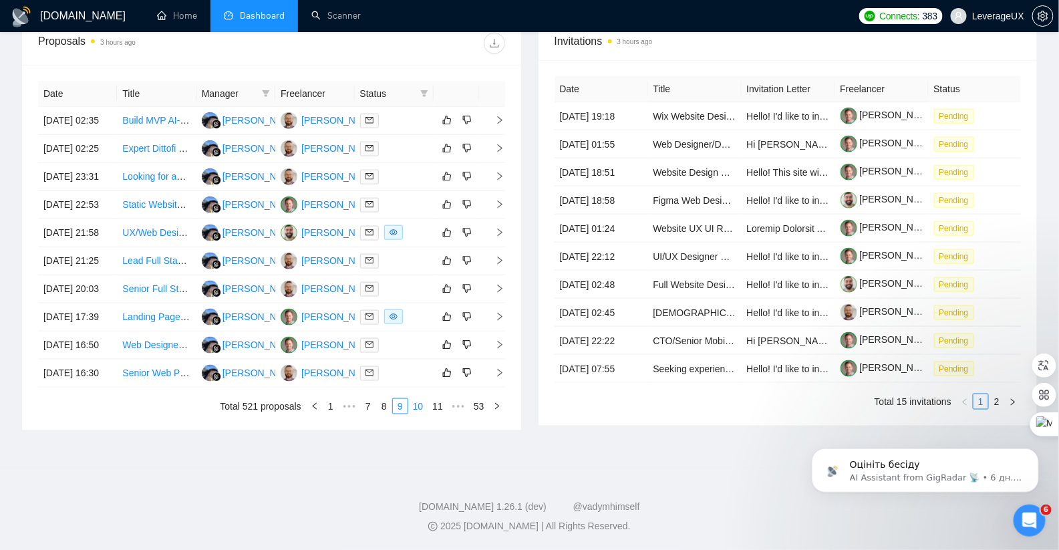
click at [416, 413] on link "10" at bounding box center [418, 406] width 19 height 15
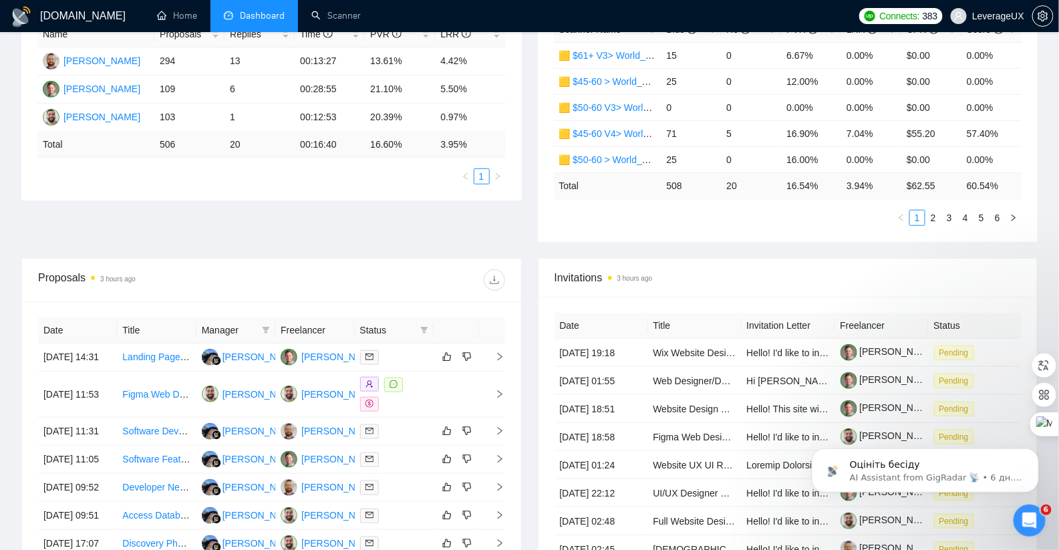
scroll to position [275, 0]
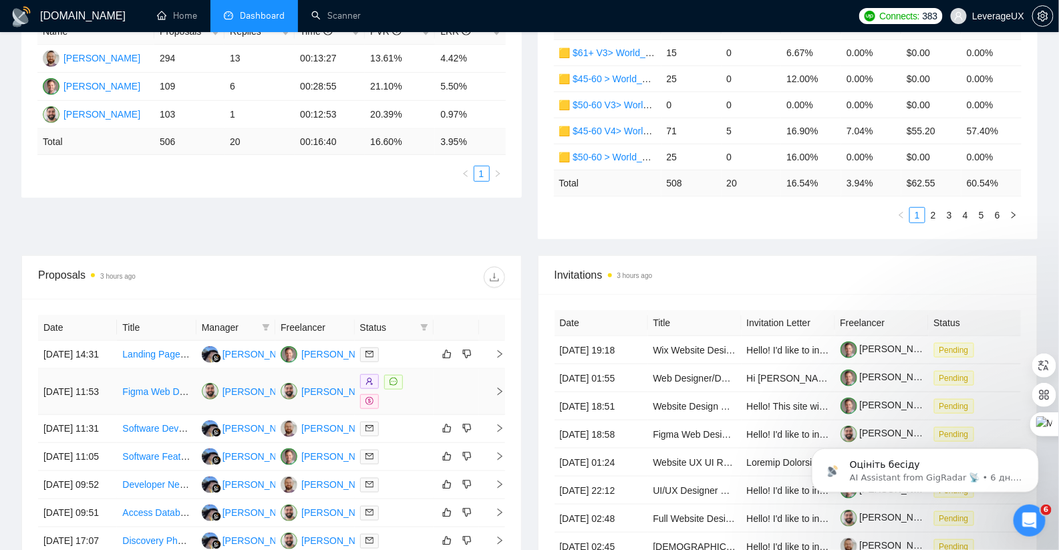
click at [501, 396] on icon "right" at bounding box center [499, 391] width 9 height 9
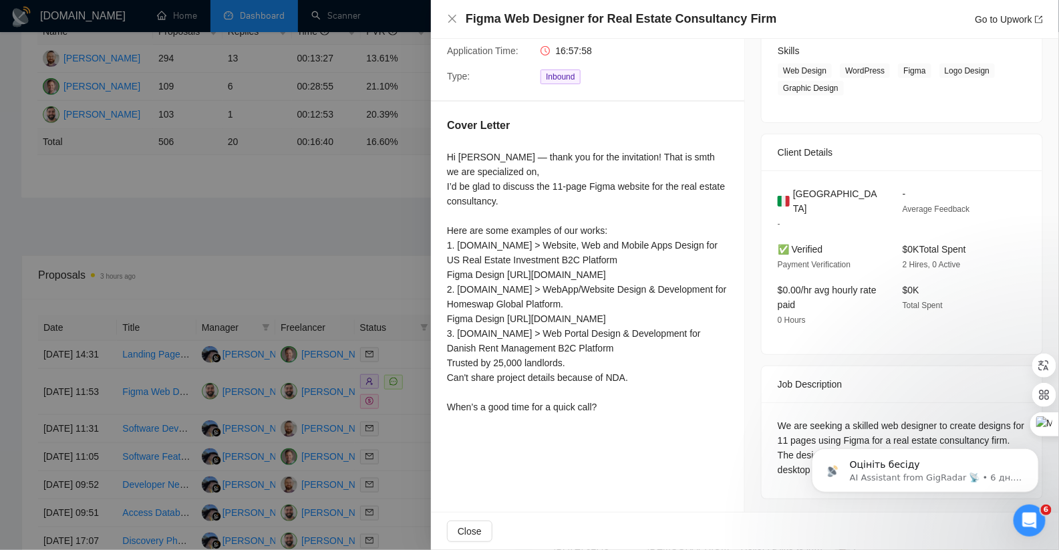
scroll to position [201, 0]
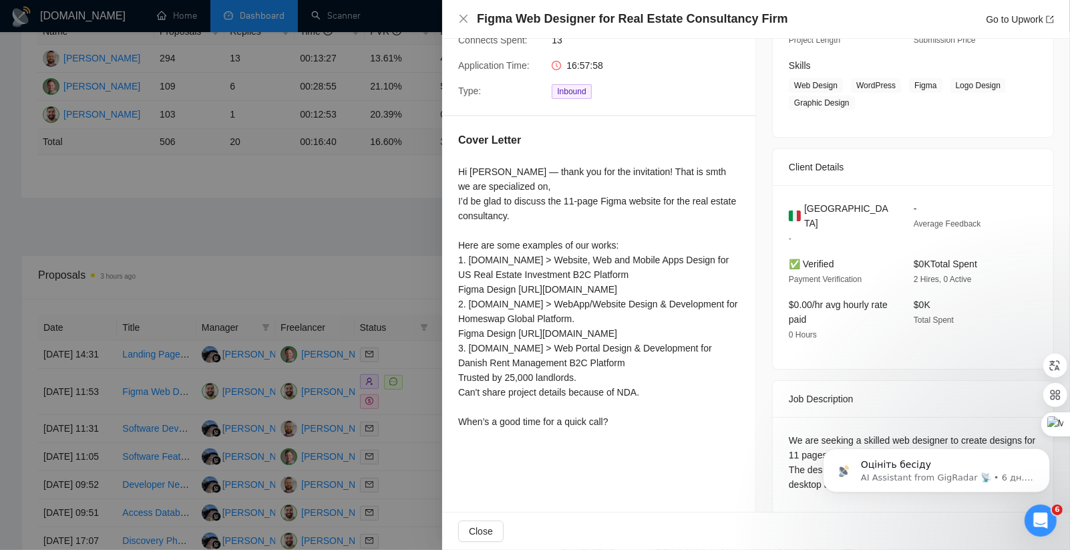
click at [345, 196] on div at bounding box center [535, 275] width 1070 height 550
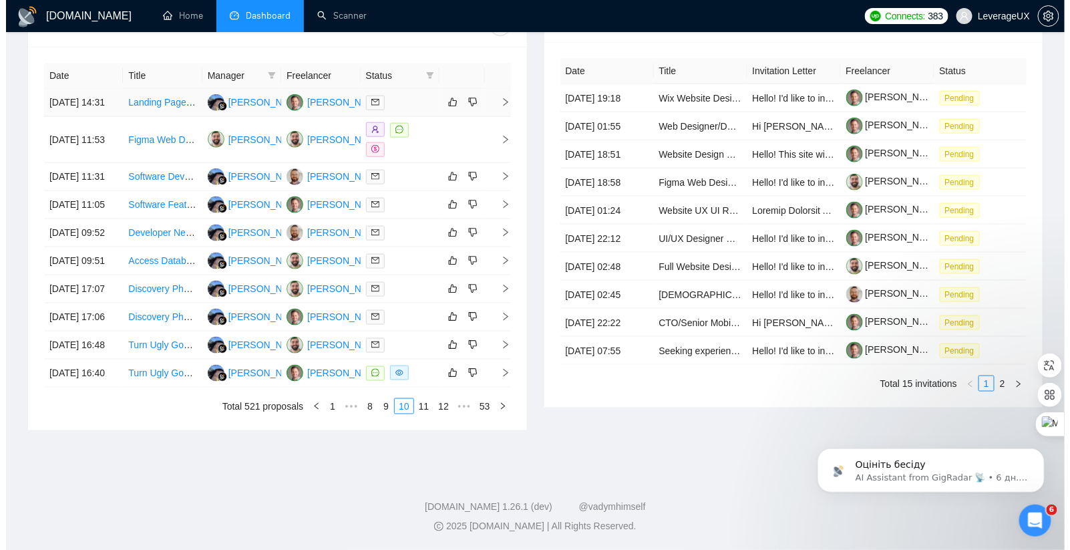
scroll to position [534, 0]
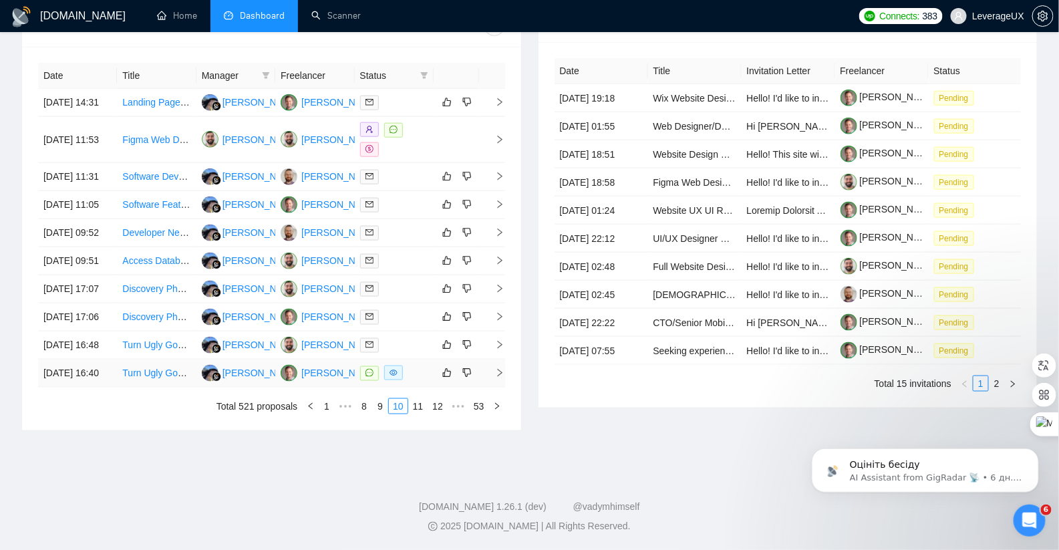
click at [500, 377] on icon "right" at bounding box center [499, 372] width 9 height 9
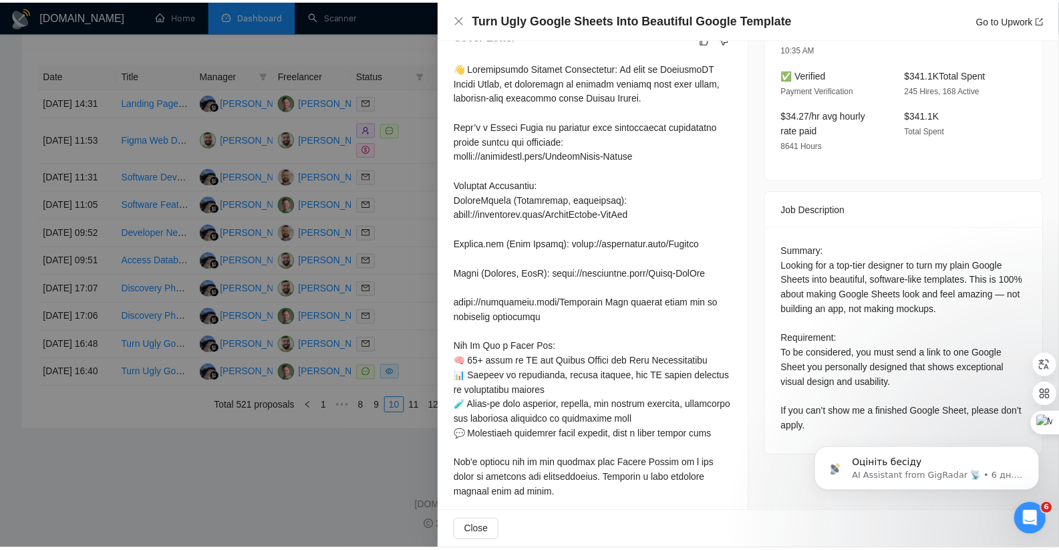
scroll to position [422, 0]
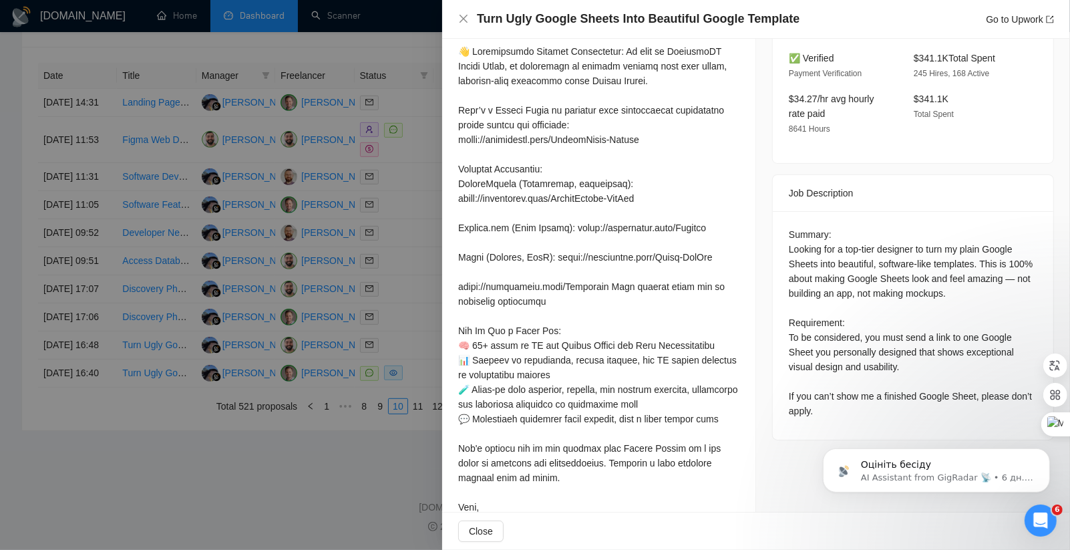
click at [417, 371] on div at bounding box center [535, 275] width 1070 height 550
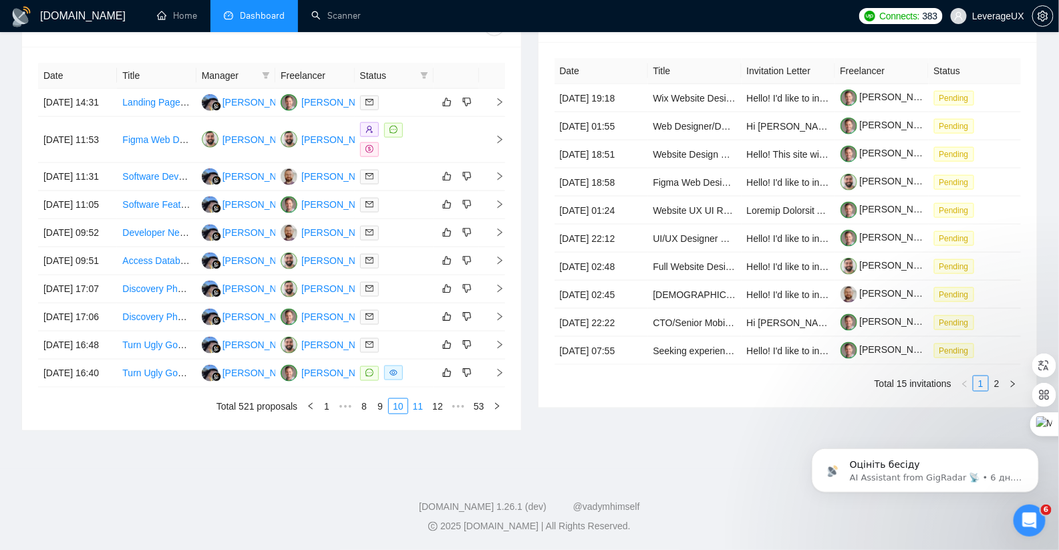
click at [416, 413] on link "11" at bounding box center [418, 406] width 19 height 15
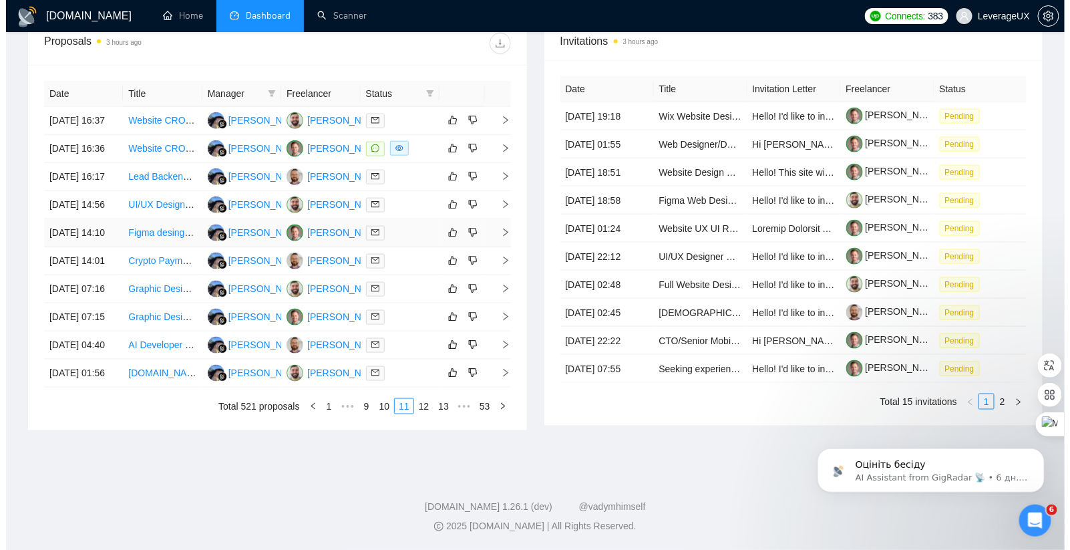
scroll to position [532, 0]
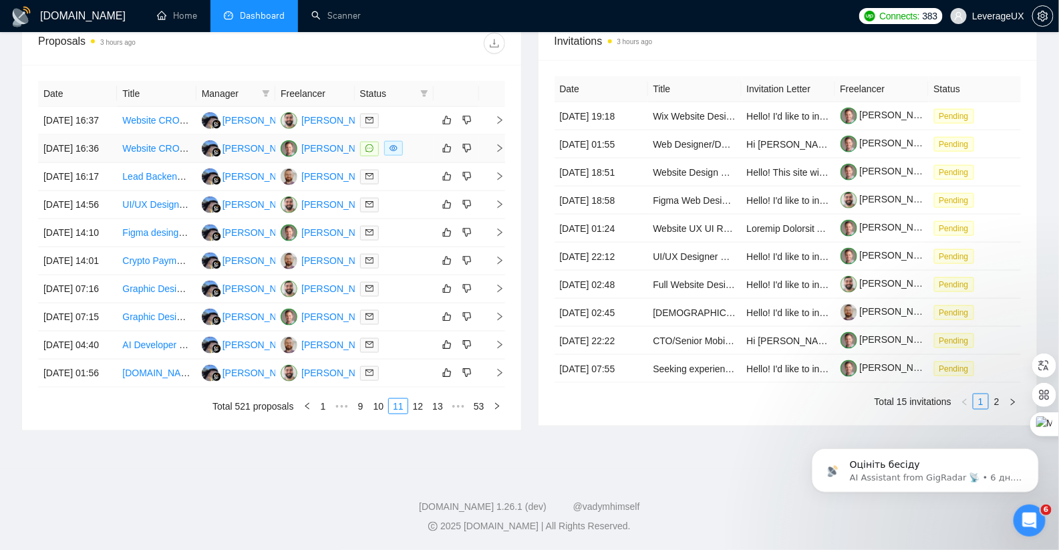
click at [501, 145] on icon "right" at bounding box center [499, 148] width 9 height 9
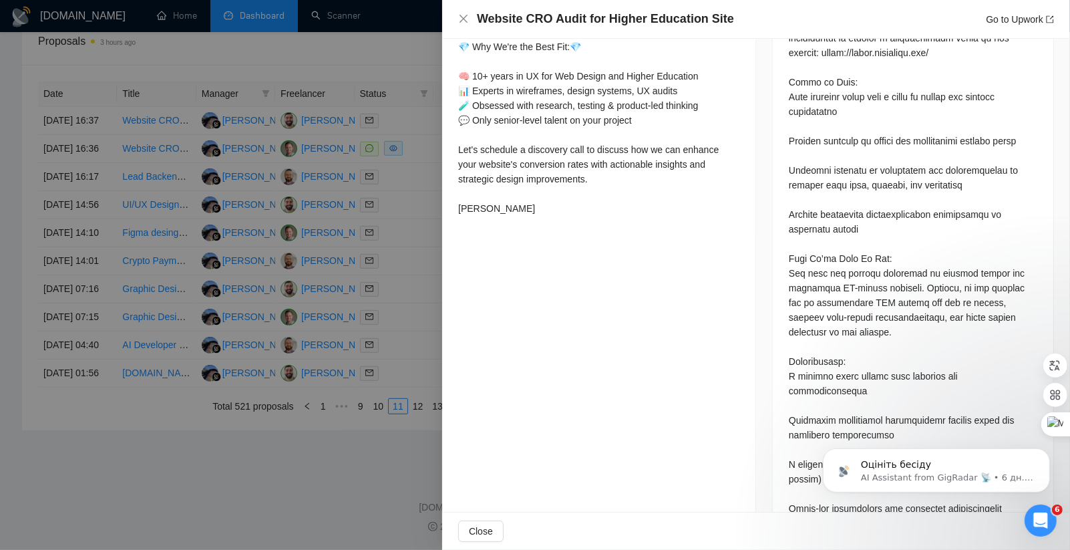
scroll to position [926, 0]
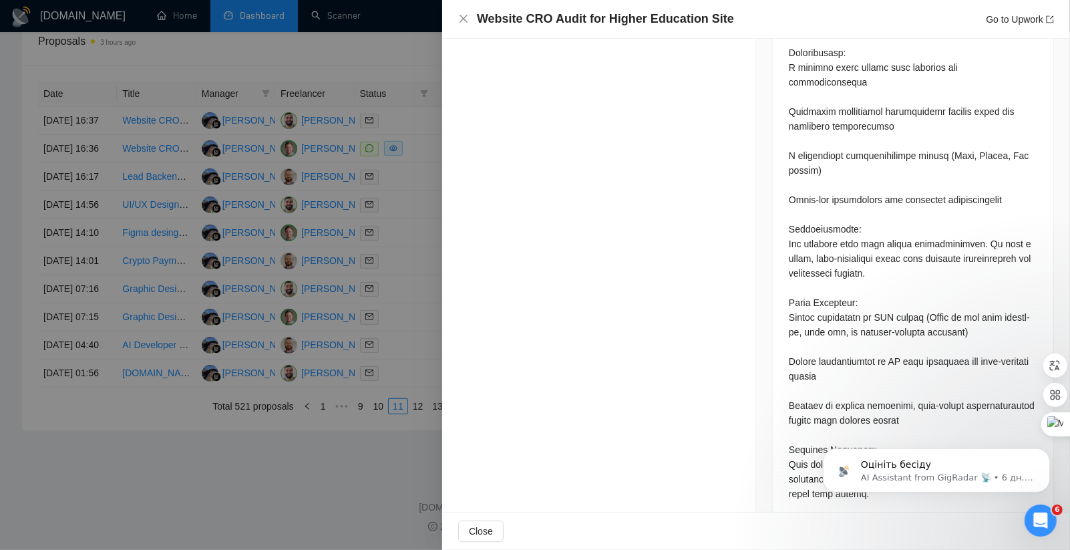
click at [391, 328] on div at bounding box center [535, 275] width 1070 height 550
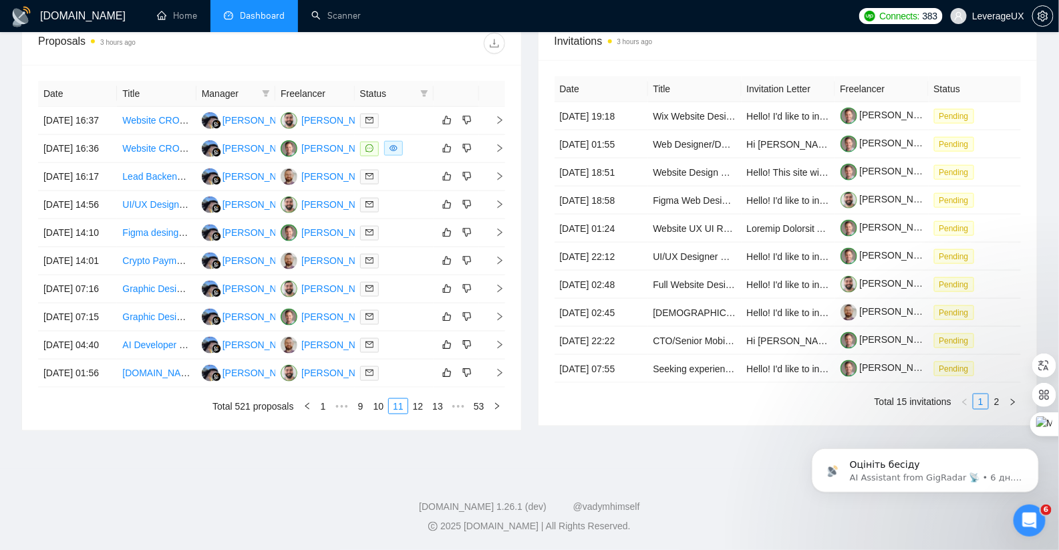
drag, startPoint x: 419, startPoint y: 504, endPoint x: 409, endPoint y: 464, distance: 42.0
click at [418, 413] on link "12" at bounding box center [418, 406] width 19 height 15
click at [500, 349] on icon "right" at bounding box center [499, 344] width 9 height 9
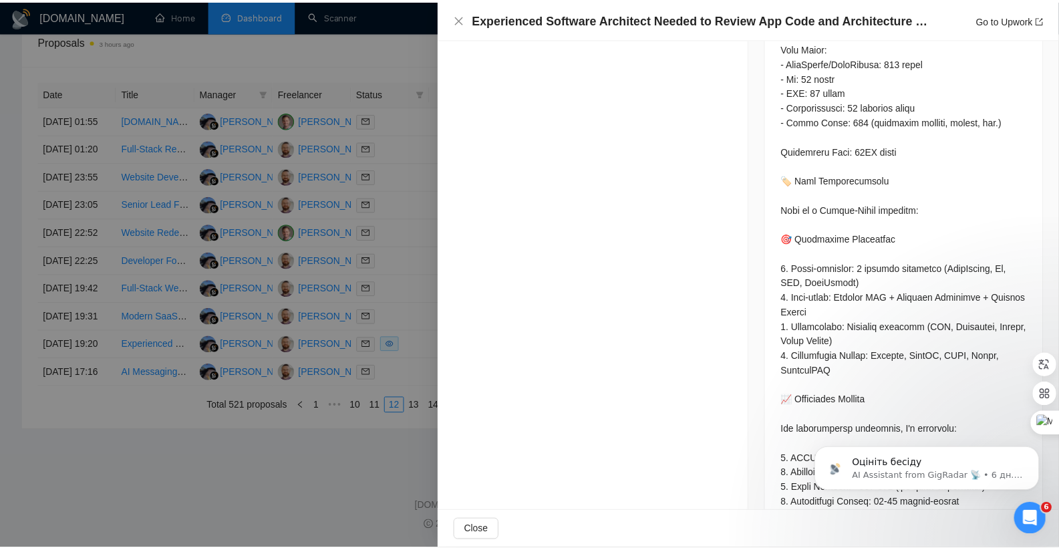
scroll to position [1563, 0]
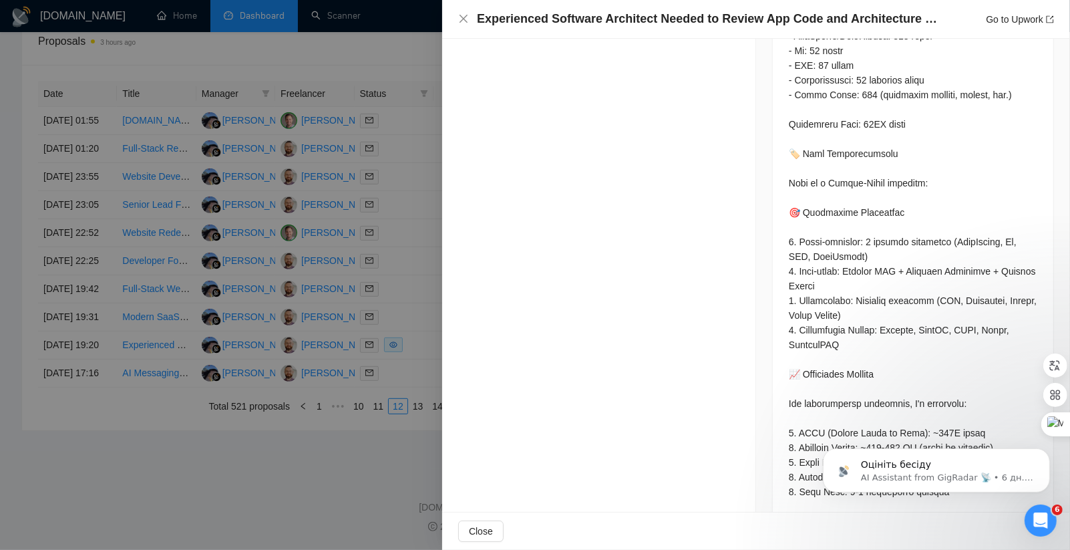
click at [425, 275] on div at bounding box center [535, 275] width 1070 height 550
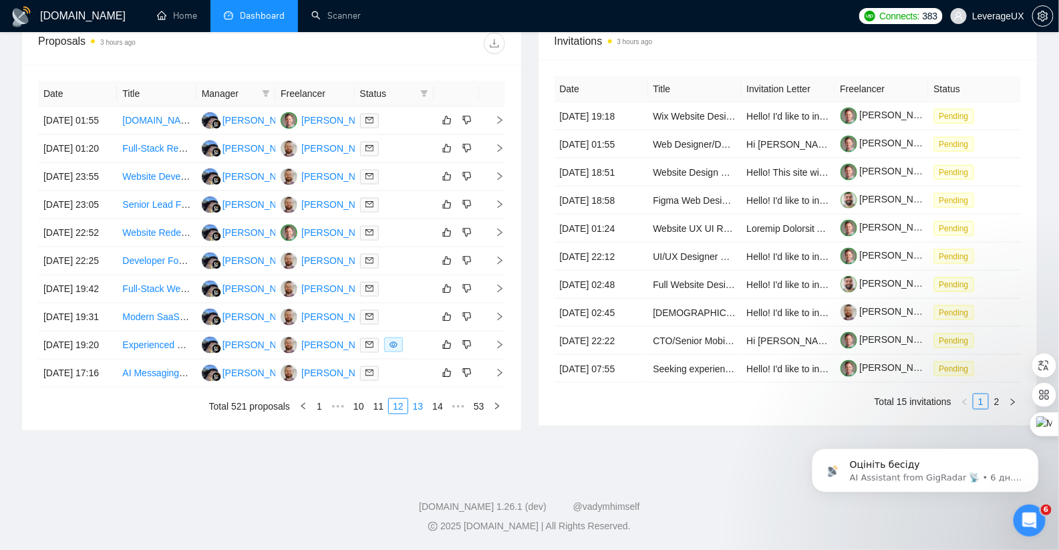
click at [420, 413] on link "13" at bounding box center [418, 406] width 19 height 15
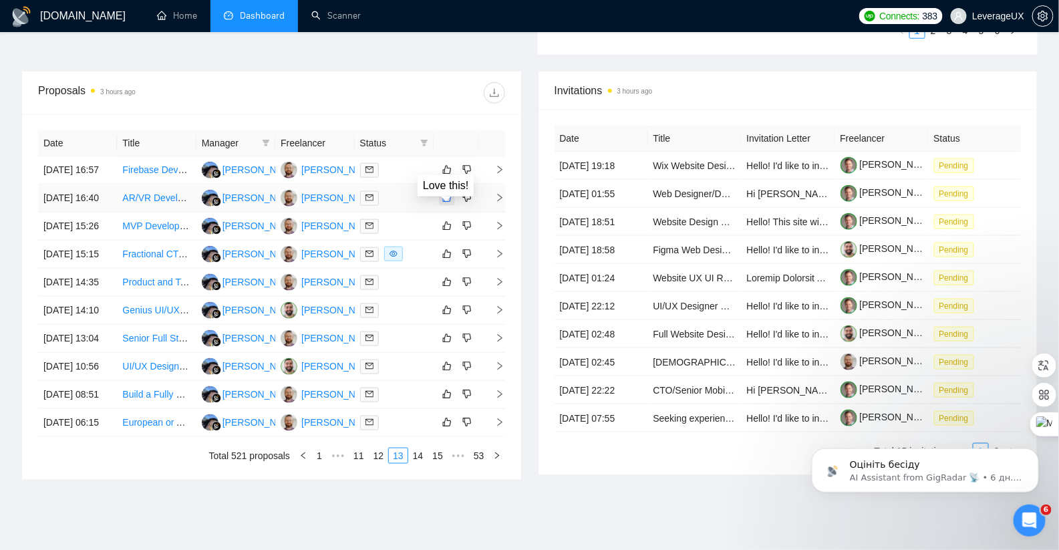
scroll to position [512, 0]
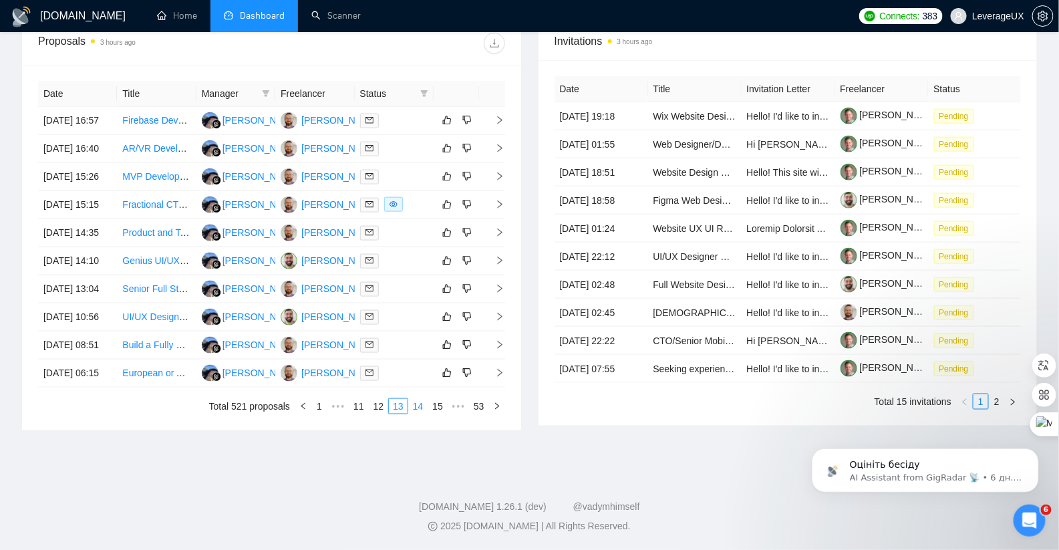
click at [417, 413] on link "14" at bounding box center [418, 406] width 19 height 15
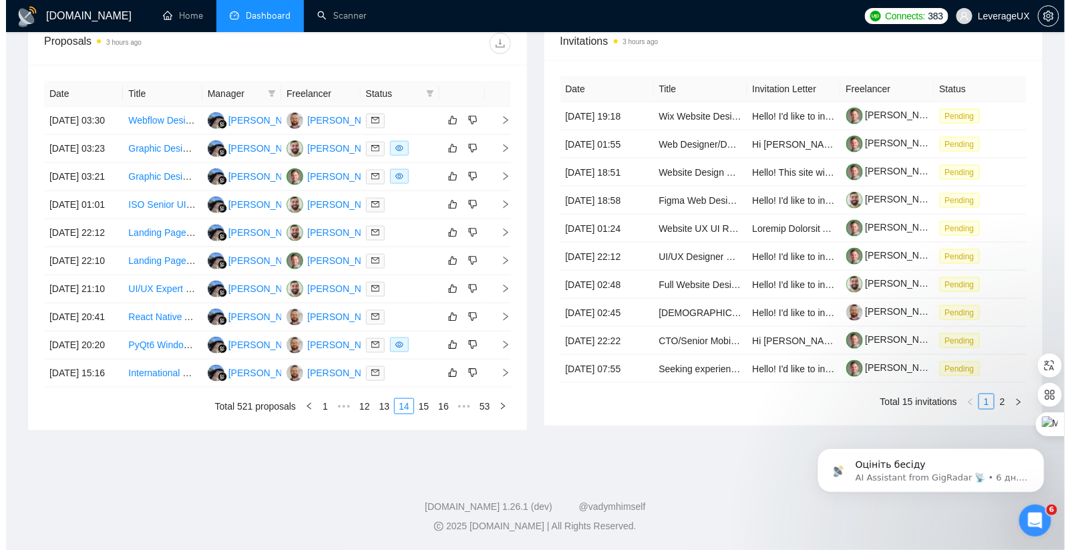
scroll to position [529, 0]
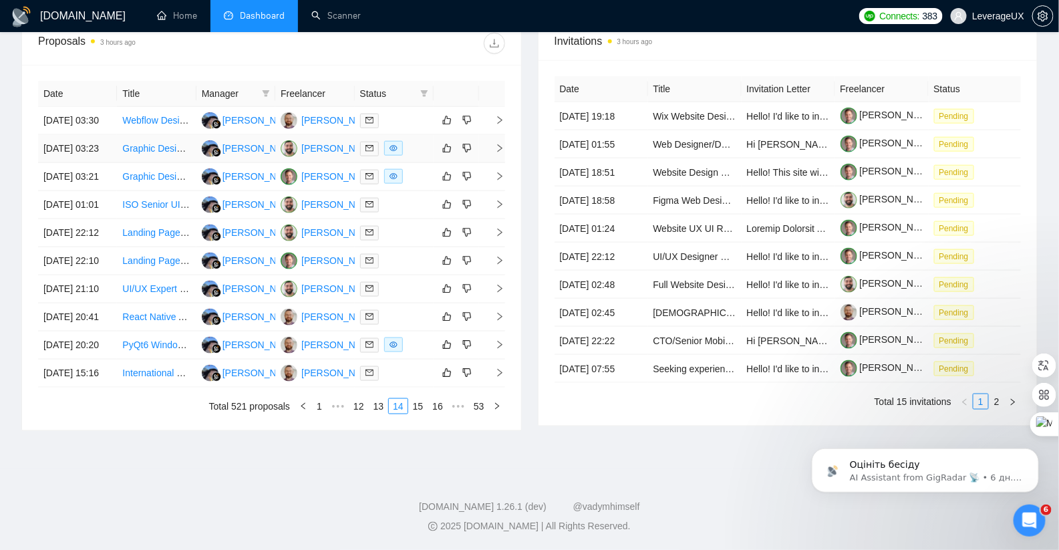
click at [500, 145] on icon "right" at bounding box center [499, 148] width 9 height 9
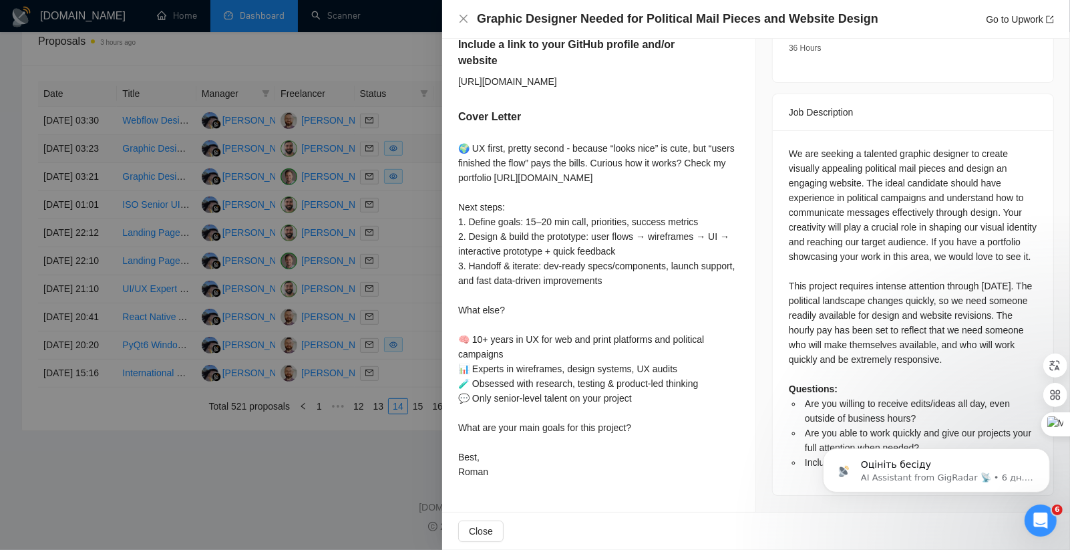
scroll to position [506, 0]
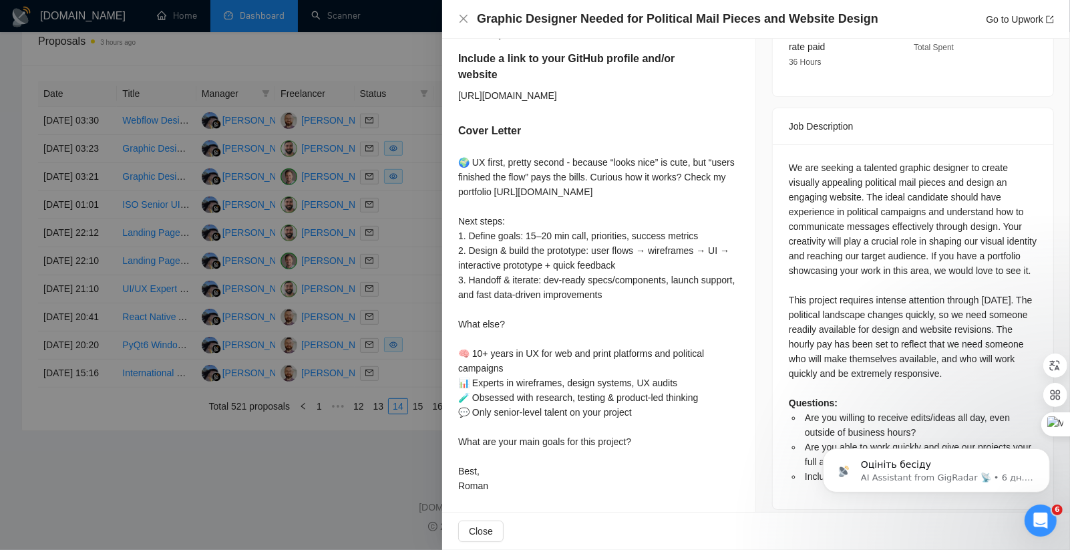
click at [379, 270] on div at bounding box center [535, 275] width 1070 height 550
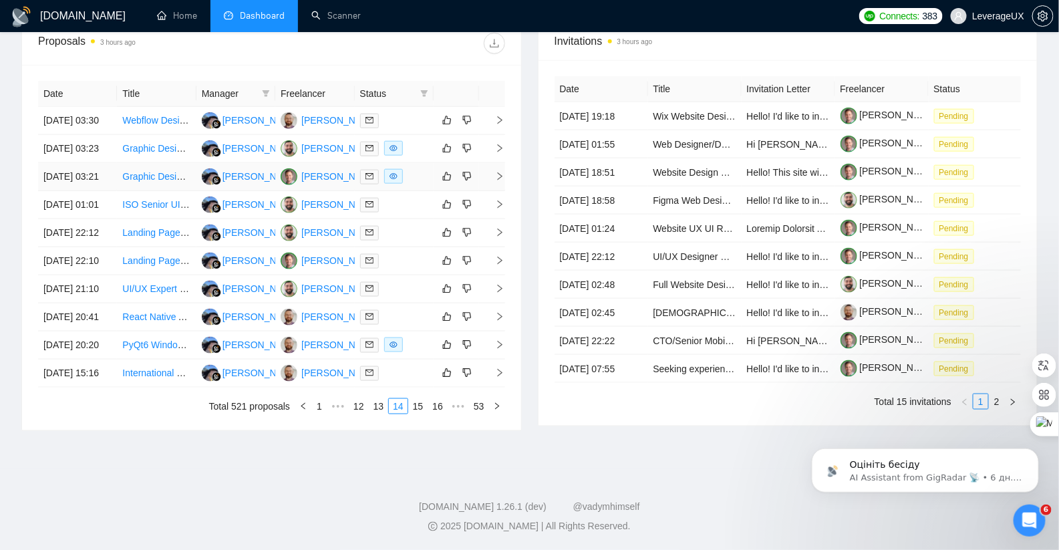
click at [497, 181] on icon "right" at bounding box center [499, 176] width 9 height 9
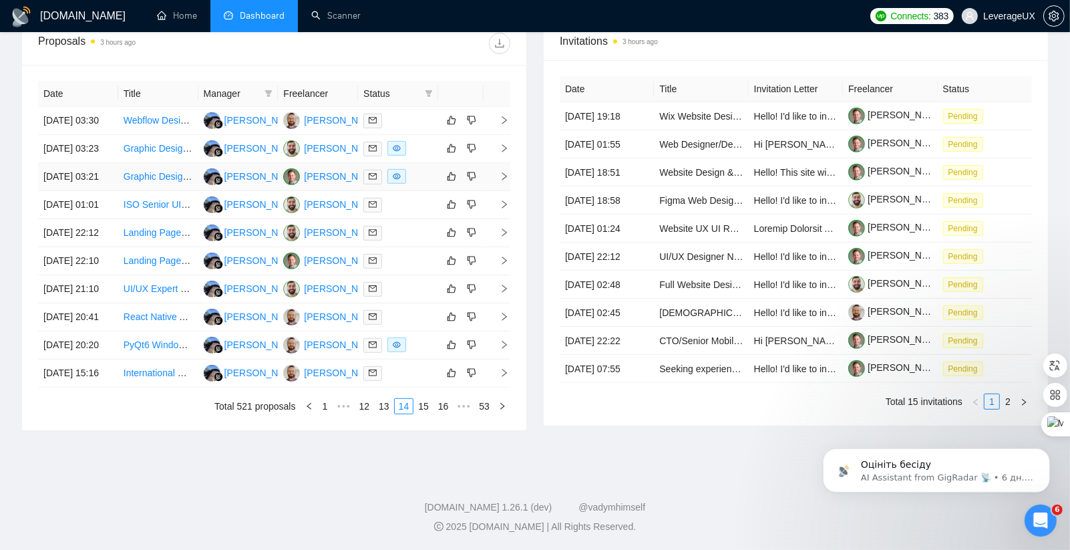
scroll to position [502, 0]
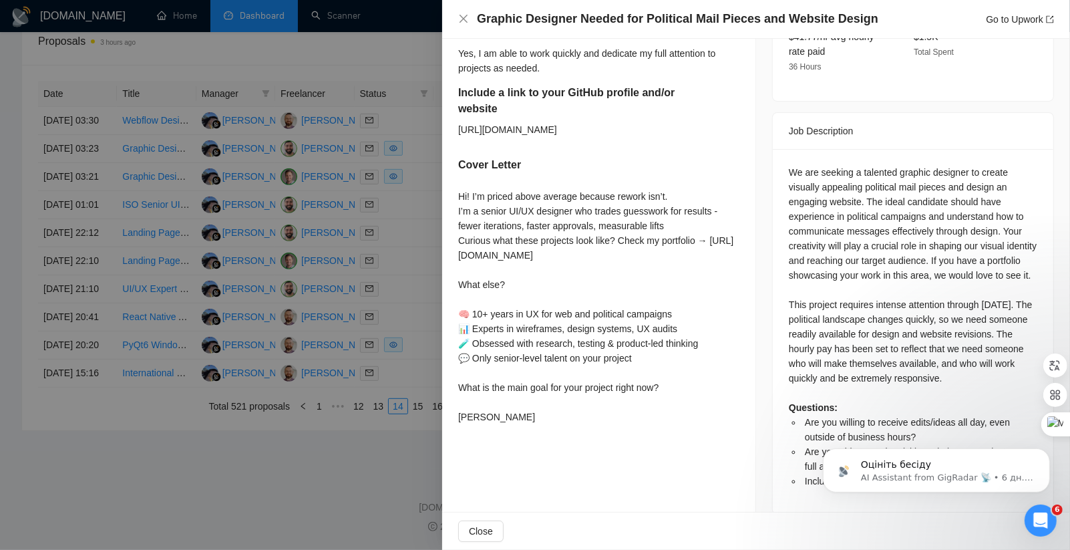
click at [413, 284] on div at bounding box center [535, 275] width 1070 height 550
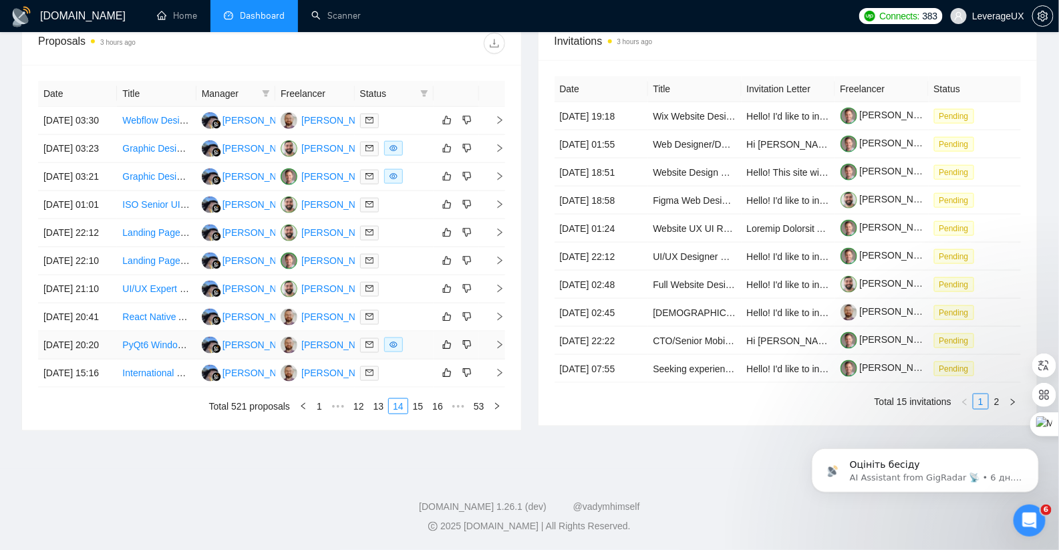
click at [500, 349] on icon "right" at bounding box center [499, 344] width 9 height 9
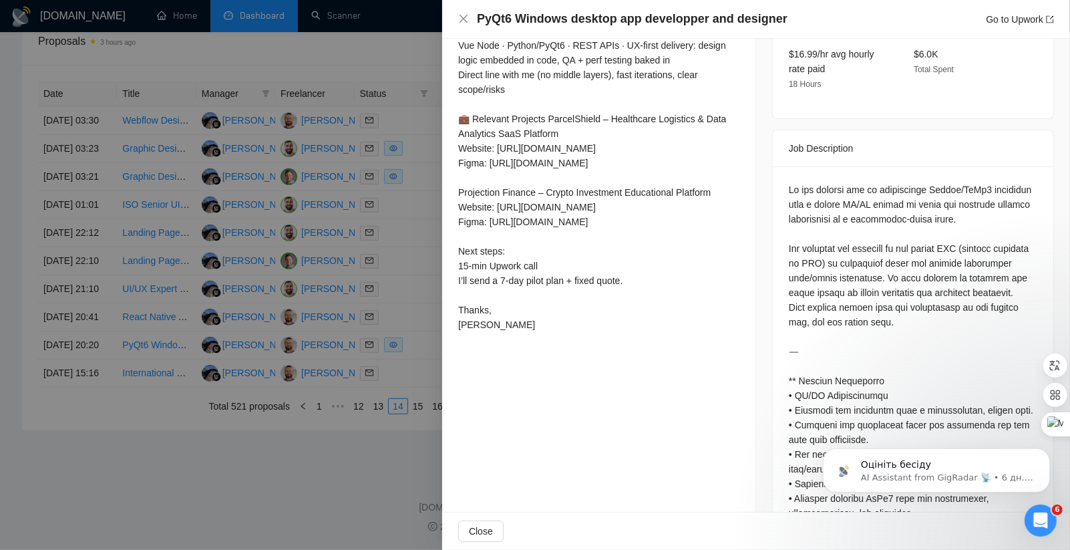
click at [425, 223] on div at bounding box center [535, 275] width 1070 height 550
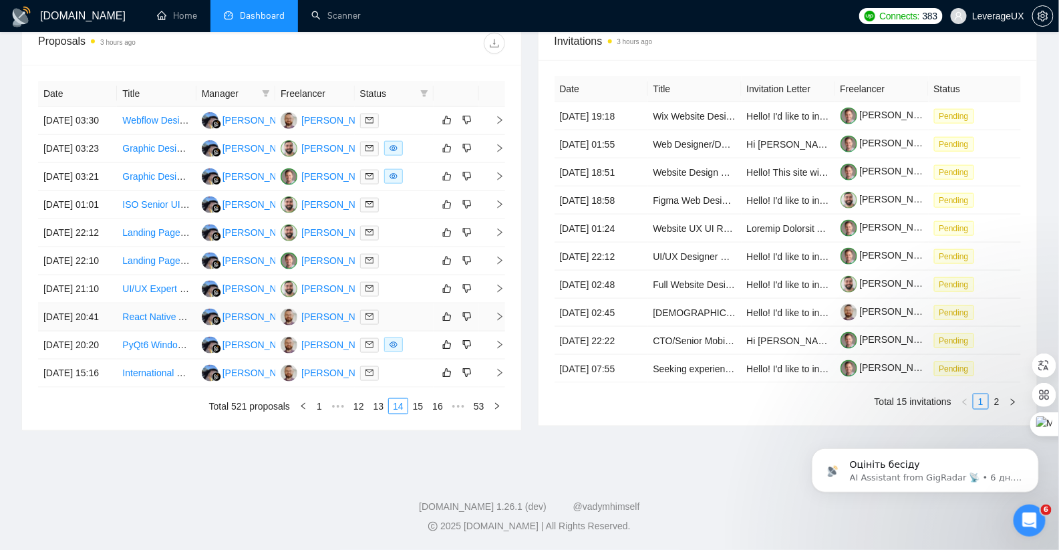
click at [420, 413] on link "15" at bounding box center [418, 406] width 19 height 15
click at [504, 247] on td at bounding box center [492, 233] width 27 height 28
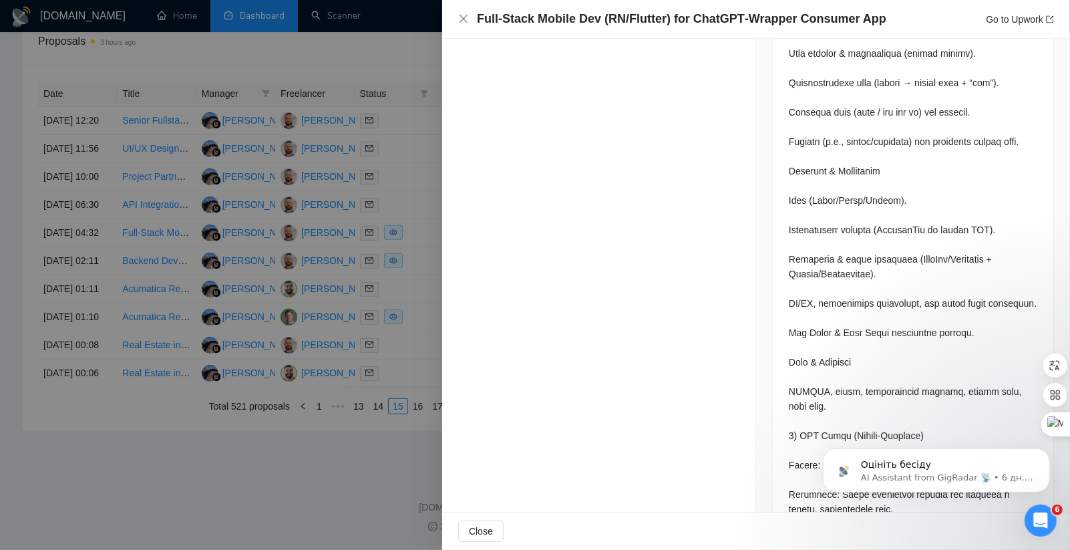
scroll to position [1361, 0]
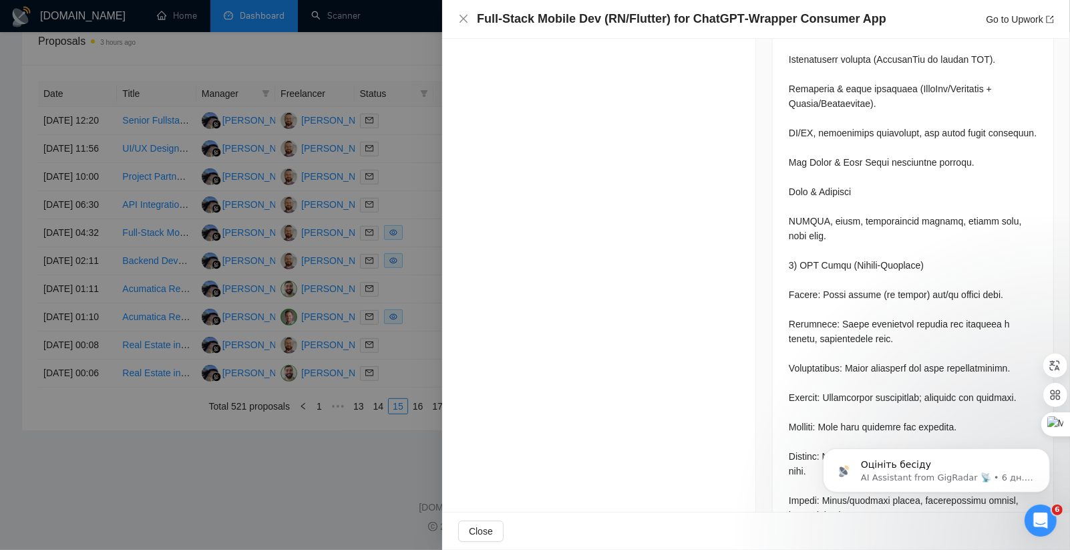
click at [417, 425] on div at bounding box center [535, 275] width 1070 height 550
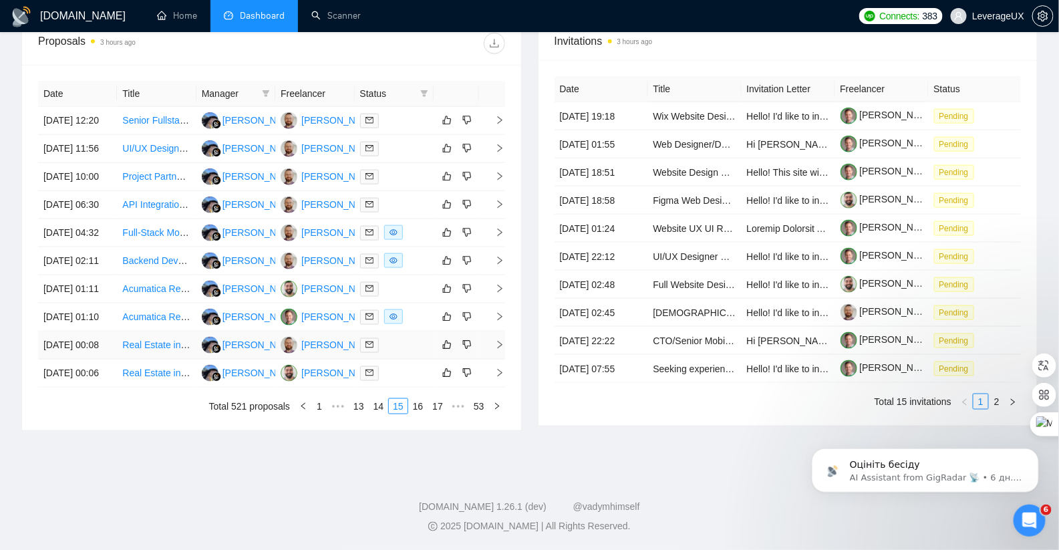
click at [493, 349] on span "right" at bounding box center [494, 344] width 20 height 9
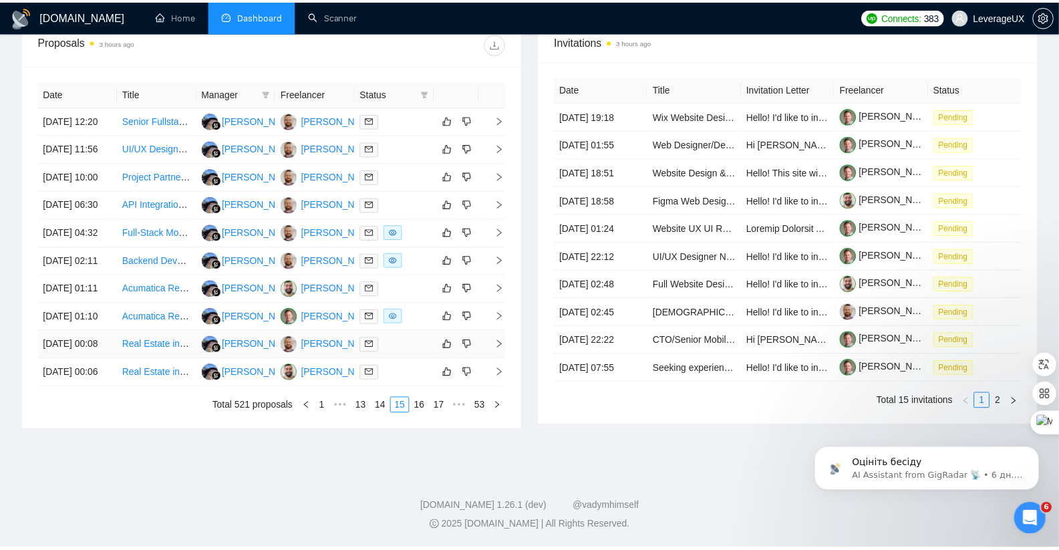
scroll to position [424, 0]
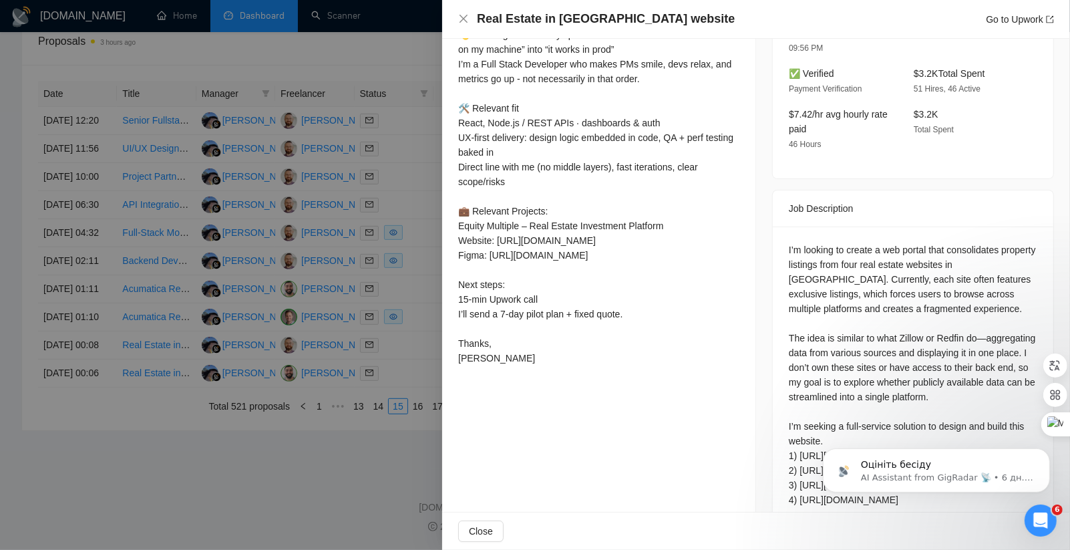
click at [395, 448] on div at bounding box center [535, 275] width 1070 height 550
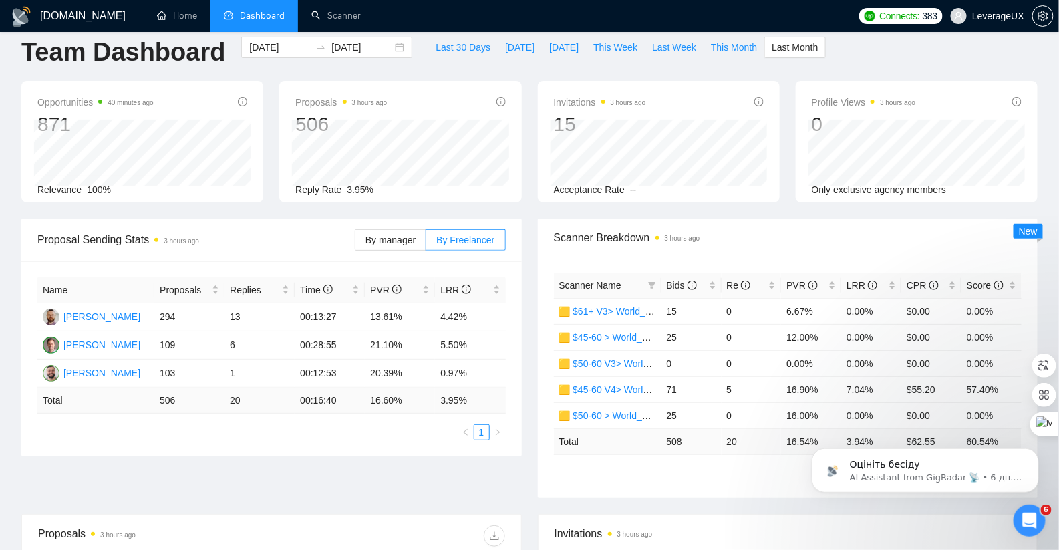
scroll to position [0, 0]
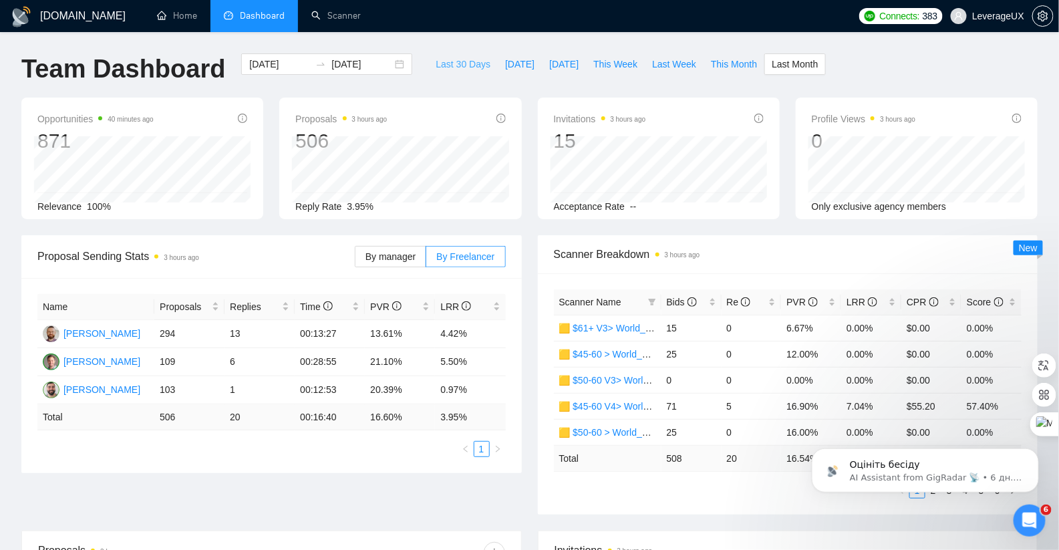
click at [452, 60] on span "Last 30 Days" at bounding box center [463, 64] width 55 height 15
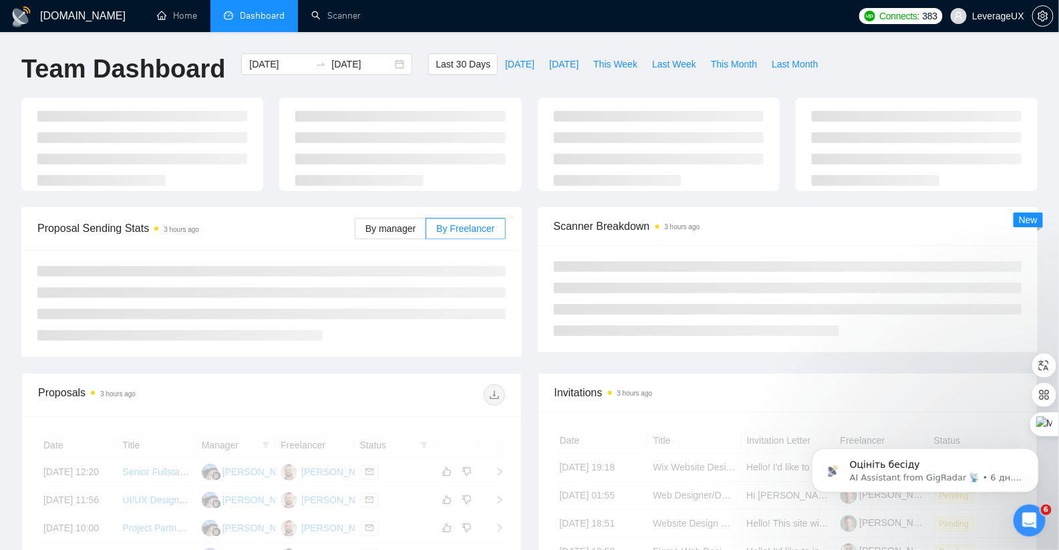
type input "[DATE]"
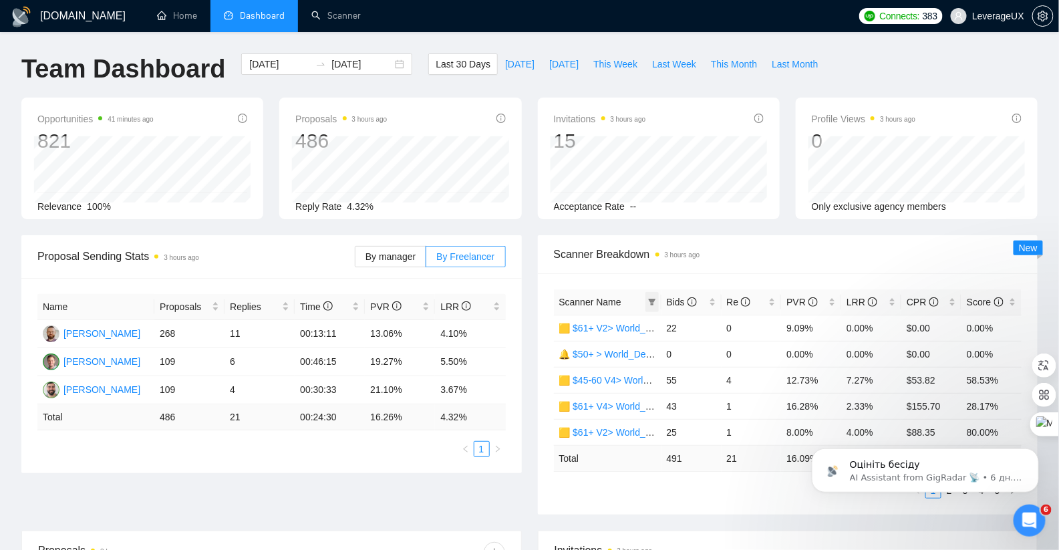
click at [655, 300] on icon "filter" at bounding box center [652, 302] width 8 height 8
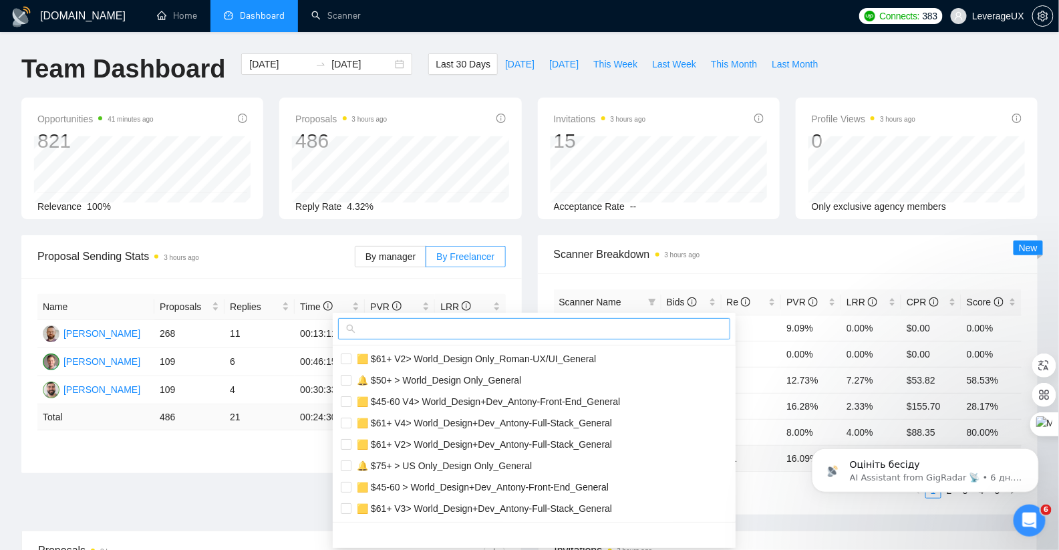
click at [424, 327] on input "text" at bounding box center [540, 328] width 364 height 15
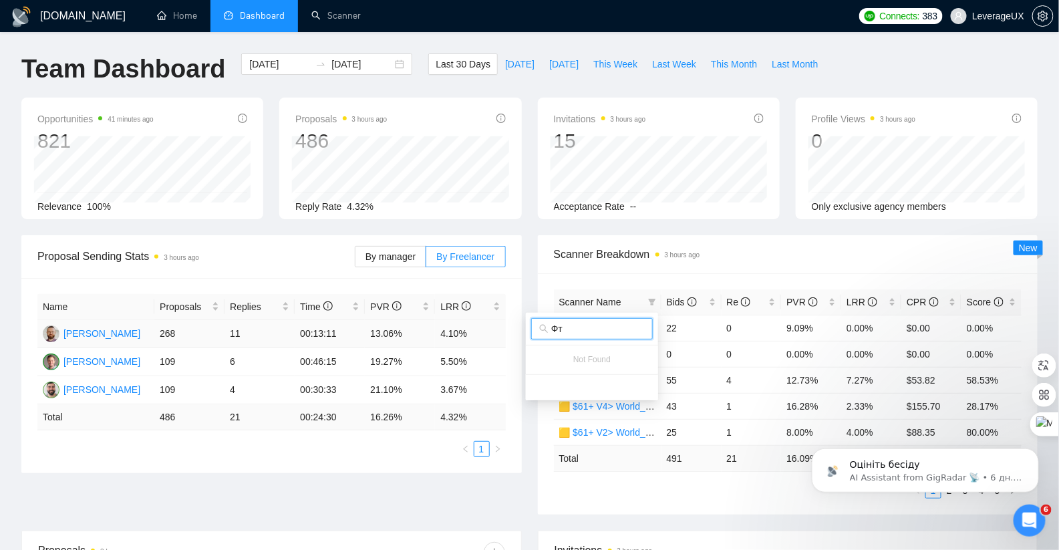
type input "Ф"
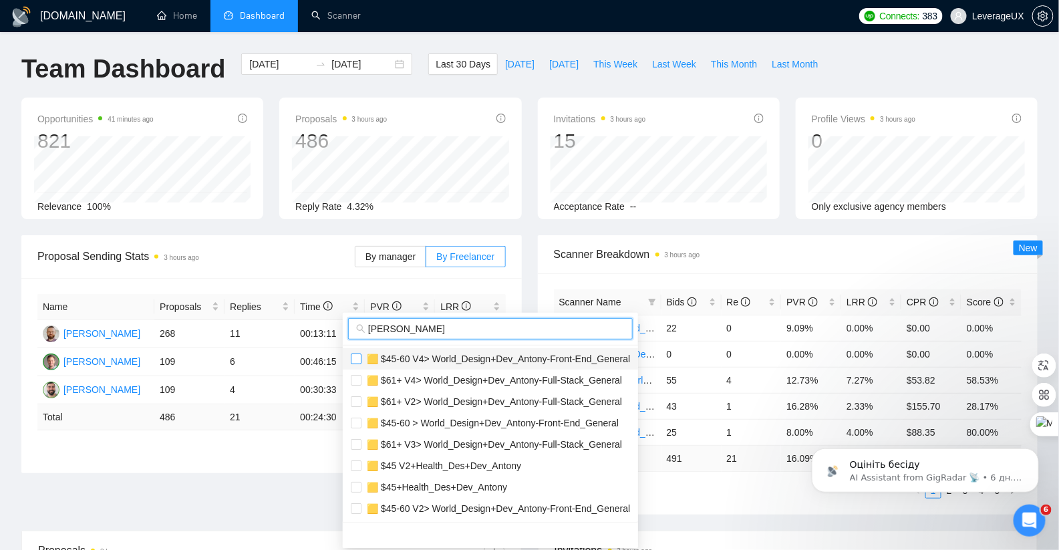
type input "[PERSON_NAME]"
click at [355, 355] on input "checkbox" at bounding box center [356, 358] width 11 height 11
checkbox input "true"
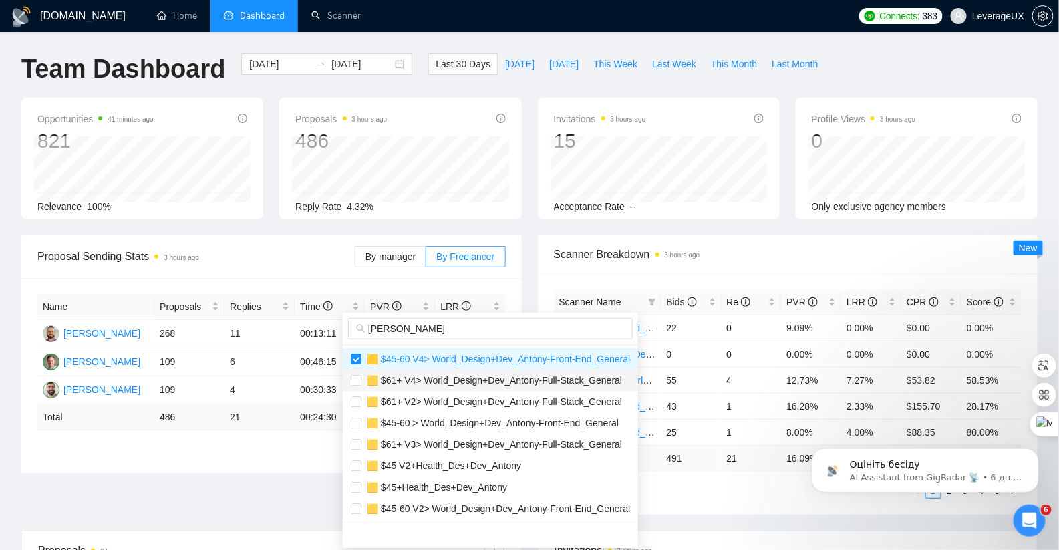
click at [362, 384] on span "🟨 $61+ V4> World_Design+Dev_Antony-Full-Stack_General" at bounding box center [491, 380] width 261 height 11
checkbox input "true"
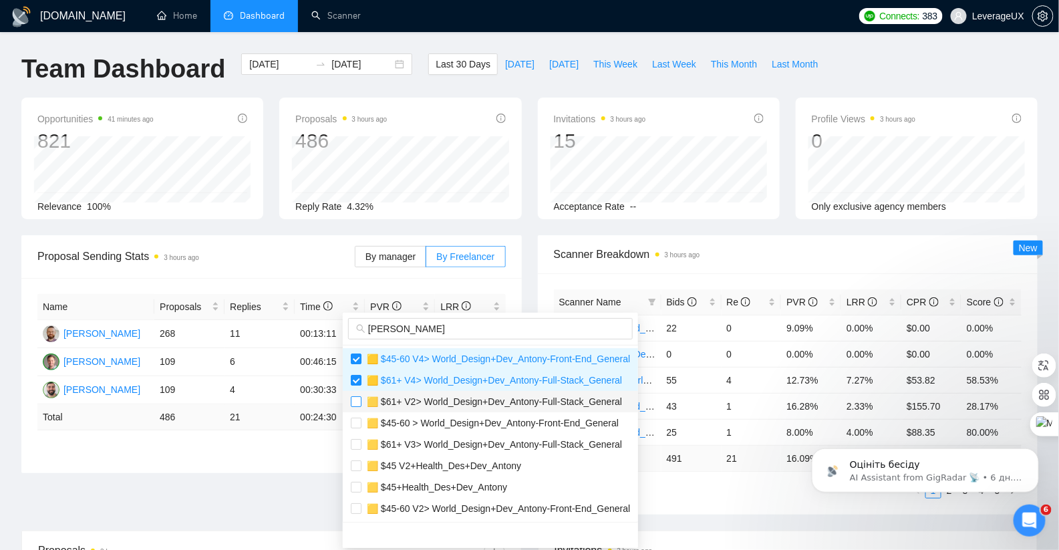
click at [356, 399] on input "checkbox" at bounding box center [356, 401] width 11 height 11
checkbox input "true"
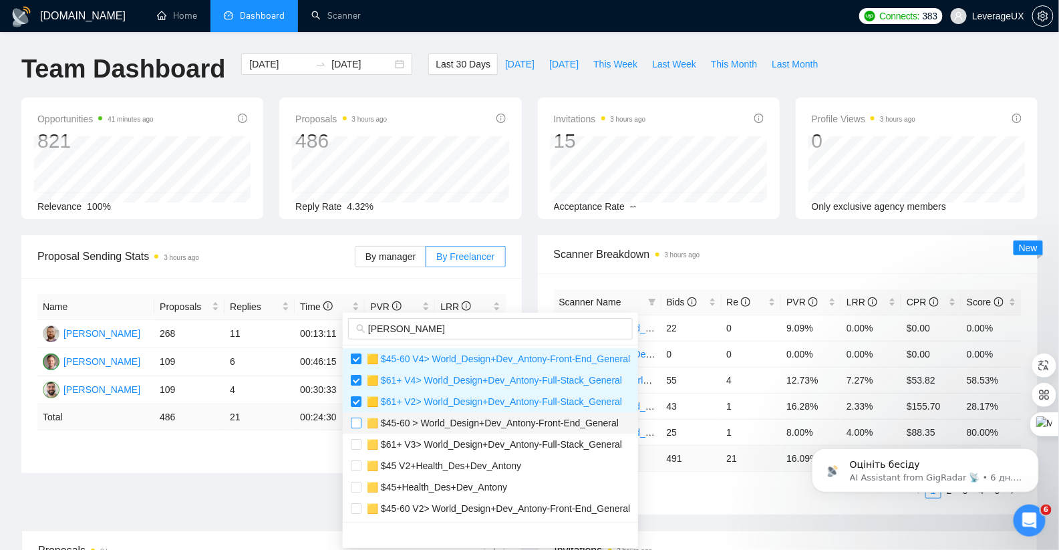
click at [360, 425] on input "checkbox" at bounding box center [356, 422] width 11 height 11
checkbox input "true"
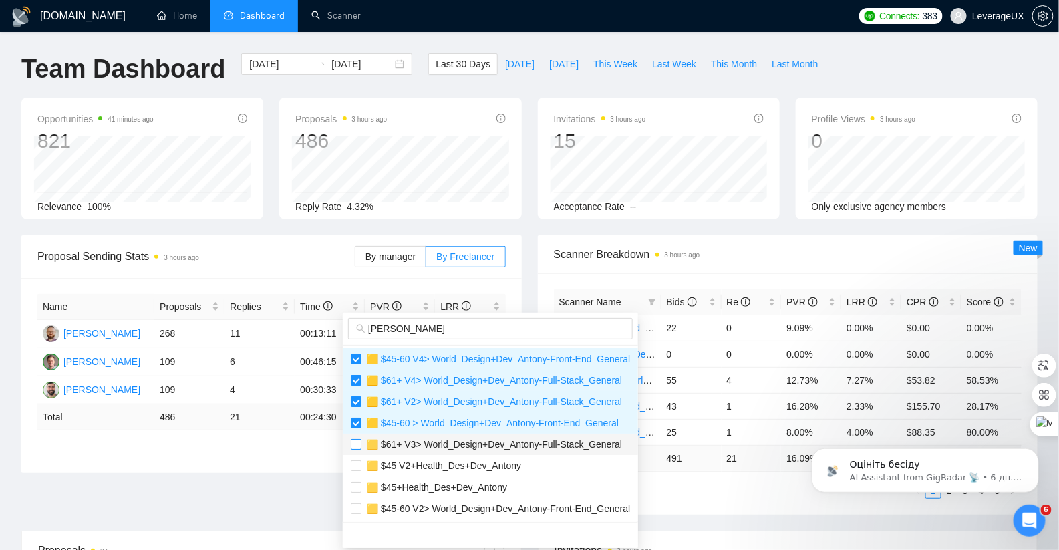
click at [358, 444] on input "checkbox" at bounding box center [356, 444] width 11 height 11
checkbox input "true"
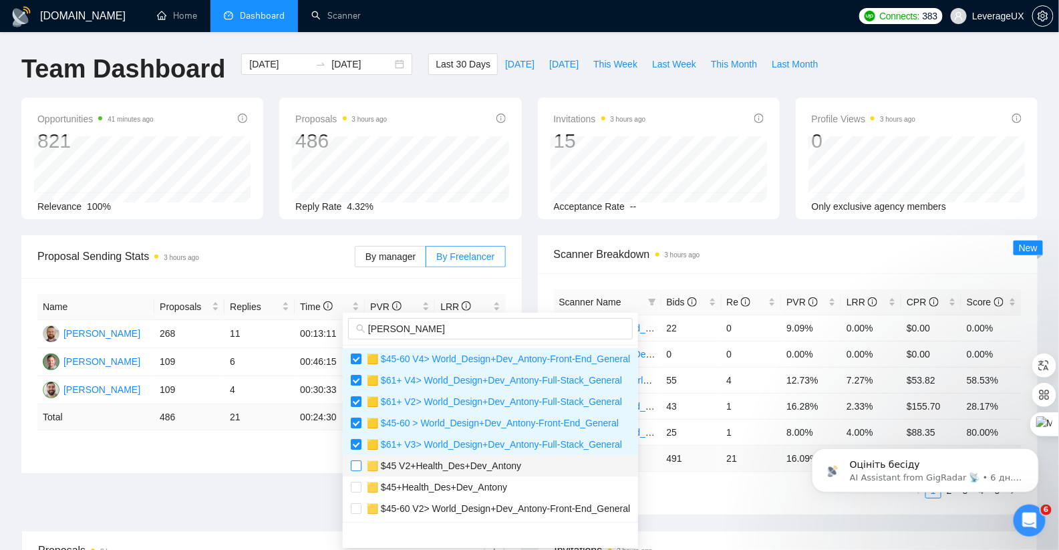
click at [355, 466] on input "checkbox" at bounding box center [356, 465] width 11 height 11
checkbox input "true"
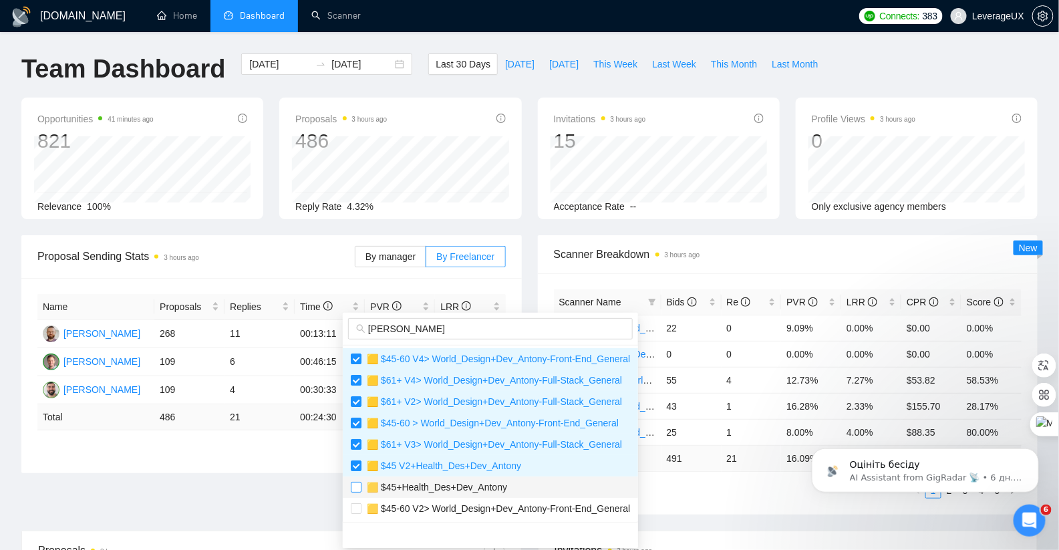
click at [354, 485] on input "checkbox" at bounding box center [356, 487] width 11 height 11
checkbox input "true"
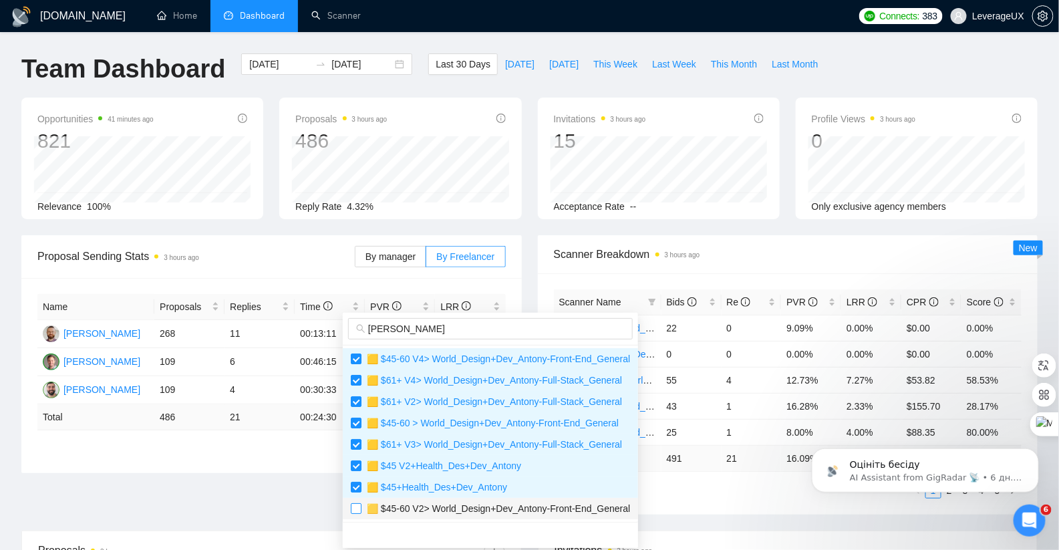
click at [355, 508] on input "checkbox" at bounding box center [356, 508] width 11 height 11
click at [354, 508] on input "checkbox" at bounding box center [356, 508] width 11 height 11
checkbox input "true"
click at [371, 524] on div at bounding box center [490, 535] width 295 height 26
click at [731, 494] on ul "1 2 3 4 5" at bounding box center [788, 490] width 468 height 16
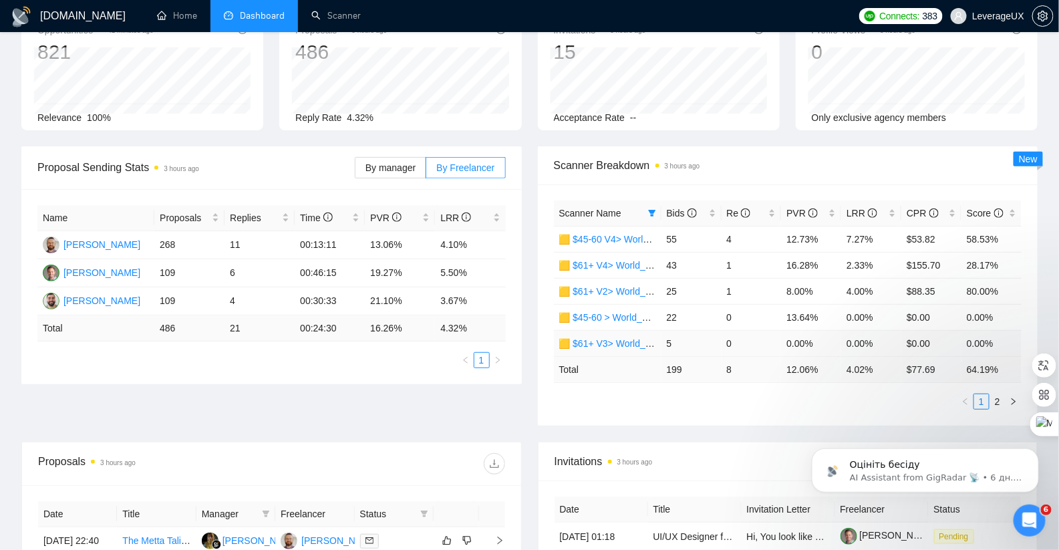
scroll to position [90, 0]
click at [995, 397] on link "2" at bounding box center [997, 400] width 15 height 15
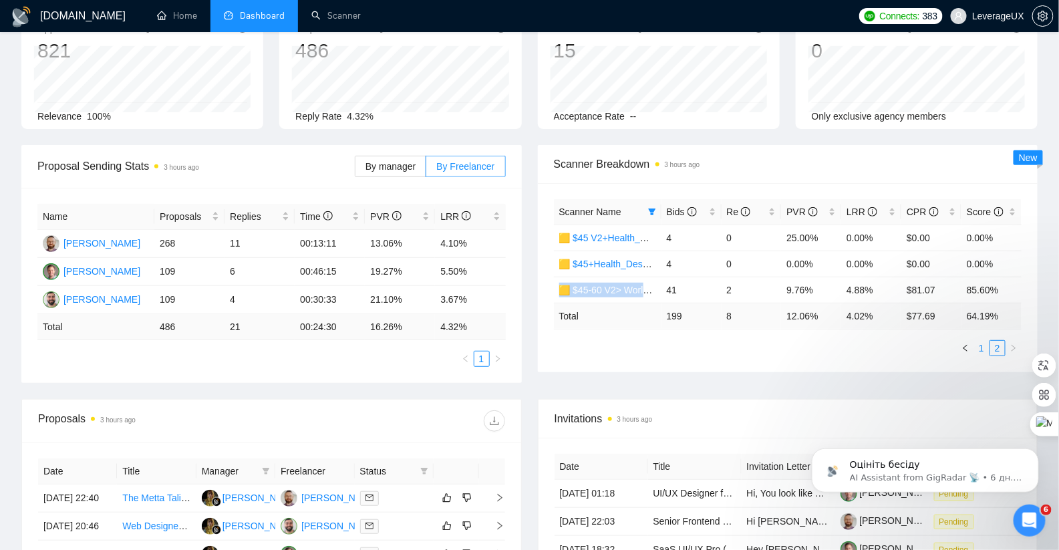
click at [979, 345] on link "1" at bounding box center [981, 348] width 15 height 15
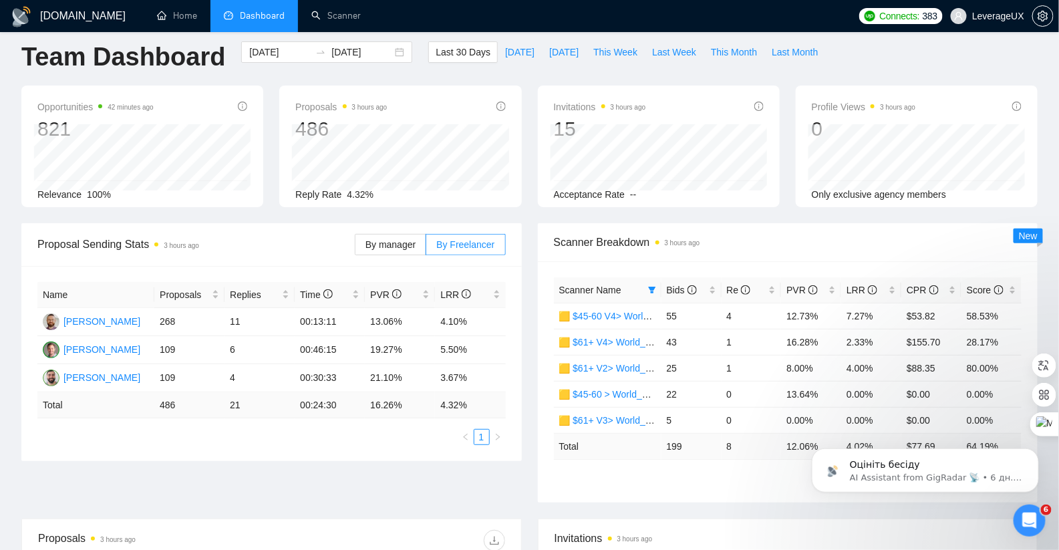
scroll to position [0, 0]
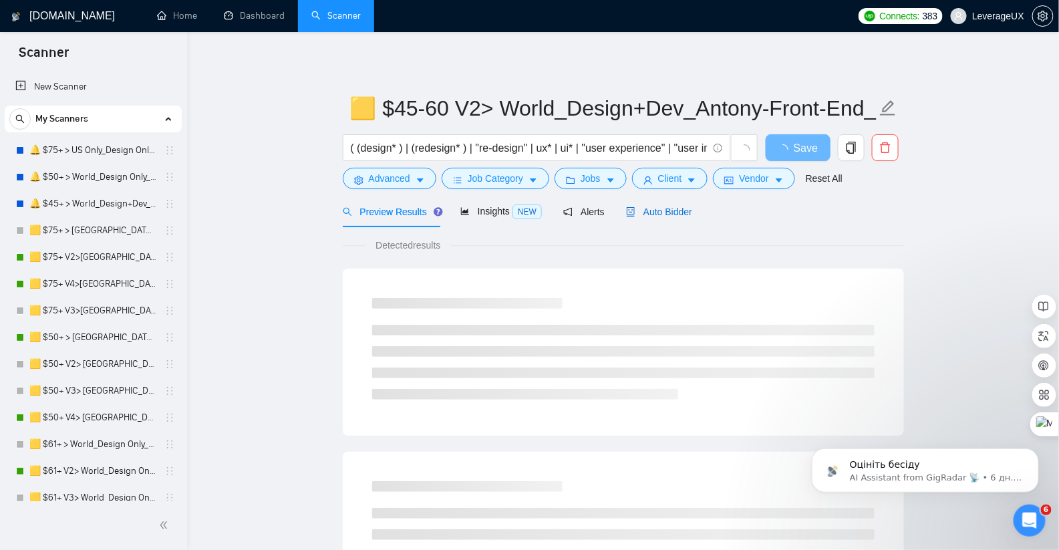
click at [663, 212] on span "Auto Bidder" at bounding box center [659, 211] width 66 height 11
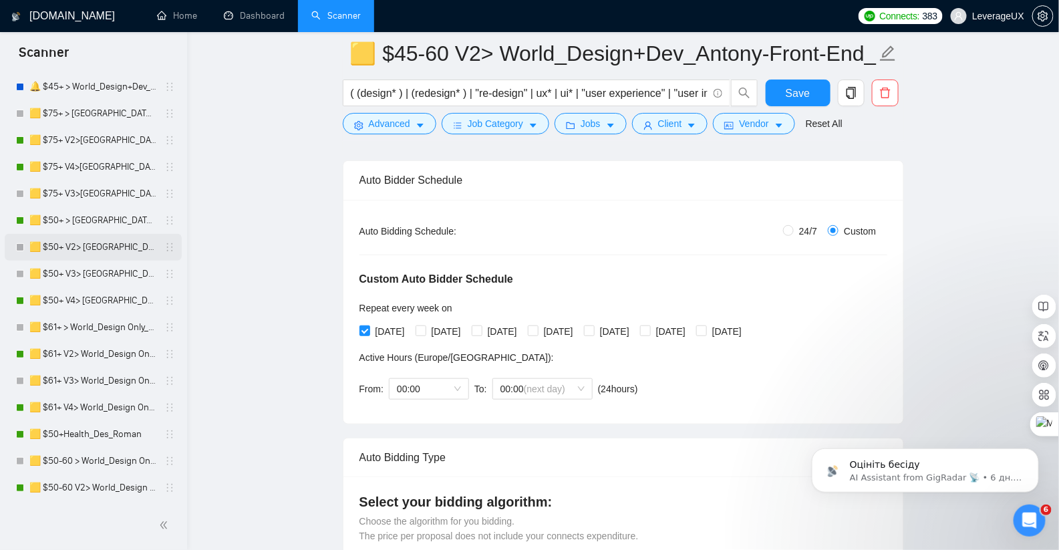
scroll to position [156, 0]
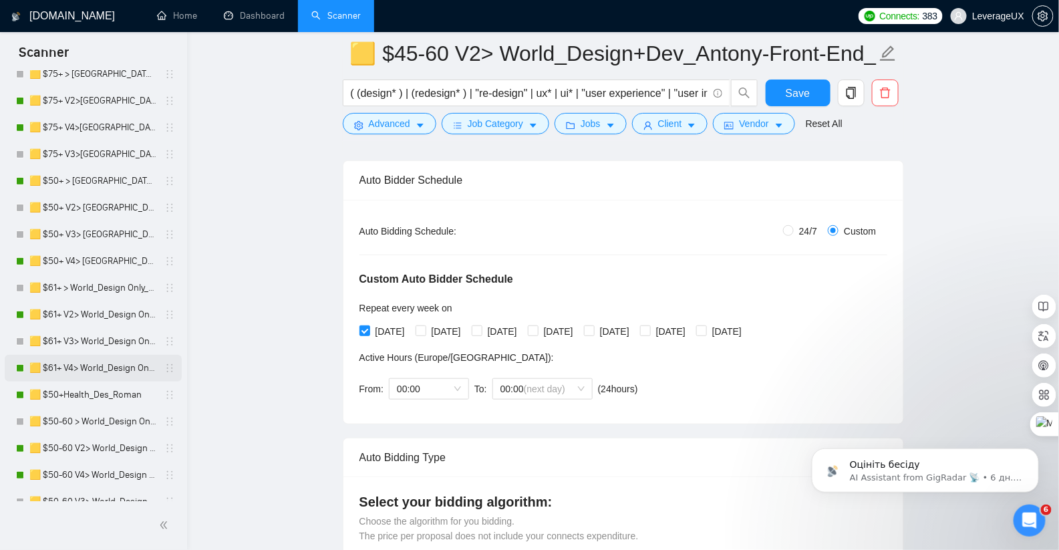
click at [119, 368] on link "🟨 $61+ V4> World_Design Only_Roman-UX/UI_General" at bounding box center [92, 368] width 127 height 27
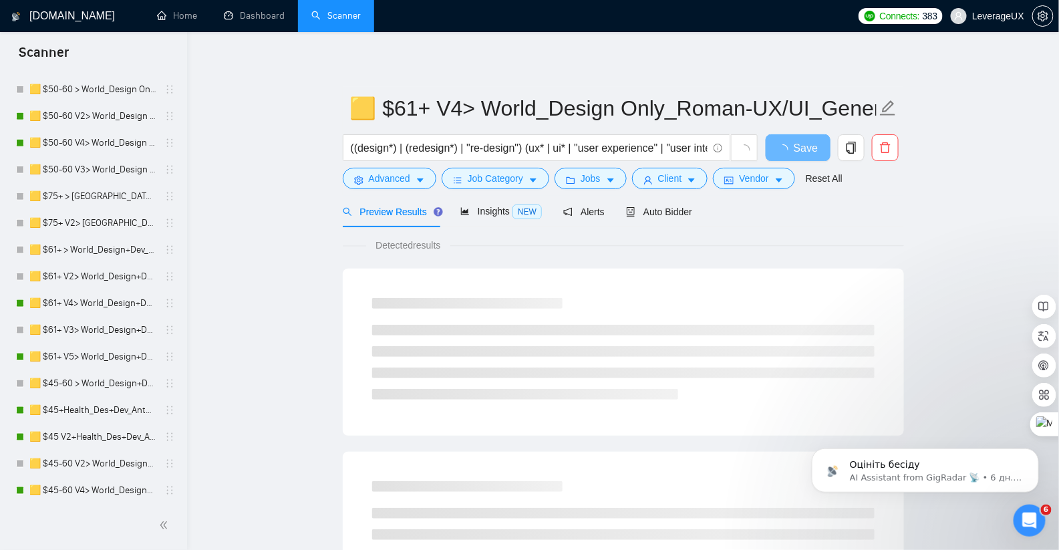
scroll to position [488, 0]
click at [109, 358] on link "🟨 $61+ V5> World_Design+Dev_Antony-Full-Stack_General" at bounding box center [92, 356] width 127 height 27
click at [674, 216] on div "Auto Bidder" at bounding box center [659, 211] width 66 height 15
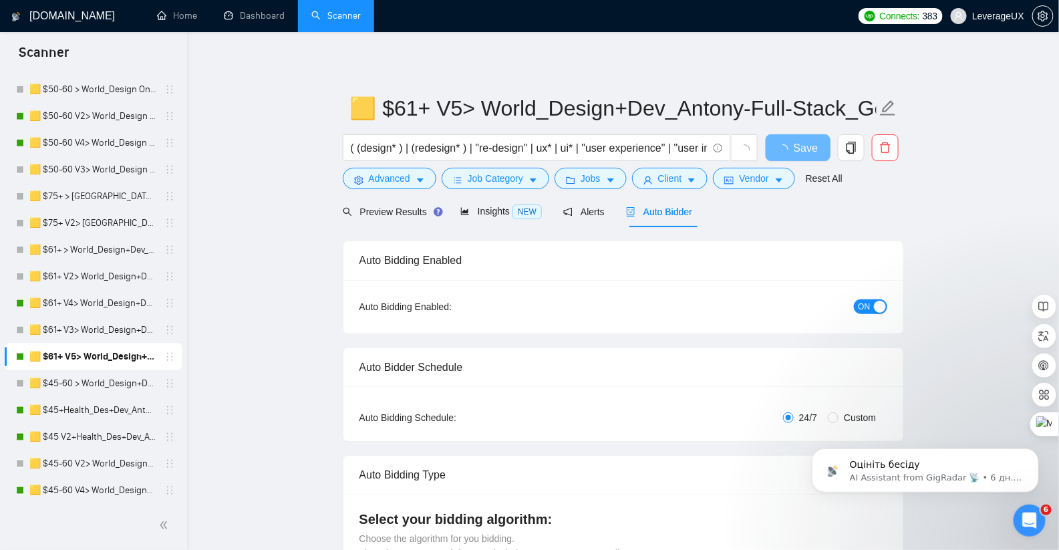
radio input "false"
radio input "true"
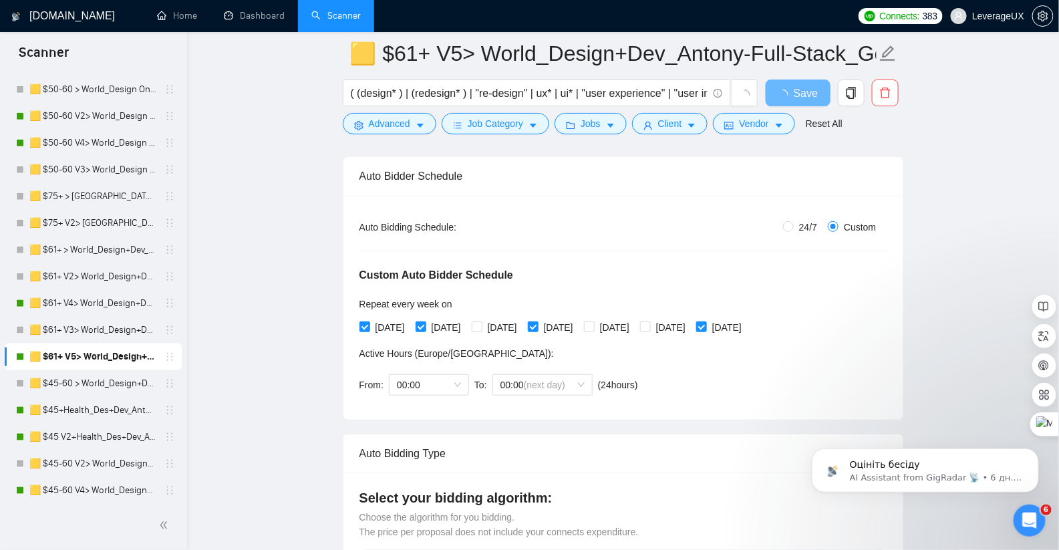
scroll to position [204, 0]
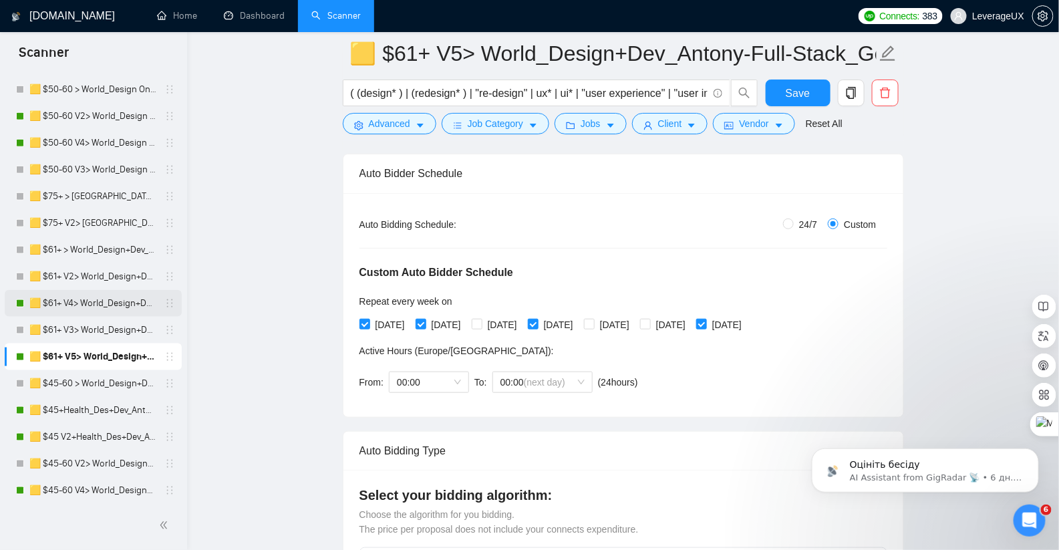
click at [120, 305] on link "🟨 $61+ V4> World_Design+Dev_Antony-Full-Stack_General" at bounding box center [92, 303] width 127 height 27
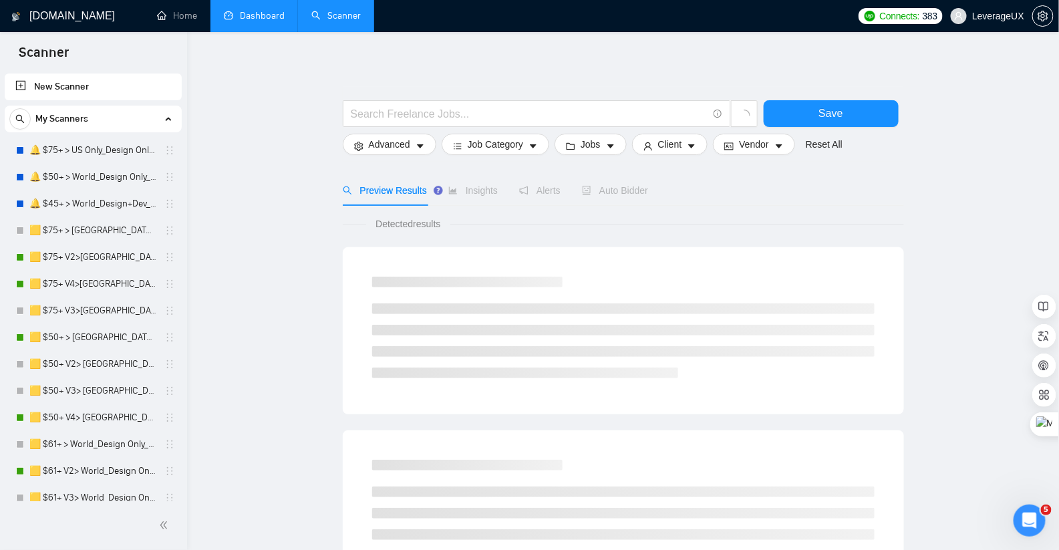
click at [254, 21] on link "Dashboard" at bounding box center [254, 15] width 61 height 11
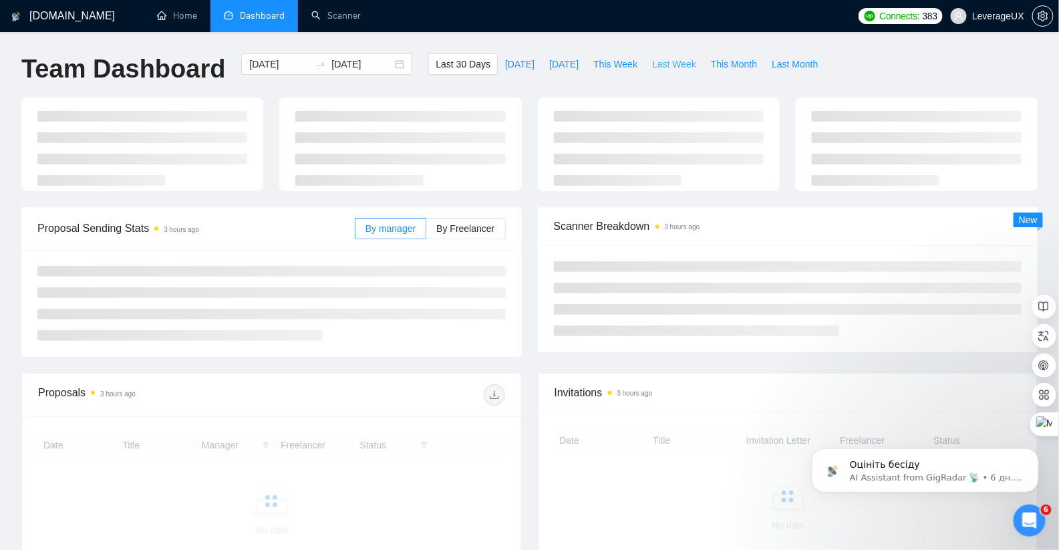
click at [664, 67] on span "Last Week" at bounding box center [674, 64] width 44 height 15
type input "[DATE]"
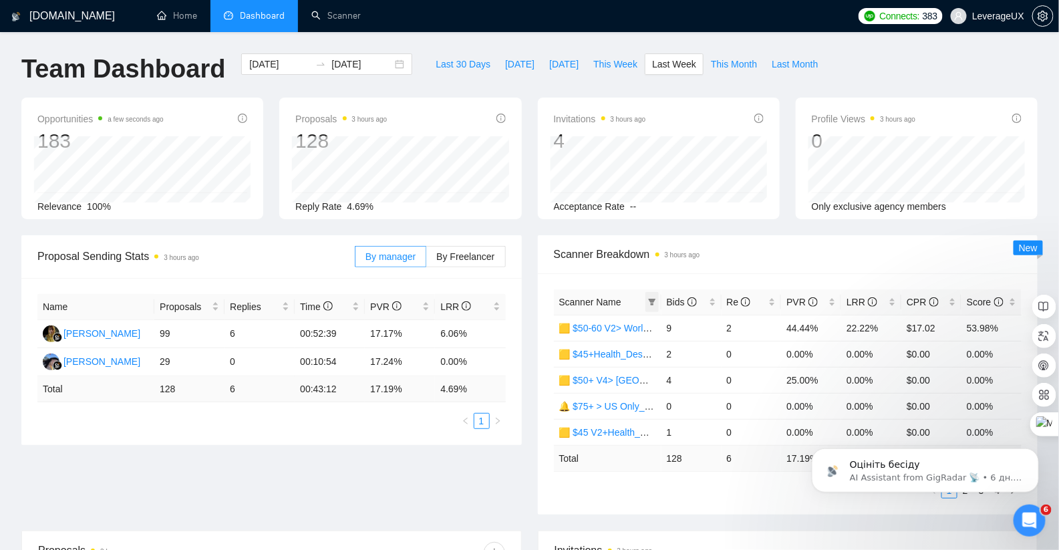
click at [651, 299] on icon "filter" at bounding box center [651, 302] width 7 height 7
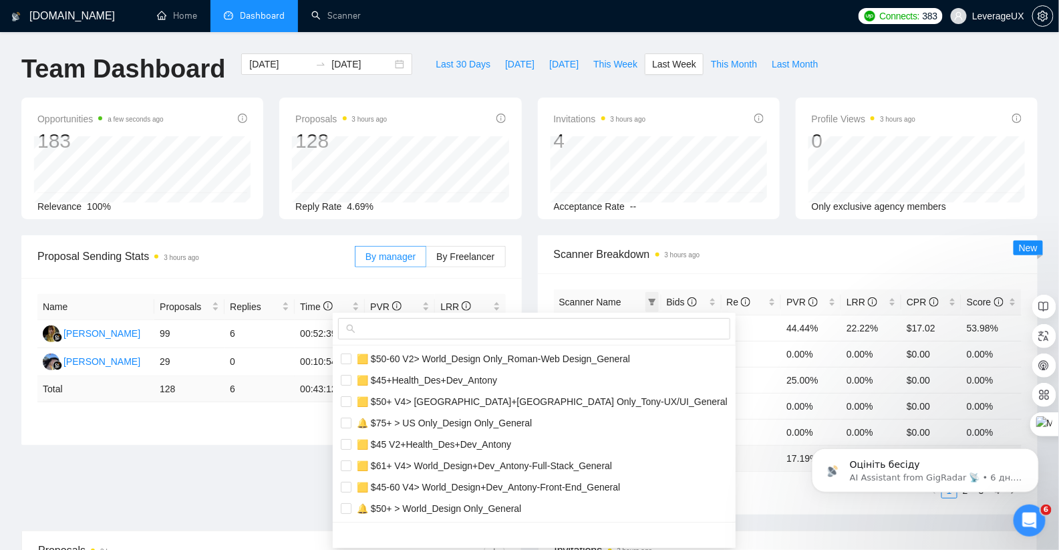
click at [651, 299] on icon "filter" at bounding box center [651, 302] width 7 height 7
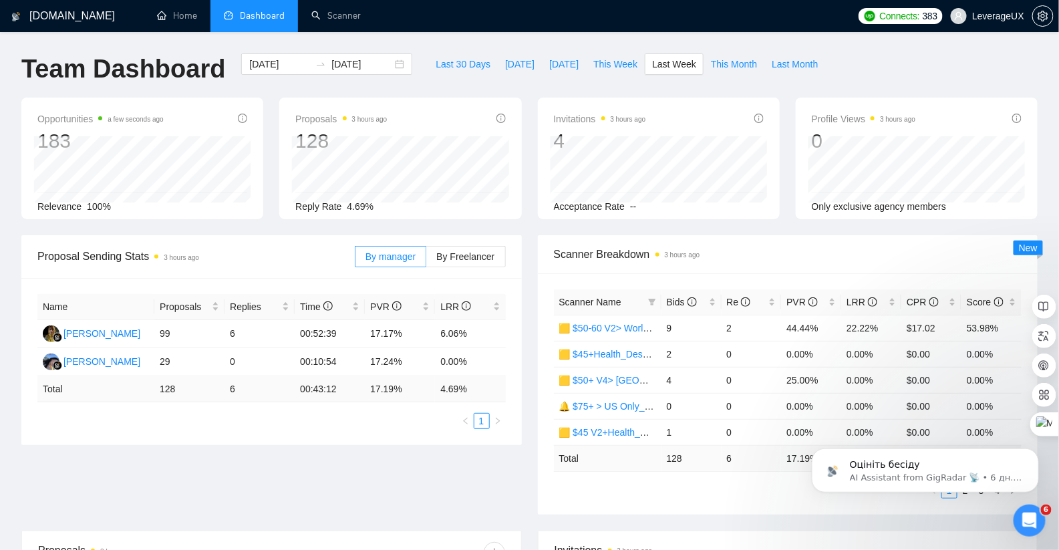
click at [676, 258] on time "3 hours ago" at bounding box center [682, 254] width 35 height 7
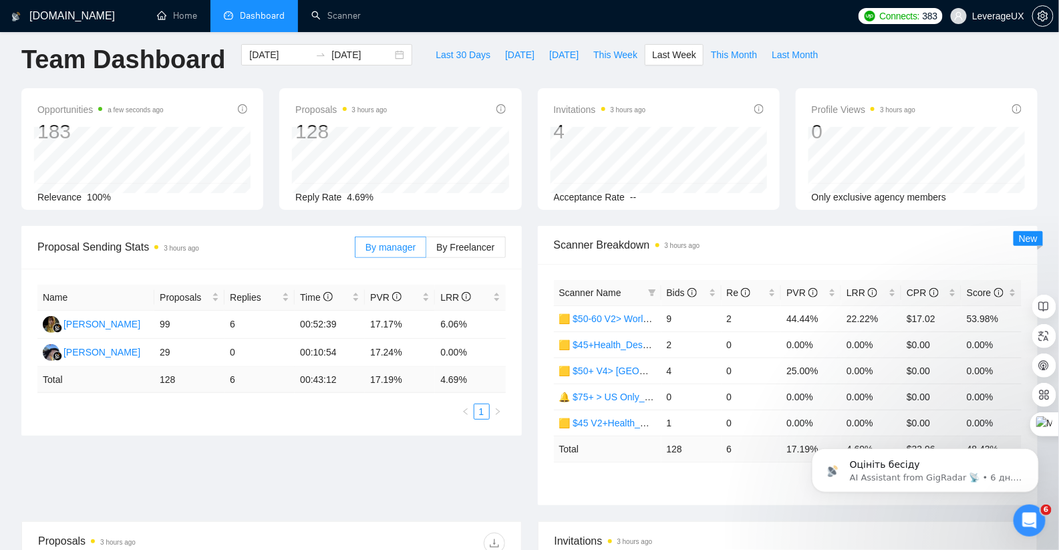
scroll to position [34, 0]
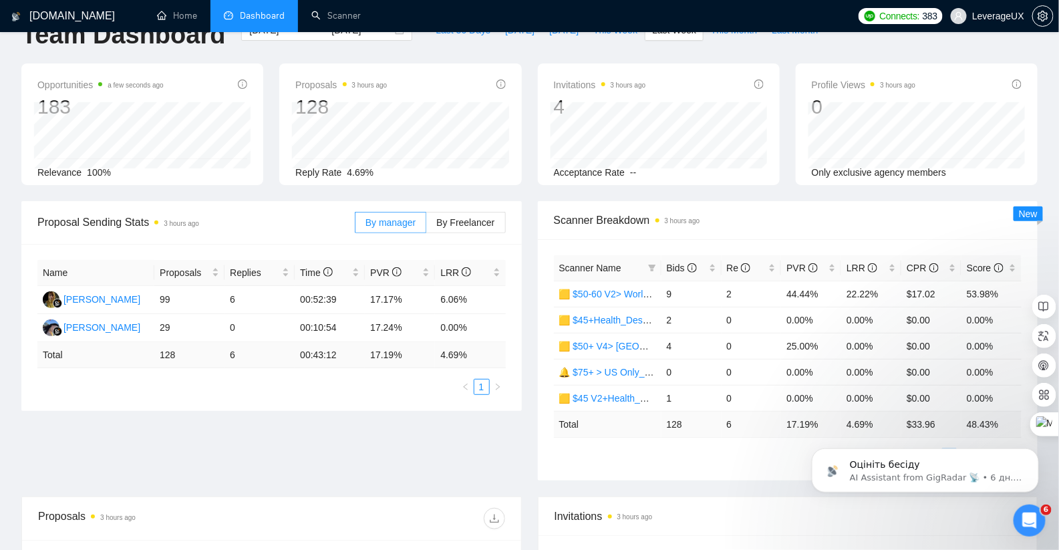
click at [604, 270] on span "Scanner Name" at bounding box center [590, 268] width 62 height 11
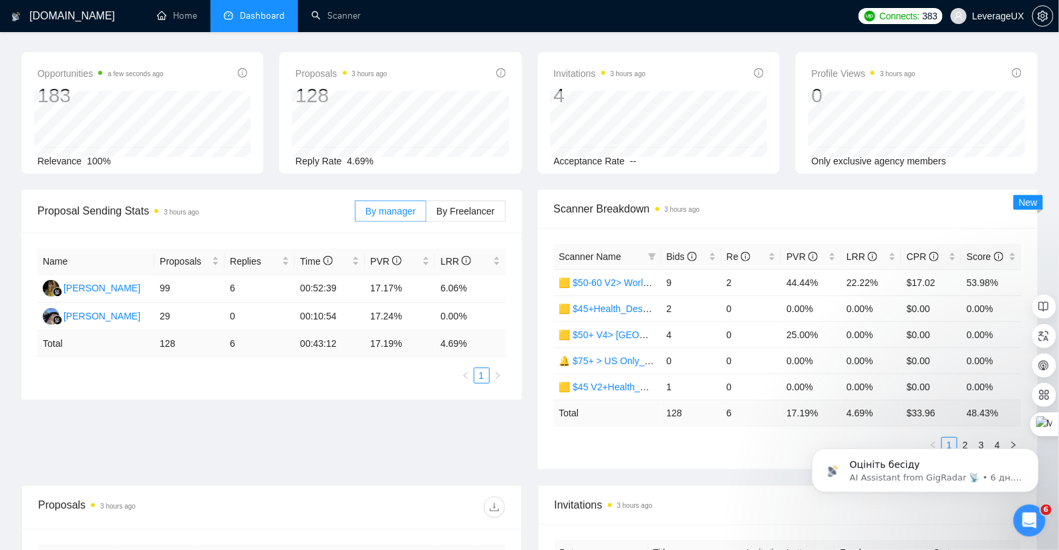
scroll to position [43, 0]
click at [651, 257] on icon "filter" at bounding box center [651, 258] width 7 height 7
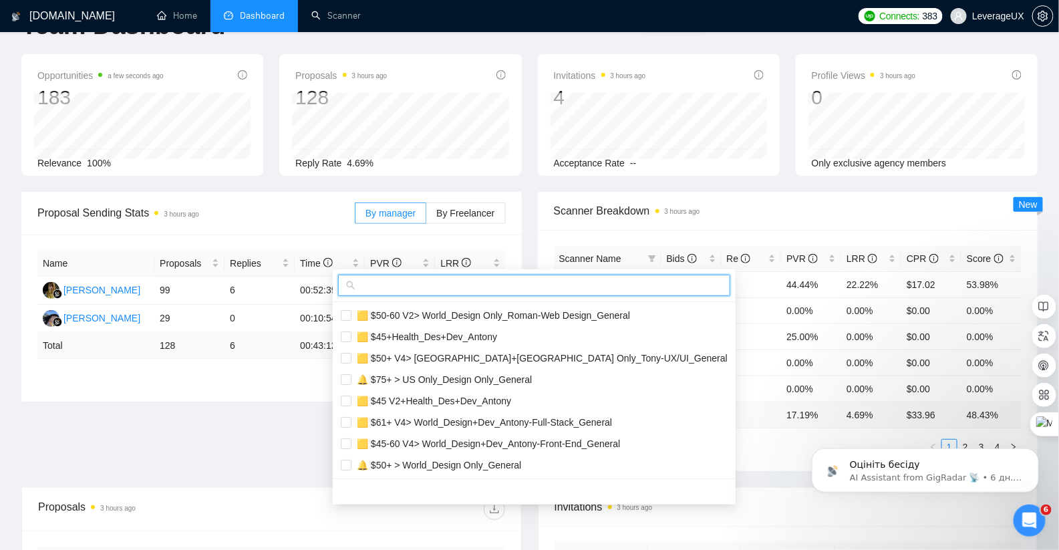
click at [424, 289] on input "text" at bounding box center [540, 285] width 364 height 15
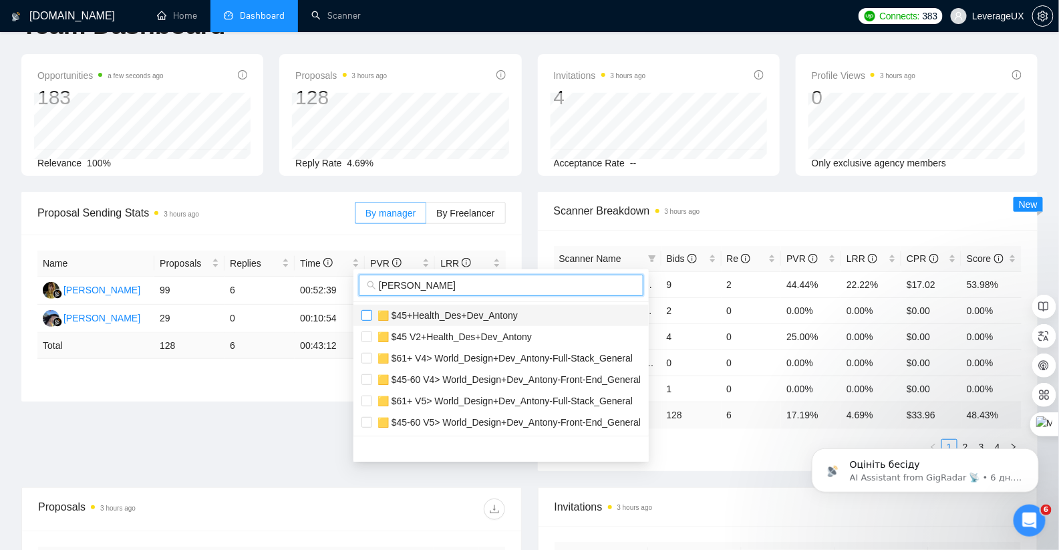
type input "[PERSON_NAME]"
click at [365, 317] on input "checkbox" at bounding box center [366, 315] width 11 height 11
checkbox input "true"
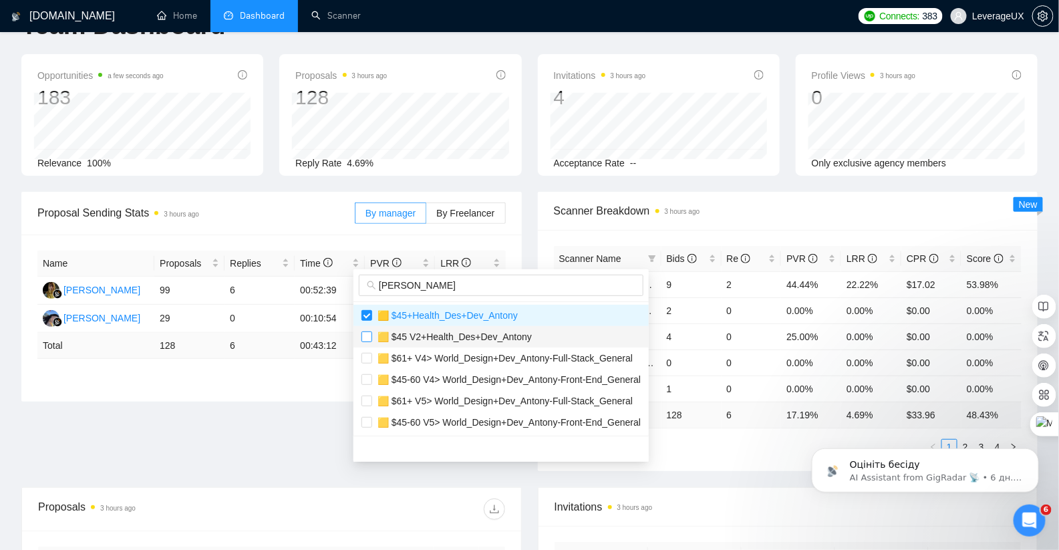
click at [369, 334] on input "checkbox" at bounding box center [366, 336] width 11 height 11
checkbox input "true"
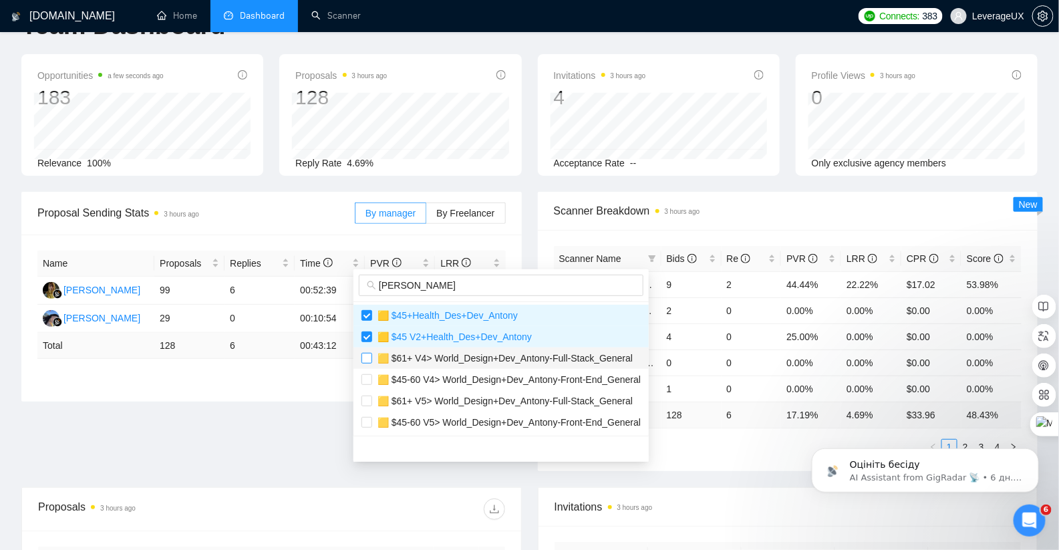
click at [367, 357] on input "checkbox" at bounding box center [366, 358] width 11 height 11
checkbox input "true"
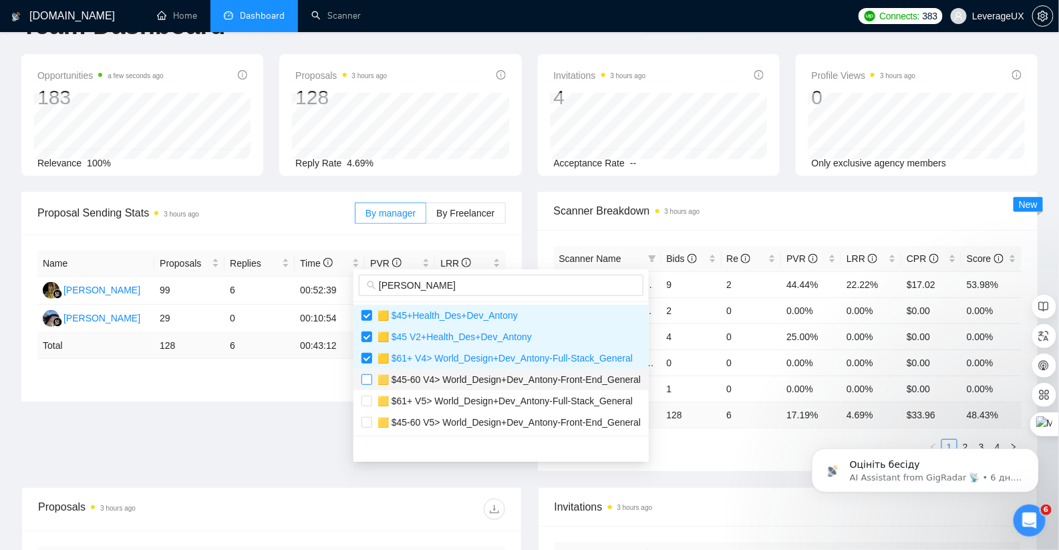
click at [366, 381] on input "checkbox" at bounding box center [366, 379] width 11 height 11
checkbox input "true"
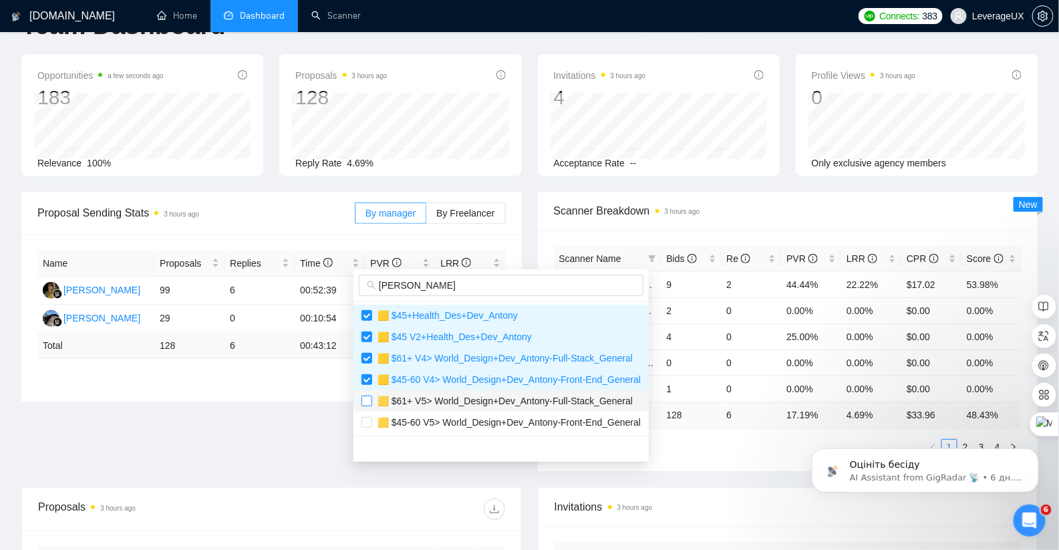
click at [366, 401] on input "checkbox" at bounding box center [366, 400] width 11 height 11
checkbox input "true"
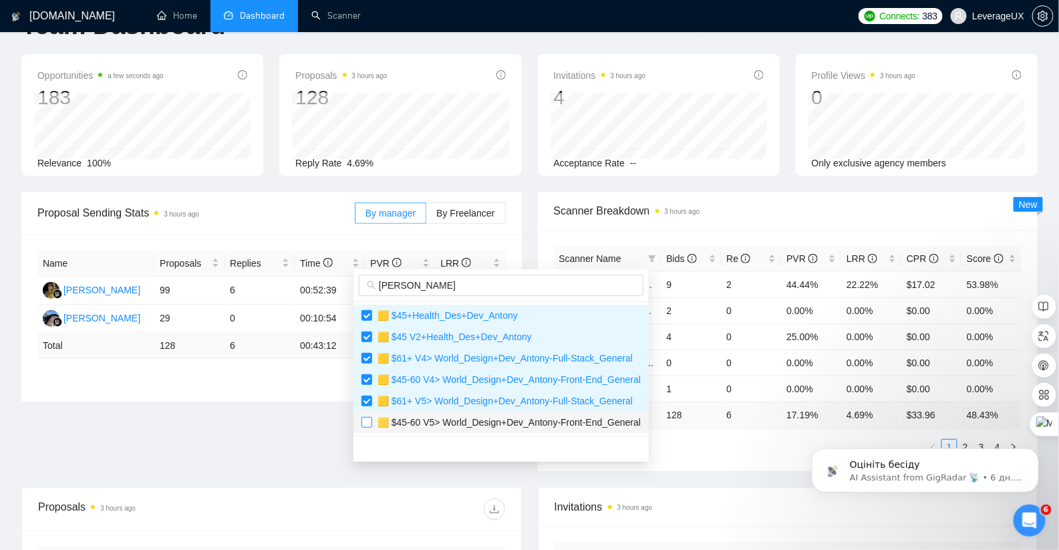
click at [367, 426] on label at bounding box center [366, 422] width 11 height 15
click at [367, 426] on input "checkbox" at bounding box center [366, 422] width 11 height 11
click at [369, 422] on input "checkbox" at bounding box center [366, 422] width 11 height 11
checkbox input "true"
click at [667, 439] on ul "1 2 3 4" at bounding box center [788, 447] width 468 height 16
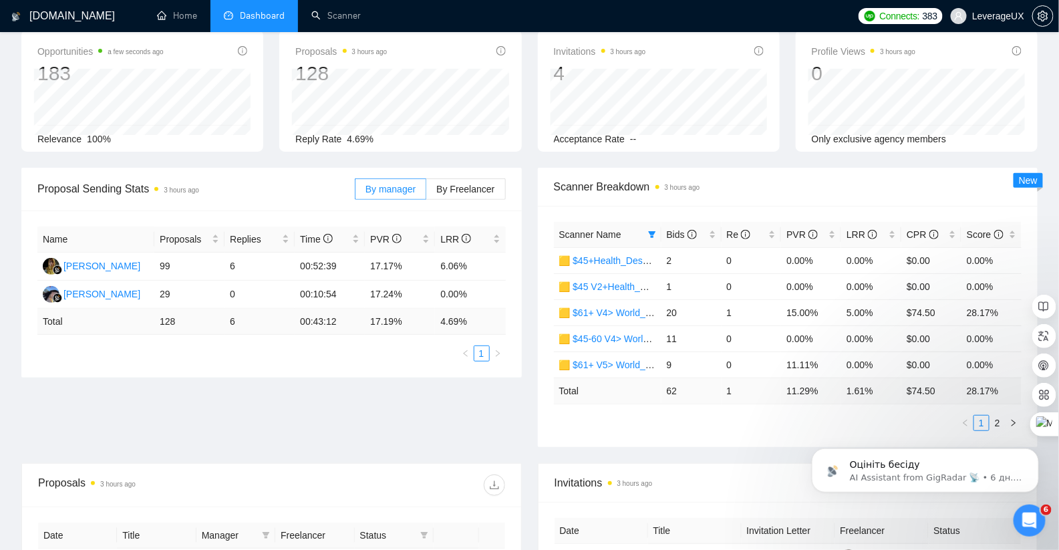
scroll to position [96, 0]
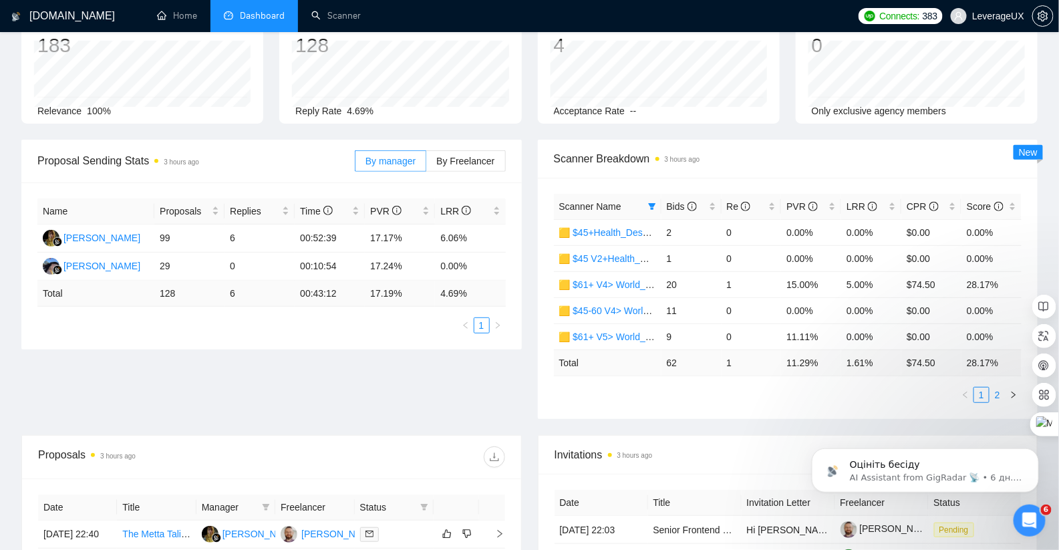
click at [997, 396] on link "2" at bounding box center [997, 394] width 15 height 15
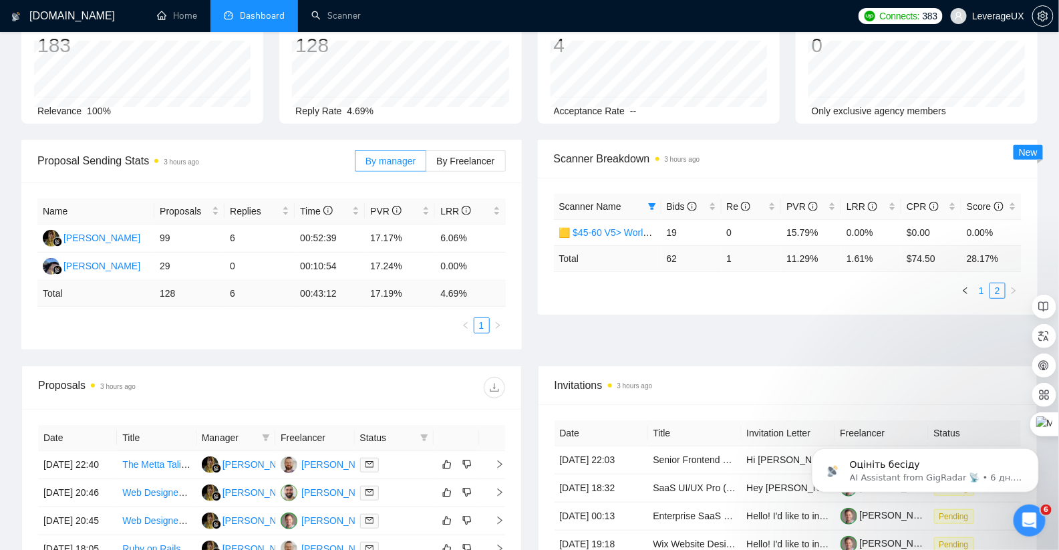
click at [985, 289] on link "1" at bounding box center [981, 290] width 15 height 15
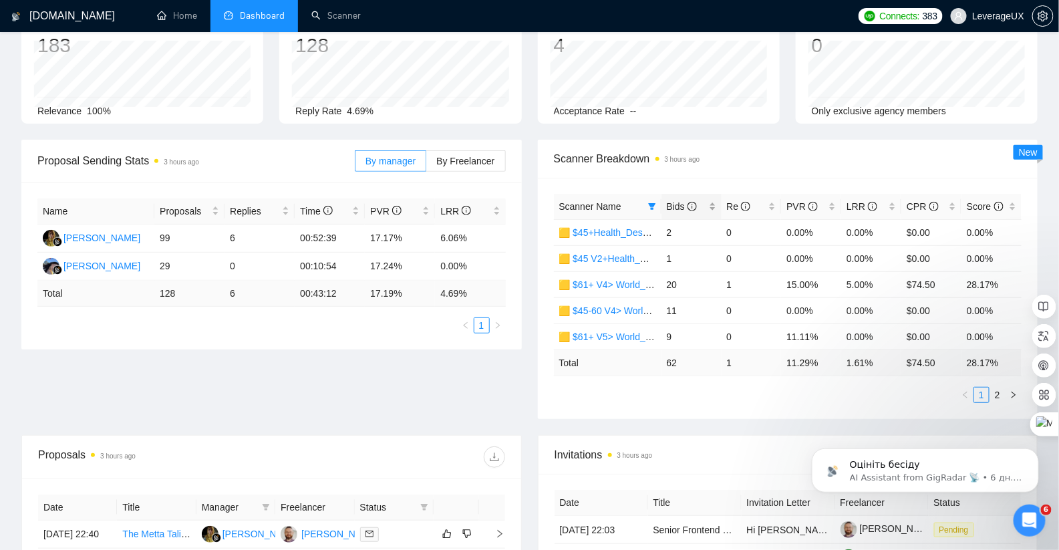
click at [687, 210] on span "Bids" at bounding box center [682, 206] width 30 height 11
click at [621, 271] on td "🟨 $45-60 V4> World_Design+Dev_Antony-Front-End_General" at bounding box center [608, 284] width 108 height 26
click at [999, 393] on link "2" at bounding box center [997, 394] width 15 height 15
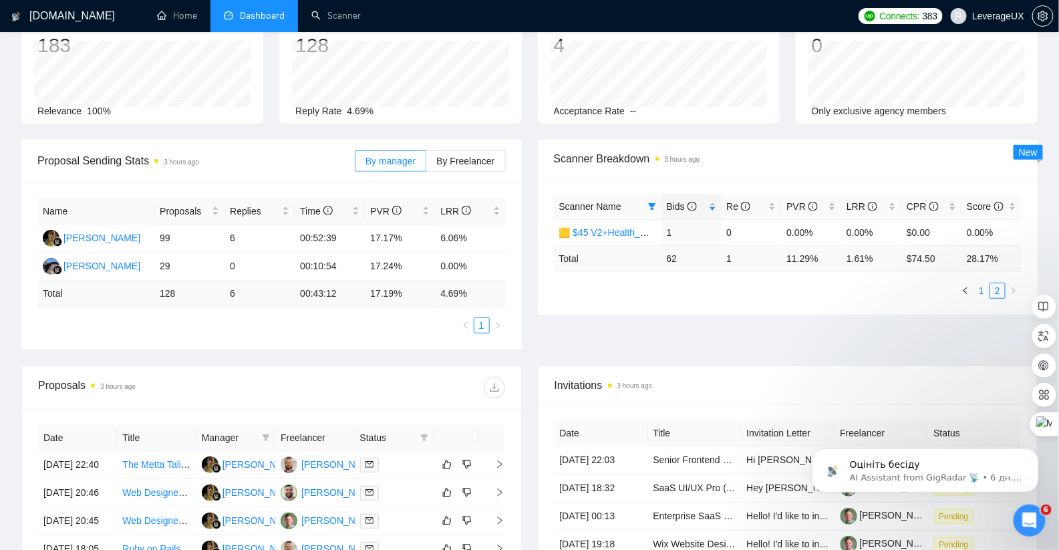
click at [979, 289] on link "1" at bounding box center [981, 290] width 15 height 15
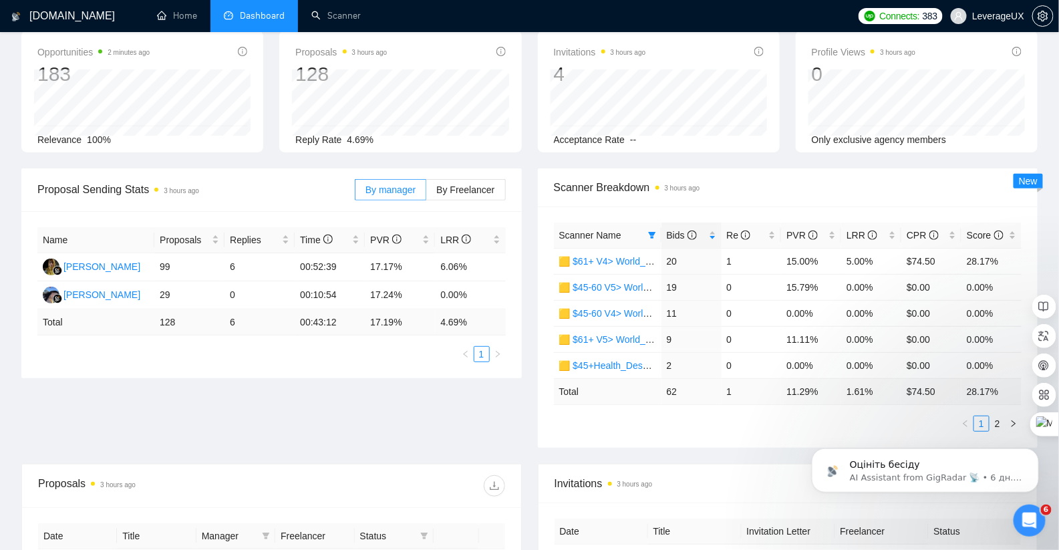
scroll to position [71, 0]
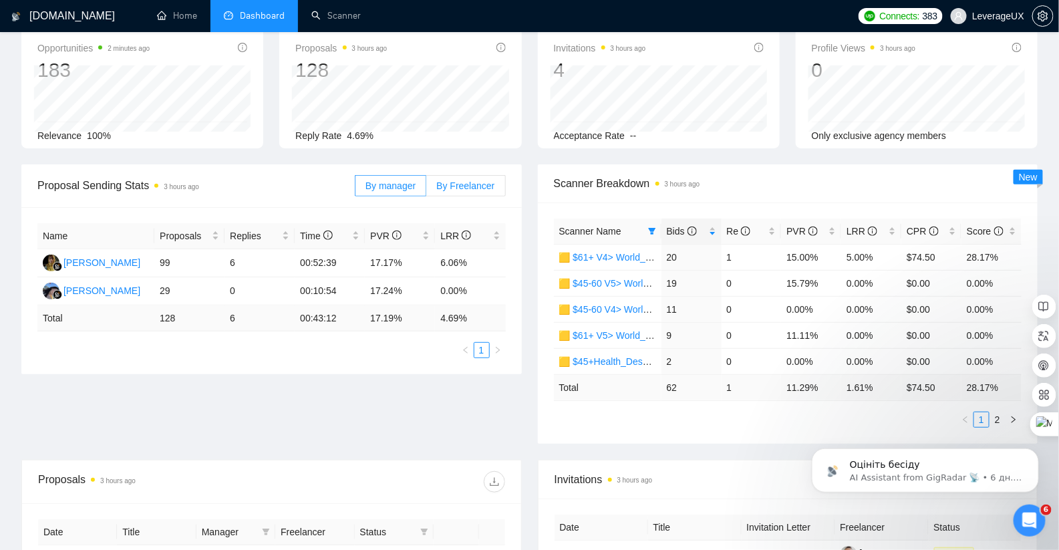
click at [460, 188] on span "By Freelancer" at bounding box center [465, 185] width 58 height 11
click at [426, 189] on input "By Freelancer" at bounding box center [426, 189] width 0 height 0
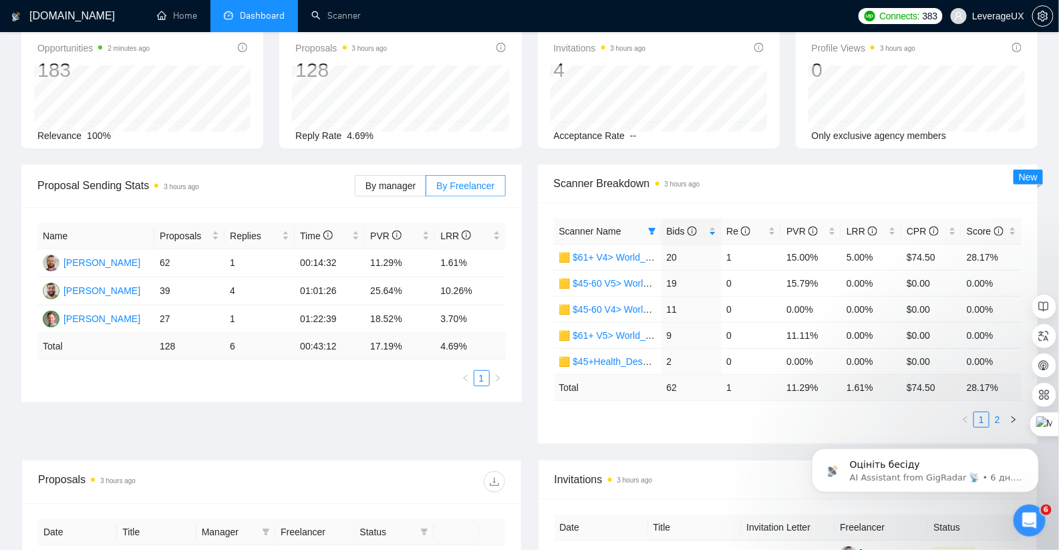
click at [1001, 417] on link "2" at bounding box center [997, 419] width 15 height 15
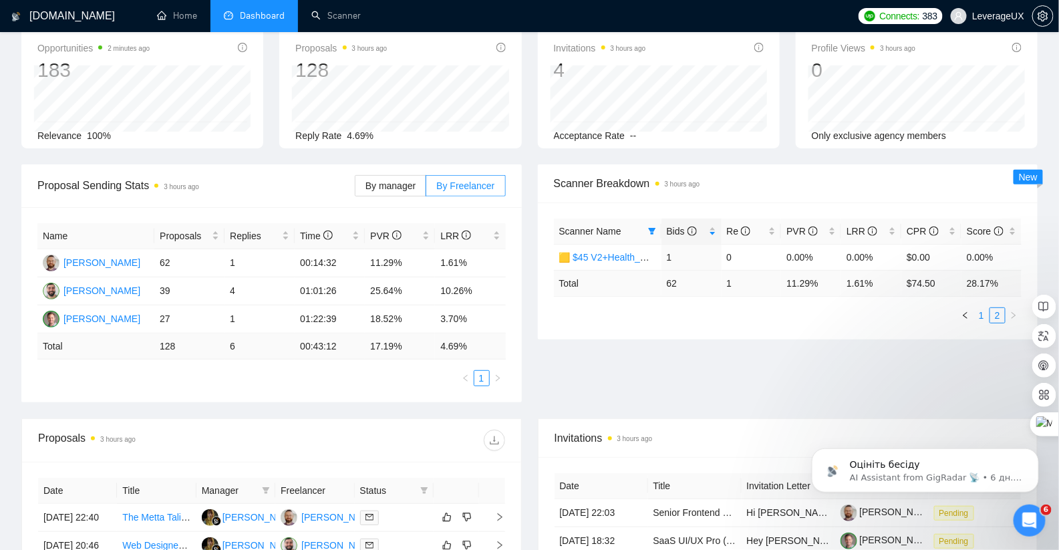
click at [979, 314] on link "1" at bounding box center [981, 315] width 15 height 15
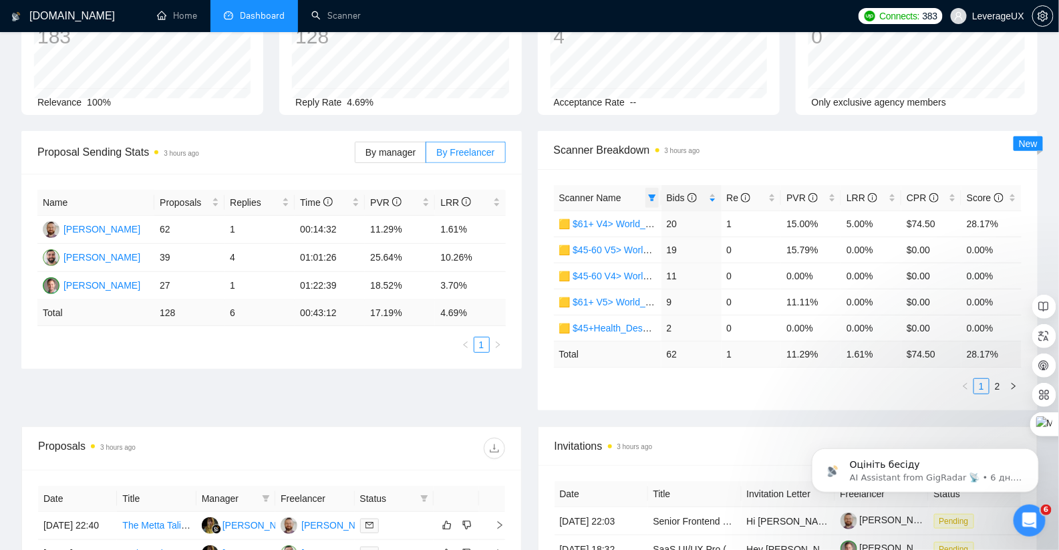
scroll to position [105, 0]
click at [998, 383] on link "2" at bounding box center [997, 385] width 15 height 15
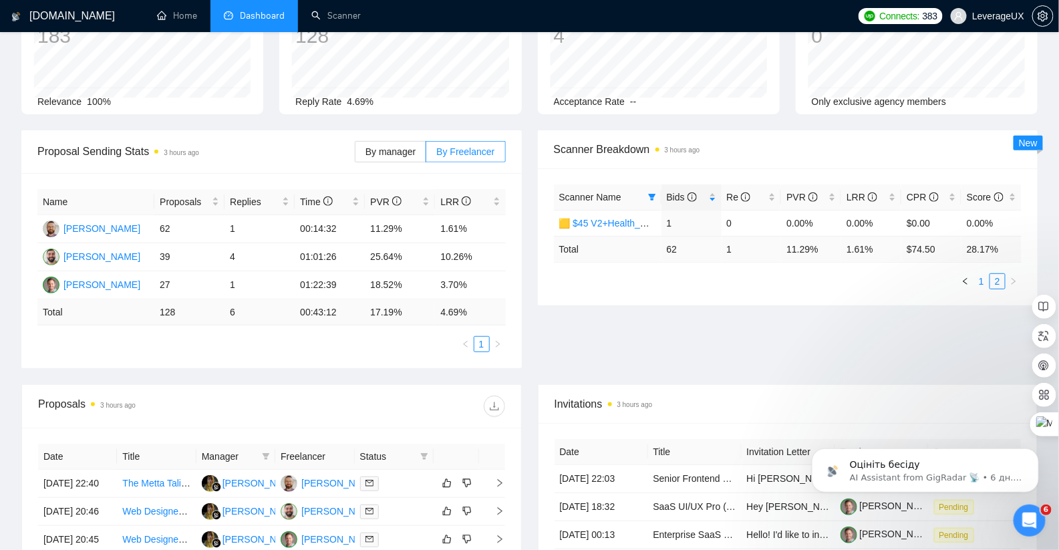
click at [983, 279] on link "1" at bounding box center [981, 281] width 15 height 15
